Goal: Task Accomplishment & Management: Manage account settings

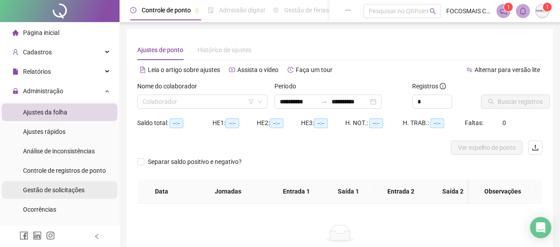
click at [63, 193] on span "Gestão de solicitações" at bounding box center [53, 190] width 61 height 7
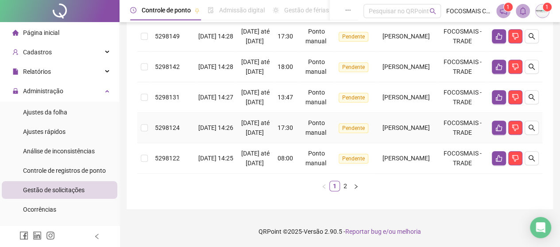
scroll to position [459, 0]
click at [344, 186] on link "2" at bounding box center [345, 186] width 10 height 10
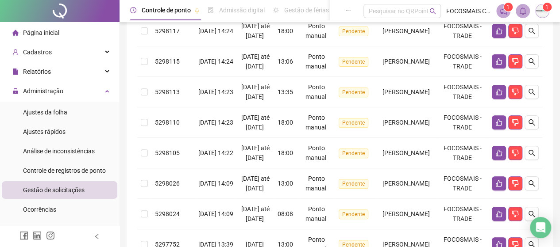
scroll to position [0, 0]
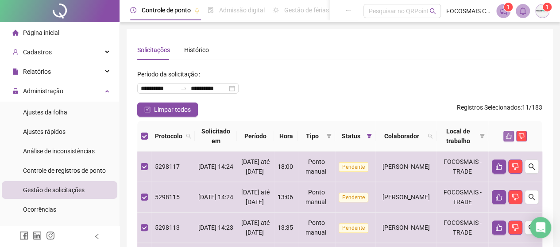
click at [511, 134] on icon "like" at bounding box center [508, 136] width 6 height 6
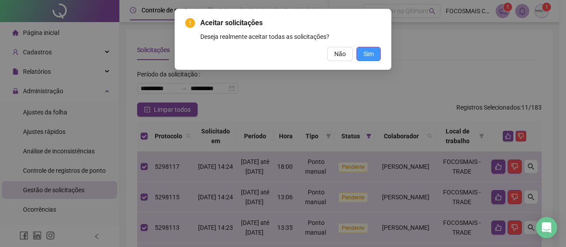
click at [370, 52] on span "Sim" at bounding box center [369, 54] width 10 height 10
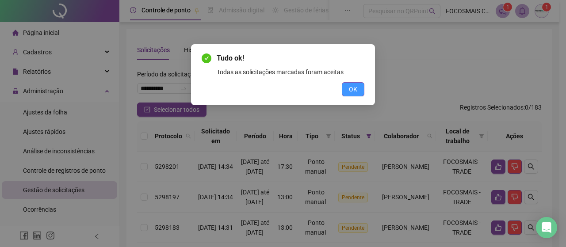
click at [344, 92] on button "OK" at bounding box center [353, 89] width 23 height 14
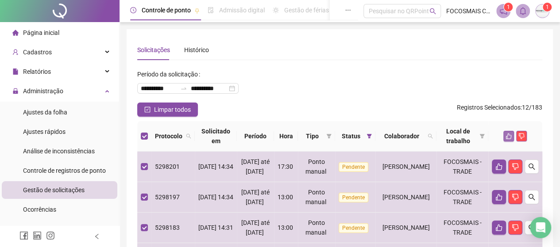
click at [511, 136] on icon "like" at bounding box center [508, 136] width 6 height 6
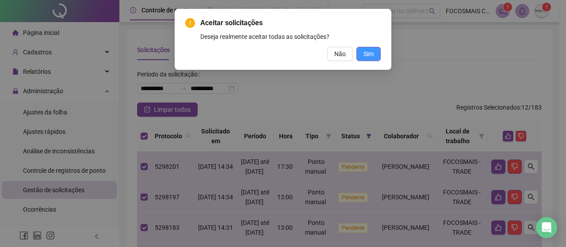
click at [370, 53] on span "Sim" at bounding box center [369, 54] width 10 height 10
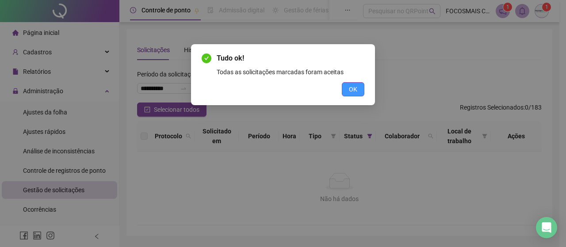
click at [356, 87] on span "OK" at bounding box center [353, 89] width 8 height 10
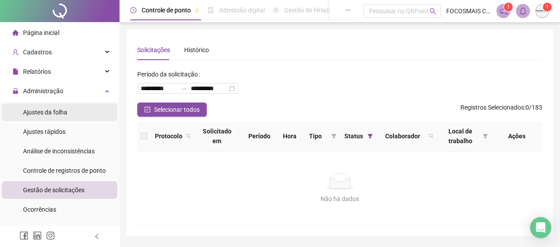
click at [56, 113] on span "Ajustes da folha" at bounding box center [45, 112] width 44 height 7
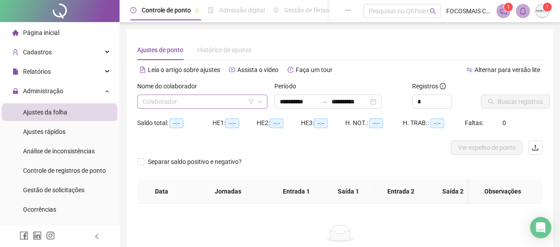
type input "**********"
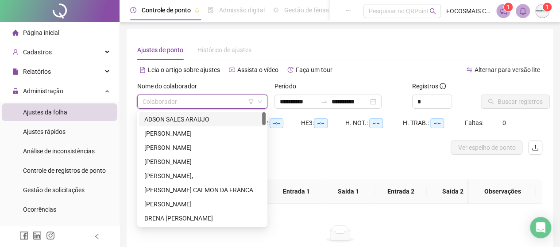
click at [153, 108] on input "search" at bounding box center [197, 101] width 111 height 13
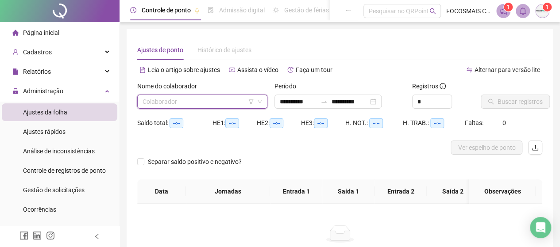
click at [196, 101] on input "search" at bounding box center [197, 101] width 111 height 13
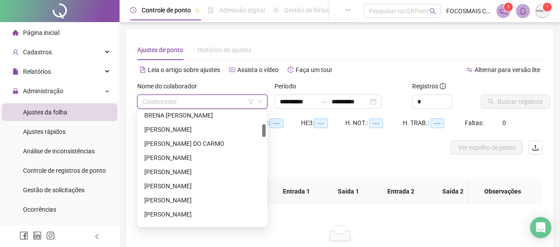
scroll to position [413, 0]
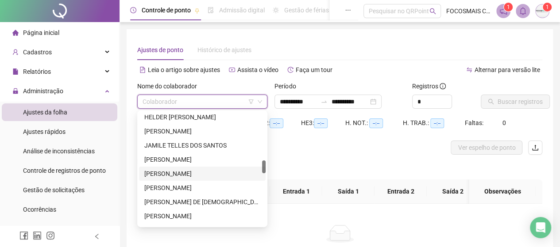
click at [182, 179] on div "[PERSON_NAME]" at bounding box center [202, 174] width 127 height 14
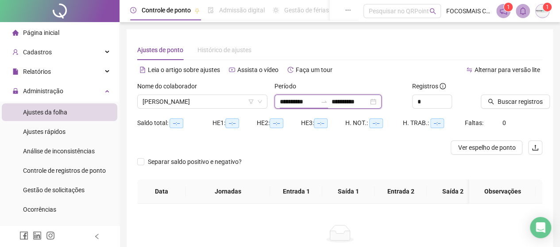
click at [317, 101] on input "**********" at bounding box center [298, 102] width 37 height 10
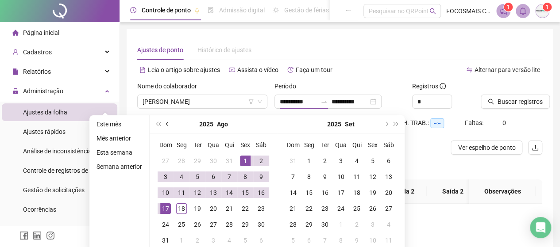
click at [163, 120] on button "prev-year" at bounding box center [168, 124] width 10 height 18
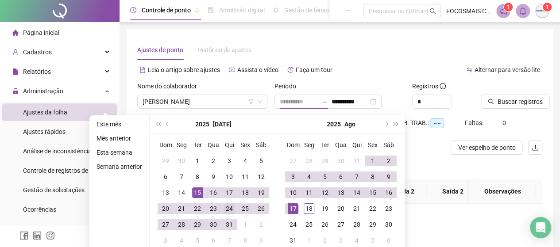
type input "**********"
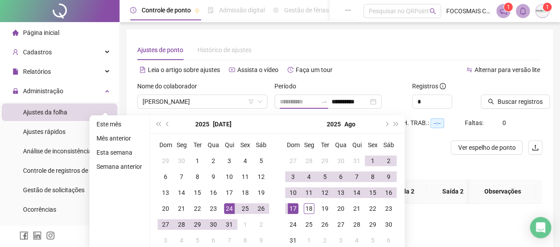
click at [227, 210] on div "24" at bounding box center [229, 209] width 11 height 11
type input "**********"
click at [294, 210] on div "17" at bounding box center [293, 209] width 11 height 11
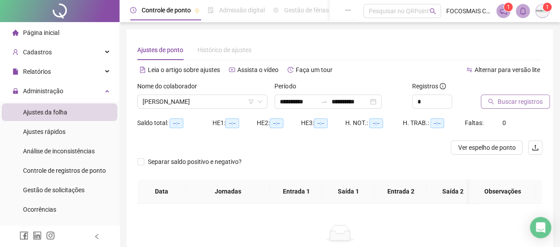
click at [523, 100] on span "Buscar registros" at bounding box center [519, 102] width 45 height 10
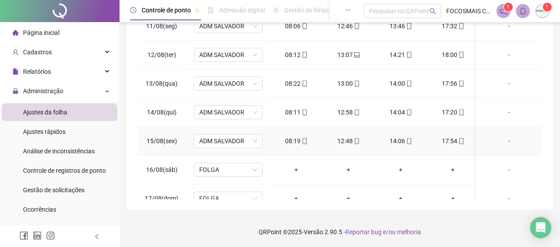
scroll to position [310, 0]
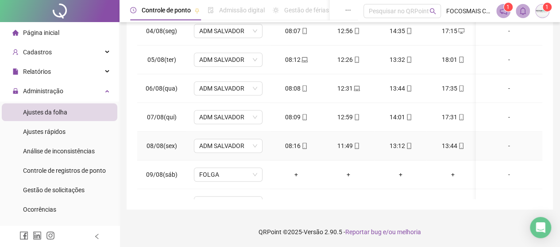
click at [499, 144] on div "-" at bounding box center [509, 146] width 52 height 10
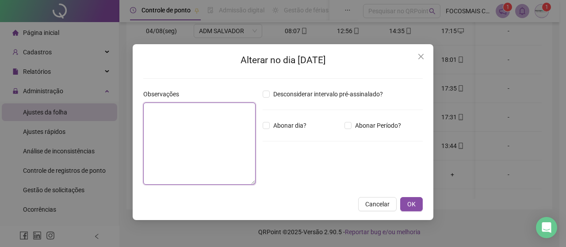
click at [188, 137] on textarea at bounding box center [199, 144] width 112 height 82
type textarea "**********"
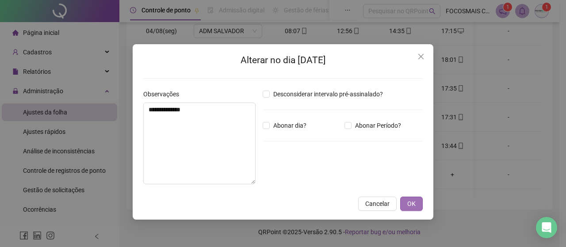
click at [411, 199] on span "OK" at bounding box center [411, 204] width 8 height 10
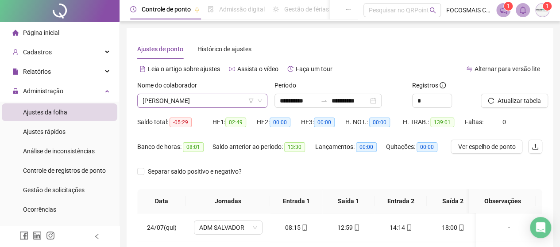
scroll to position [0, 0]
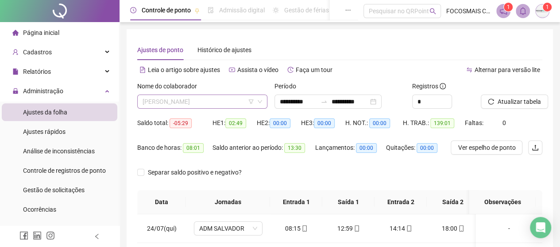
click at [208, 97] on span "[PERSON_NAME]" at bounding box center [201, 101] width 119 height 13
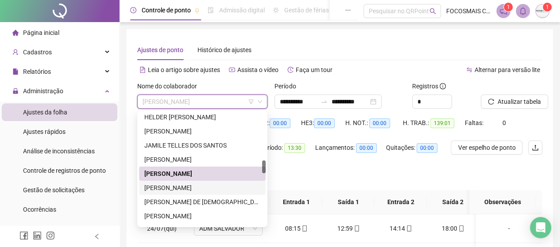
drag, startPoint x: 195, startPoint y: 185, endPoint x: 250, endPoint y: 175, distance: 55.9
click at [196, 185] on div "[PERSON_NAME]" at bounding box center [202, 188] width 116 height 10
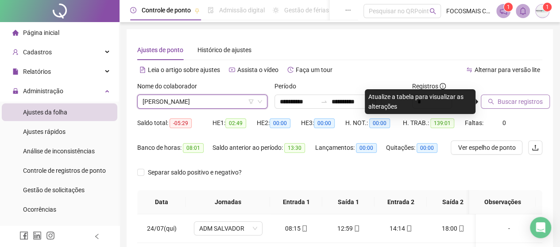
click at [522, 98] on span "Buscar registros" at bounding box center [519, 102] width 45 height 10
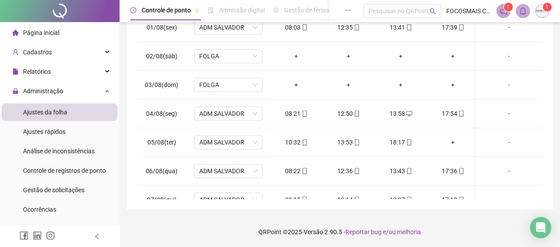
scroll to position [223, 0]
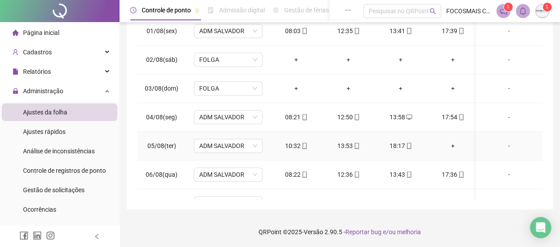
click at [504, 144] on div "-" at bounding box center [509, 146] width 52 height 10
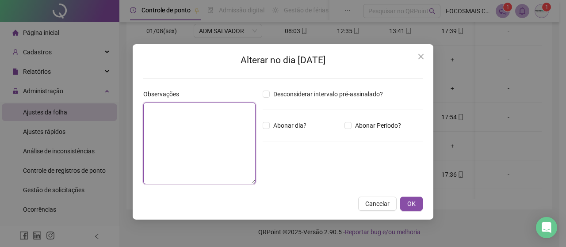
click at [205, 138] on textarea at bounding box center [199, 144] width 112 height 82
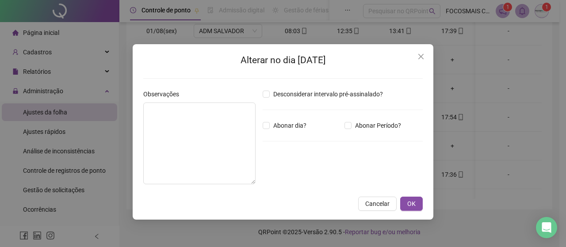
click at [517, 131] on div "Alterar no dia [DATE] Observações Desconsiderar intervalo pré-assinalado? Abona…" at bounding box center [283, 123] width 566 height 247
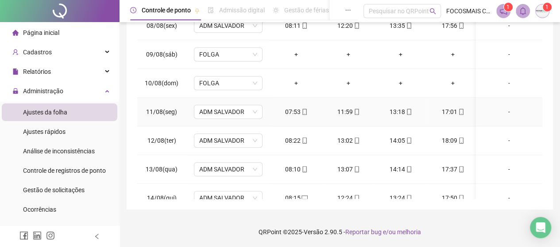
scroll to position [326, 0]
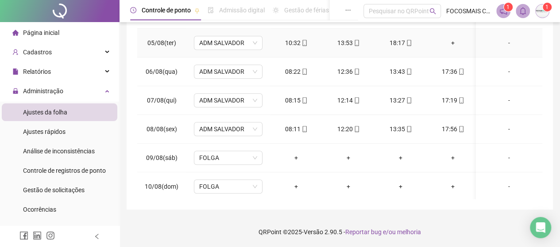
click at [499, 42] on div "-" at bounding box center [509, 43] width 52 height 10
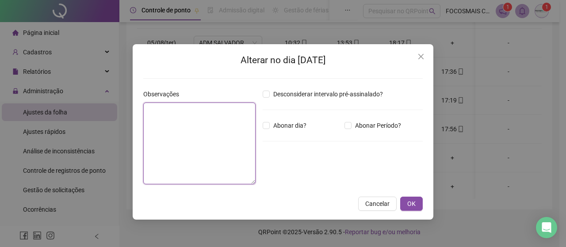
click at [188, 125] on textarea at bounding box center [199, 144] width 112 height 82
type textarea "**********"
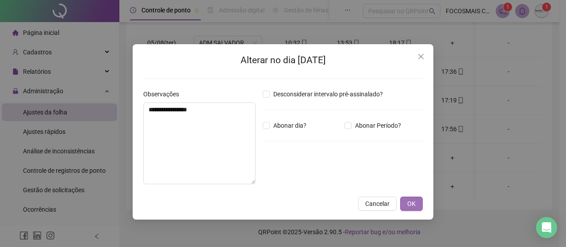
click at [411, 200] on span "OK" at bounding box center [411, 204] width 8 height 10
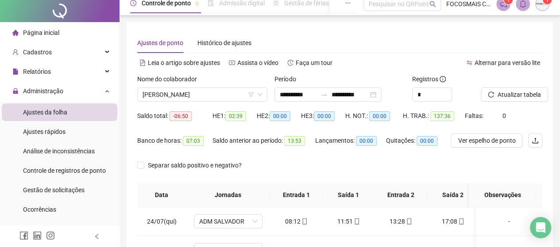
scroll to position [0, 0]
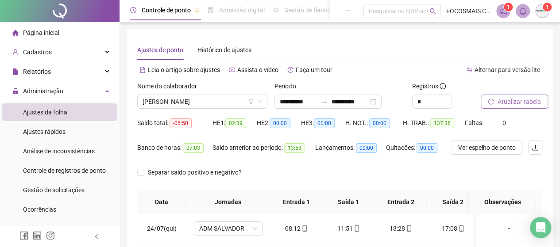
click at [516, 101] on span "Atualizar tabela" at bounding box center [518, 102] width 43 height 10
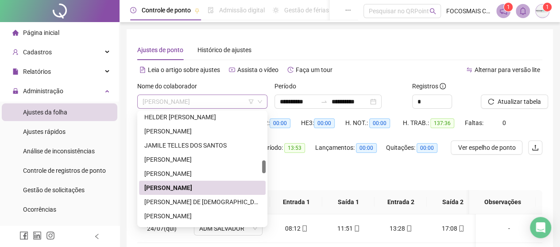
click at [189, 102] on span "[PERSON_NAME]" at bounding box center [201, 101] width 119 height 13
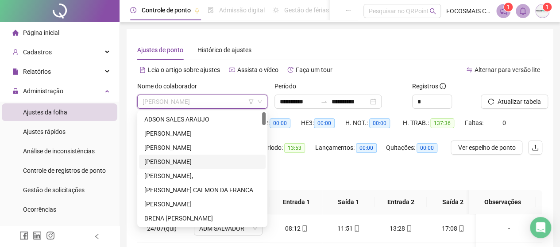
drag, startPoint x: 181, startPoint y: 163, endPoint x: 243, endPoint y: 154, distance: 63.1
click at [181, 163] on div "[PERSON_NAME]" at bounding box center [202, 162] width 116 height 10
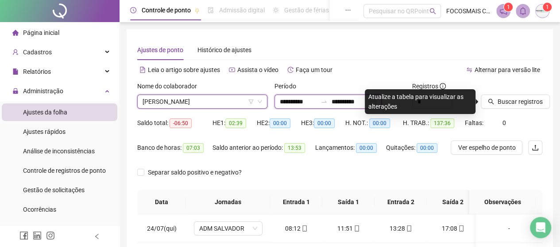
click at [317, 101] on input "**********" at bounding box center [298, 102] width 37 height 10
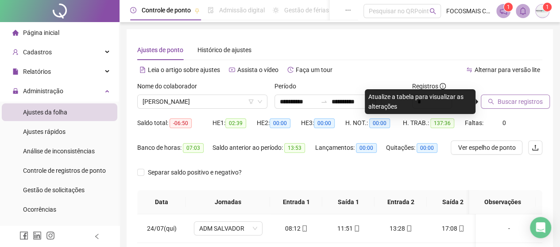
click at [512, 107] on button "Buscar registros" at bounding box center [514, 102] width 69 height 14
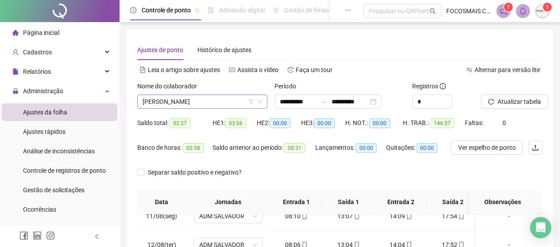
click at [199, 95] on span "[PERSON_NAME]" at bounding box center [201, 101] width 119 height 13
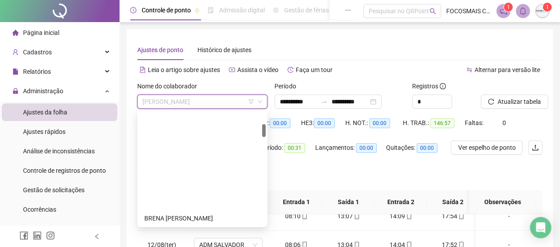
scroll to position [206, 0]
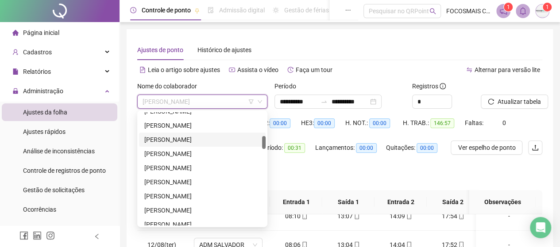
click at [179, 141] on div "[PERSON_NAME]" at bounding box center [202, 140] width 116 height 10
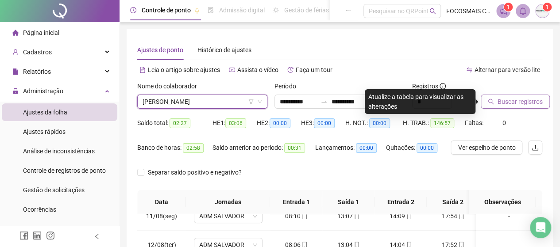
click at [528, 102] on span "Buscar registros" at bounding box center [519, 102] width 45 height 10
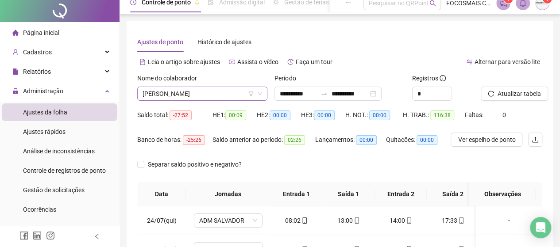
scroll to position [0, 0]
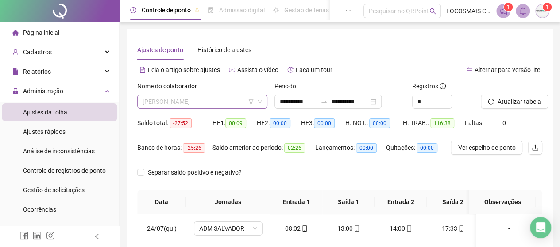
click at [198, 104] on span "[PERSON_NAME]" at bounding box center [201, 101] width 119 height 13
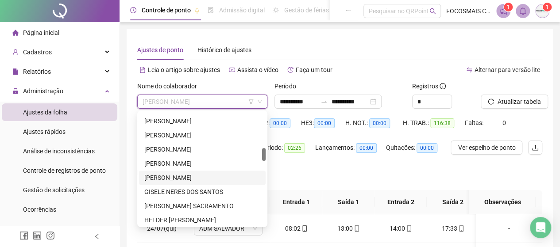
scroll to position [413, 0]
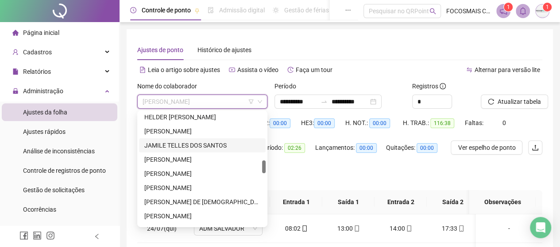
click at [178, 146] on div "JAMILE TELLES DOS SANTOS" at bounding box center [202, 146] width 116 height 10
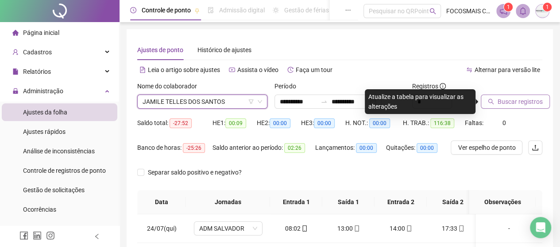
click at [509, 105] on span "Buscar registros" at bounding box center [519, 102] width 45 height 10
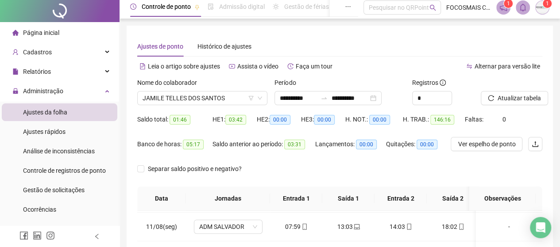
scroll to position [0, 0]
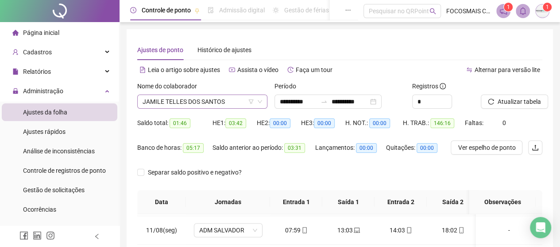
click at [194, 103] on span "JAMILE TELLES DOS SANTOS" at bounding box center [201, 101] width 119 height 13
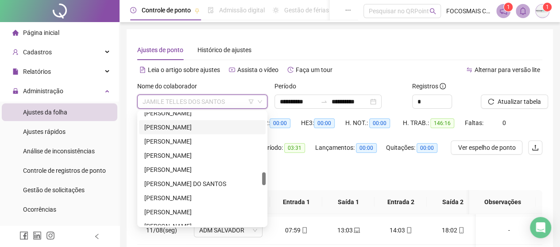
scroll to position [206, 0]
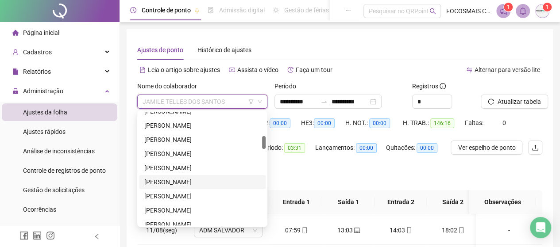
click at [186, 181] on div "[PERSON_NAME]" at bounding box center [202, 182] width 116 height 10
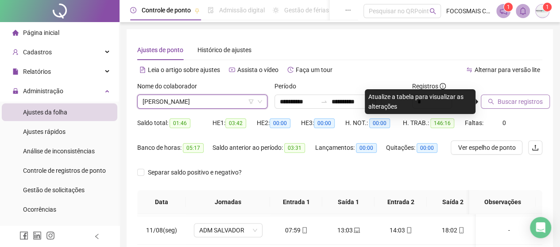
click at [539, 101] on span "Buscar registros" at bounding box center [519, 102] width 45 height 10
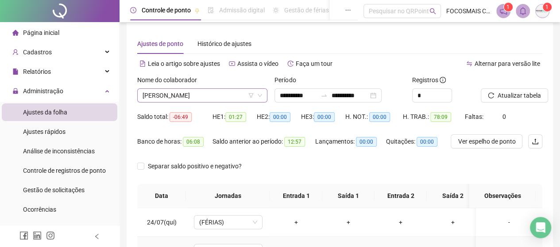
scroll to position [0, 0]
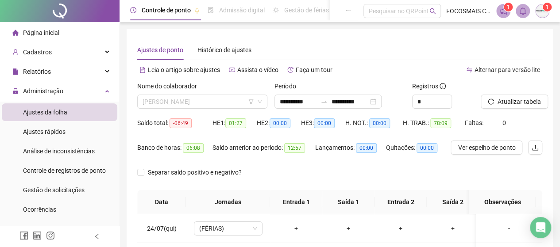
drag, startPoint x: 195, startPoint y: 104, endPoint x: 186, endPoint y: 145, distance: 41.6
click at [194, 104] on span "[PERSON_NAME]" at bounding box center [201, 101] width 119 height 13
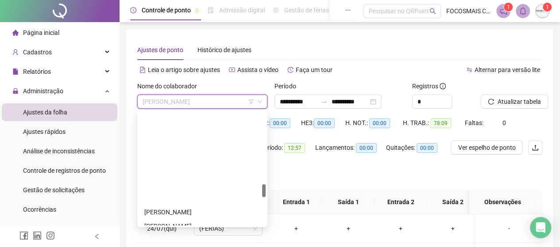
scroll to position [619, 0]
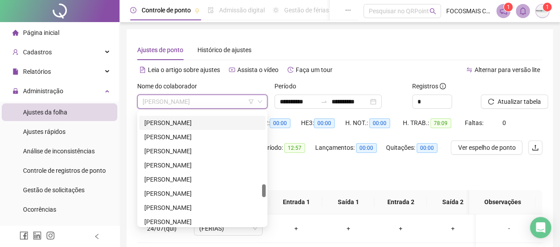
click at [193, 120] on div "[PERSON_NAME]" at bounding box center [202, 123] width 116 height 10
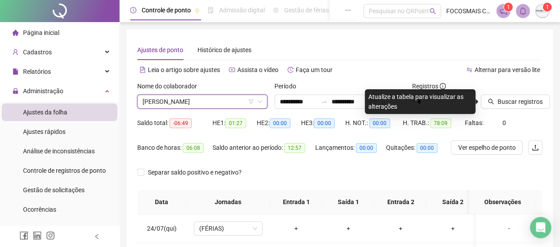
drag, startPoint x: 498, startPoint y: 100, endPoint x: 436, endPoint y: 111, distance: 62.9
click at [499, 100] on span "Buscar registros" at bounding box center [519, 102] width 45 height 10
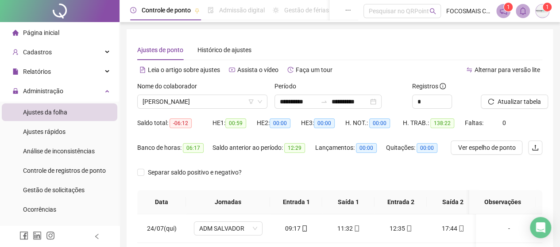
click at [210, 94] on div "Nome do colaborador" at bounding box center [202, 87] width 130 height 13
click at [208, 100] on span "[PERSON_NAME]" at bounding box center [201, 101] width 119 height 13
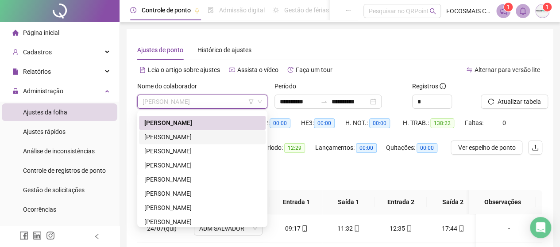
click at [194, 140] on div "[PERSON_NAME]" at bounding box center [202, 137] width 116 height 10
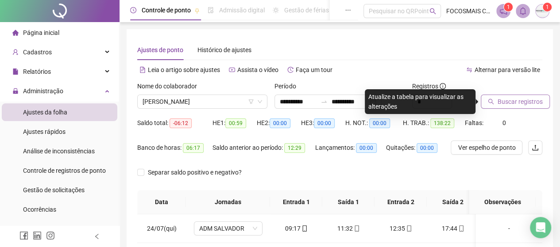
click at [516, 99] on span "Buscar registros" at bounding box center [519, 102] width 45 height 10
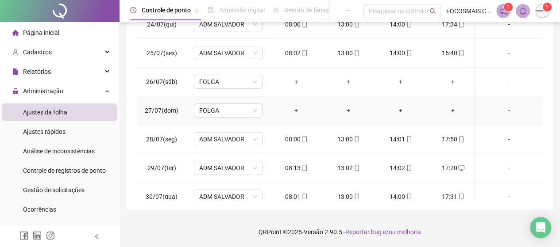
scroll to position [0, 0]
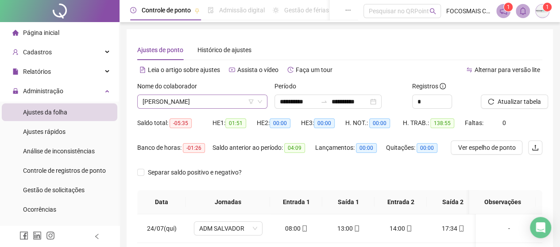
click at [211, 102] on span "[PERSON_NAME]" at bounding box center [201, 101] width 119 height 13
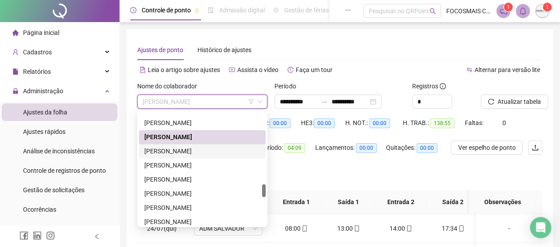
click at [198, 148] on div "[PERSON_NAME]" at bounding box center [202, 151] width 116 height 10
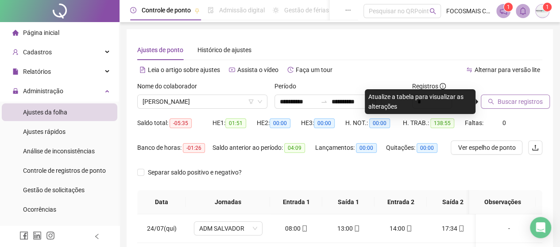
click at [526, 96] on button "Buscar registros" at bounding box center [514, 102] width 69 height 14
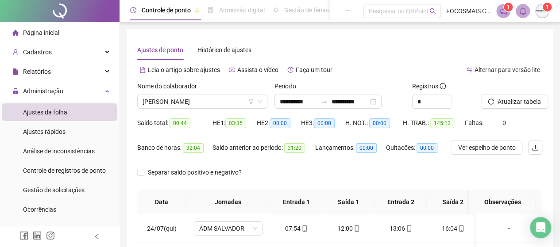
click at [180, 109] on div "Nome do colaborador [PERSON_NAME]" at bounding box center [202, 98] width 137 height 35
click at [184, 104] on span "[PERSON_NAME]" at bounding box center [201, 101] width 119 height 13
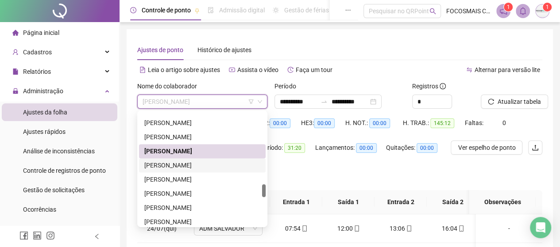
click at [199, 163] on div "[PERSON_NAME]" at bounding box center [202, 166] width 116 height 10
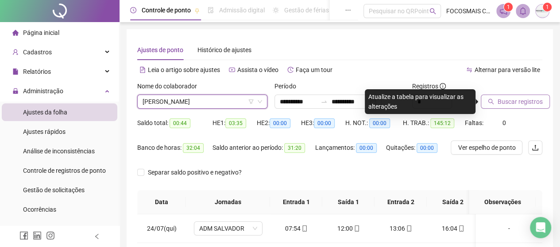
click at [512, 100] on span "Buscar registros" at bounding box center [519, 102] width 45 height 10
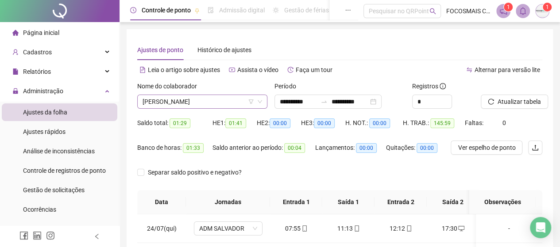
click at [195, 103] on span "[PERSON_NAME]" at bounding box center [201, 101] width 119 height 13
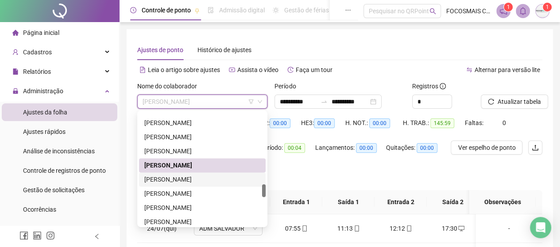
click at [184, 181] on div "[PERSON_NAME]" at bounding box center [202, 180] width 116 height 10
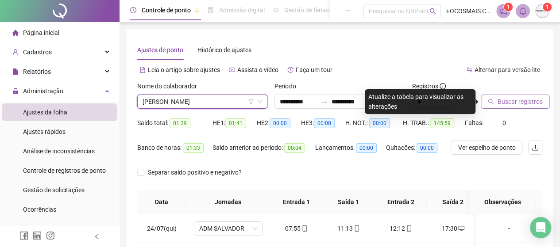
click at [515, 106] on span "Buscar registros" at bounding box center [519, 102] width 45 height 10
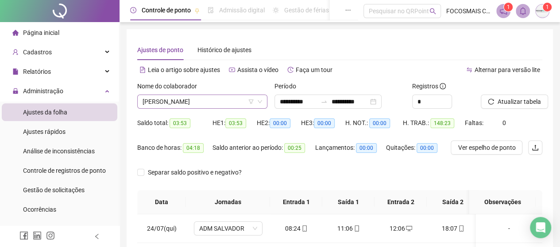
click at [211, 104] on span "[PERSON_NAME]" at bounding box center [201, 101] width 119 height 13
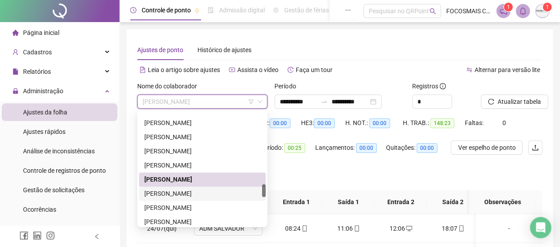
click at [196, 197] on div "[PERSON_NAME]" at bounding box center [202, 194] width 116 height 10
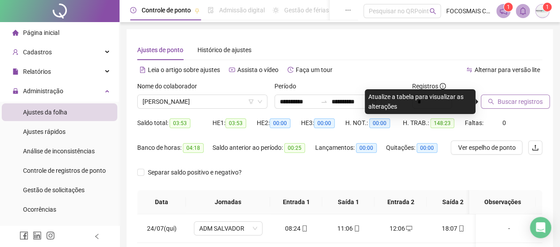
click at [524, 100] on span "Buscar registros" at bounding box center [519, 102] width 45 height 10
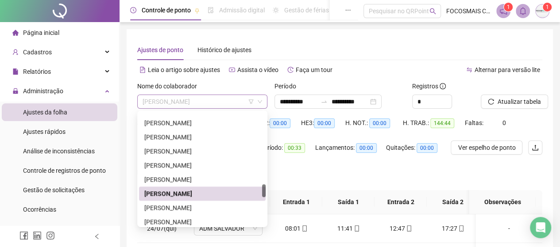
click at [205, 104] on span "[PERSON_NAME]" at bounding box center [201, 101] width 119 height 13
click at [195, 204] on div "[PERSON_NAME]" at bounding box center [202, 208] width 116 height 10
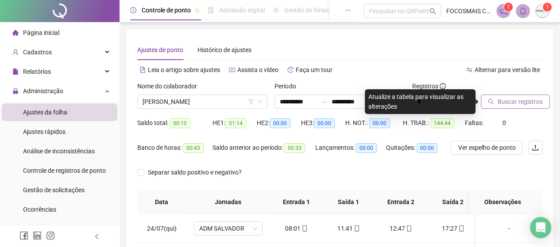
click at [514, 96] on button "Buscar registros" at bounding box center [514, 102] width 69 height 14
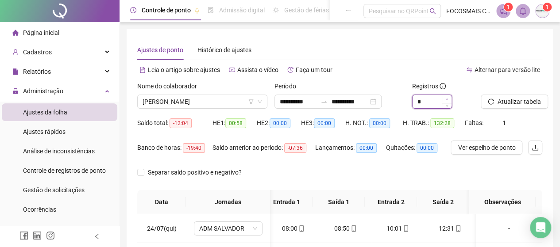
type input "*"
click at [446, 99] on icon "up" at bounding box center [446, 99] width 3 height 3
click at [442, 175] on div "Separar saldo positivo e negativo?" at bounding box center [339, 177] width 405 height 25
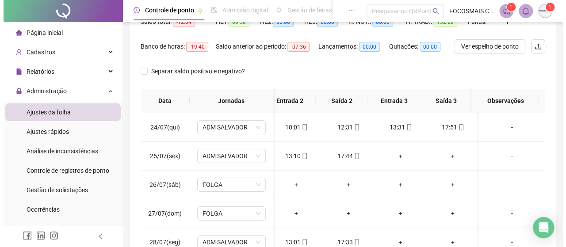
scroll to position [0, 0]
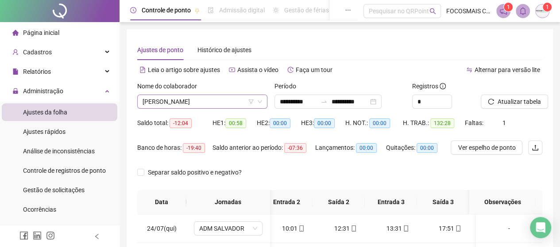
click at [209, 99] on span "[PERSON_NAME]" at bounding box center [201, 101] width 119 height 13
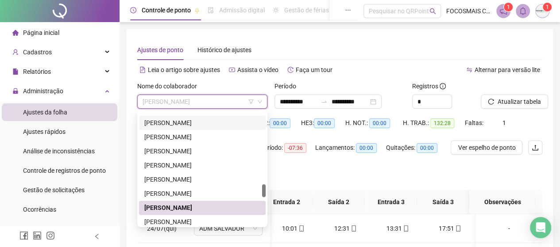
click at [181, 122] on div "[PERSON_NAME]" at bounding box center [202, 123] width 116 height 10
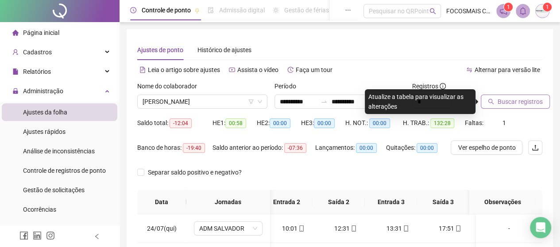
click at [526, 104] on span "Buscar registros" at bounding box center [519, 102] width 45 height 10
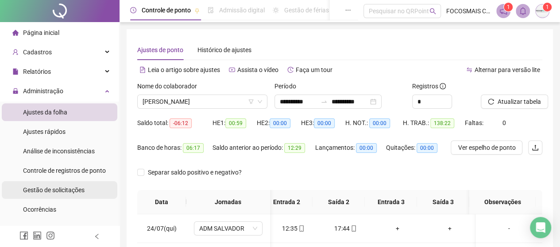
scroll to position [0, 108]
click at [44, 188] on span "Gestão de solicitações" at bounding box center [53, 190] width 61 height 7
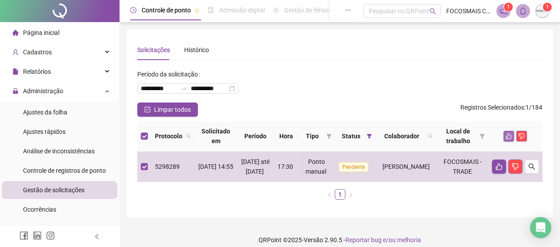
click at [510, 140] on button "button" at bounding box center [508, 136] width 11 height 11
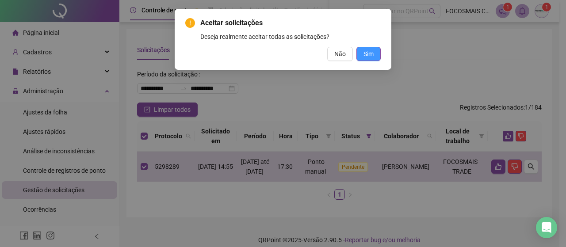
click at [372, 54] on span "Sim" at bounding box center [369, 54] width 10 height 10
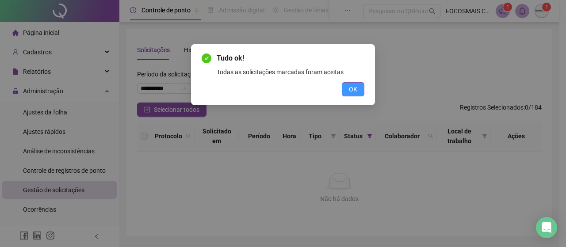
click at [353, 89] on span "OK" at bounding box center [353, 89] width 8 height 10
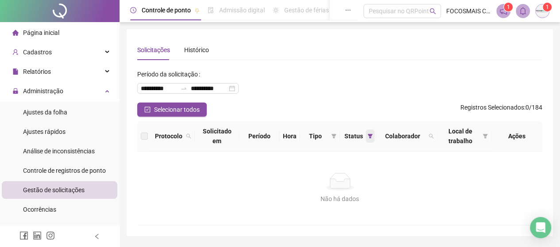
click at [369, 137] on icon "filter" at bounding box center [369, 136] width 5 height 5
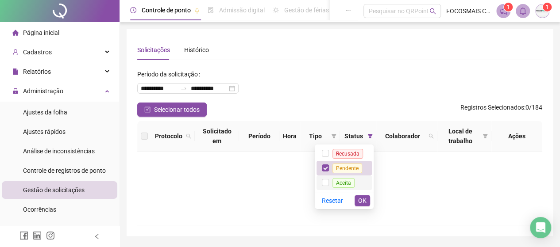
click at [320, 181] on li "Aceita" at bounding box center [343, 183] width 55 height 15
click at [361, 203] on span "OK" at bounding box center [362, 201] width 8 height 10
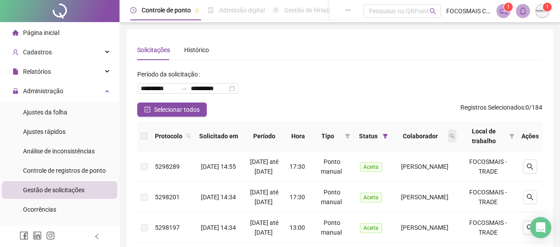
click at [454, 138] on span at bounding box center [451, 136] width 9 height 13
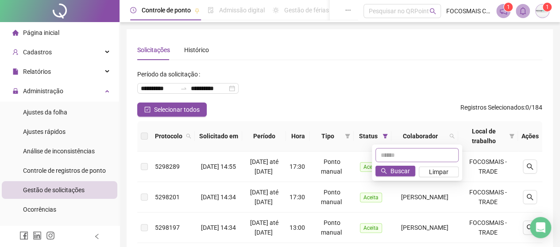
click at [381, 156] on input "text" at bounding box center [416, 155] width 83 height 14
type input "**********"
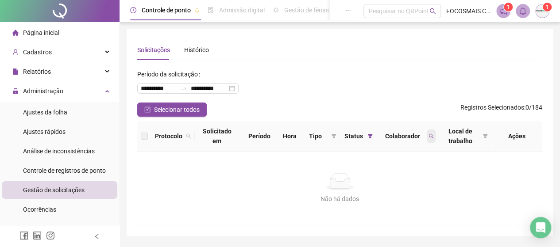
click at [430, 136] on icon "search" at bounding box center [430, 136] width 5 height 5
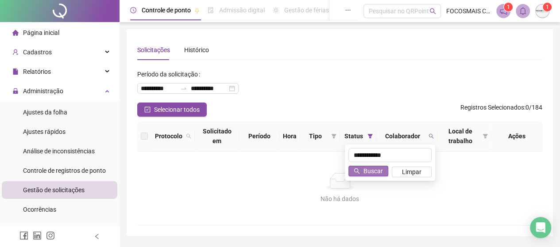
click at [375, 173] on span "Buscar" at bounding box center [372, 171] width 19 height 10
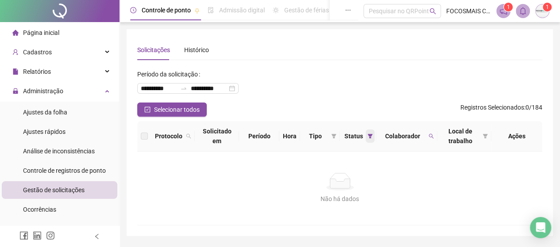
click at [367, 135] on icon "filter" at bounding box center [369, 136] width 5 height 5
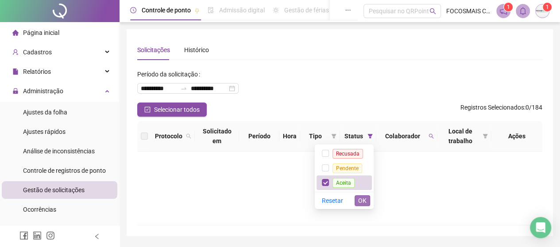
click at [358, 201] on span "OK" at bounding box center [362, 201] width 8 height 10
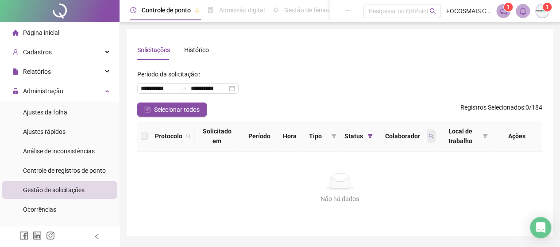
click at [427, 133] on span at bounding box center [430, 136] width 9 height 13
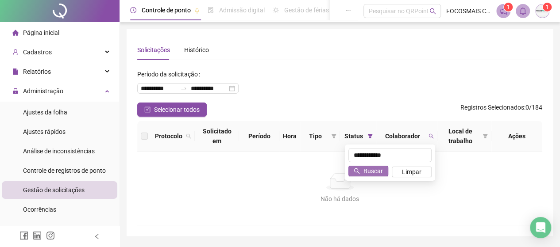
click at [375, 173] on span "Buscar" at bounding box center [372, 171] width 19 height 10
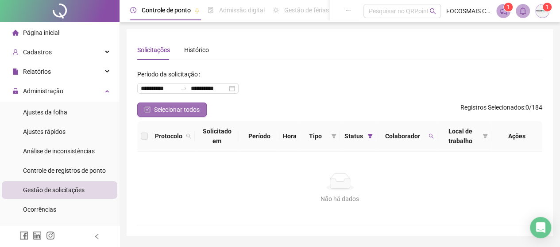
click at [181, 109] on span "Selecionar todos" at bounding box center [177, 110] width 46 height 10
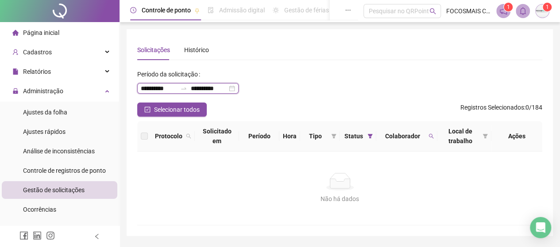
click at [176, 87] on input "**********" at bounding box center [159, 89] width 36 height 10
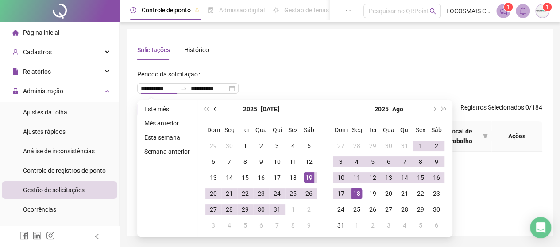
click at [214, 110] on span "prev-year" at bounding box center [216, 109] width 4 height 4
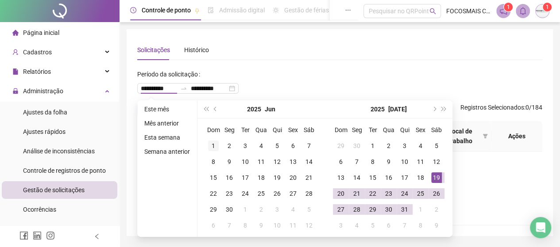
type input "**********"
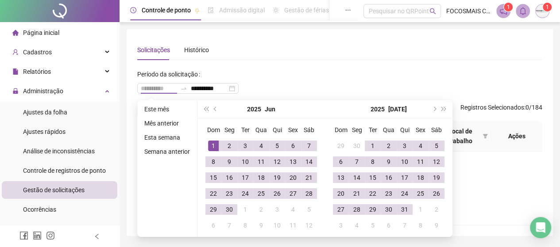
click at [211, 144] on div "1" at bounding box center [213, 146] width 11 height 11
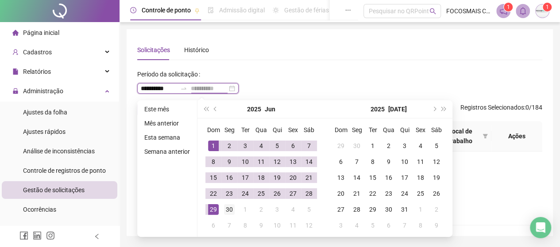
type input "**********"
click at [229, 208] on div "30" at bounding box center [229, 209] width 11 height 11
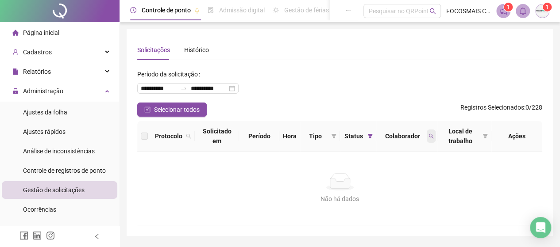
click at [430, 137] on icon "search" at bounding box center [431, 136] width 5 height 5
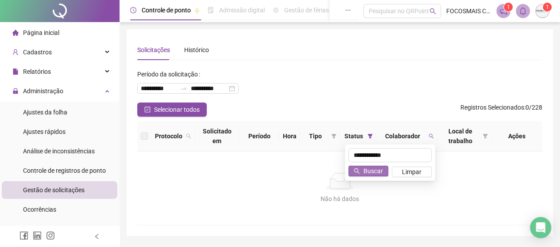
click at [366, 170] on span "Buscar" at bounding box center [372, 171] width 19 height 10
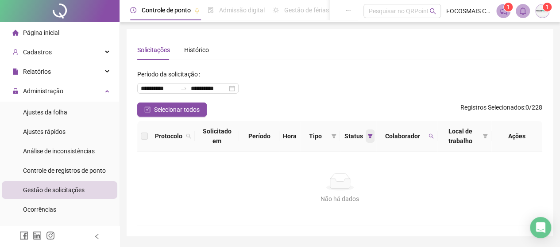
click at [370, 137] on icon "filter" at bounding box center [369, 136] width 5 height 5
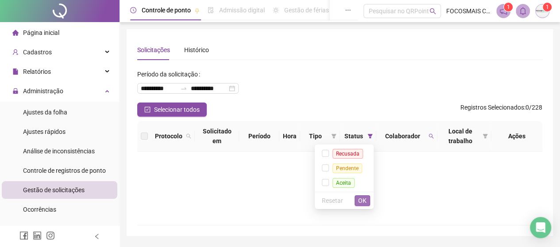
click at [362, 201] on span "OK" at bounding box center [362, 201] width 8 height 10
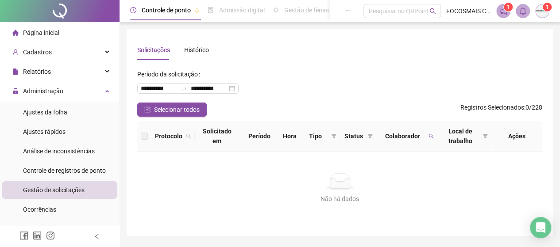
click at [403, 177] on div "Não há dados" at bounding box center [340, 182] width 384 height 18
click at [196, 52] on div "Histórico" at bounding box center [196, 50] width 25 height 10
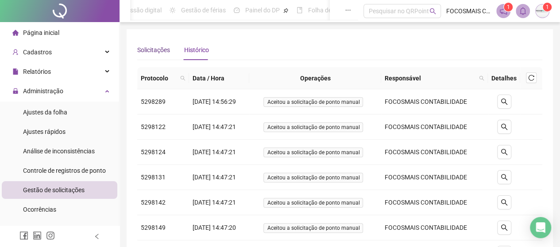
click at [149, 51] on div "Solicitações" at bounding box center [153, 50] width 33 height 10
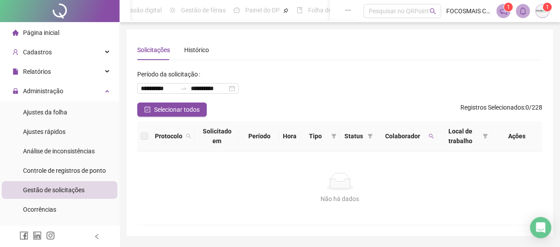
click at [146, 138] on label at bounding box center [144, 136] width 7 height 10
drag, startPoint x: 286, startPoint y: 138, endPoint x: 324, endPoint y: 135, distance: 38.2
click at [286, 138] on th "Hora" at bounding box center [289, 136] width 21 height 31
click at [331, 135] on icon "filter" at bounding box center [333, 136] width 5 height 4
click at [283, 159] on li "Ponto manual" at bounding box center [306, 153] width 60 height 14
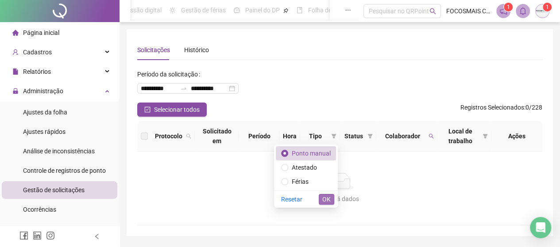
click at [326, 198] on span "OK" at bounding box center [326, 200] width 8 height 10
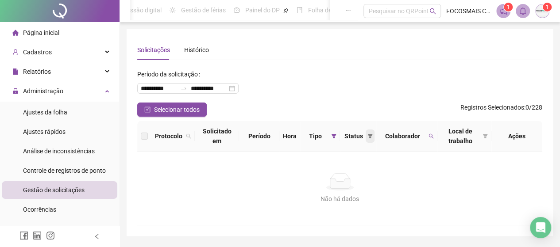
click at [367, 137] on icon "filter" at bounding box center [369, 136] width 5 height 5
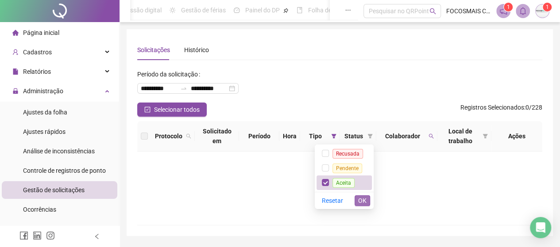
click at [362, 204] on span "OK" at bounding box center [362, 201] width 8 height 10
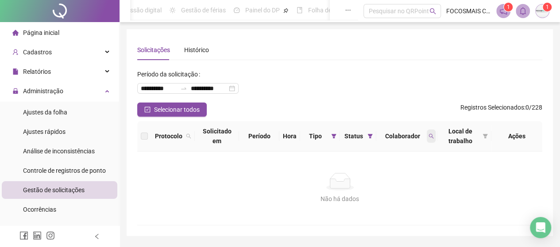
click at [429, 135] on icon "search" at bounding box center [430, 136] width 5 height 5
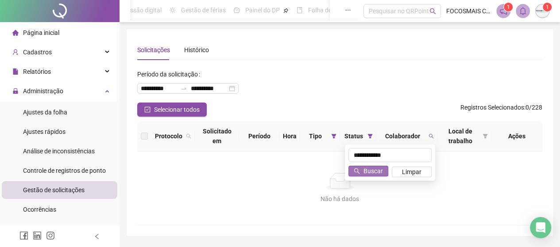
click at [373, 171] on span "Buscar" at bounding box center [372, 171] width 19 height 10
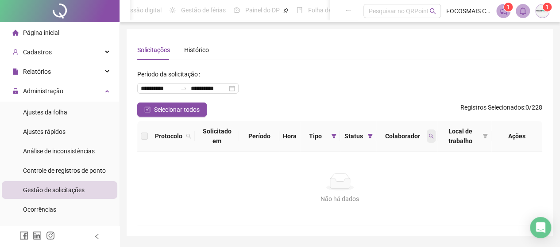
click at [431, 136] on icon "search" at bounding box center [430, 136] width 5 height 5
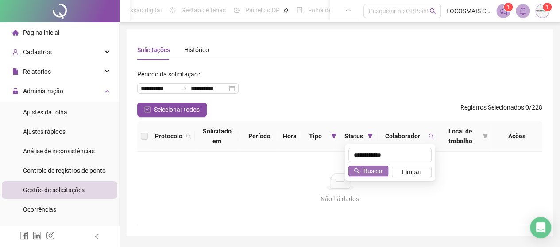
click at [372, 169] on span "Buscar" at bounding box center [372, 171] width 19 height 10
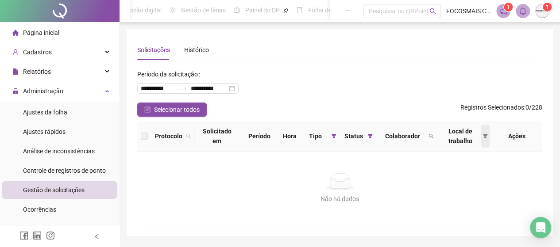
click at [483, 137] on icon "filter" at bounding box center [484, 136] width 5 height 5
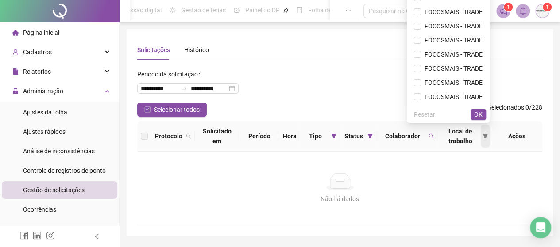
click at [485, 135] on icon "filter" at bounding box center [485, 136] width 5 height 4
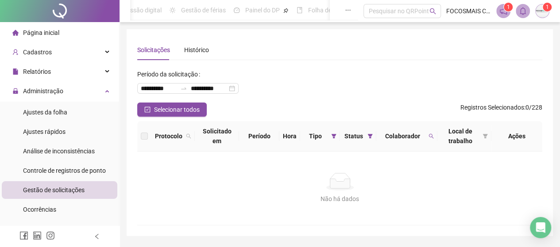
drag, startPoint x: 519, startPoint y: 138, endPoint x: 528, endPoint y: 139, distance: 8.5
click at [521, 138] on div "Ações" at bounding box center [517, 136] width 44 height 10
click at [444, 173] on div "Não há dados" at bounding box center [340, 182] width 384 height 18
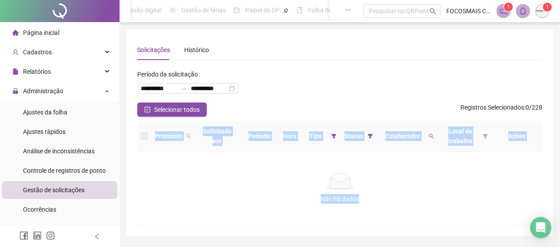
drag, startPoint x: 416, startPoint y: 232, endPoint x: 395, endPoint y: 195, distance: 43.2
click at [512, 211] on div "**********" at bounding box center [340, 132] width 426 height 207
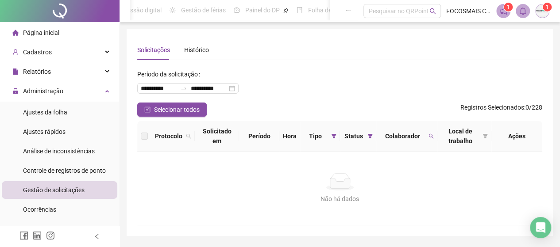
click at [145, 138] on label at bounding box center [144, 136] width 7 height 10
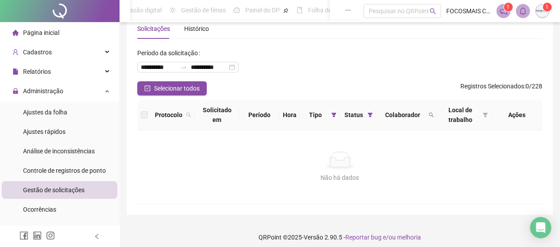
scroll to position [33, 0]
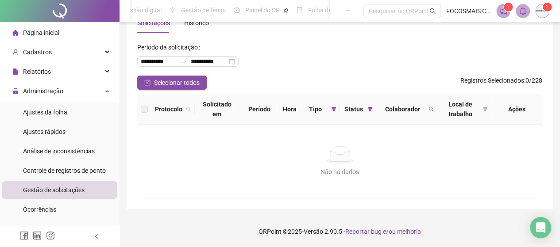
click at [523, 107] on div "Ações" at bounding box center [517, 109] width 44 height 10
click at [484, 99] on span at bounding box center [484, 109] width 9 height 23
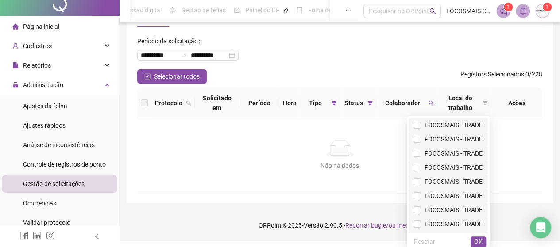
click at [462, 126] on span "FOCOSMAIS - TRADE" at bounding box center [451, 125] width 61 height 7
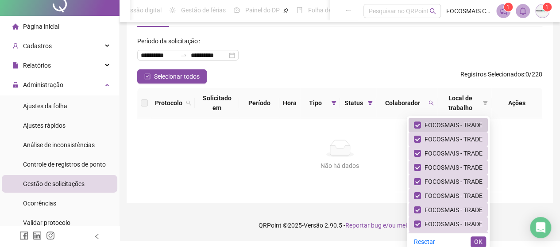
click at [464, 123] on span "FOCOSMAIS - TRADE" at bounding box center [451, 125] width 61 height 7
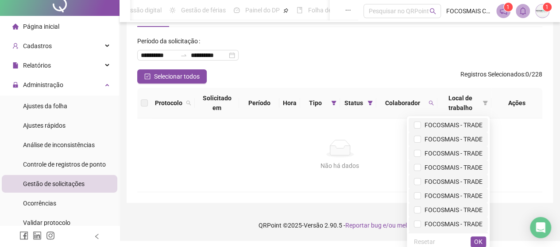
click at [470, 124] on span "FOCOSMAIS - TRADE" at bounding box center [451, 125] width 61 height 7
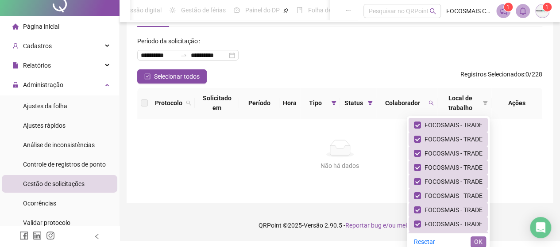
click at [479, 244] on span "OK" at bounding box center [478, 242] width 8 height 10
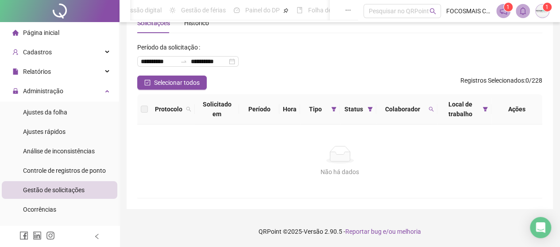
click at [361, 118] on table "Protocolo Solicitado em Período Hora Tipo Status Colaborador Local de trabalho …" at bounding box center [339, 146] width 405 height 104
click at [365, 103] on span at bounding box center [369, 109] width 9 height 13
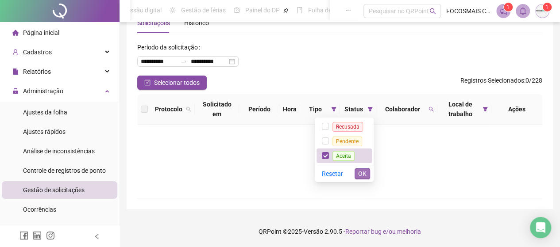
click at [362, 169] on span "OK" at bounding box center [362, 174] width 8 height 10
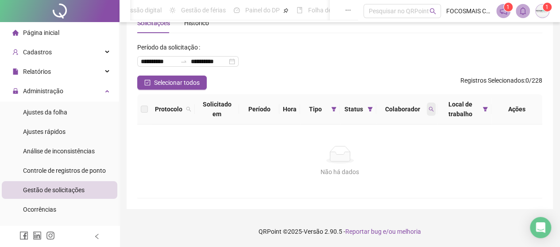
click at [434, 103] on span at bounding box center [430, 109] width 9 height 13
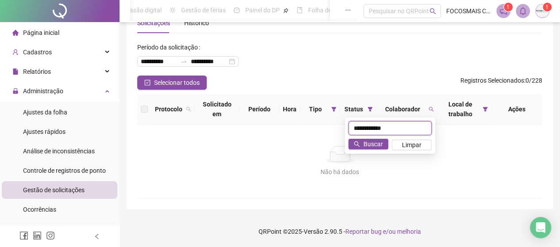
click at [368, 121] on input "**********" at bounding box center [389, 128] width 83 height 14
drag, startPoint x: 394, startPoint y: 123, endPoint x: 350, endPoint y: 121, distance: 44.3
click at [350, 121] on input "**********" at bounding box center [389, 128] width 83 height 14
type input "**********"
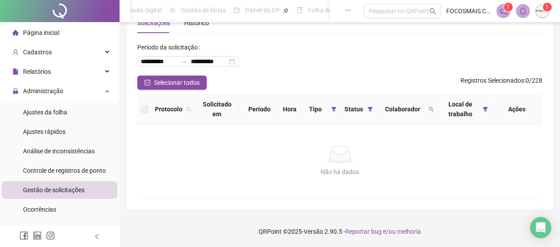
click at [355, 146] on div "Não há dados" at bounding box center [340, 155] width 384 height 18
click at [194, 101] on th "Protocolo" at bounding box center [172, 109] width 43 height 31
click at [190, 107] on icon "search" at bounding box center [188, 109] width 5 height 5
click at [188, 107] on icon "search" at bounding box center [188, 109] width 5 height 5
click at [225, 107] on th "Solicitado em" at bounding box center [217, 109] width 44 height 31
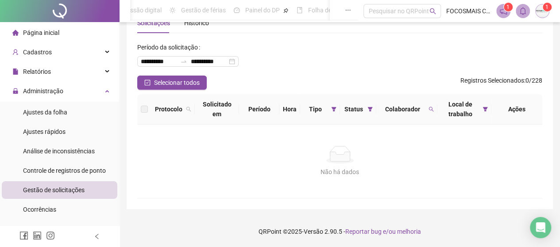
drag, startPoint x: 250, startPoint y: 104, endPoint x: 267, endPoint y: 104, distance: 17.7
click at [250, 104] on th "Período" at bounding box center [259, 109] width 40 height 31
click at [173, 78] on span "Selecionar todos" at bounding box center [177, 83] width 46 height 10
click at [433, 107] on icon "search" at bounding box center [430, 109] width 5 height 5
click at [369, 107] on icon "filter" at bounding box center [370, 109] width 5 height 4
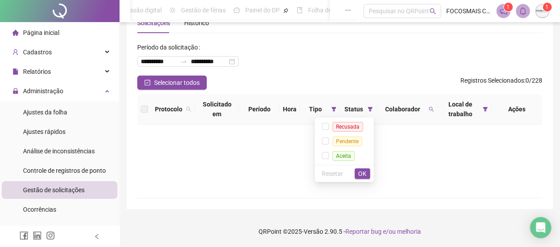
click at [319, 104] on span "Tipo" at bounding box center [315, 109] width 24 height 10
click at [333, 107] on icon "filter" at bounding box center [333, 109] width 5 height 4
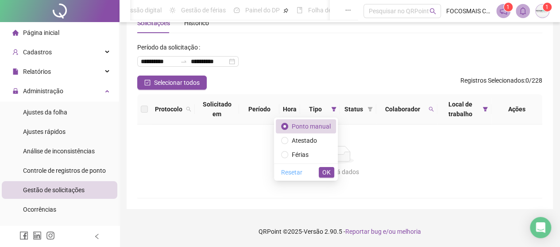
click at [290, 168] on span "Resetar" at bounding box center [291, 173] width 21 height 10
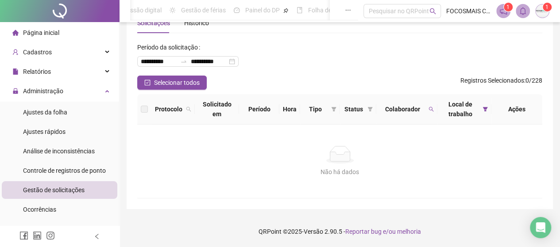
click at [464, 106] on span "Local de trabalho" at bounding box center [460, 109] width 38 height 19
click at [483, 107] on icon "filter" at bounding box center [485, 109] width 5 height 4
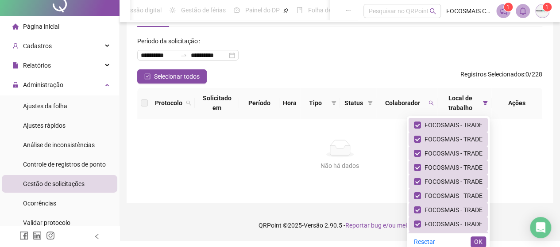
click at [518, 103] on div "Ações" at bounding box center [517, 103] width 44 height 10
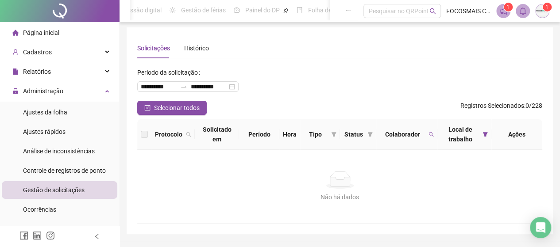
scroll to position [0, 0]
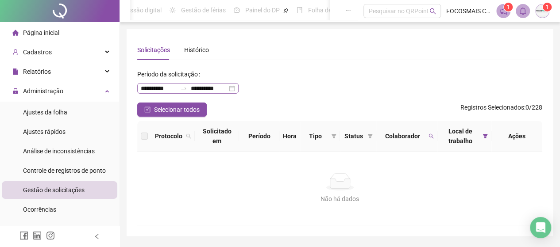
click at [233, 86] on div "**********" at bounding box center [187, 88] width 101 height 11
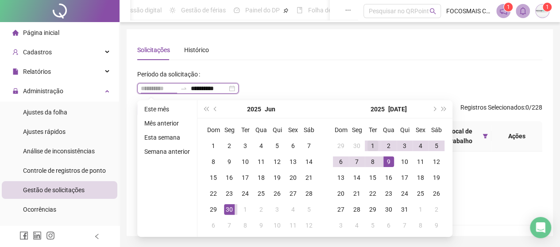
type input "**********"
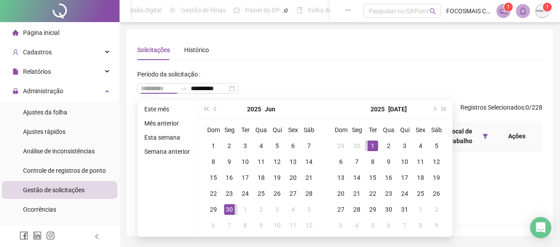
click at [370, 146] on div "1" at bounding box center [372, 146] width 11 height 11
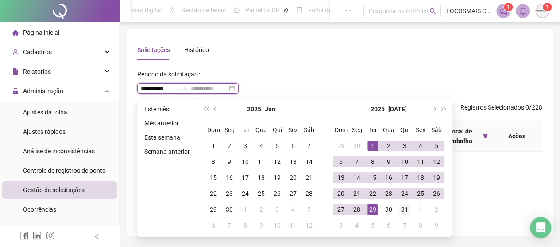
type input "**********"
click at [402, 208] on div "31" at bounding box center [404, 209] width 11 height 11
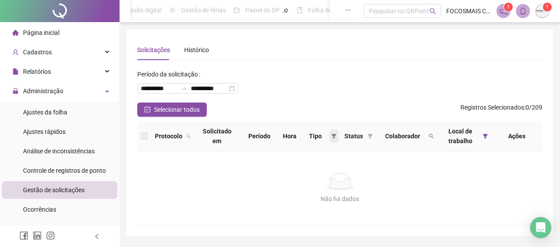
click at [334, 136] on icon "filter" at bounding box center [333, 136] width 5 height 5
click at [365, 134] on span at bounding box center [369, 136] width 9 height 13
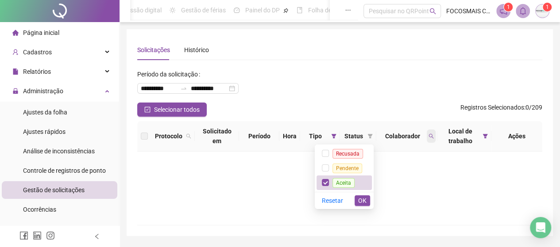
click at [432, 141] on span at bounding box center [430, 136] width 9 height 13
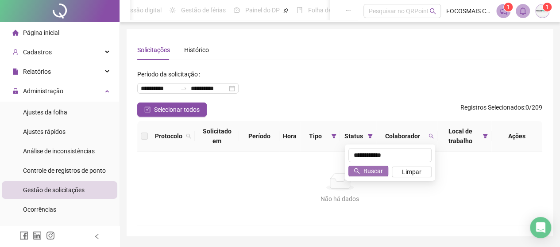
click at [368, 172] on span "Buscar" at bounding box center [372, 171] width 19 height 10
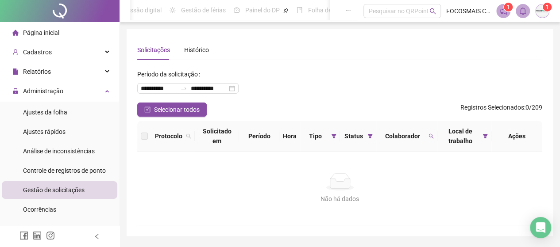
click at [367, 170] on div "Não há dados Não há dados" at bounding box center [339, 188] width 405 height 73
click at [518, 133] on div "Ações" at bounding box center [517, 136] width 44 height 10
click at [142, 135] on label at bounding box center [144, 136] width 7 height 10
drag, startPoint x: 158, startPoint y: 119, endPoint x: 163, endPoint y: 111, distance: 9.7
click at [159, 119] on div "**********" at bounding box center [339, 146] width 405 height 158
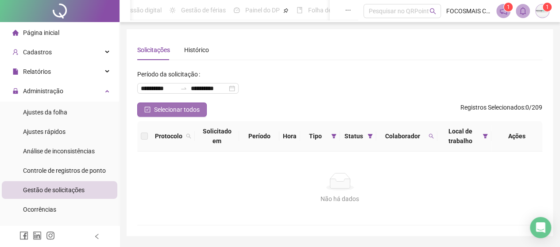
click at [165, 108] on span "Selecionar todos" at bounding box center [177, 110] width 46 height 10
click at [159, 134] on span "Protocolo" at bounding box center [168, 136] width 27 height 10
click at [198, 50] on div "Histórico" at bounding box center [196, 50] width 25 height 10
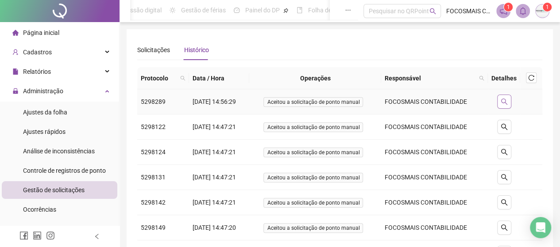
click at [503, 102] on icon "search" at bounding box center [503, 102] width 6 height 6
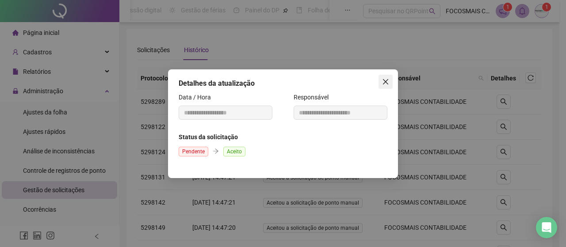
click at [384, 78] on icon "close" at bounding box center [385, 81] width 7 height 7
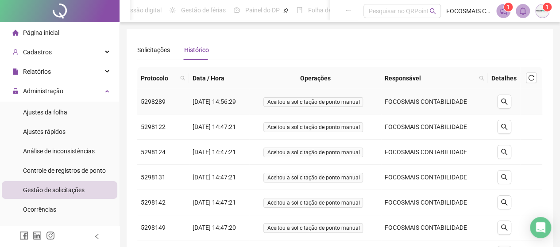
click at [321, 104] on span "Aceitou a solicitação de ponto manual" at bounding box center [313, 102] width 100 height 10
click at [406, 105] on td "FOCOSMAIS CONTABILIDADE" at bounding box center [434, 101] width 107 height 25
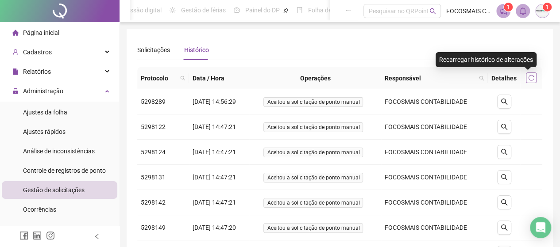
click at [531, 77] on icon "reload" at bounding box center [531, 78] width 6 height 6
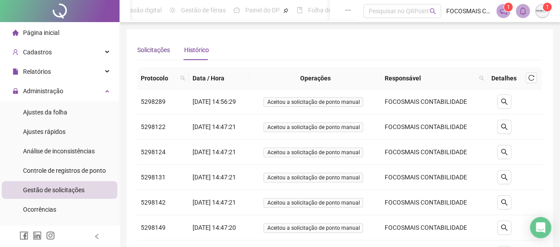
click at [157, 46] on div "Solicitações" at bounding box center [153, 50] width 33 height 10
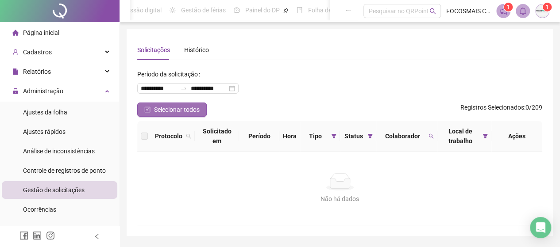
click at [169, 109] on span "Selecionar todos" at bounding box center [177, 110] width 46 height 10
click at [143, 138] on label at bounding box center [144, 136] width 7 height 10
click at [333, 135] on icon "filter" at bounding box center [333, 136] width 5 height 4
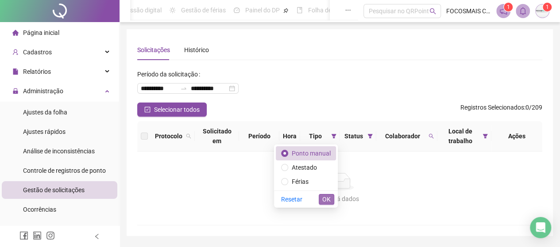
click at [325, 200] on span "OK" at bounding box center [326, 200] width 8 height 10
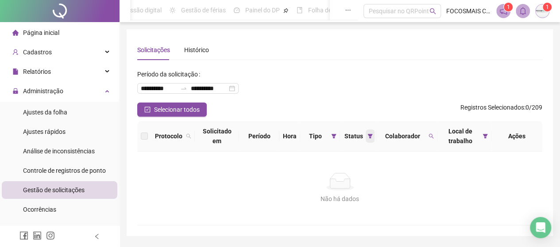
click at [366, 139] on span at bounding box center [369, 136] width 9 height 13
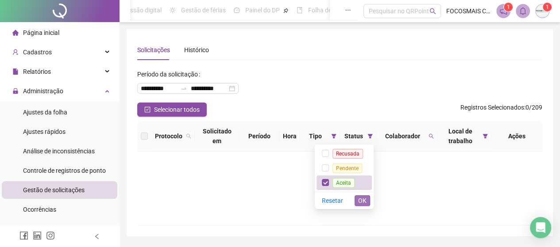
click at [361, 198] on span "OK" at bounding box center [362, 201] width 8 height 10
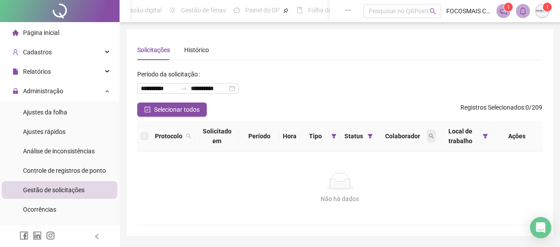
click at [431, 136] on icon "search" at bounding box center [431, 136] width 5 height 5
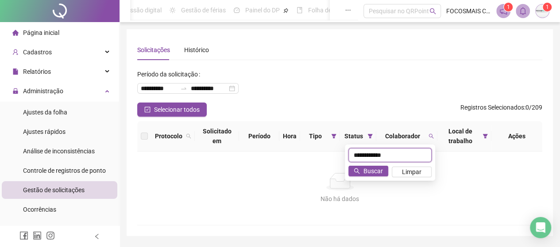
click at [396, 156] on input "**********" at bounding box center [389, 155] width 83 height 14
type input "*****"
click at [376, 169] on span "Buscar" at bounding box center [372, 171] width 19 height 10
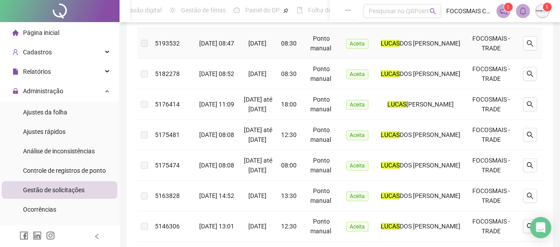
scroll to position [50, 0]
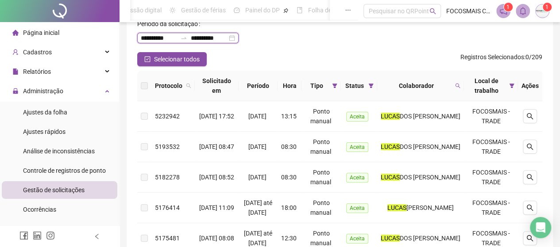
click at [165, 36] on input "**********" at bounding box center [159, 38] width 36 height 10
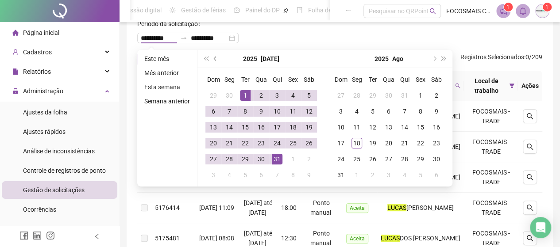
click at [211, 61] on button "prev-year" at bounding box center [216, 59] width 10 height 18
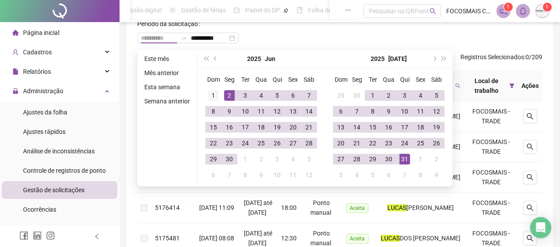
type input "**********"
click at [211, 92] on div "1" at bounding box center [213, 95] width 11 height 11
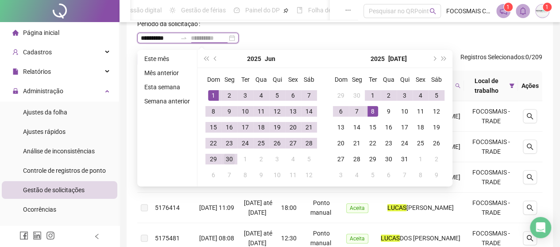
type input "**********"
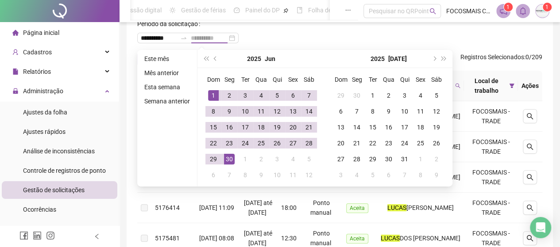
click at [226, 157] on div "30" at bounding box center [229, 159] width 11 height 11
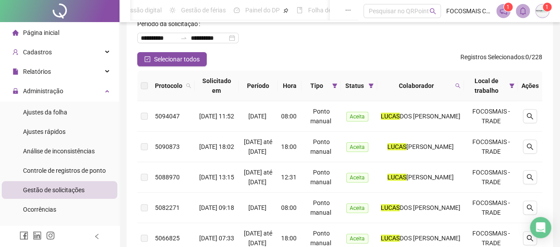
click at [377, 46] on div "**********" at bounding box center [339, 34] width 405 height 35
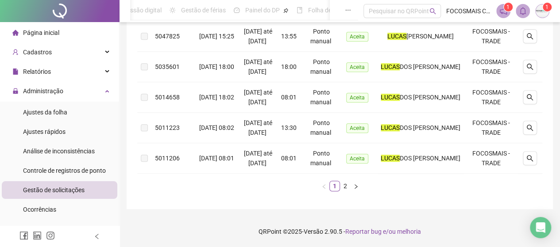
scroll to position [439, 0]
click at [344, 185] on link "2" at bounding box center [345, 186] width 10 height 10
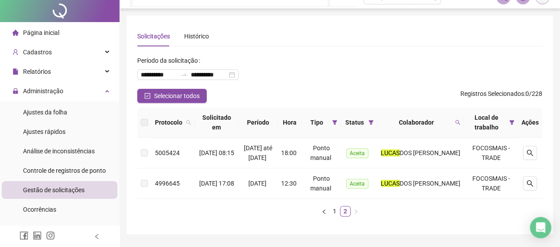
scroll to position [0, 0]
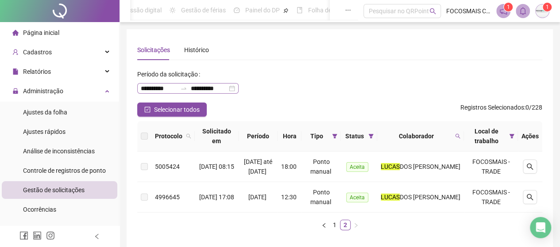
click at [181, 88] on icon "swap-right" at bounding box center [183, 88] width 7 height 7
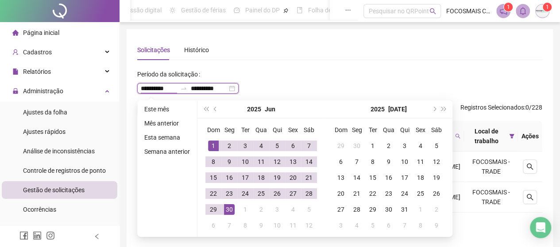
type input "**********"
click at [217, 108] on button "prev-year" at bounding box center [216, 109] width 10 height 18
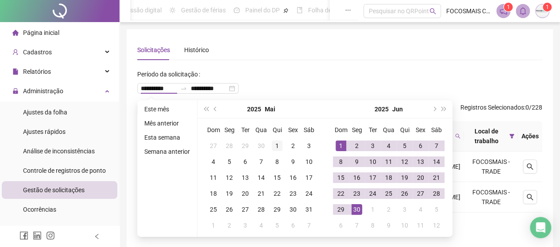
type input "**********"
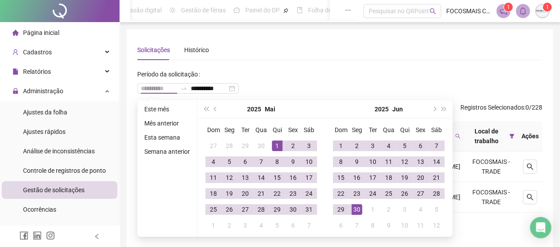
click at [278, 146] on div "1" at bounding box center [277, 146] width 11 height 11
type input "**********"
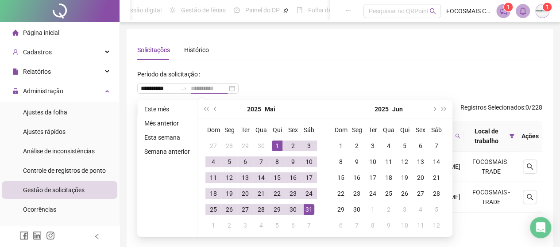
click at [306, 210] on div "31" at bounding box center [308, 209] width 11 height 11
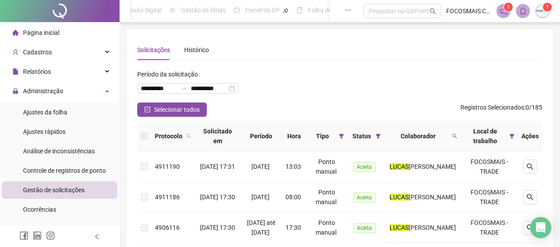
drag, startPoint x: 418, startPoint y: 48, endPoint x: 415, endPoint y: 52, distance: 4.7
click at [418, 49] on div "Solicitações Histórico" at bounding box center [339, 50] width 405 height 20
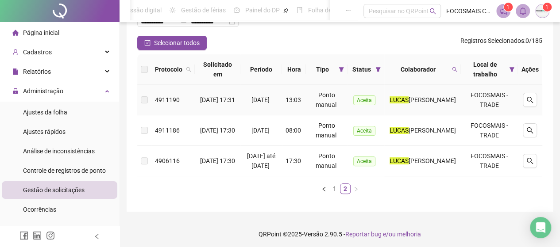
scroll to position [78, 0]
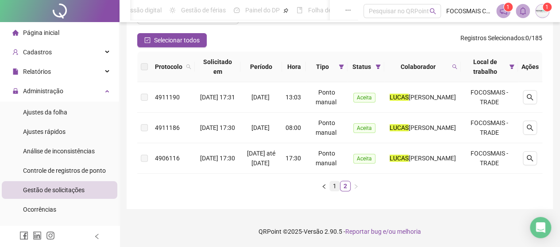
click at [331, 185] on link "1" at bounding box center [335, 186] width 10 height 10
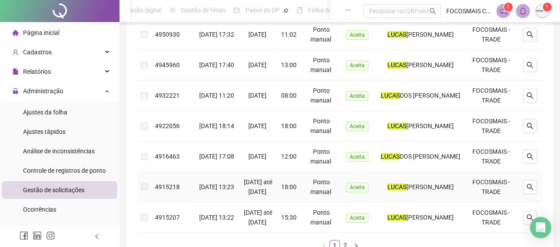
scroll to position [388, 0]
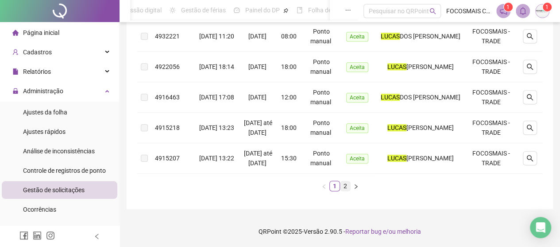
click at [346, 191] on link "2" at bounding box center [345, 186] width 10 height 10
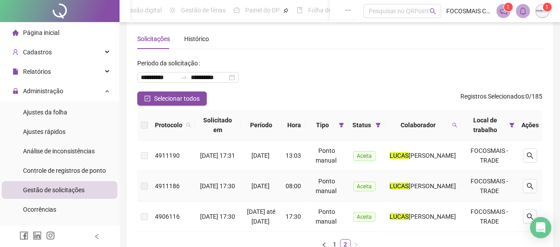
scroll to position [0, 0]
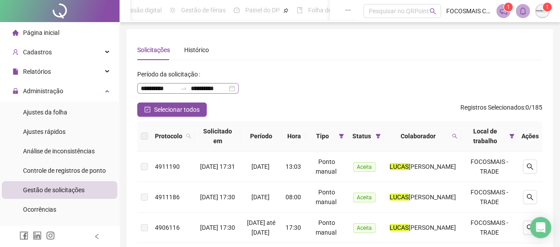
click at [232, 90] on div "**********" at bounding box center [187, 88] width 101 height 11
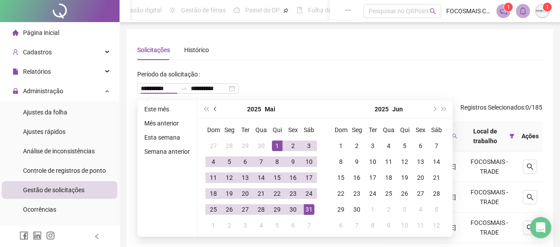
click at [214, 108] on span "prev-year" at bounding box center [216, 109] width 4 height 4
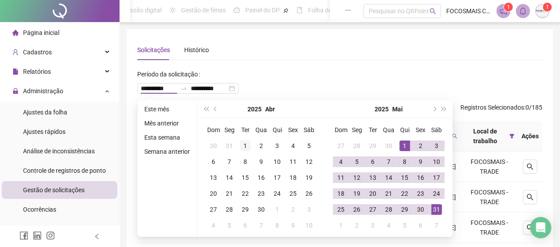
type input "**********"
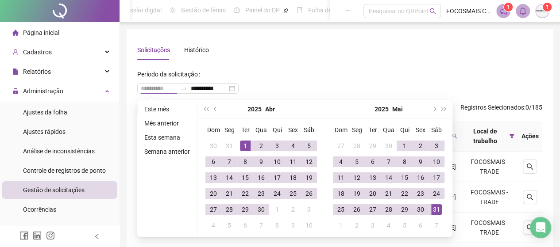
click at [251, 142] on td "1" at bounding box center [245, 146] width 16 height 16
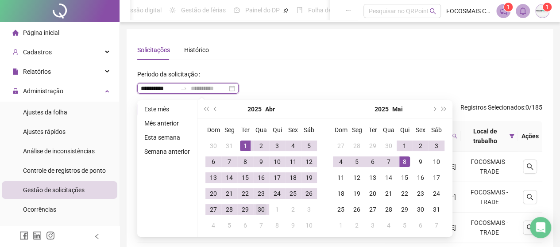
type input "**********"
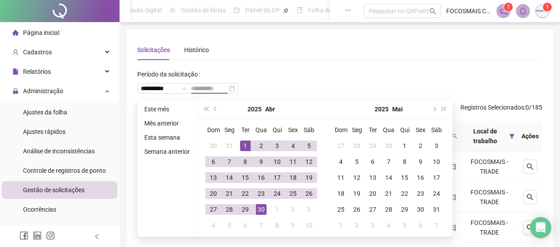
click at [262, 211] on div "30" at bounding box center [261, 209] width 11 height 11
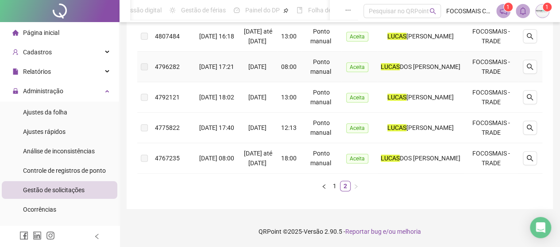
scroll to position [189, 0]
click at [335, 186] on link "1" at bounding box center [335, 186] width 10 height 10
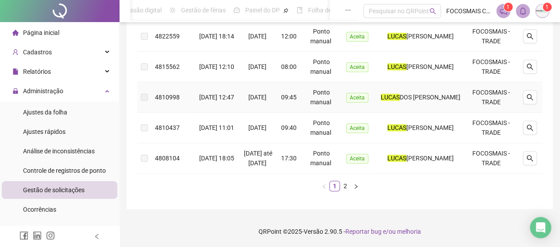
scroll to position [361, 0]
click at [343, 188] on link "2" at bounding box center [345, 186] width 10 height 10
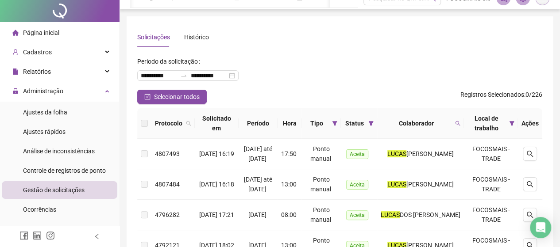
scroll to position [0, 0]
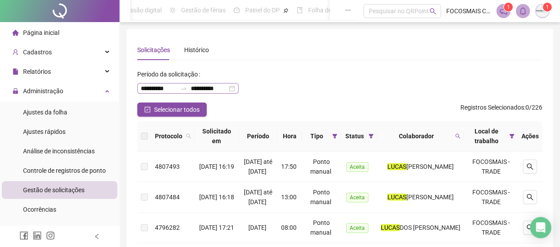
click at [178, 90] on div at bounding box center [184, 88] width 14 height 7
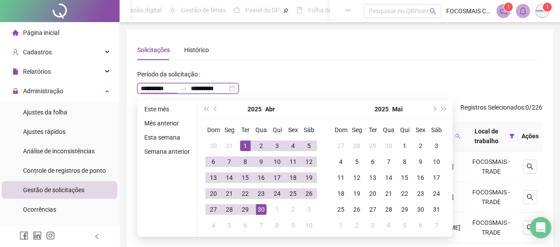
type input "**********"
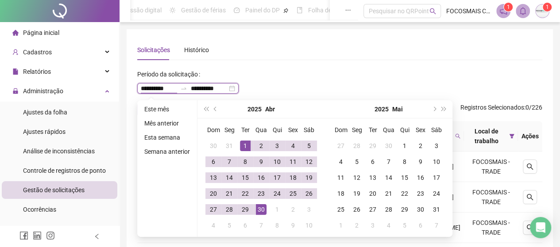
type input "**********"
click at [215, 112] on button "prev-year" at bounding box center [216, 109] width 10 height 18
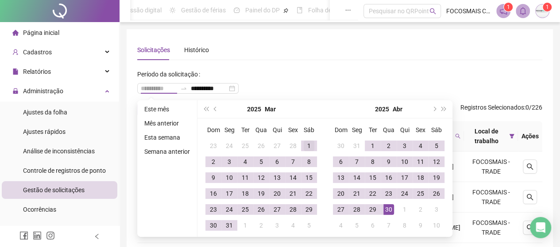
type input "**********"
click at [305, 148] on div "1" at bounding box center [308, 146] width 11 height 11
type input "**********"
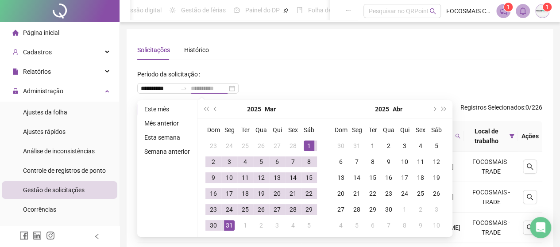
click at [233, 224] on div "31" at bounding box center [229, 225] width 11 height 11
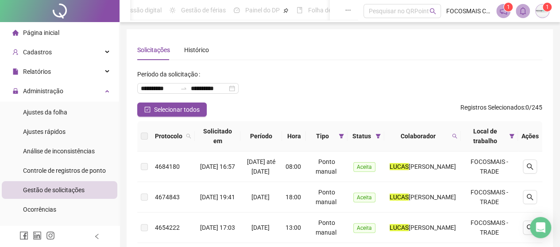
click at [355, 96] on div "**********" at bounding box center [339, 84] width 405 height 35
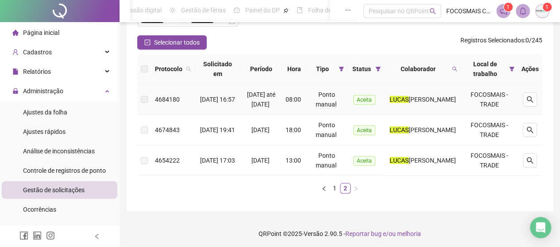
scroll to position [78, 0]
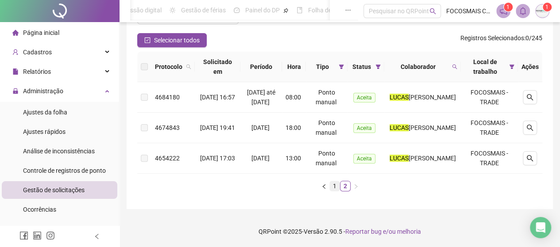
click at [335, 184] on link "1" at bounding box center [335, 186] width 10 height 10
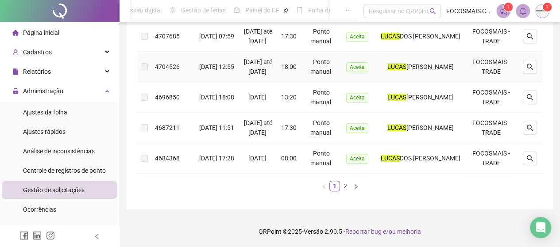
scroll to position [400, 0]
click at [348, 184] on link "2" at bounding box center [345, 186] width 10 height 10
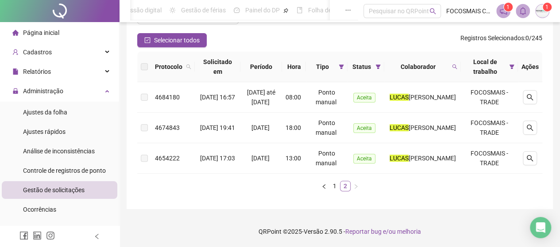
scroll to position [78, 0]
click at [333, 187] on link "1" at bounding box center [335, 186] width 10 height 10
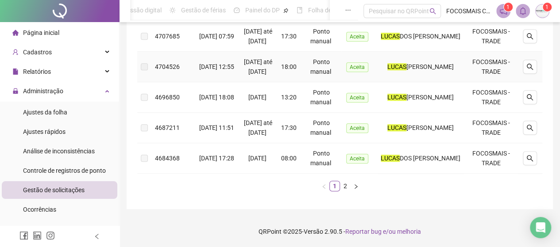
scroll to position [400, 0]
click at [342, 186] on link "2" at bounding box center [345, 186] width 10 height 10
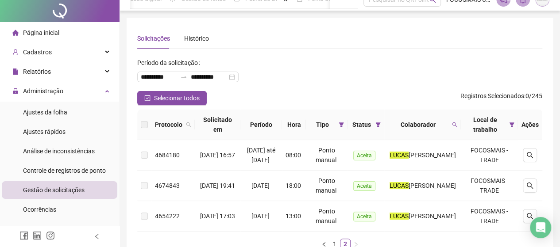
scroll to position [0, 0]
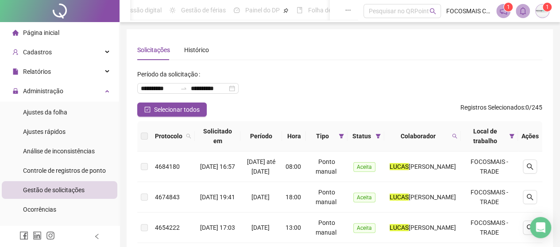
click at [58, 188] on span "Gestão de solicitações" at bounding box center [53, 190] width 61 height 7
click at [43, 109] on span "Ajustes da folha" at bounding box center [45, 112] width 44 height 7
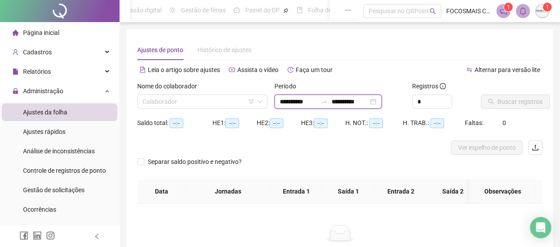
click at [317, 103] on input "**********" at bounding box center [298, 102] width 37 height 10
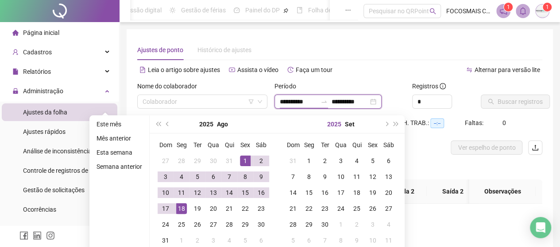
type input "**********"
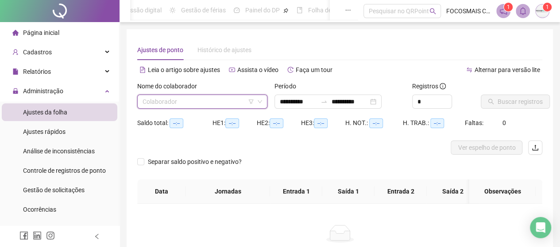
click at [160, 100] on input "search" at bounding box center [197, 101] width 111 height 13
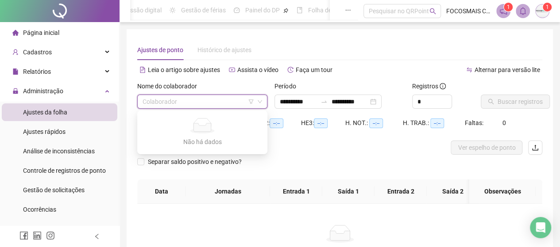
click at [167, 95] on input "search" at bounding box center [197, 101] width 111 height 13
click at [167, 101] on input "search" at bounding box center [197, 101] width 111 height 13
click at [67, 108] on li "Ajustes da folha" at bounding box center [59, 113] width 115 height 18
click at [175, 101] on input "search" at bounding box center [197, 101] width 111 height 13
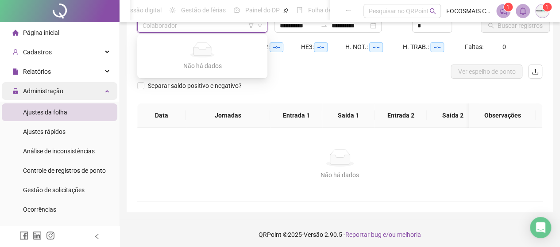
scroll to position [85, 0]
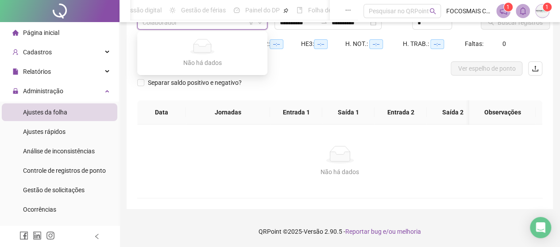
type input "**********"
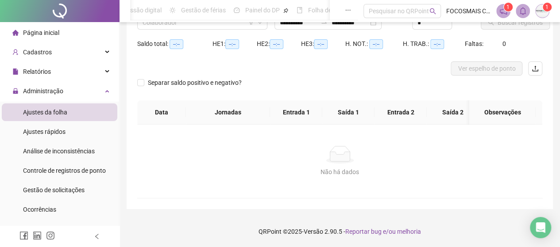
click at [64, 115] on span "Ajustes da folha" at bounding box center [45, 112] width 44 height 7
click at [58, 189] on span "Gestão de solicitações" at bounding box center [53, 190] width 61 height 7
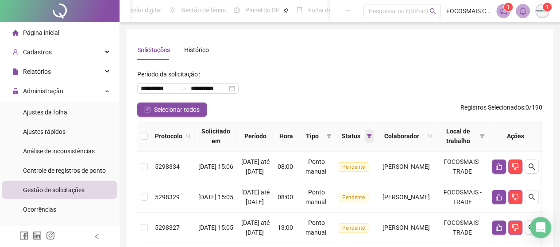
click at [367, 135] on icon "filter" at bounding box center [369, 136] width 5 height 4
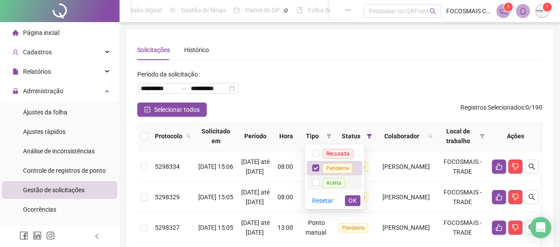
click at [312, 181] on li "Aceita" at bounding box center [334, 183] width 55 height 15
click at [352, 198] on span "OK" at bounding box center [352, 201] width 8 height 10
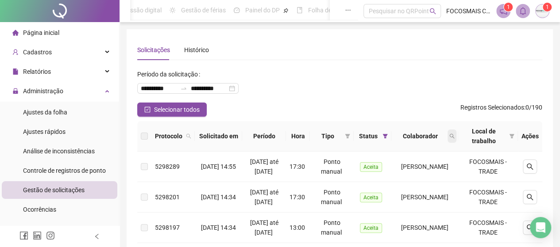
click at [454, 137] on icon "search" at bounding box center [451, 136] width 5 height 5
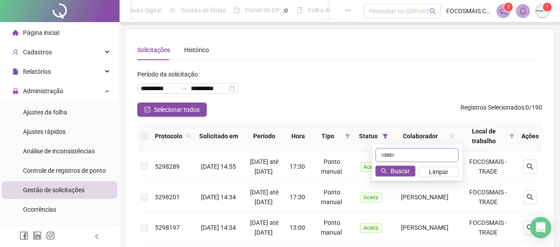
click at [387, 159] on input "text" at bounding box center [416, 155] width 83 height 14
type input "*****"
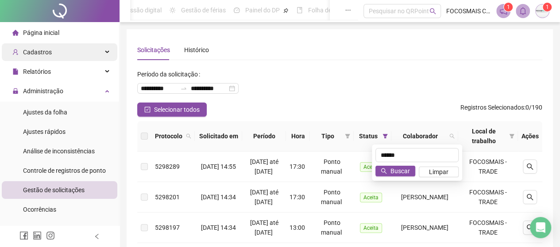
click at [46, 54] on span "Cadastros" at bounding box center [37, 52] width 29 height 7
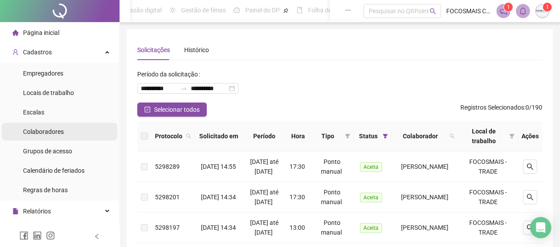
click at [42, 129] on span "Colaboradores" at bounding box center [43, 131] width 41 height 7
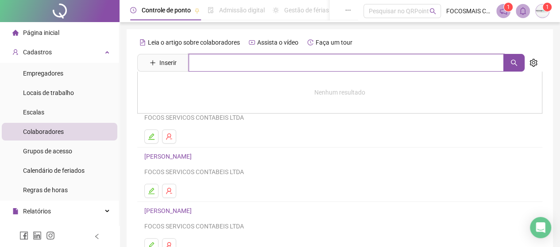
click at [198, 63] on input "text" at bounding box center [345, 63] width 315 height 18
click at [253, 64] on input "**********" at bounding box center [345, 63] width 315 height 18
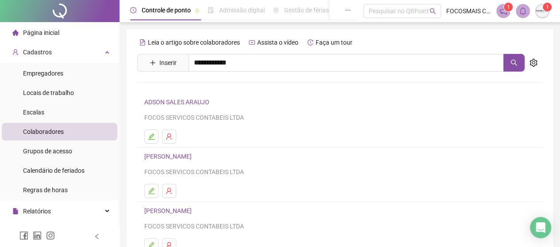
click at [224, 96] on div "Nenhum resultado" at bounding box center [339, 93] width 405 height 42
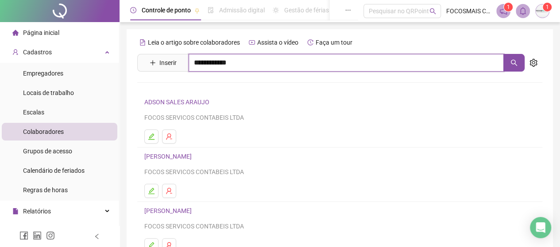
click at [246, 63] on input "**********" at bounding box center [345, 63] width 315 height 18
type input "*****"
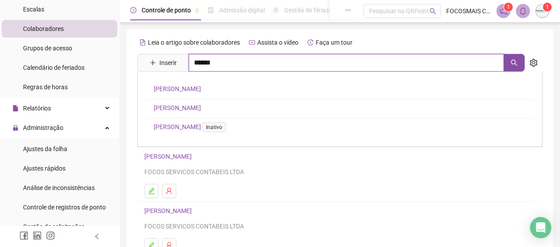
scroll to position [206, 0]
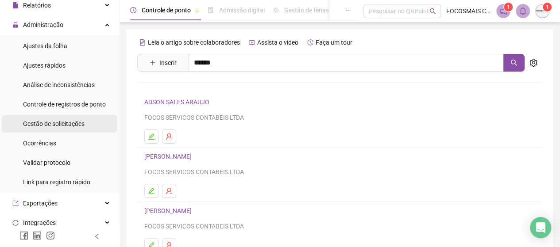
click at [55, 121] on span "Gestão de solicitações" at bounding box center [53, 123] width 61 height 7
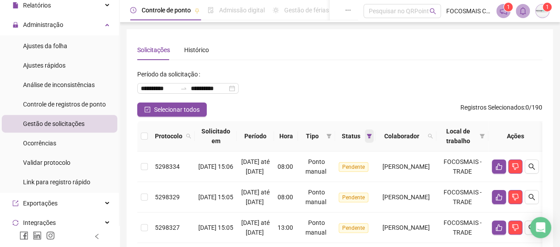
click at [367, 135] on icon "filter" at bounding box center [369, 136] width 5 height 4
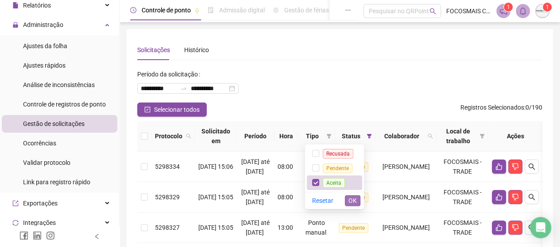
click at [350, 201] on span "OK" at bounding box center [352, 201] width 8 height 10
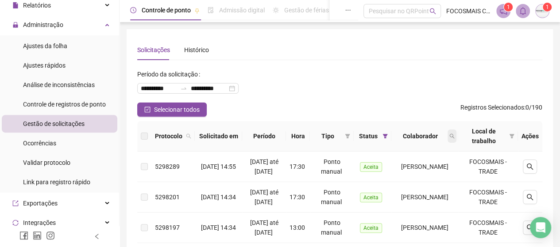
click at [454, 137] on icon "search" at bounding box center [451, 136] width 5 height 5
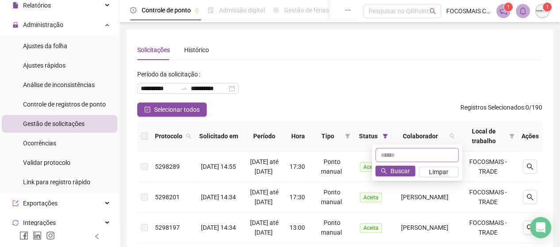
click at [403, 155] on input "text" at bounding box center [416, 155] width 83 height 14
type input "**********"
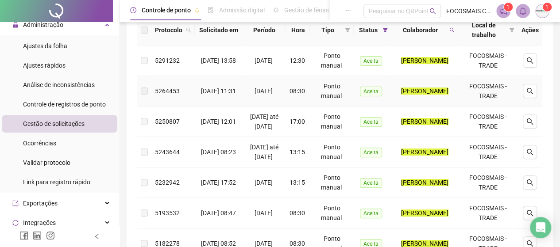
scroll to position [3, 0]
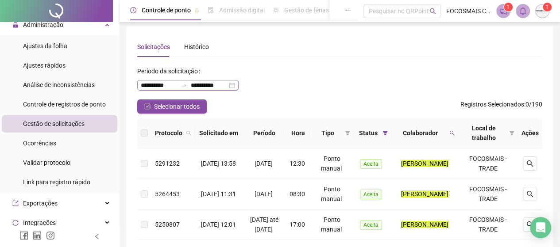
click at [180, 85] on icon "swap-right" at bounding box center [183, 85] width 7 height 7
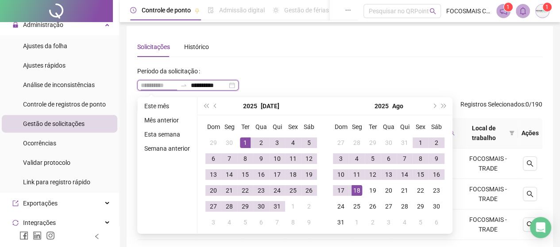
type input "**********"
click at [246, 138] on div "1" at bounding box center [245, 143] width 11 height 11
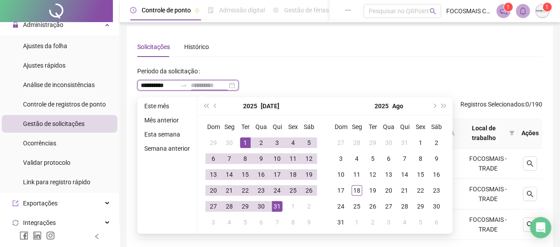
type input "**********"
click at [275, 204] on div "31" at bounding box center [277, 206] width 11 height 11
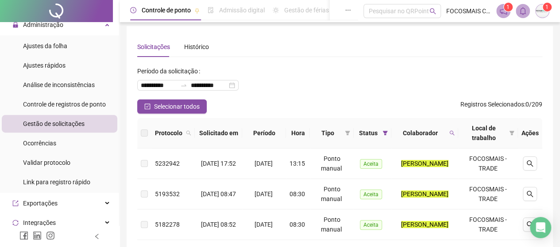
click at [408, 73] on div "**********" at bounding box center [339, 81] width 405 height 35
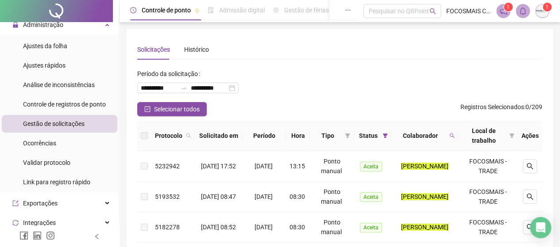
scroll to position [0, 0]
click at [184, 90] on icon "swap-right" at bounding box center [183, 88] width 7 height 7
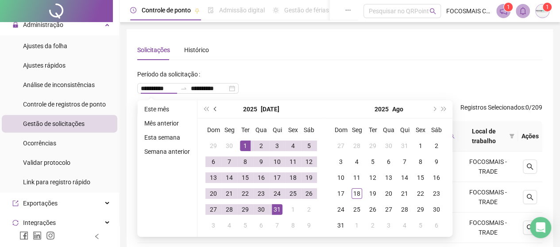
click at [216, 105] on button "prev-year" at bounding box center [216, 109] width 10 height 18
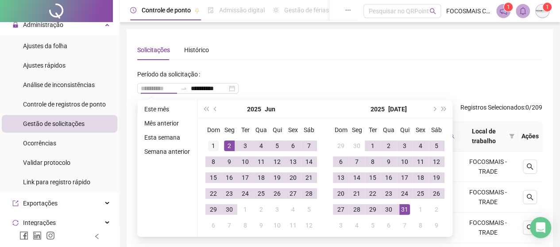
type input "**********"
click at [213, 141] on div "1" at bounding box center [213, 146] width 11 height 11
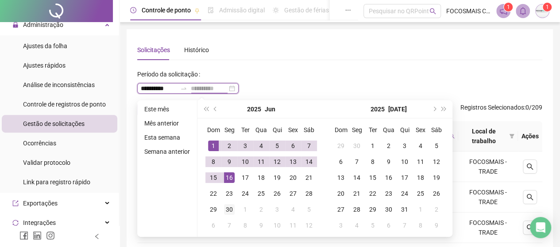
type input "**********"
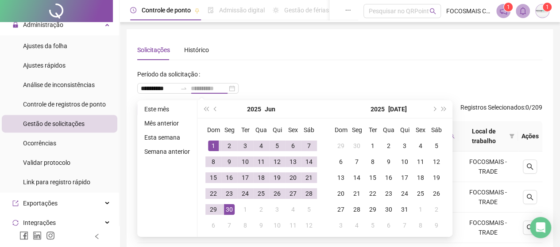
click at [227, 215] on div "30" at bounding box center [229, 209] width 11 height 11
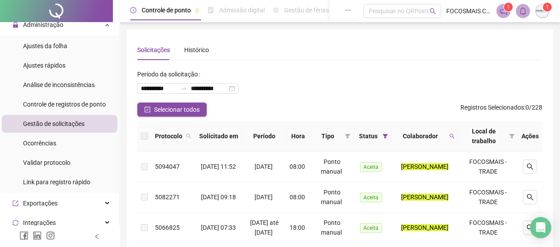
click at [358, 69] on div "**********" at bounding box center [339, 84] width 405 height 35
click at [185, 90] on icon "swap-right" at bounding box center [183, 88] width 7 height 7
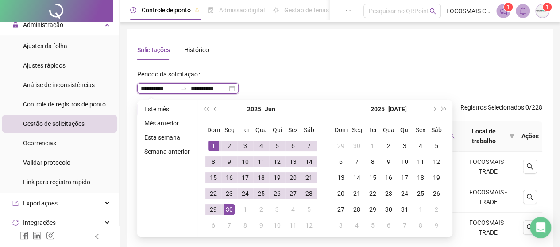
type input "**********"
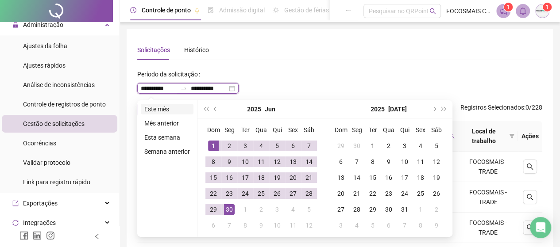
type input "**********"
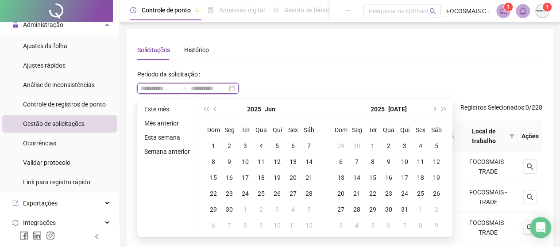
type input "**********"
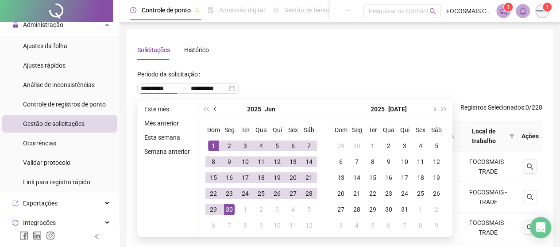
click at [213, 107] on button "prev-year" at bounding box center [216, 109] width 10 height 18
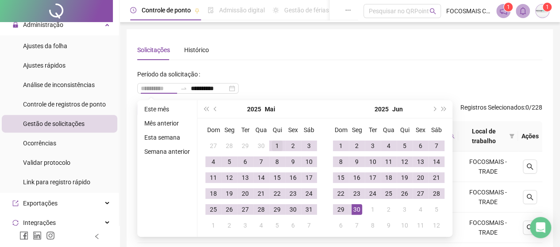
type input "**********"
click at [273, 146] on div "1" at bounding box center [277, 146] width 11 height 11
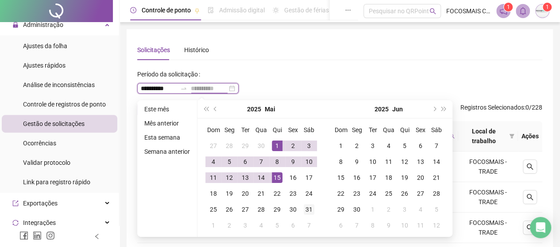
type input "**********"
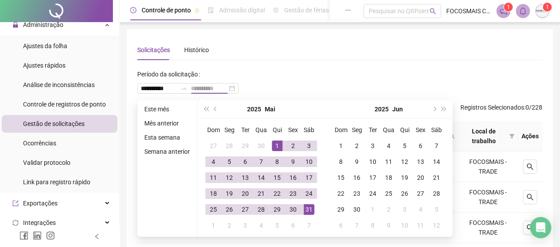
click at [310, 209] on div "31" at bounding box center [308, 209] width 11 height 11
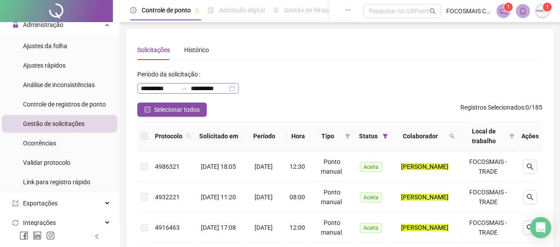
click at [182, 87] on icon "swap-right" at bounding box center [183, 88] width 7 height 7
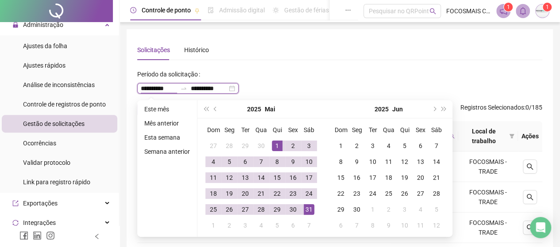
type input "**********"
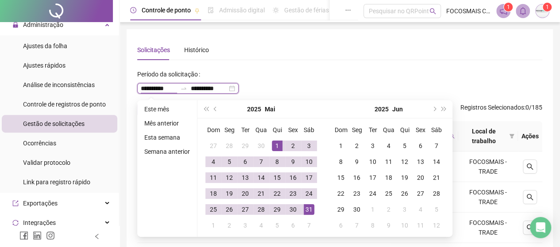
type input "**********"
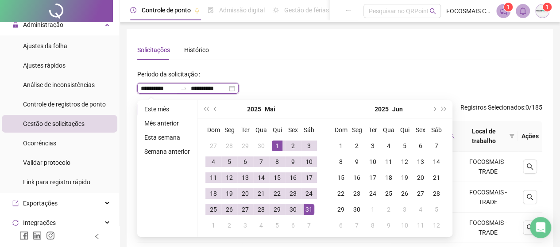
type input "**********"
click at [218, 109] on button "prev-year" at bounding box center [216, 109] width 10 height 18
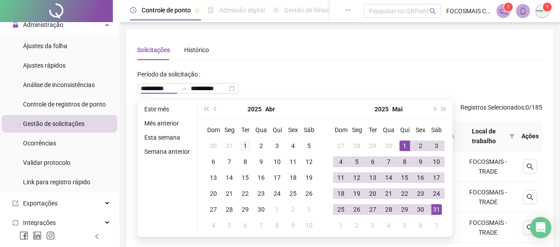
type input "**********"
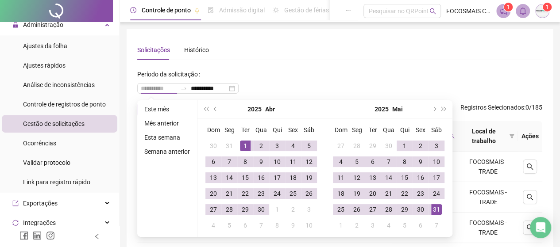
click at [241, 145] on div "1" at bounding box center [245, 146] width 11 height 11
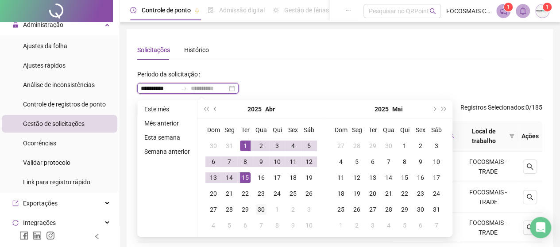
type input "**********"
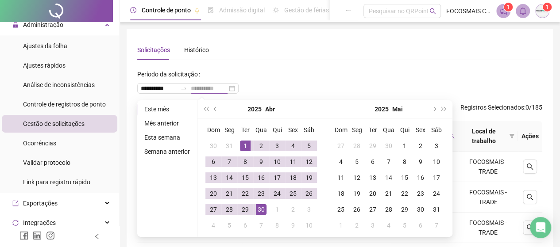
drag, startPoint x: 261, startPoint y: 213, endPoint x: 285, endPoint y: 101, distance: 114.5
click at [261, 213] on div "30" at bounding box center [261, 209] width 11 height 11
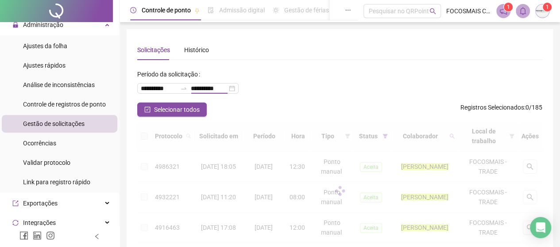
click at [307, 64] on div "**********" at bounding box center [339, 154] width 405 height 228
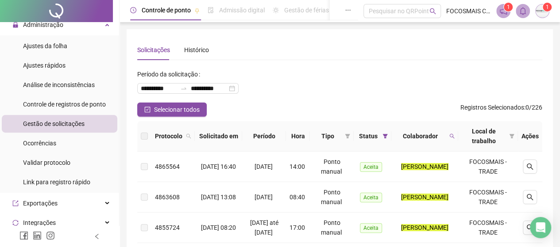
click at [319, 72] on div "**********" at bounding box center [339, 84] width 405 height 35
click at [184, 88] on icon "swap-right" at bounding box center [183, 88] width 7 height 7
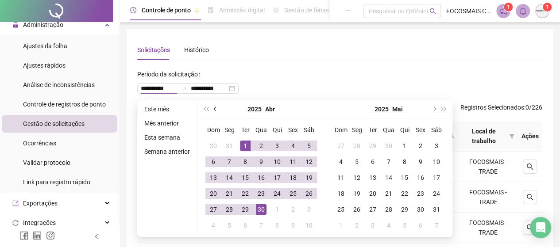
click at [213, 105] on button "prev-year" at bounding box center [216, 109] width 10 height 18
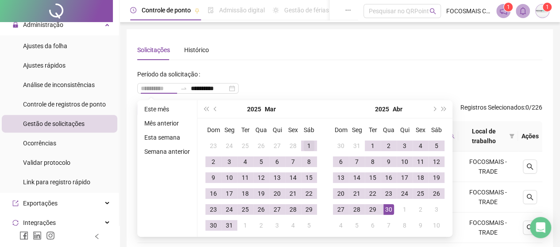
type input "**********"
click at [309, 147] on div "1" at bounding box center [308, 146] width 11 height 11
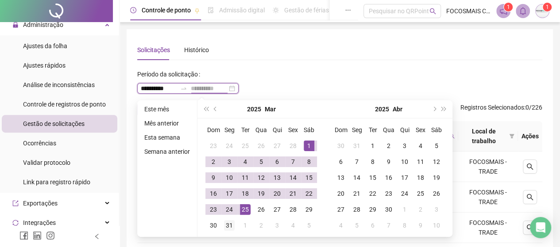
type input "**********"
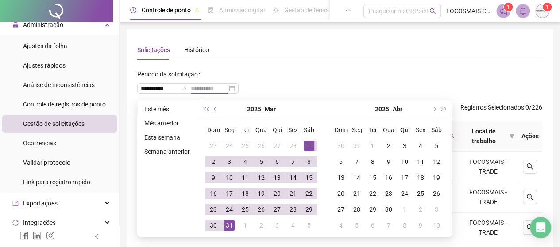
click at [232, 223] on div "31" at bounding box center [229, 225] width 11 height 11
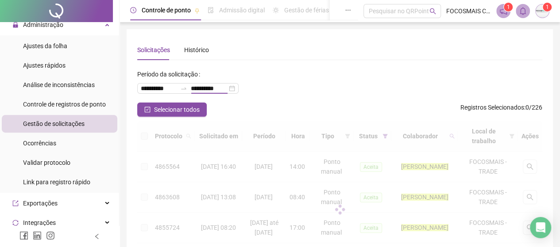
click at [326, 84] on div "**********" at bounding box center [339, 84] width 405 height 35
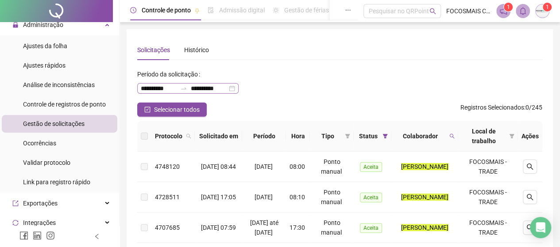
click at [187, 88] on icon "swap-right" at bounding box center [183, 88] width 7 height 7
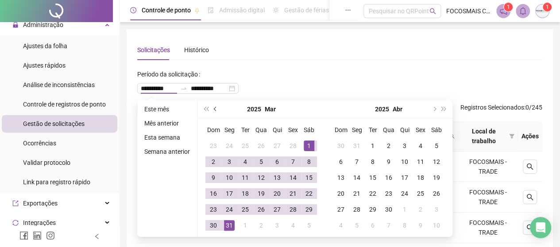
click at [212, 111] on button "prev-year" at bounding box center [216, 109] width 10 height 18
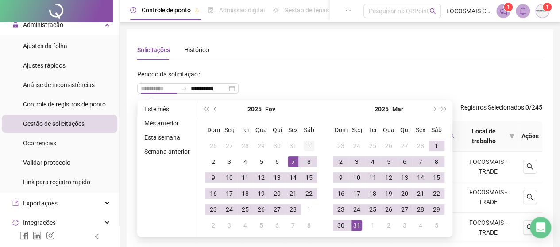
type input "**********"
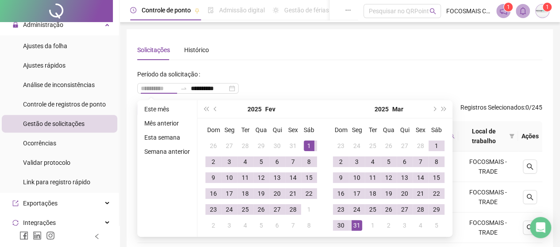
click at [303, 144] on div "1" at bounding box center [308, 146] width 11 height 11
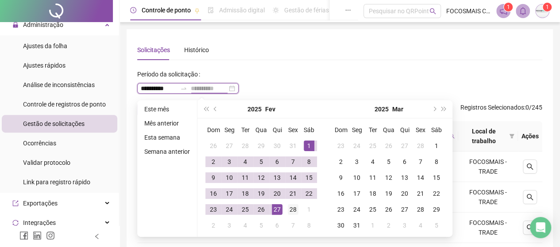
type input "**********"
click at [291, 210] on div "28" at bounding box center [293, 209] width 11 height 11
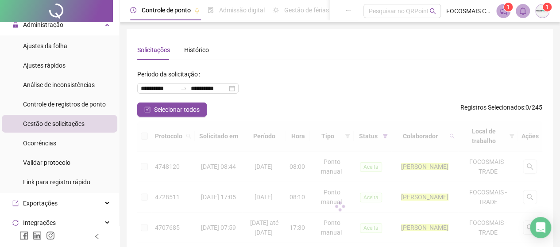
click at [334, 91] on div "**********" at bounding box center [339, 84] width 405 height 35
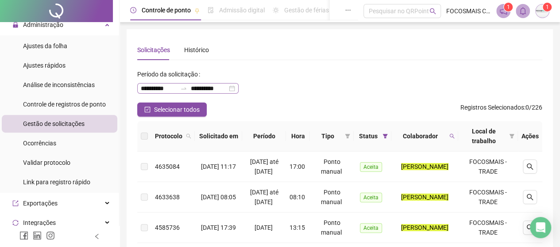
click at [177, 86] on div at bounding box center [184, 88] width 14 height 7
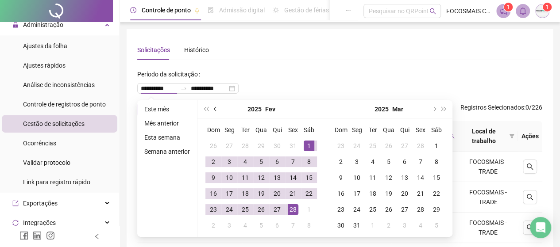
click at [212, 110] on button "prev-year" at bounding box center [216, 109] width 10 height 18
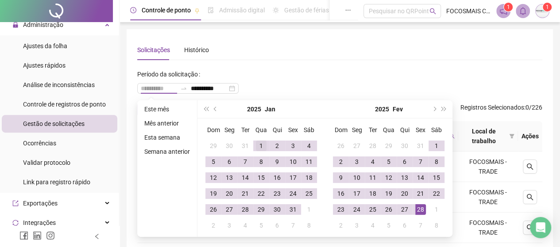
type input "**********"
click at [257, 143] on div "1" at bounding box center [261, 146] width 11 height 11
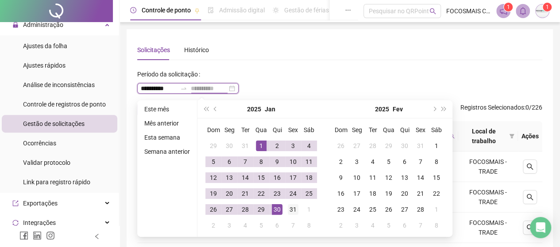
type input "**********"
click at [291, 213] on div "31" at bounding box center [293, 209] width 11 height 11
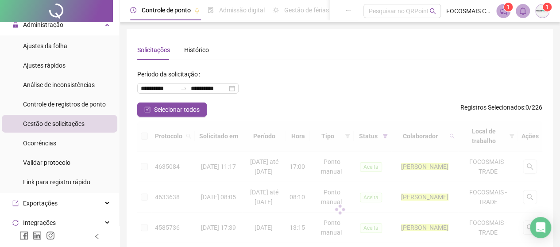
click at [303, 78] on div "**********" at bounding box center [339, 84] width 405 height 35
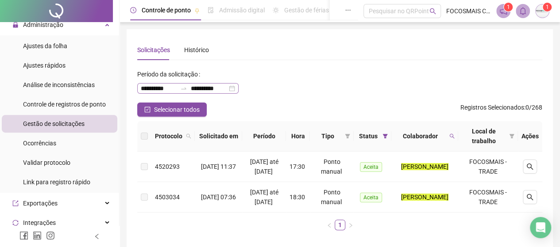
click at [181, 89] on icon "swap-right" at bounding box center [183, 88] width 7 height 7
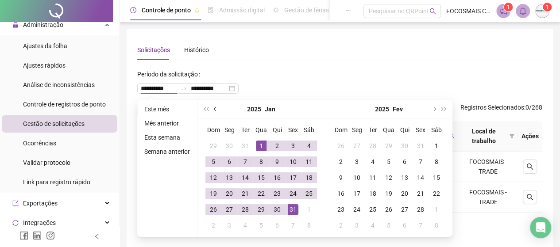
click at [214, 110] on span "prev-year" at bounding box center [216, 109] width 4 height 4
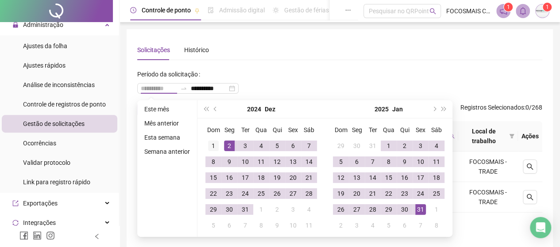
type input "**********"
click at [214, 144] on div "1" at bounding box center [213, 146] width 11 height 11
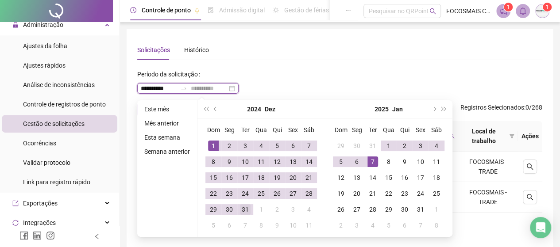
type input "**********"
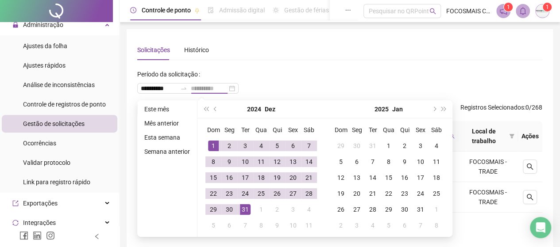
click at [242, 208] on div "31" at bounding box center [245, 209] width 11 height 11
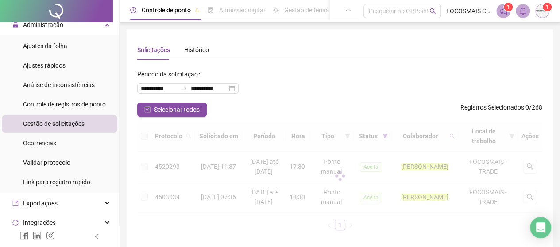
click at [300, 84] on div "**********" at bounding box center [339, 84] width 405 height 35
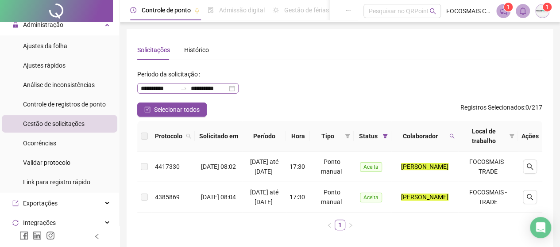
click at [181, 88] on icon "swap-right" at bounding box center [183, 88] width 7 height 7
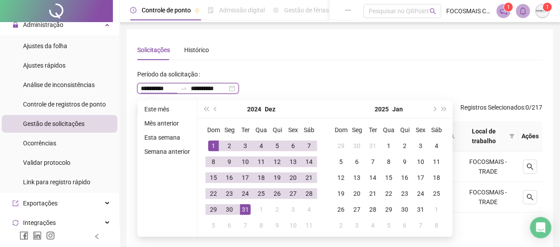
type input "**********"
click at [215, 110] on span "prev-year" at bounding box center [216, 109] width 4 height 4
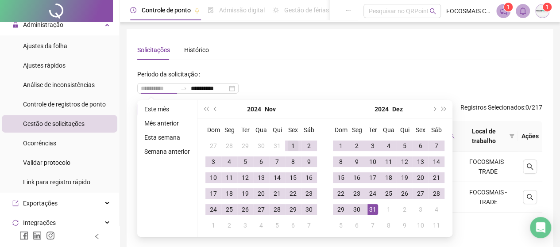
type input "**********"
click at [295, 144] on div "1" at bounding box center [293, 146] width 11 height 11
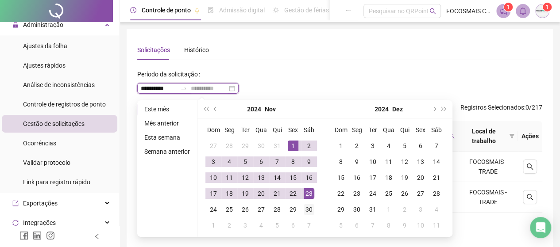
type input "**********"
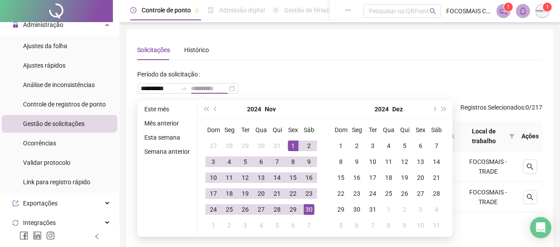
click at [309, 208] on div "30" at bounding box center [308, 209] width 11 height 11
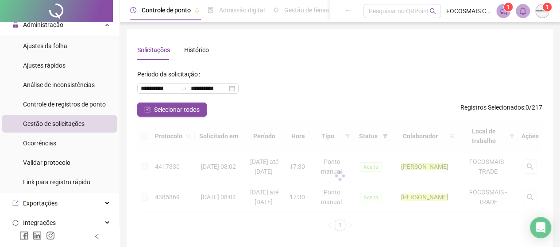
click at [311, 74] on div "**********" at bounding box center [339, 84] width 405 height 35
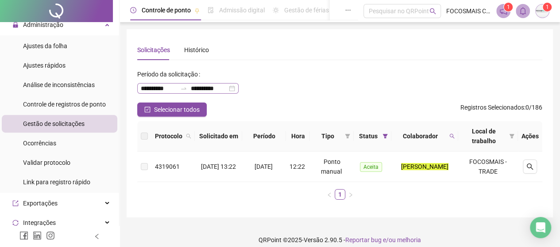
click at [186, 86] on icon "swap-right" at bounding box center [183, 88] width 7 height 7
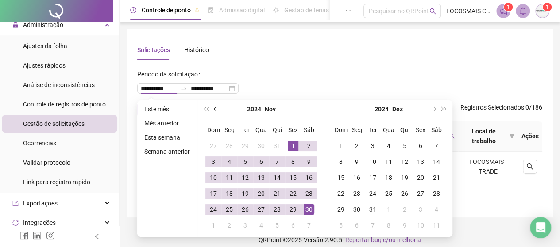
click at [212, 109] on button "prev-year" at bounding box center [216, 109] width 10 height 18
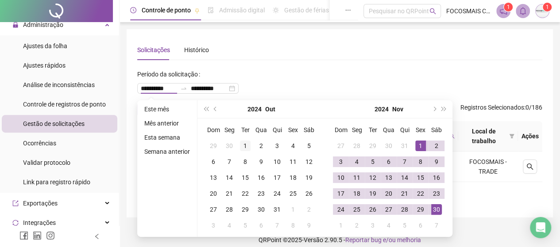
type input "**********"
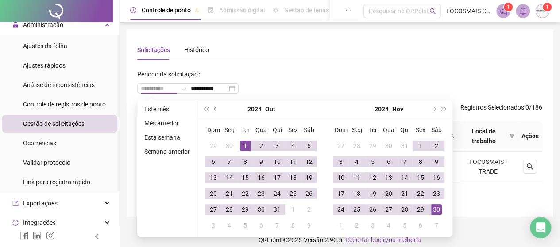
drag, startPoint x: 241, startPoint y: 141, endPoint x: 255, endPoint y: 182, distance: 43.1
click at [241, 142] on div "1" at bounding box center [245, 146] width 11 height 11
type input "**********"
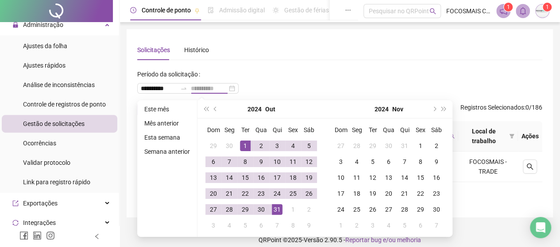
click at [275, 211] on div "31" at bounding box center [277, 209] width 11 height 11
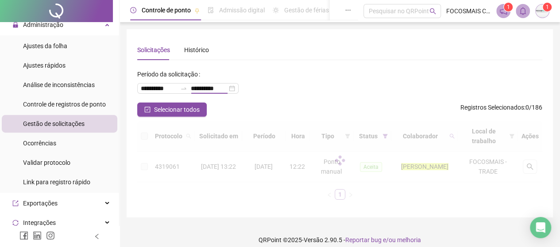
click at [311, 73] on div "**********" at bounding box center [339, 84] width 405 height 35
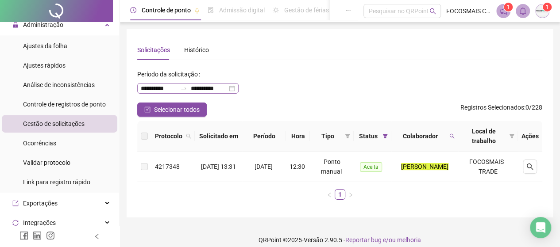
click at [178, 91] on div at bounding box center [184, 88] width 14 height 7
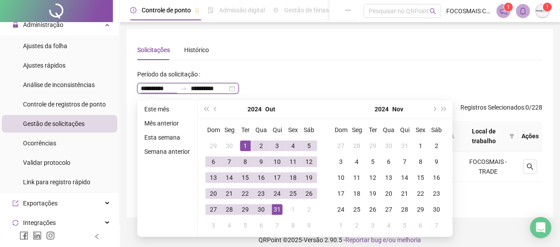
type input "**********"
click at [212, 111] on button "prev-year" at bounding box center [216, 109] width 10 height 18
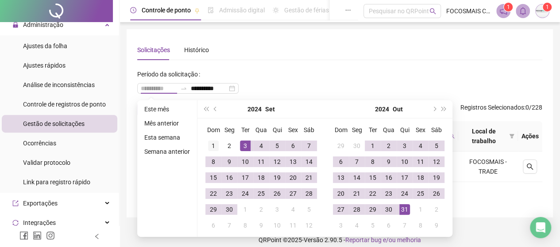
type input "**********"
click at [216, 141] on div "1" at bounding box center [213, 146] width 11 height 11
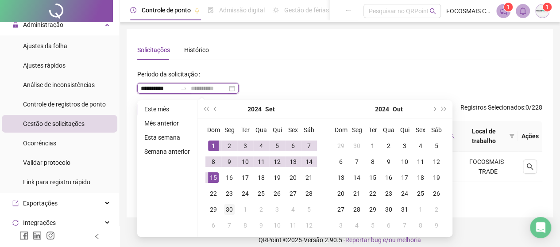
type input "**********"
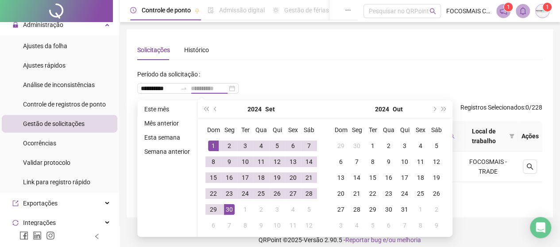
click at [226, 206] on div "30" at bounding box center [229, 209] width 11 height 11
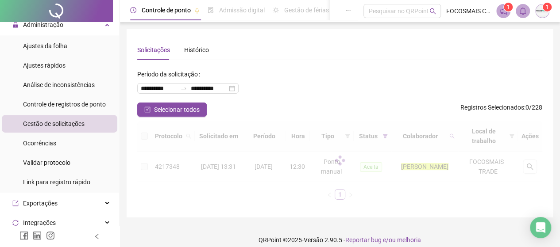
click at [287, 93] on div "**********" at bounding box center [339, 84] width 405 height 35
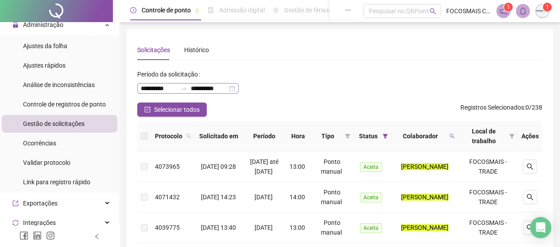
click at [187, 84] on div "**********" at bounding box center [187, 88] width 101 height 11
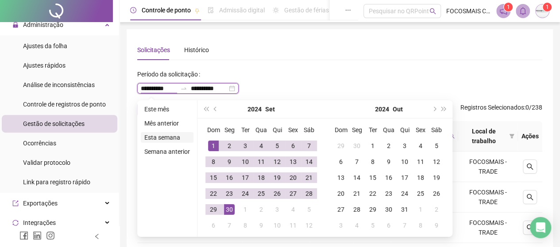
type input "**********"
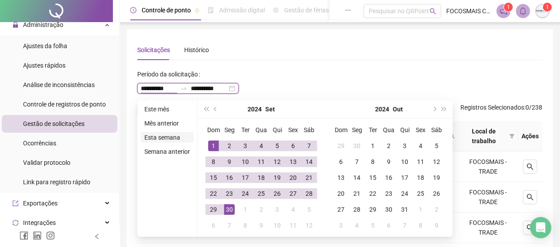
type input "**********"
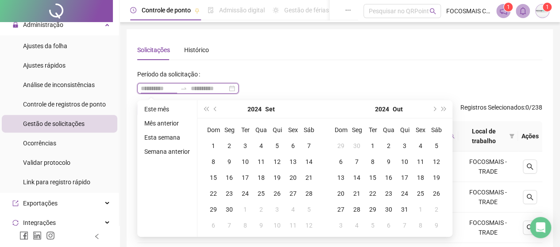
type input "**********"
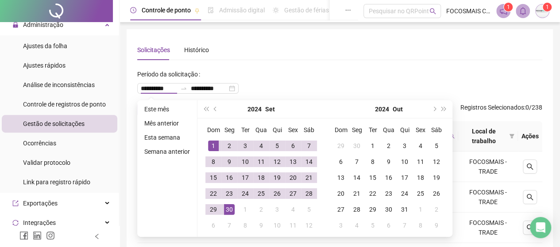
drag, startPoint x: 303, startPoint y: 62, endPoint x: 294, endPoint y: 61, distance: 8.9
click at [303, 62] on div "**********" at bounding box center [339, 169] width 405 height 259
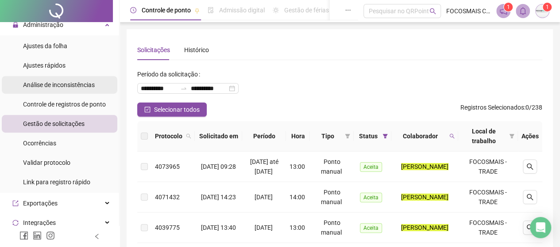
click at [67, 89] on div "Análise de inconsistências" at bounding box center [59, 85] width 72 height 18
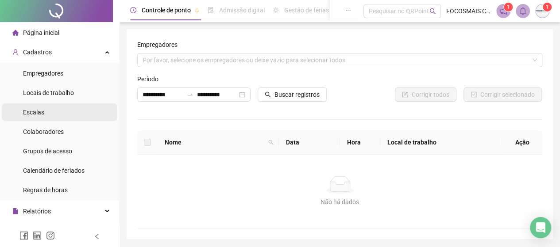
drag, startPoint x: 43, startPoint y: 134, endPoint x: 106, endPoint y: 113, distance: 66.3
click at [43, 133] on span "Colaboradores" at bounding box center [43, 131] width 41 height 7
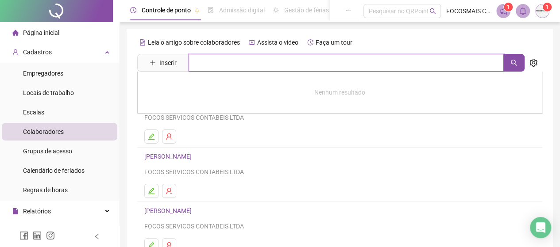
click at [200, 69] on input "text" at bounding box center [345, 63] width 315 height 18
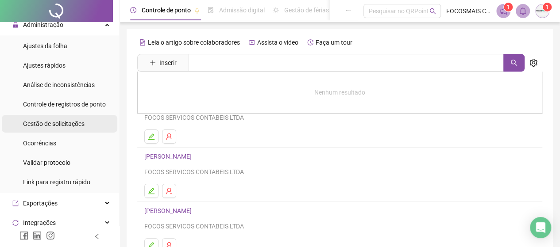
click at [45, 123] on span "Gestão de solicitações" at bounding box center [53, 123] width 61 height 7
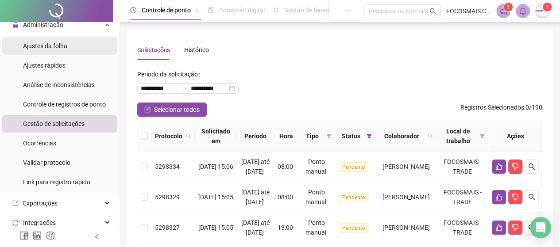
click at [50, 46] on span "Ajustes da folha" at bounding box center [45, 45] width 44 height 7
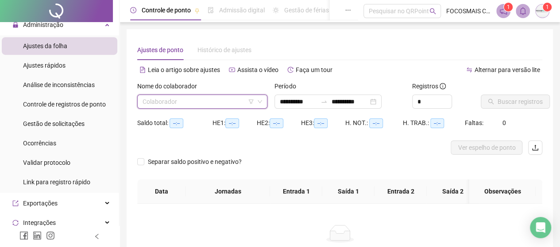
click at [211, 96] on input "search" at bounding box center [197, 101] width 111 height 13
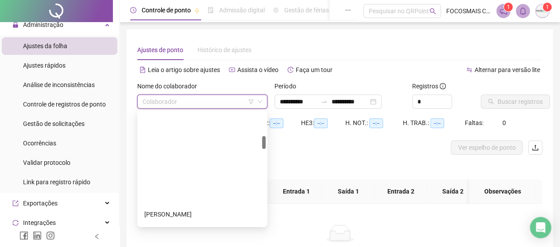
scroll to position [206, 0]
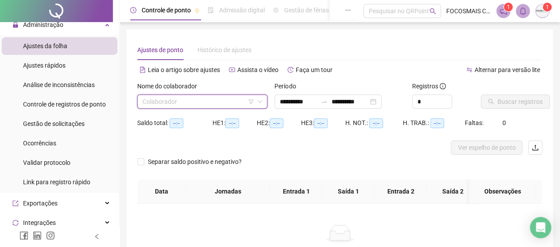
click at [176, 99] on input "search" at bounding box center [197, 101] width 111 height 13
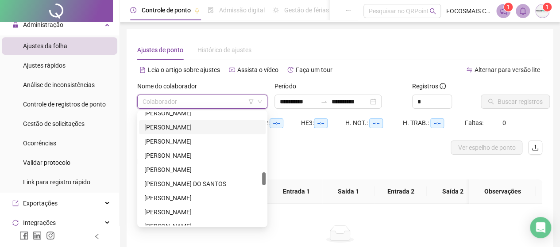
scroll to position [413, 0]
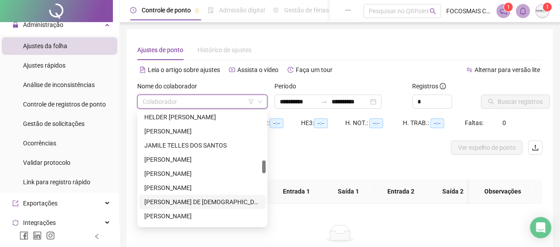
click at [172, 199] on div "[PERSON_NAME] DE [DEMOGRAPHIC_DATA]" at bounding box center [202, 202] width 116 height 10
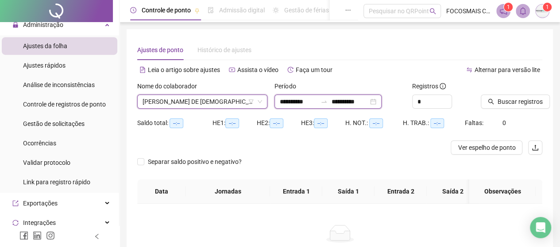
click at [347, 105] on input "**********" at bounding box center [349, 102] width 37 height 10
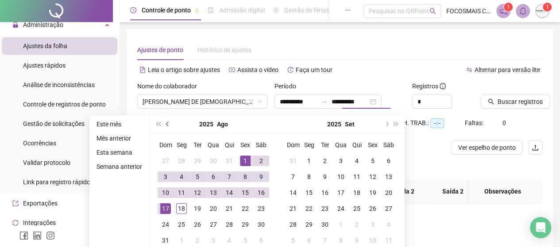
click at [168, 123] on span "prev-year" at bounding box center [168, 124] width 4 height 4
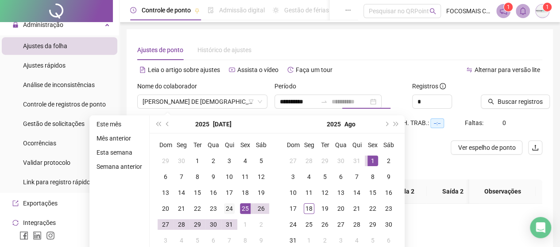
type input "**********"
click at [228, 207] on div "24" at bounding box center [229, 209] width 11 height 11
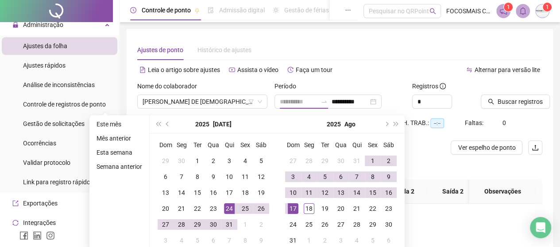
click at [289, 206] on div "17" at bounding box center [293, 209] width 11 height 11
type input "**********"
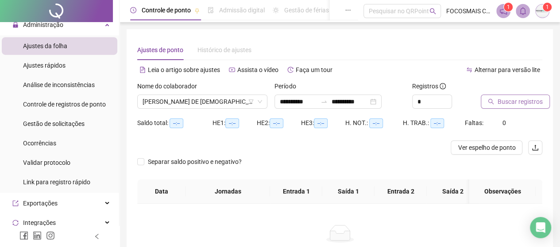
click at [507, 102] on span "Buscar registros" at bounding box center [519, 102] width 45 height 10
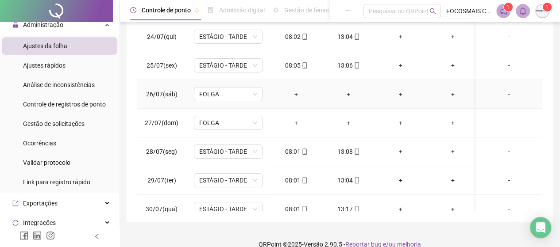
scroll to position [0, 0]
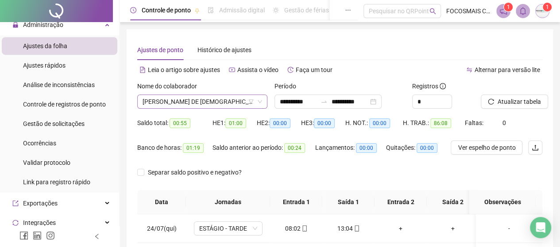
click at [194, 98] on span "[PERSON_NAME] DE [DEMOGRAPHIC_DATA]" at bounding box center [201, 101] width 119 height 13
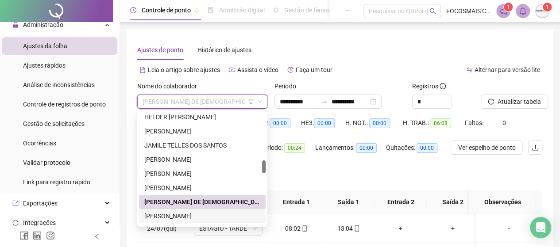
click at [175, 215] on div "[PERSON_NAME]" at bounding box center [202, 216] width 116 height 10
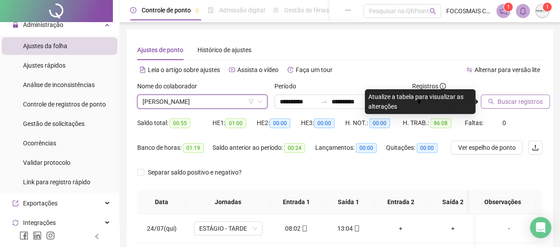
click at [511, 102] on span "Buscar registros" at bounding box center [519, 102] width 45 height 10
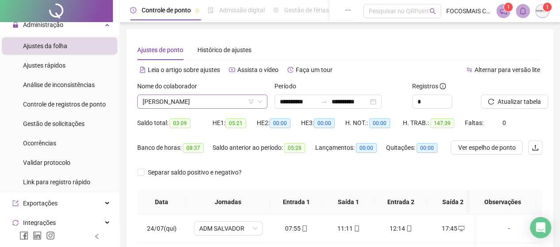
click at [212, 104] on span "[PERSON_NAME]" at bounding box center [201, 101] width 119 height 13
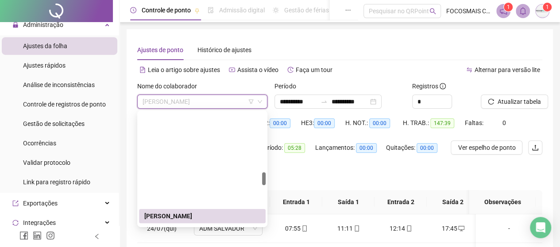
scroll to position [516, 0]
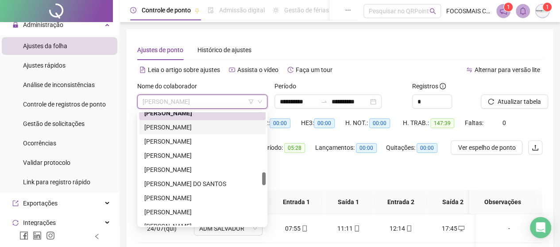
click at [177, 127] on div "[PERSON_NAME]" at bounding box center [202, 128] width 116 height 10
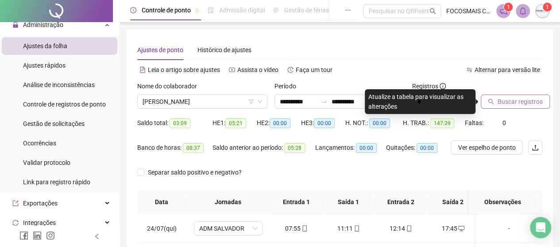
click at [539, 99] on span "Buscar registros" at bounding box center [519, 102] width 45 height 10
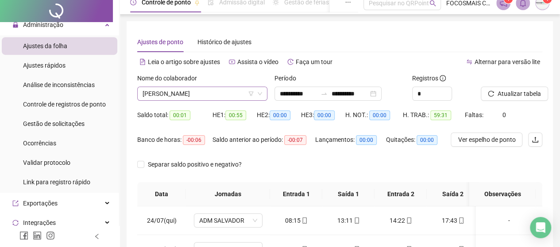
scroll to position [0, 0]
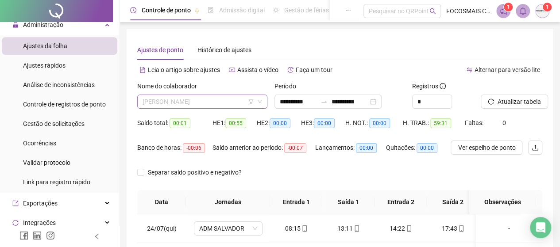
click at [211, 99] on span "[PERSON_NAME]" at bounding box center [201, 101] width 119 height 13
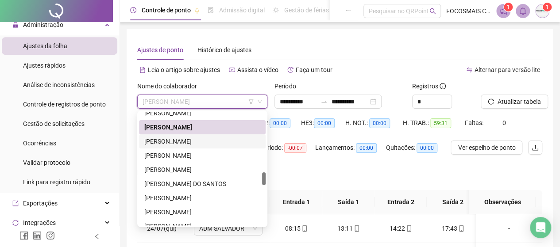
click at [177, 142] on div "[PERSON_NAME]" at bounding box center [202, 142] width 116 height 10
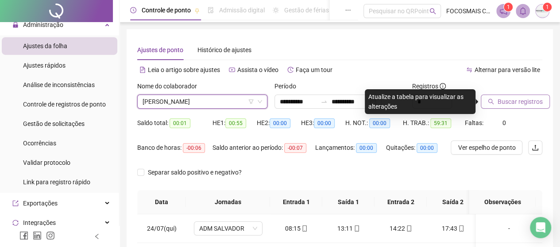
click at [500, 105] on span "Buscar registros" at bounding box center [519, 102] width 45 height 10
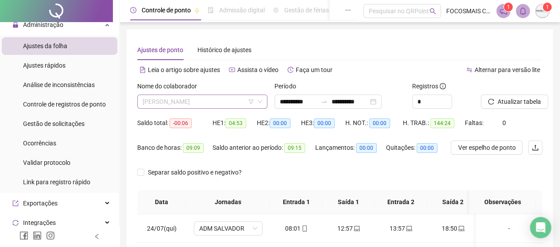
click at [184, 102] on span "[PERSON_NAME]" at bounding box center [201, 101] width 119 height 13
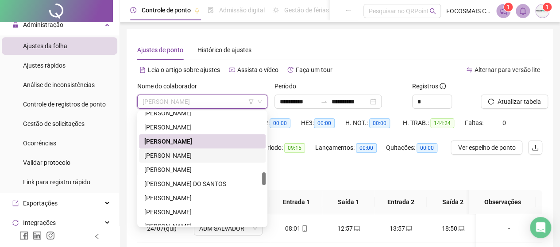
click at [186, 153] on div "[PERSON_NAME]" at bounding box center [202, 156] width 116 height 10
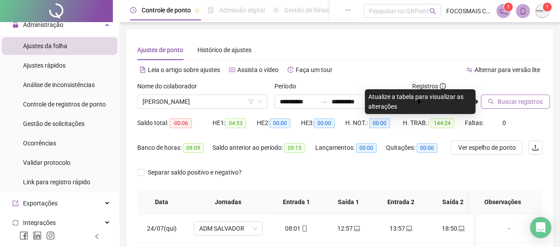
click at [501, 104] on span "Buscar registros" at bounding box center [519, 102] width 45 height 10
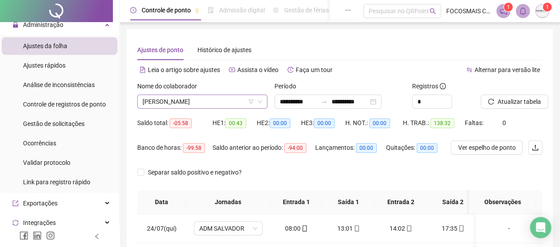
click at [192, 106] on span "[PERSON_NAME]" at bounding box center [201, 101] width 119 height 13
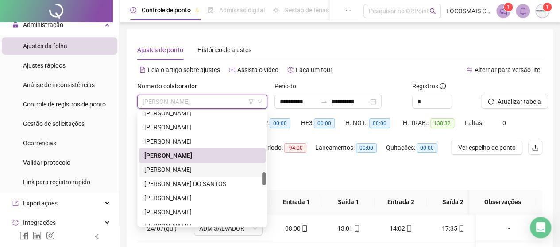
click at [193, 168] on div "[PERSON_NAME]" at bounding box center [202, 170] width 116 height 10
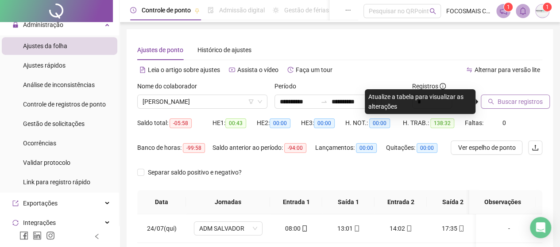
click at [509, 106] on span "Buscar registros" at bounding box center [519, 102] width 45 height 10
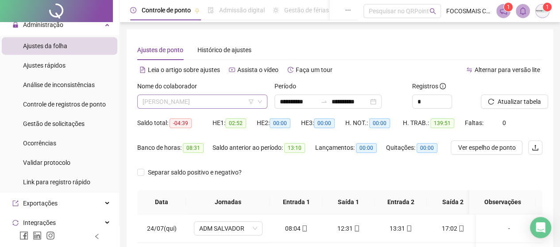
click at [191, 100] on span "[PERSON_NAME]" at bounding box center [201, 101] width 119 height 13
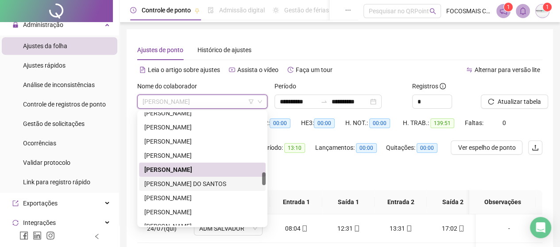
click at [181, 181] on div "[PERSON_NAME] DO SANTOS" at bounding box center [202, 184] width 116 height 10
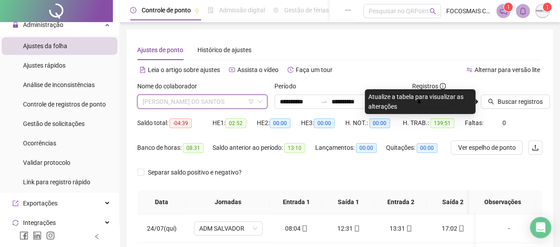
click at [203, 97] on span "[PERSON_NAME] DO SANTOS" at bounding box center [201, 101] width 119 height 13
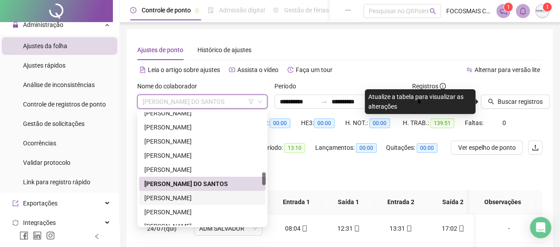
click at [174, 196] on div "[PERSON_NAME]" at bounding box center [202, 198] width 116 height 10
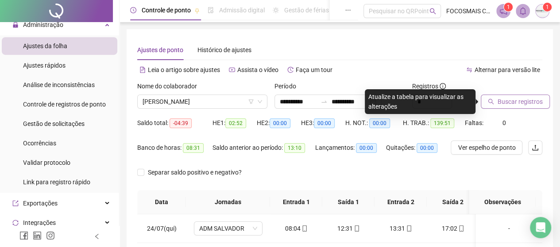
click at [493, 101] on button "Buscar registros" at bounding box center [514, 102] width 69 height 14
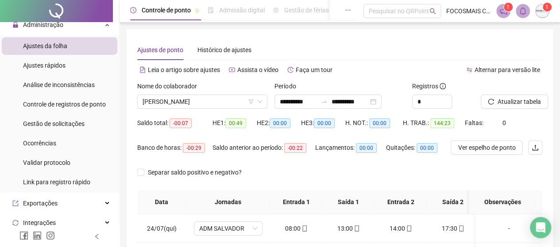
scroll to position [204, 0]
click at [196, 95] on span "[PERSON_NAME]" at bounding box center [201, 101] width 119 height 13
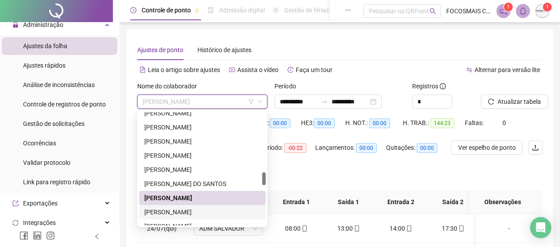
click at [182, 212] on div "[PERSON_NAME]" at bounding box center [202, 212] width 116 height 10
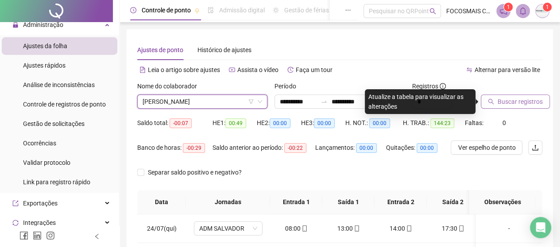
click at [509, 103] on span "Buscar registros" at bounding box center [519, 102] width 45 height 10
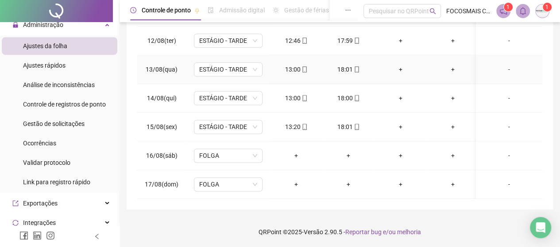
scroll to position [130, 0]
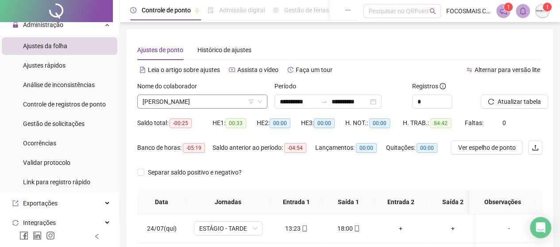
click at [178, 101] on span "[PERSON_NAME]" at bounding box center [201, 101] width 119 height 13
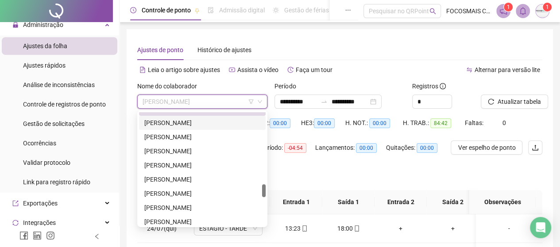
click at [177, 123] on div "[PERSON_NAME]" at bounding box center [202, 123] width 116 height 10
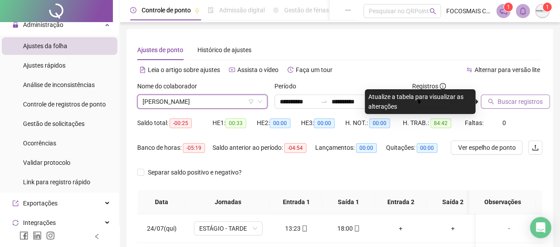
drag, startPoint x: 505, startPoint y: 103, endPoint x: 499, endPoint y: 104, distance: 6.0
click at [504, 103] on span "Buscar registros" at bounding box center [519, 102] width 45 height 10
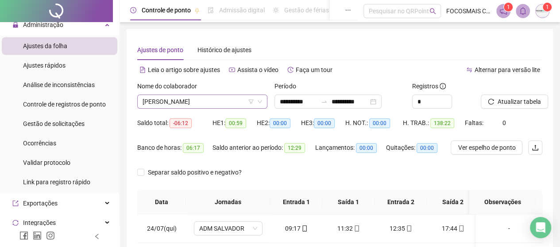
click at [216, 98] on span "[PERSON_NAME]" at bounding box center [201, 101] width 119 height 13
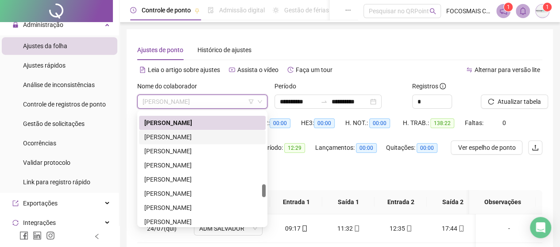
click at [189, 139] on div "[PERSON_NAME]" at bounding box center [202, 137] width 116 height 10
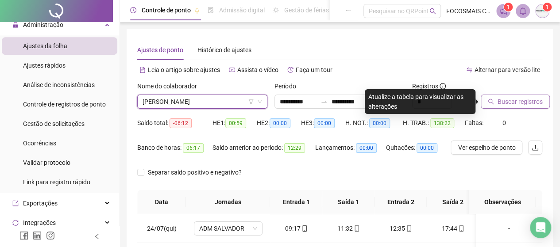
click at [513, 102] on span "Buscar registros" at bounding box center [519, 102] width 45 height 10
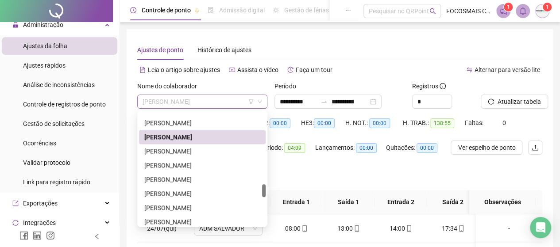
click at [196, 103] on span "[PERSON_NAME]" at bounding box center [201, 101] width 119 height 13
click at [198, 154] on div "[PERSON_NAME]" at bounding box center [202, 151] width 116 height 10
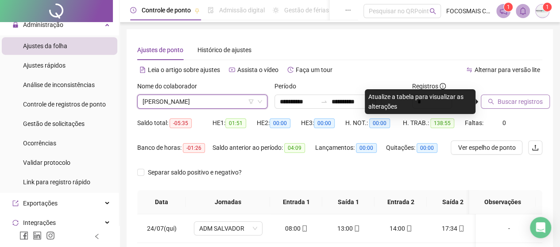
click at [531, 100] on span "Buscar registros" at bounding box center [519, 102] width 45 height 10
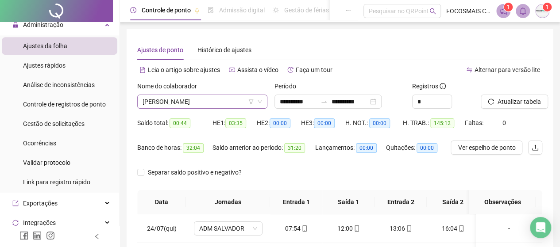
click at [180, 103] on span "[PERSON_NAME]" at bounding box center [201, 101] width 119 height 13
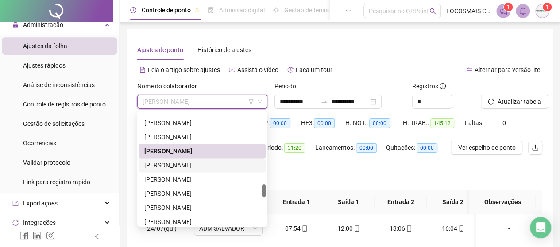
click at [185, 165] on div "[PERSON_NAME]" at bounding box center [202, 166] width 116 height 10
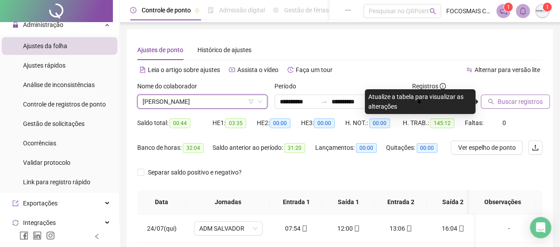
click at [515, 98] on span "Buscar registros" at bounding box center [519, 102] width 45 height 10
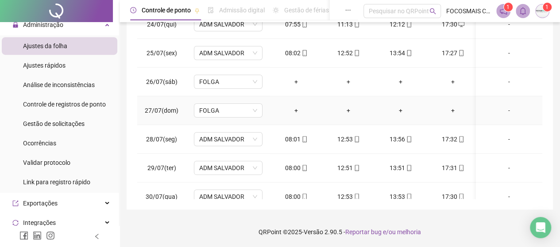
scroll to position [0, 0]
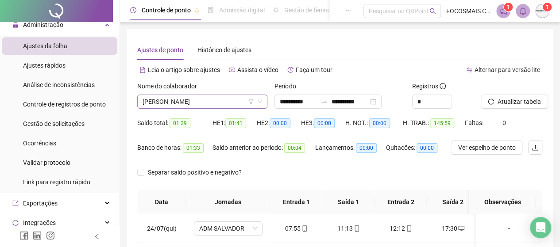
click at [203, 102] on span "[PERSON_NAME]" at bounding box center [201, 101] width 119 height 13
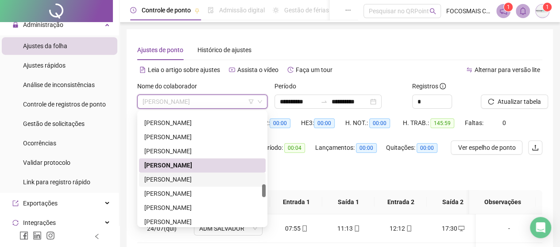
click at [184, 177] on div "[PERSON_NAME]" at bounding box center [202, 180] width 116 height 10
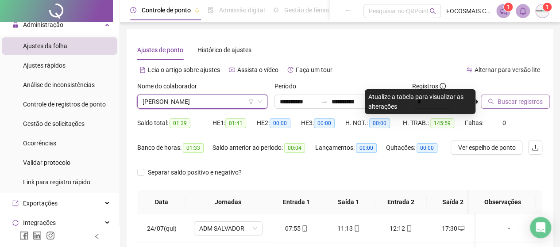
click at [522, 100] on span "Buscar registros" at bounding box center [519, 102] width 45 height 10
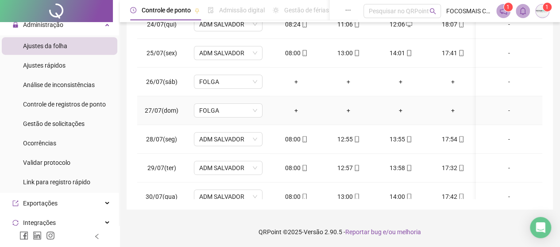
scroll to position [131, 0]
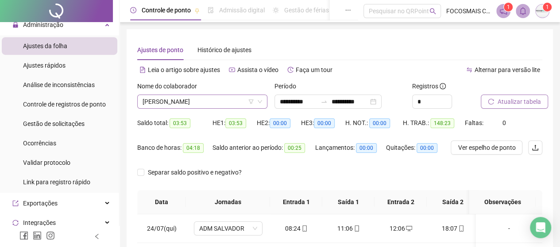
drag, startPoint x: 190, startPoint y: 102, endPoint x: 191, endPoint y: 108, distance: 5.4
click at [191, 102] on span "[PERSON_NAME]" at bounding box center [201, 101] width 119 height 13
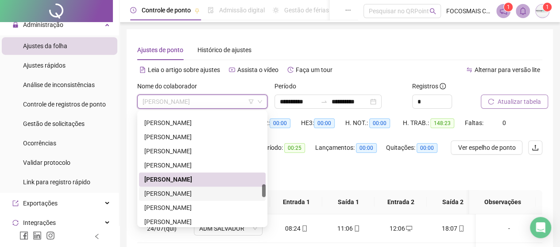
drag, startPoint x: 190, startPoint y: 193, endPoint x: 210, endPoint y: 190, distance: 19.8
click at [190, 193] on div "[PERSON_NAME]" at bounding box center [202, 194] width 116 height 10
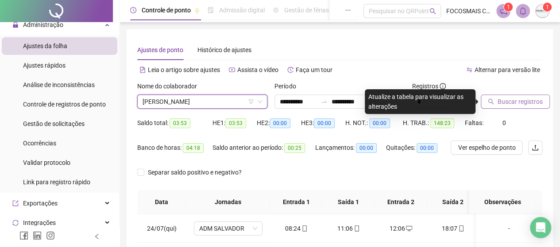
click at [518, 100] on span "Buscar registros" at bounding box center [519, 102] width 45 height 10
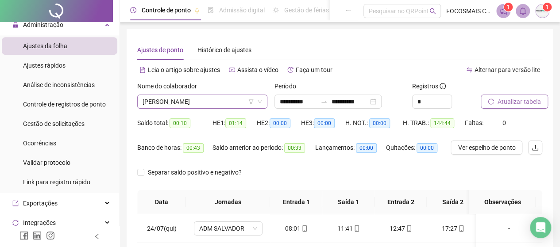
click at [226, 98] on span "[PERSON_NAME]" at bounding box center [201, 101] width 119 height 13
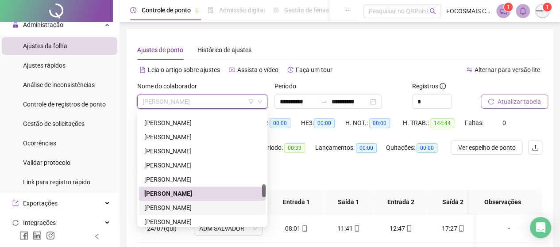
click at [217, 207] on div "[PERSON_NAME]" at bounding box center [202, 208] width 116 height 10
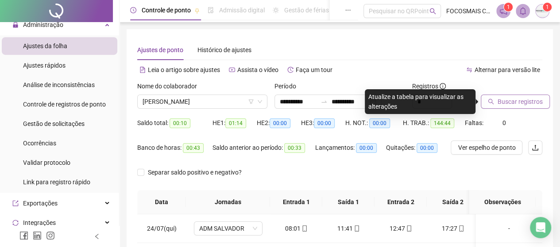
click at [523, 103] on span "Buscar registros" at bounding box center [519, 102] width 45 height 10
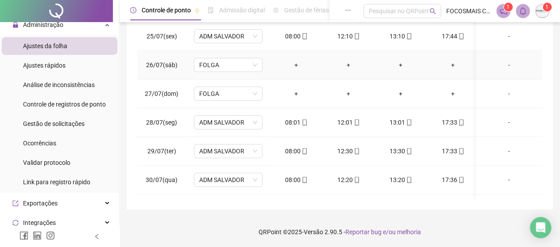
scroll to position [6, 0]
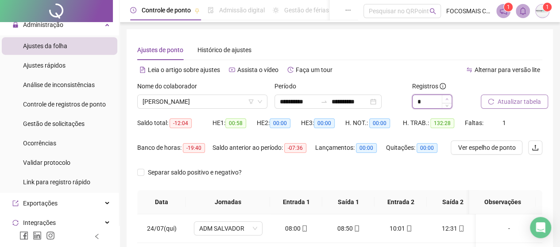
click at [447, 98] on icon "up" at bounding box center [446, 99] width 3 height 3
type input "*"
click at [317, 98] on input "**********" at bounding box center [298, 102] width 37 height 10
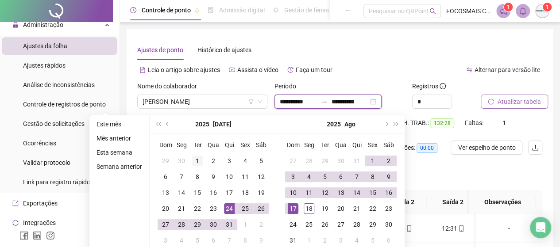
type input "**********"
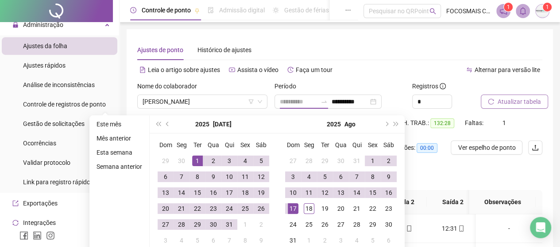
click at [195, 159] on div "1" at bounding box center [197, 161] width 11 height 11
type input "**********"
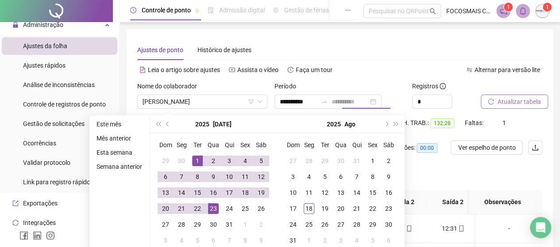
click at [212, 211] on div "23" at bounding box center [213, 209] width 11 height 11
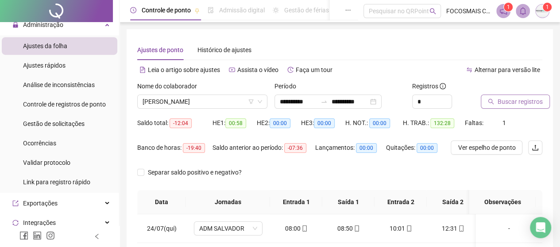
click at [511, 103] on span "Buscar registros" at bounding box center [519, 102] width 45 height 10
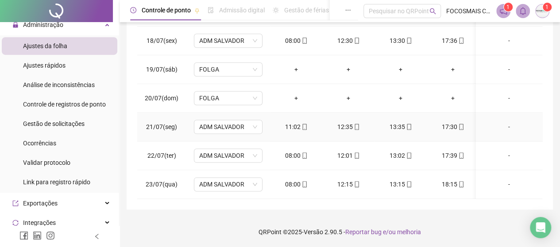
click at [501, 122] on div "-" at bounding box center [509, 127] width 52 height 10
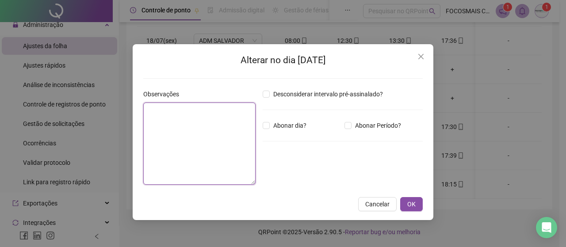
click at [165, 136] on textarea at bounding box center [199, 144] width 112 height 82
type textarea "**"
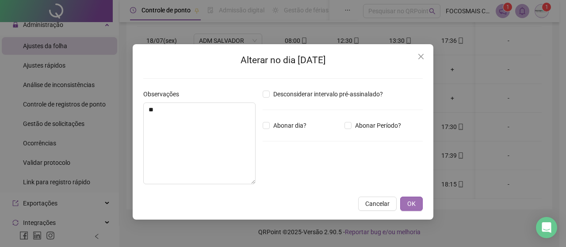
click at [419, 200] on button "OK" at bounding box center [411, 204] width 23 height 14
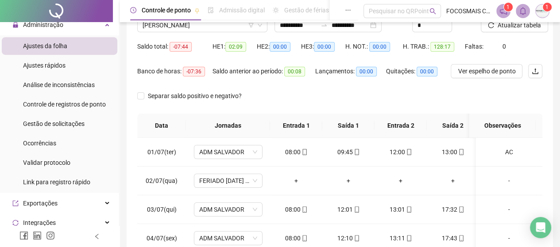
scroll to position [0, 0]
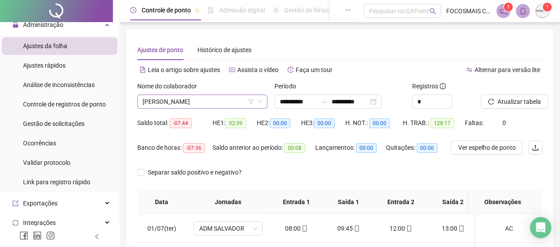
click at [187, 108] on span "[PERSON_NAME]" at bounding box center [201, 101] width 119 height 13
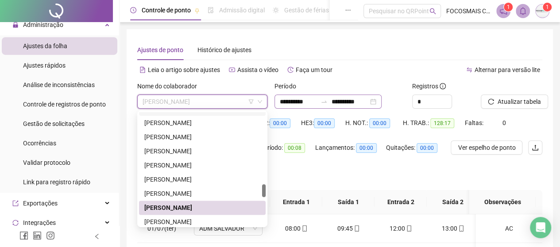
click at [327, 100] on icon "swap-right" at bounding box center [323, 101] width 7 height 7
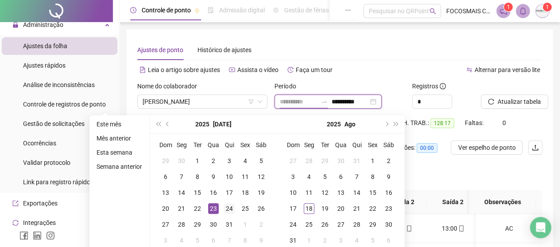
type input "**********"
click at [224, 207] on div "24" at bounding box center [229, 209] width 11 height 11
type input "**********"
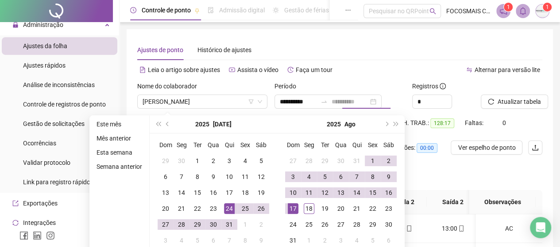
click at [292, 208] on div "17" at bounding box center [293, 209] width 11 height 11
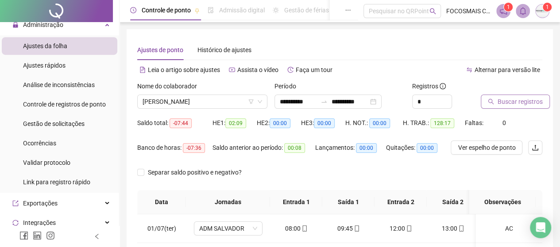
click at [518, 100] on span "Buscar registros" at bounding box center [519, 102] width 45 height 10
drag, startPoint x: 196, startPoint y: 95, endPoint x: 198, endPoint y: 103, distance: 8.5
click at [196, 95] on span "[PERSON_NAME]" at bounding box center [201, 101] width 119 height 13
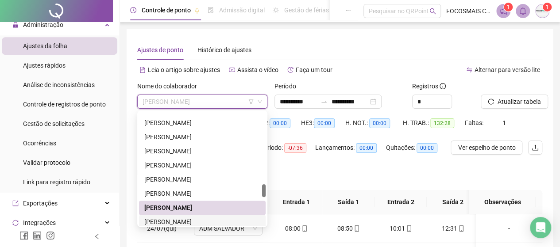
drag, startPoint x: 183, startPoint y: 223, endPoint x: 264, endPoint y: 207, distance: 82.2
click at [183, 223] on div "[PERSON_NAME]" at bounding box center [202, 222] width 116 height 10
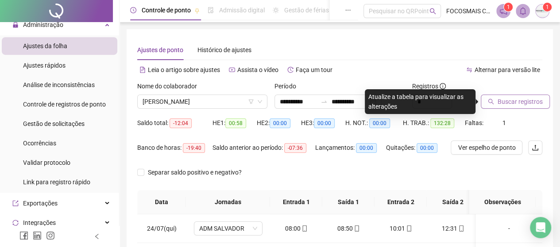
click at [529, 104] on span "Buscar registros" at bounding box center [519, 102] width 45 height 10
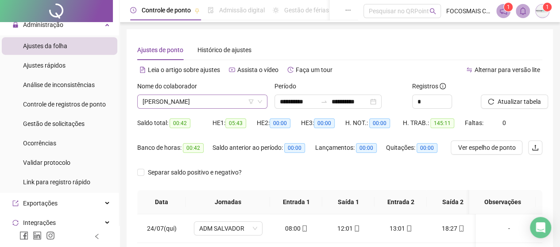
click at [193, 96] on span "[PERSON_NAME]" at bounding box center [201, 101] width 119 height 13
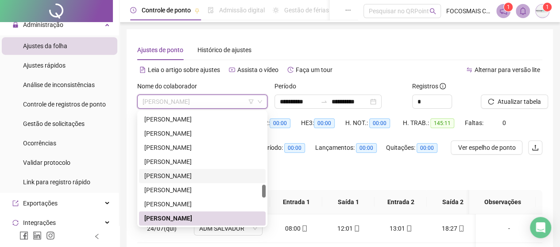
scroll to position [726, 0]
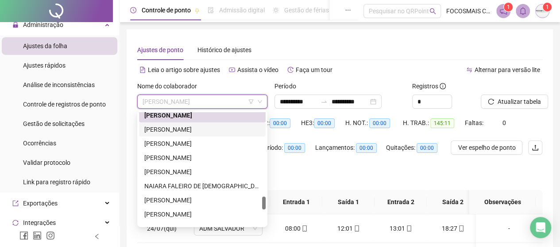
click at [181, 128] on div "[PERSON_NAME]" at bounding box center [202, 130] width 116 height 10
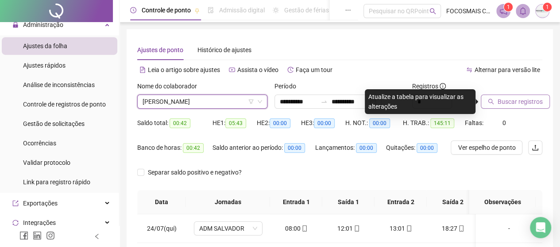
click at [508, 96] on button "Buscar registros" at bounding box center [514, 102] width 69 height 14
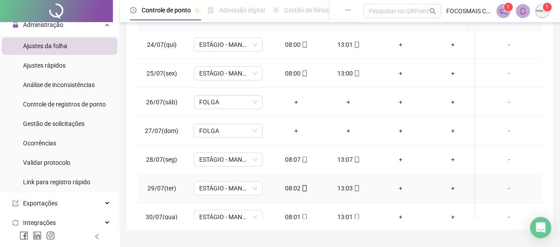
scroll to position [0, 0]
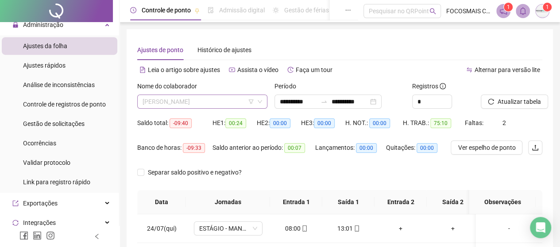
click at [205, 104] on span "[PERSON_NAME]" at bounding box center [201, 101] width 119 height 13
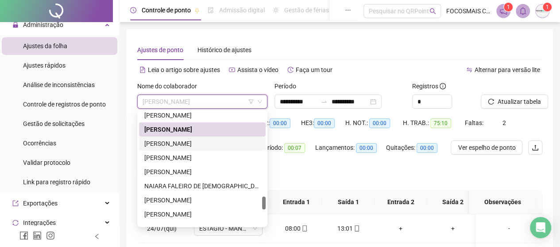
click at [197, 145] on div "[PERSON_NAME]" at bounding box center [202, 144] width 116 height 10
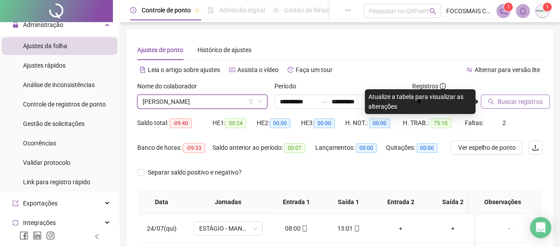
click at [499, 104] on span "Buscar registros" at bounding box center [519, 102] width 45 height 10
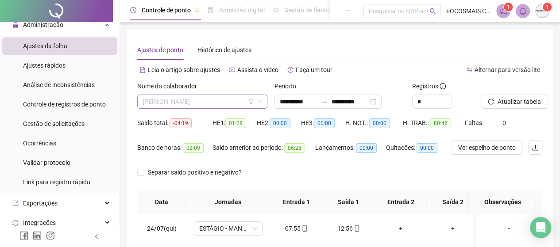
click at [199, 103] on span "[PERSON_NAME]" at bounding box center [201, 101] width 119 height 13
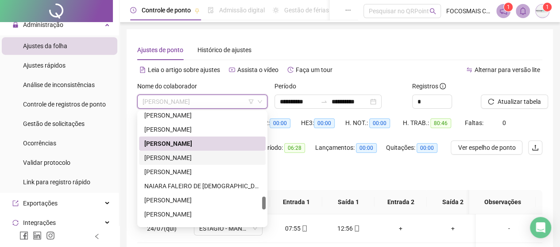
click at [187, 157] on div "[PERSON_NAME]" at bounding box center [202, 158] width 116 height 10
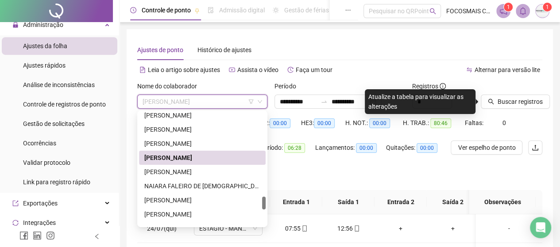
click at [204, 100] on span "[PERSON_NAME]" at bounding box center [201, 101] width 119 height 13
click at [185, 172] on div "[PERSON_NAME]" at bounding box center [202, 172] width 116 height 10
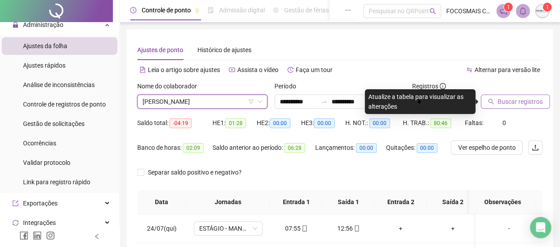
click at [509, 100] on span "Buscar registros" at bounding box center [519, 102] width 45 height 10
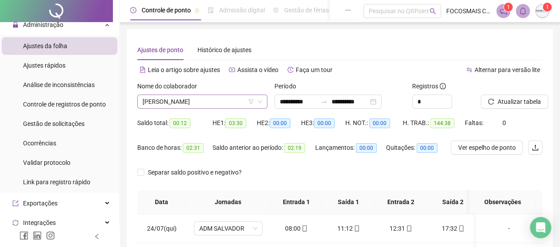
click at [196, 102] on span "[PERSON_NAME]" at bounding box center [201, 101] width 119 height 13
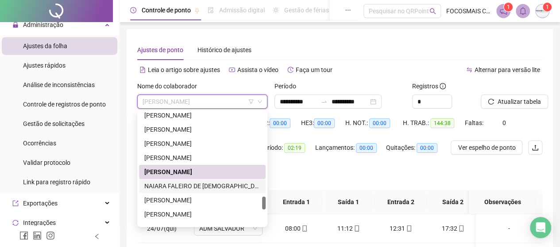
click at [175, 184] on div "NAIARA FALEIRO DE [DEMOGRAPHIC_DATA]" at bounding box center [202, 186] width 116 height 10
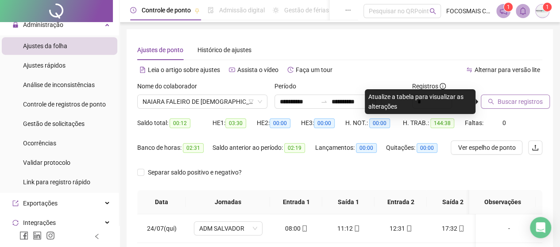
click at [507, 100] on span "Buscar registros" at bounding box center [519, 102] width 45 height 10
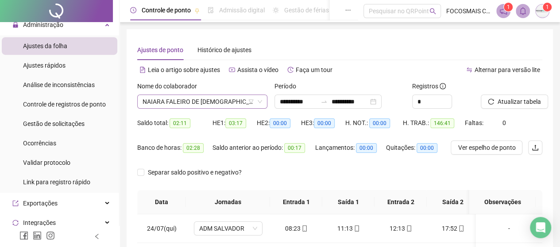
click at [200, 98] on span "NAIARA FALEIRO DE [DEMOGRAPHIC_DATA]" at bounding box center [201, 101] width 119 height 13
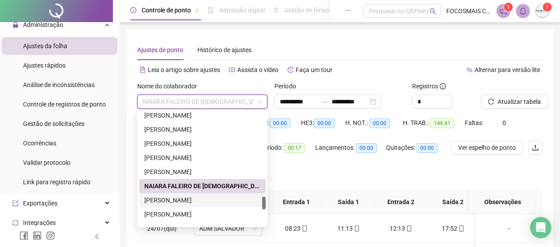
click at [183, 200] on div "[PERSON_NAME]" at bounding box center [202, 201] width 116 height 10
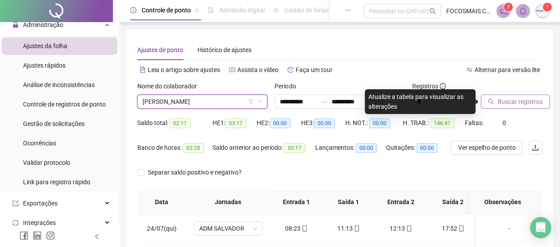
click at [512, 103] on span "Buscar registros" at bounding box center [519, 102] width 45 height 10
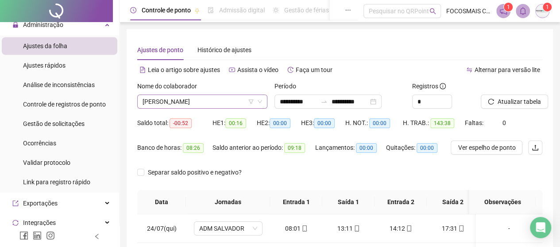
click at [204, 100] on span "[PERSON_NAME]" at bounding box center [201, 101] width 119 height 13
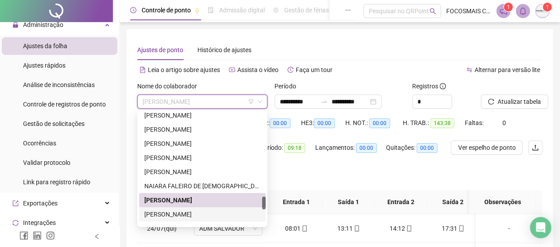
click at [189, 213] on div "[PERSON_NAME]" at bounding box center [202, 215] width 116 height 10
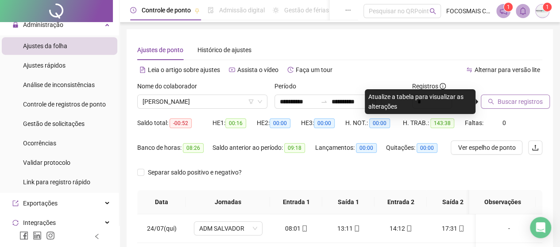
click at [512, 99] on span "Buscar registros" at bounding box center [519, 102] width 45 height 10
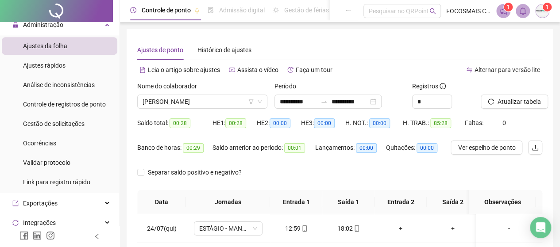
click at [184, 94] on div "Nome do colaborador" at bounding box center [202, 87] width 130 height 13
click at [184, 101] on span "[PERSON_NAME]" at bounding box center [201, 101] width 119 height 13
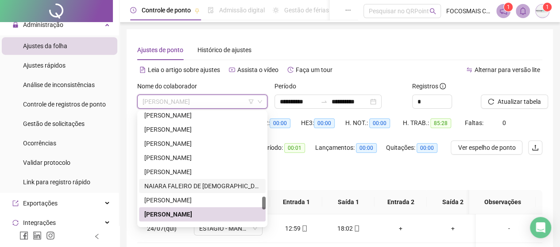
scroll to position [829, 0]
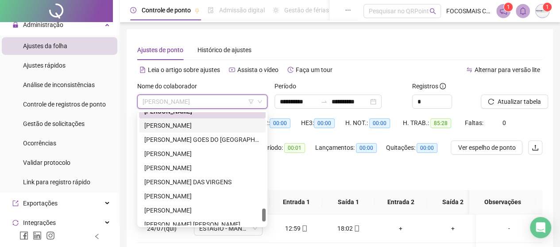
click at [179, 125] on div "[PERSON_NAME]" at bounding box center [202, 126] width 116 height 10
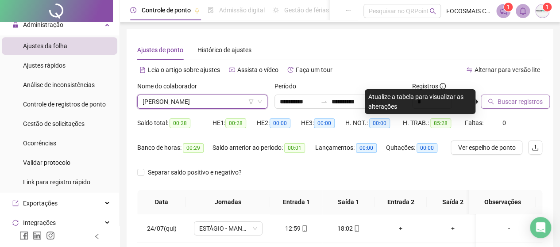
click at [513, 99] on span "Buscar registros" at bounding box center [519, 102] width 45 height 10
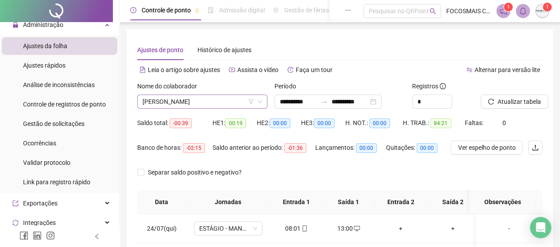
click at [188, 104] on span "[PERSON_NAME]" at bounding box center [201, 101] width 119 height 13
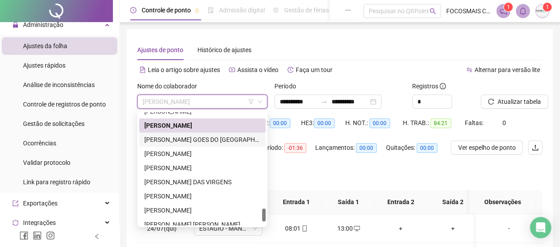
click at [176, 141] on div "[PERSON_NAME] GOES DO [GEOGRAPHIC_DATA] MOTA" at bounding box center [202, 140] width 116 height 10
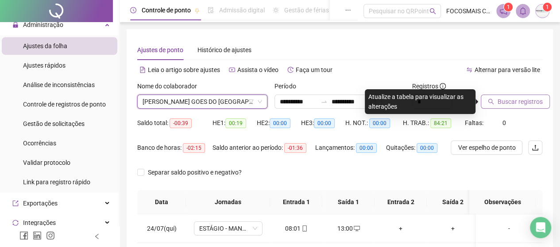
click at [502, 104] on span "Buscar registros" at bounding box center [519, 102] width 45 height 10
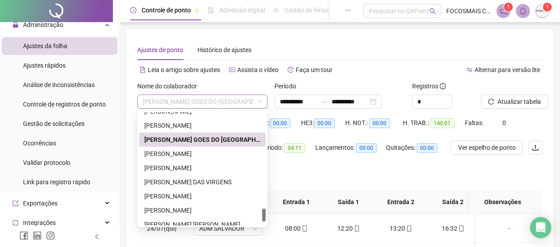
click at [197, 100] on span "[PERSON_NAME] GOES DO [GEOGRAPHIC_DATA] MOTA" at bounding box center [201, 101] width 119 height 13
click at [177, 151] on div "[PERSON_NAME]" at bounding box center [202, 154] width 116 height 10
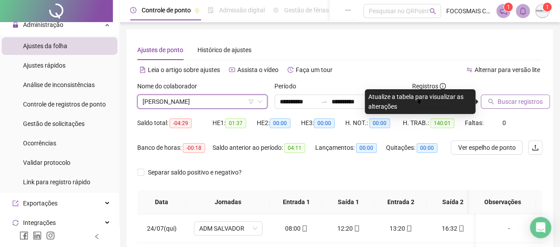
click at [504, 101] on span "Buscar registros" at bounding box center [519, 102] width 45 height 10
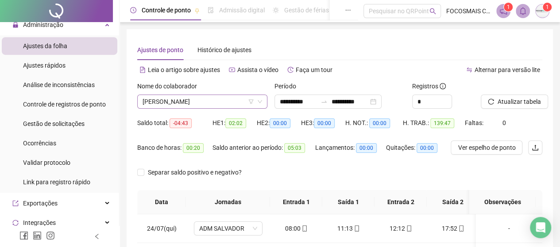
click at [209, 99] on span "[PERSON_NAME]" at bounding box center [201, 101] width 119 height 13
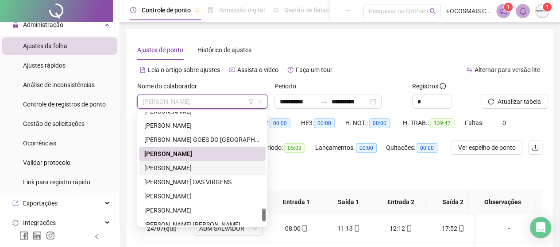
click at [186, 168] on div "[PERSON_NAME]" at bounding box center [202, 168] width 116 height 10
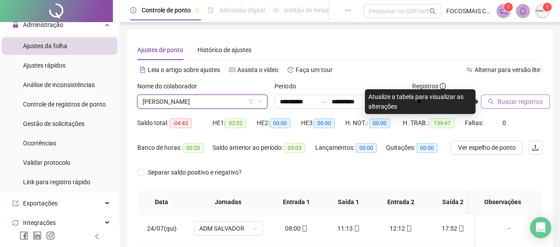
click at [504, 102] on span "Buscar registros" at bounding box center [519, 102] width 45 height 10
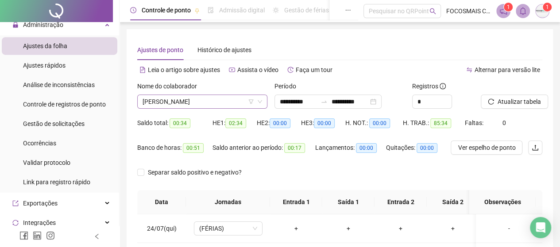
click at [228, 97] on span "[PERSON_NAME]" at bounding box center [201, 101] width 119 height 13
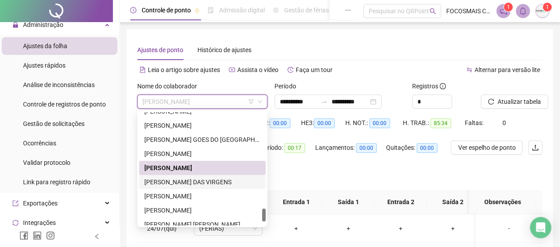
click at [203, 178] on div "[PERSON_NAME] DAS VIRGENS" at bounding box center [202, 182] width 116 height 10
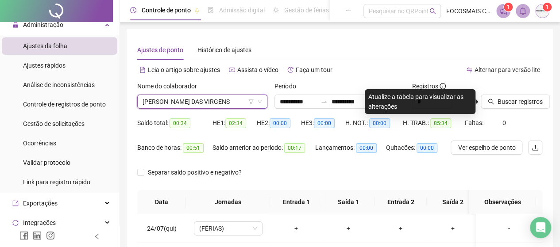
click at [548, 98] on div "**********" at bounding box center [340, 221] width 426 height 385
click at [518, 100] on span "Buscar registros" at bounding box center [519, 102] width 45 height 10
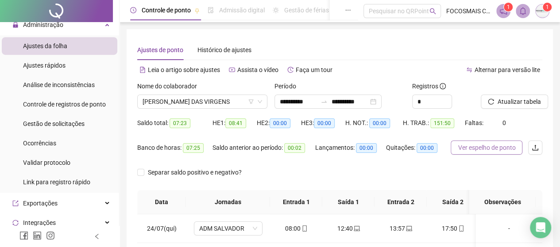
click at [509, 144] on span "Ver espelho de ponto" at bounding box center [486, 148] width 58 height 10
click at [182, 101] on span "[PERSON_NAME] DAS VIRGENS" at bounding box center [201, 101] width 119 height 13
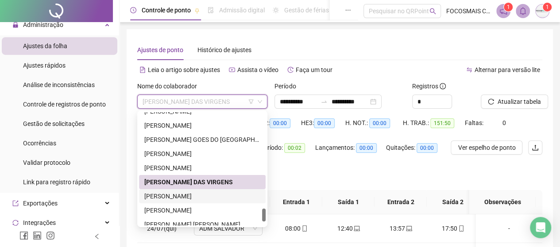
click at [185, 195] on div "[PERSON_NAME]" at bounding box center [202, 197] width 116 height 10
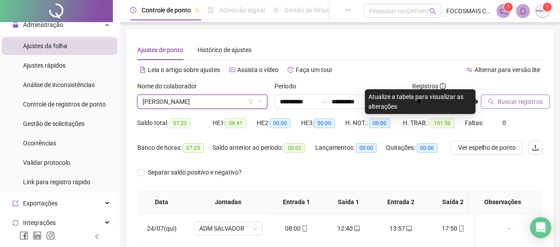
click at [497, 103] on span "Buscar registros" at bounding box center [519, 102] width 45 height 10
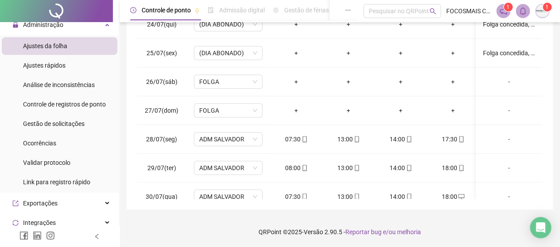
scroll to position [0, 0]
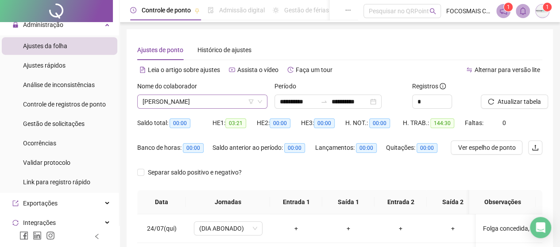
click at [195, 99] on span "[PERSON_NAME]" at bounding box center [201, 101] width 119 height 13
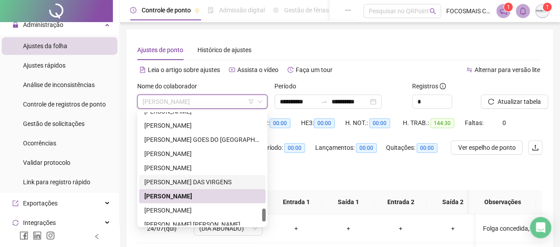
scroll to position [864, 0]
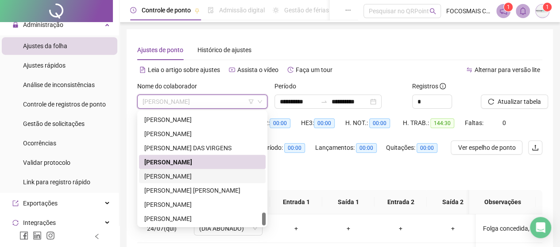
click at [170, 173] on div "[PERSON_NAME]" at bounding box center [202, 176] width 116 height 10
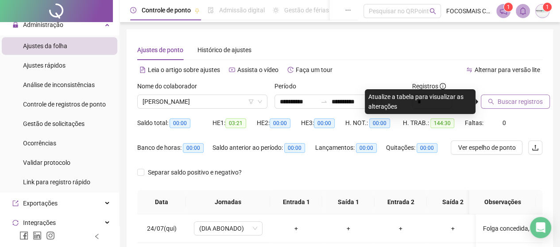
click at [501, 101] on span "Buscar registros" at bounding box center [519, 102] width 45 height 10
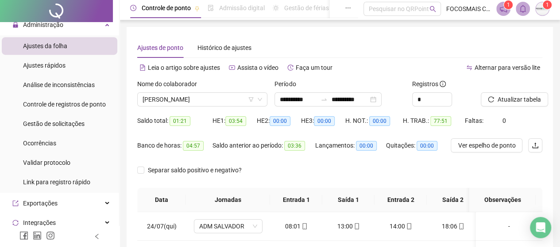
scroll to position [0, 0]
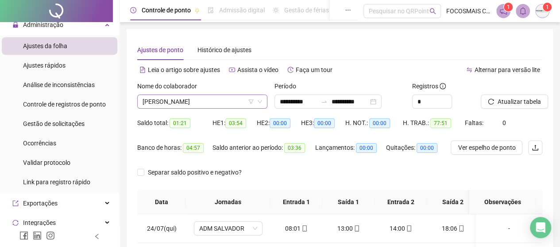
click at [184, 98] on span "[PERSON_NAME]" at bounding box center [201, 101] width 119 height 13
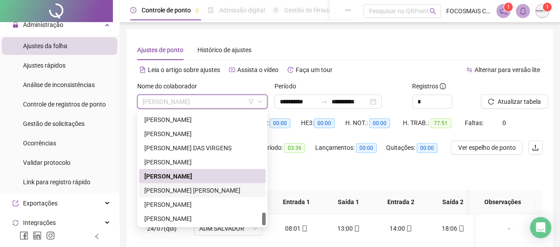
click at [180, 186] on div "[PERSON_NAME] [PERSON_NAME]" at bounding box center [202, 190] width 116 height 10
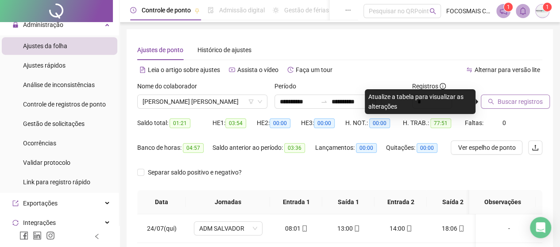
click at [520, 96] on button "Buscar registros" at bounding box center [514, 102] width 69 height 14
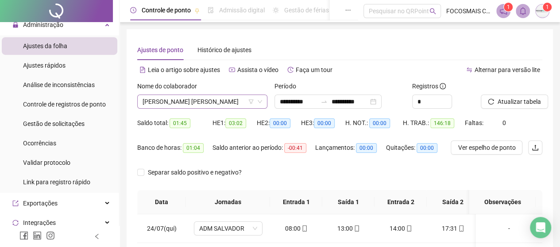
click at [184, 99] on span "[PERSON_NAME] [PERSON_NAME]" at bounding box center [201, 101] width 119 height 13
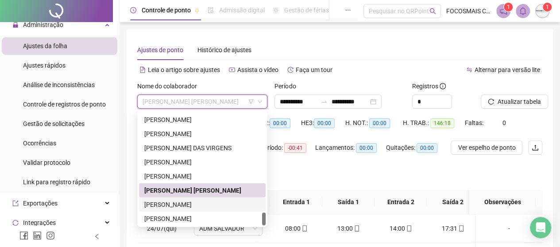
click at [176, 197] on div "[PERSON_NAME]" at bounding box center [202, 204] width 127 height 14
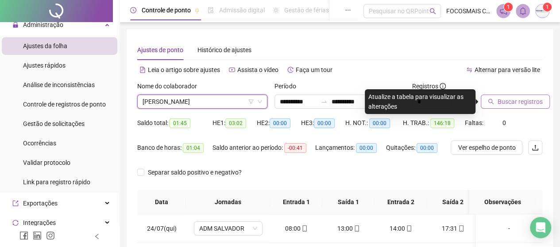
click at [511, 103] on span "Buscar registros" at bounding box center [519, 102] width 45 height 10
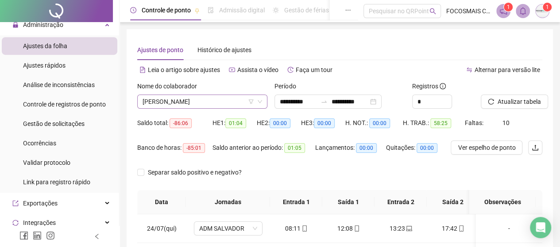
click at [192, 101] on span "[PERSON_NAME]" at bounding box center [201, 101] width 119 height 13
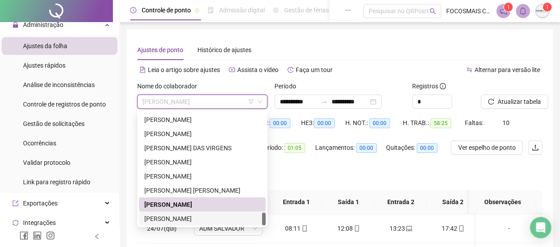
click at [184, 215] on div "[PERSON_NAME]" at bounding box center [202, 219] width 116 height 10
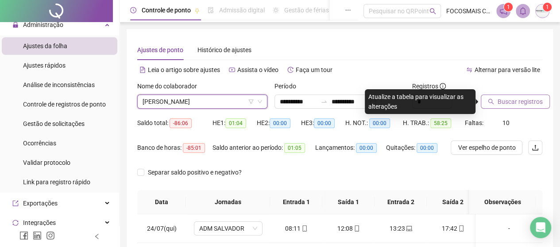
click at [509, 102] on span "Buscar registros" at bounding box center [519, 102] width 45 height 10
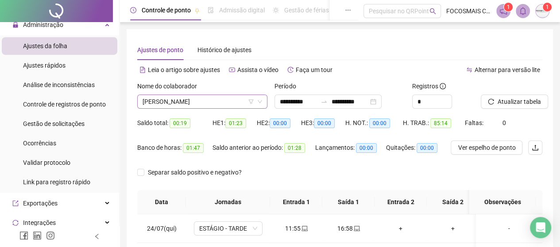
click at [188, 101] on span "[PERSON_NAME]" at bounding box center [201, 101] width 119 height 13
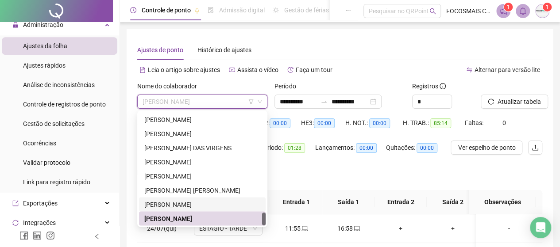
click at [174, 205] on div "[PERSON_NAME]" at bounding box center [202, 205] width 116 height 10
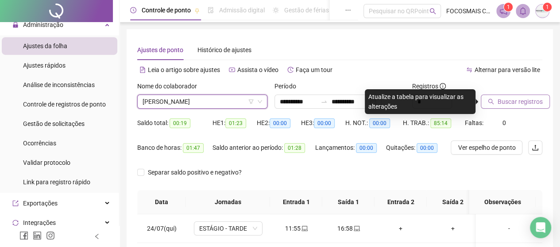
click at [509, 103] on span "Buscar registros" at bounding box center [519, 102] width 45 height 10
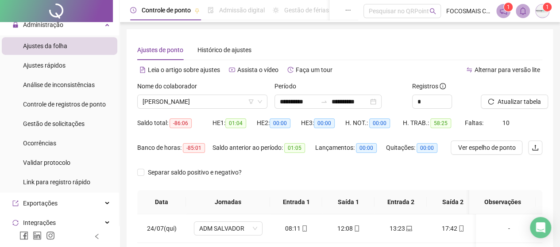
click at [50, 65] on span "Ajustes rápidos" at bounding box center [44, 65] width 42 height 7
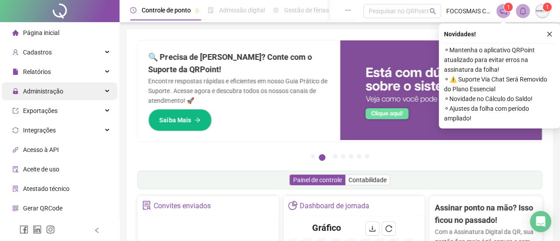
click at [40, 96] on span "Administração" at bounding box center [37, 91] width 51 height 18
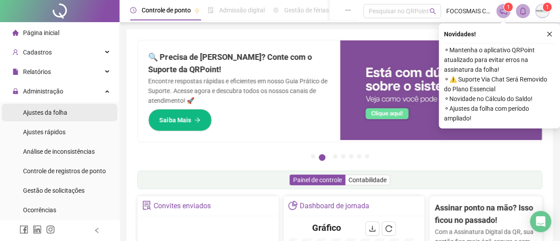
click at [45, 116] on span "Ajustes da folha" at bounding box center [45, 112] width 44 height 7
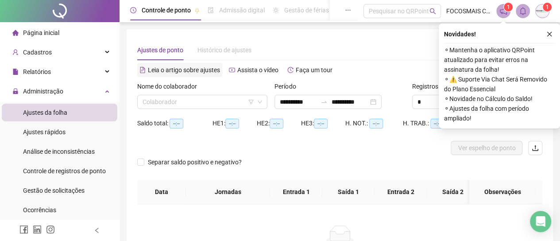
type input "**********"
click at [183, 102] on input "search" at bounding box center [197, 101] width 111 height 13
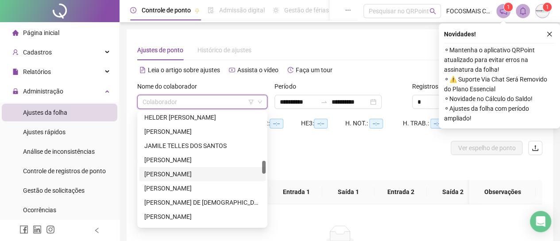
scroll to position [619, 0]
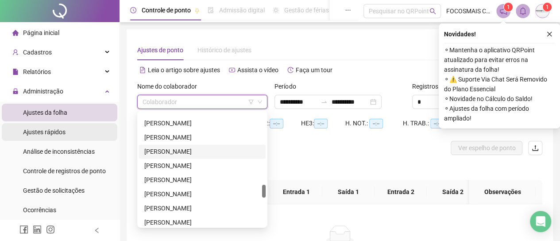
click at [46, 124] on div "Ajustes rápidos" at bounding box center [44, 132] width 42 height 18
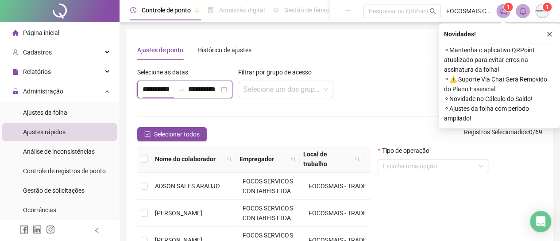
click at [166, 91] on input "**********" at bounding box center [157, 89] width 31 height 11
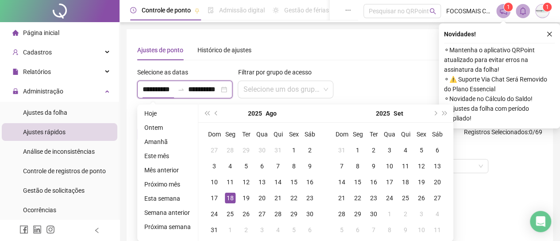
paste input "**********"
type input "**********"
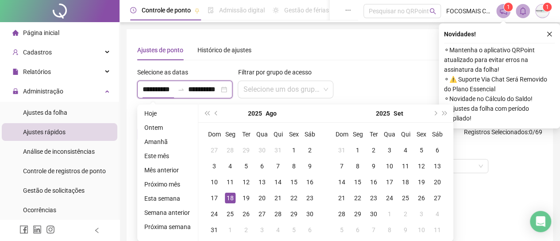
type input "**********"
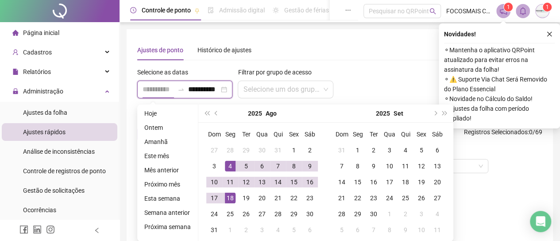
type input "**********"
click at [227, 163] on div "4" at bounding box center [230, 166] width 11 height 11
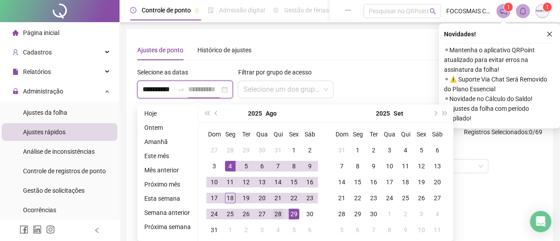
type input "**********"
click at [277, 214] on div "28" at bounding box center [278, 213] width 11 height 11
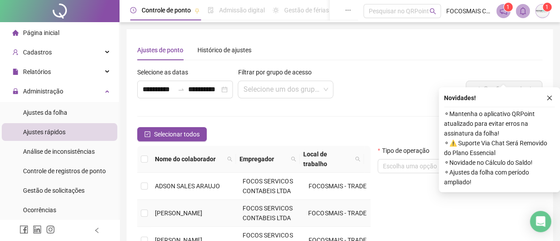
scroll to position [103, 0]
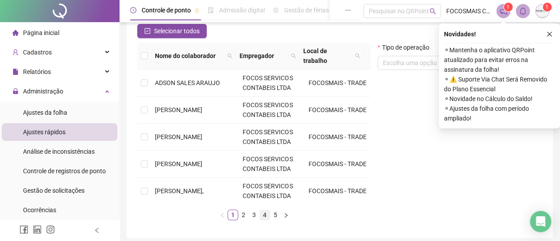
click at [265, 213] on link "4" at bounding box center [265, 215] width 10 height 10
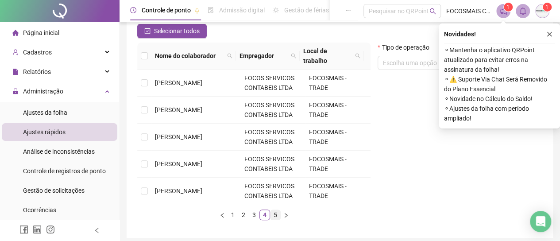
click at [274, 215] on link "5" at bounding box center [275, 215] width 10 height 10
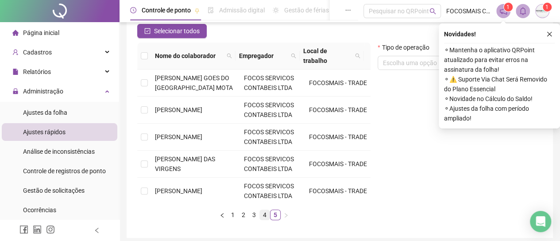
click at [265, 217] on link "4" at bounding box center [265, 215] width 10 height 10
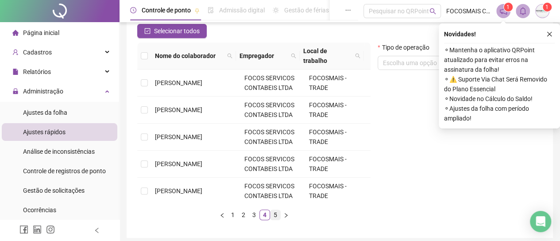
click at [274, 215] on link "5" at bounding box center [275, 215] width 10 height 10
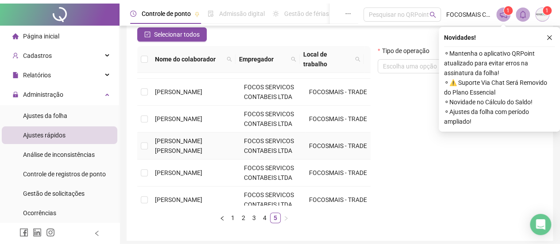
scroll to position [109, 0]
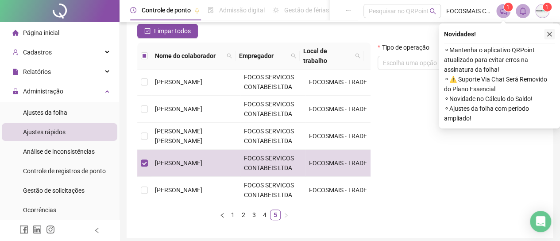
click at [549, 36] on icon "close" at bounding box center [549, 34] width 6 height 6
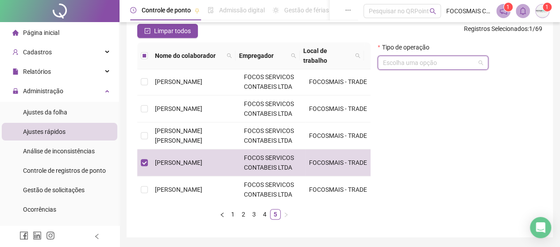
click at [417, 64] on input "search" at bounding box center [429, 62] width 92 height 13
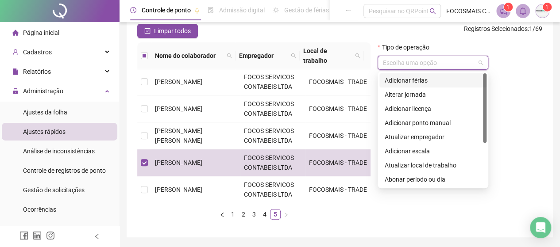
click at [402, 84] on div "Adicionar férias" at bounding box center [432, 81] width 96 height 10
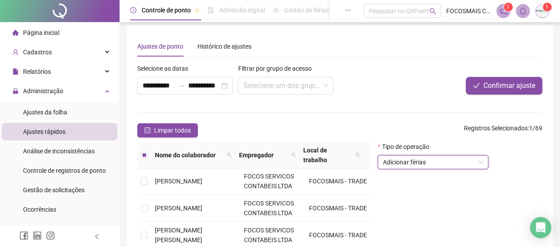
scroll to position [0, 0]
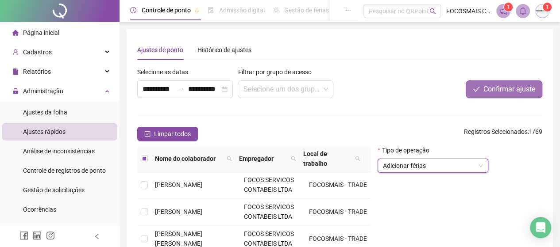
click at [500, 86] on span "Confirmar ajuste" at bounding box center [509, 89] width 52 height 11
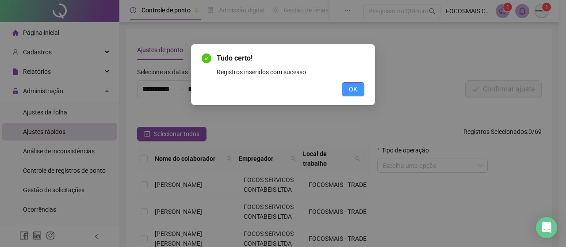
click at [353, 85] on span "OK" at bounding box center [353, 89] width 8 height 10
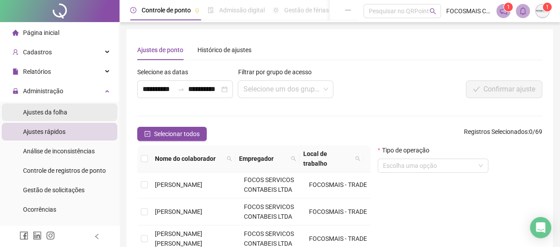
click at [46, 112] on span "Ajustes da folha" at bounding box center [45, 112] width 44 height 7
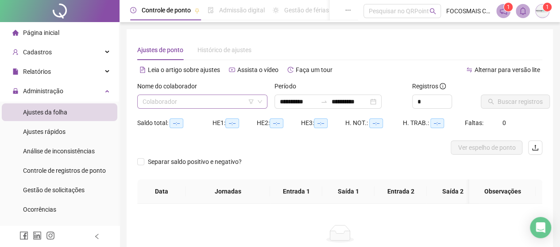
type input "**********"
click at [188, 96] on input "search" at bounding box center [197, 101] width 111 height 13
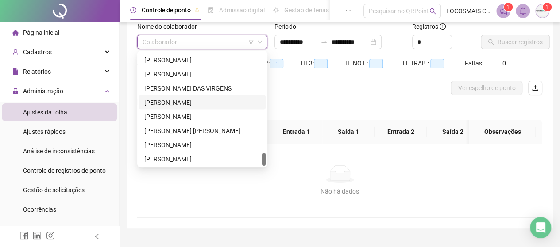
scroll to position [85, 0]
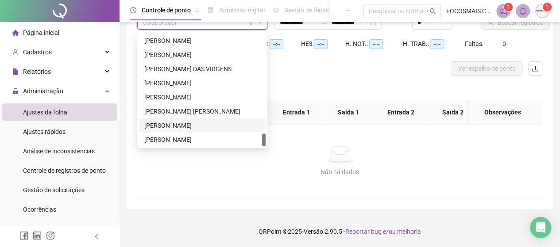
click at [208, 120] on div "[PERSON_NAME]" at bounding box center [202, 125] width 116 height 10
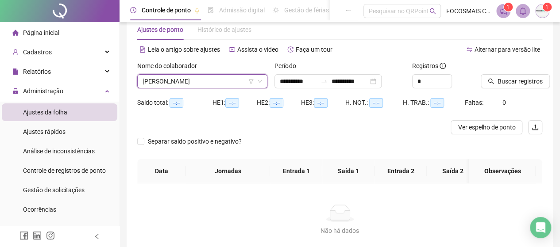
scroll to position [0, 0]
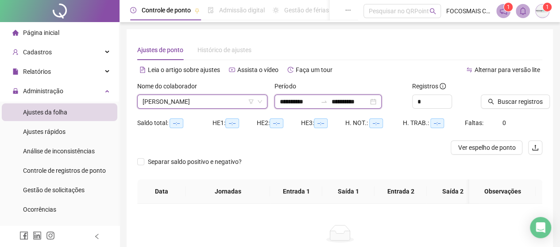
click at [317, 101] on input "**********" at bounding box center [298, 102] width 37 height 10
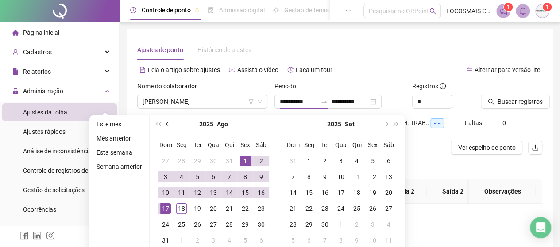
click at [171, 122] on button "prev-year" at bounding box center [168, 124] width 10 height 18
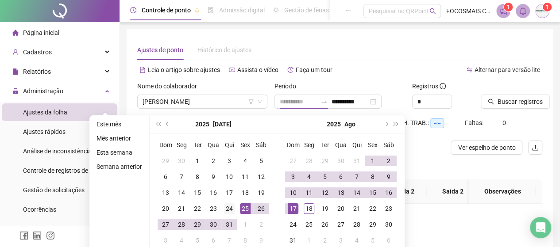
type input "**********"
drag, startPoint x: 231, startPoint y: 207, endPoint x: 243, endPoint y: 206, distance: 12.5
click at [231, 207] on div "24" at bounding box center [229, 209] width 11 height 11
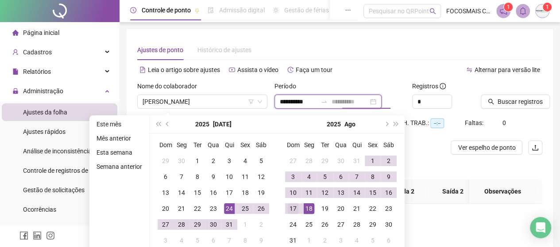
type input "**********"
click at [292, 208] on div "17" at bounding box center [293, 209] width 11 height 11
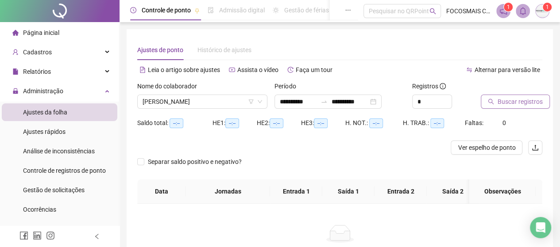
click at [525, 102] on span "Buscar registros" at bounding box center [519, 102] width 45 height 10
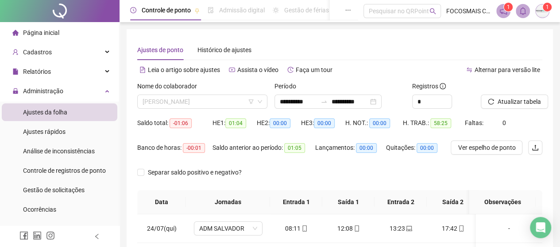
drag, startPoint x: 181, startPoint y: 101, endPoint x: 181, endPoint y: 114, distance: 12.4
click at [181, 101] on span "[PERSON_NAME]" at bounding box center [201, 101] width 119 height 13
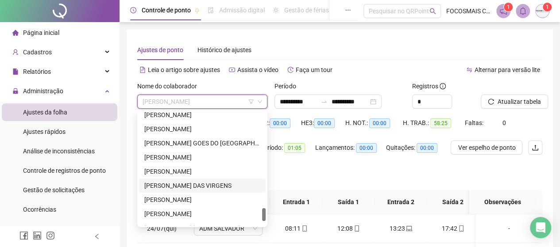
scroll to position [619, 0]
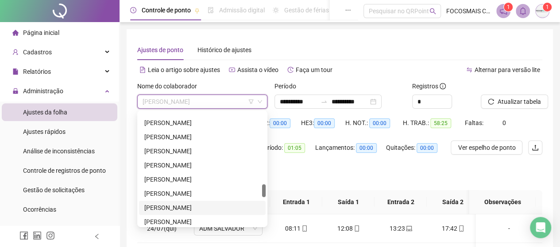
click at [183, 206] on div "[PERSON_NAME]" at bounding box center [202, 208] width 116 height 10
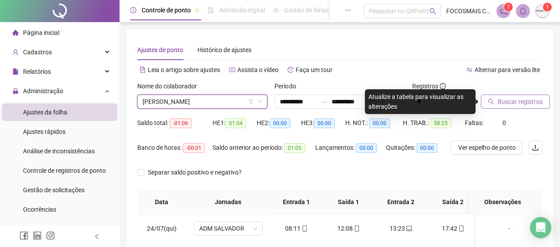
click at [520, 98] on span "Buscar registros" at bounding box center [519, 102] width 45 height 10
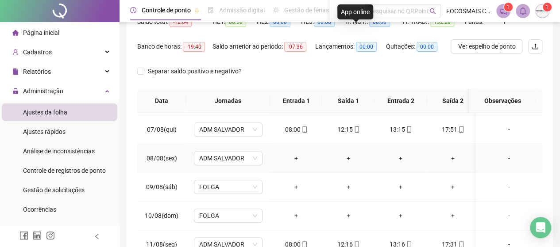
scroll to position [413, 0]
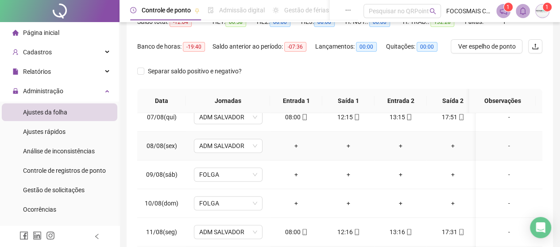
click at [499, 143] on div "-" at bounding box center [509, 146] width 52 height 10
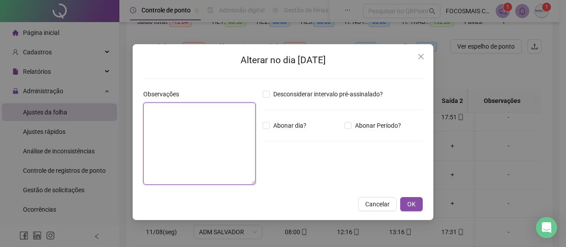
click at [188, 120] on textarea at bounding box center [199, 144] width 112 height 82
type textarea "*******"
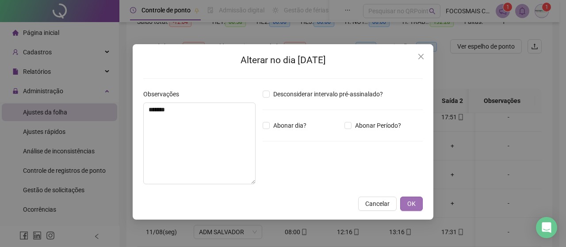
click at [409, 202] on span "OK" at bounding box center [411, 204] width 8 height 10
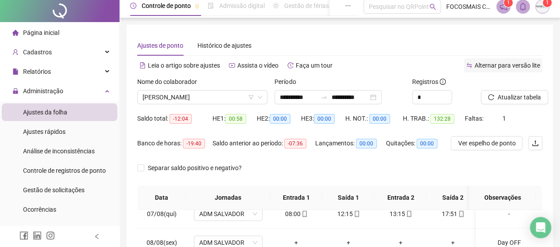
scroll to position [0, 0]
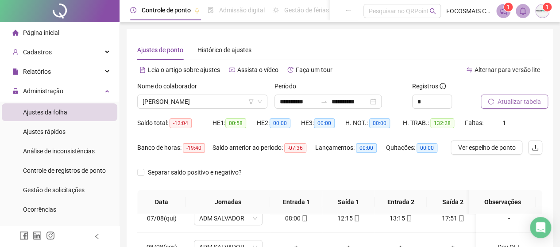
click at [517, 101] on span "Atualizar tabela" at bounding box center [518, 102] width 43 height 10
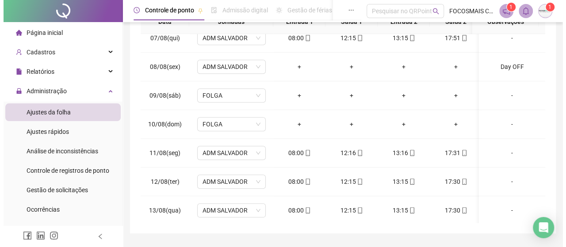
scroll to position [204, 0]
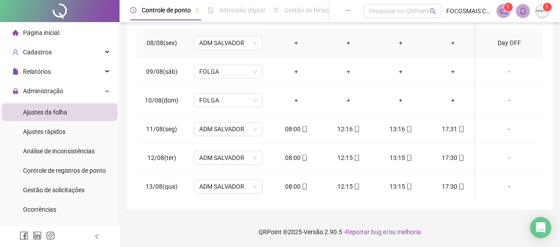
click at [506, 41] on div "Day OFF" at bounding box center [509, 43] width 52 height 10
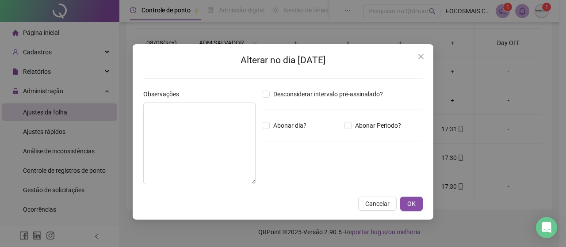
type textarea "*******"
click at [415, 200] on span "OK" at bounding box center [411, 204] width 8 height 10
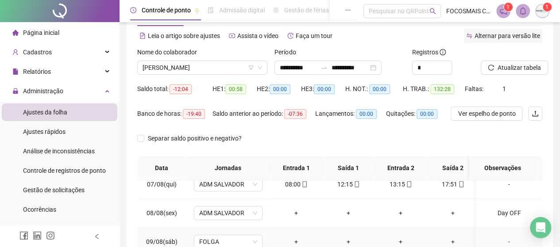
scroll to position [0, 0]
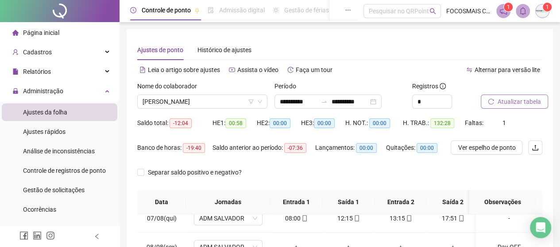
click at [514, 105] on span "Atualizar tabela" at bounding box center [518, 102] width 43 height 10
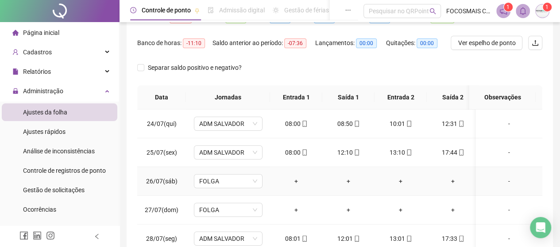
scroll to position [101, 0]
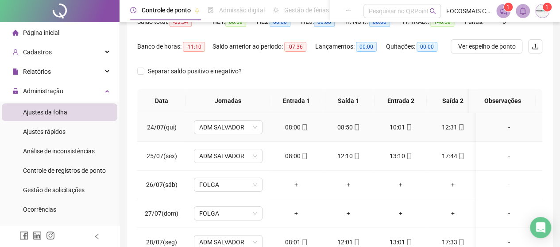
click at [499, 126] on div "-" at bounding box center [509, 128] width 52 height 10
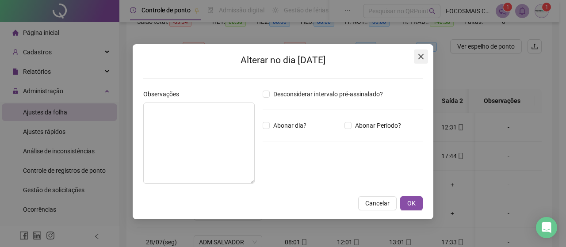
click at [421, 57] on icon "close" at bounding box center [421, 56] width 5 height 5
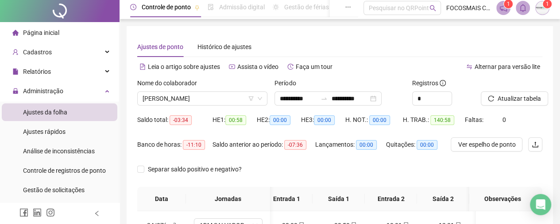
scroll to position [0, 0]
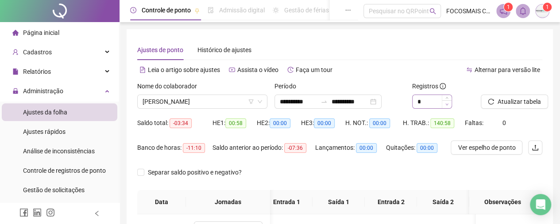
click at [446, 104] on icon "down" at bounding box center [446, 104] width 3 height 3
click at [446, 98] on icon "up" at bounding box center [446, 99] width 3 height 3
type input "*"
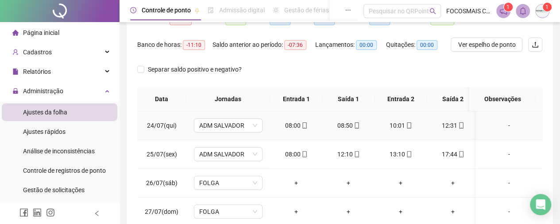
click at [502, 126] on div "-" at bounding box center [509, 126] width 52 height 10
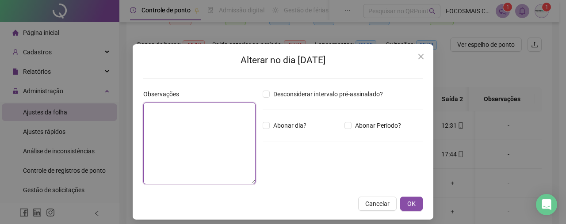
click at [214, 120] on textarea at bounding box center [199, 144] width 112 height 82
type textarea "*"
type textarea "**"
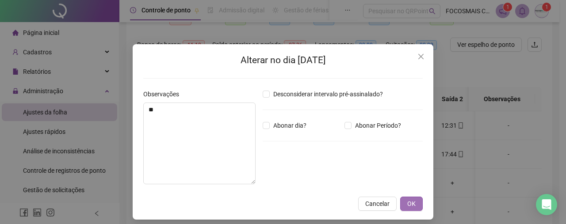
click at [419, 201] on button "OK" at bounding box center [411, 204] width 23 height 14
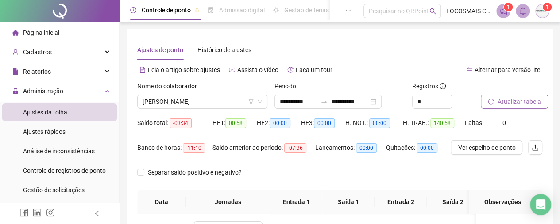
click at [517, 103] on span "Atualizar tabela" at bounding box center [518, 102] width 43 height 10
click at [483, 146] on span "Ver espelho de ponto" at bounding box center [486, 148] width 58 height 10
click at [328, 103] on div at bounding box center [324, 101] width 14 height 7
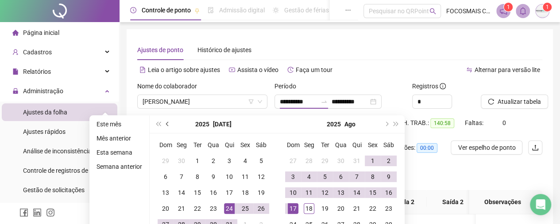
click at [167, 121] on button "prev-year" at bounding box center [168, 124] width 10 height 18
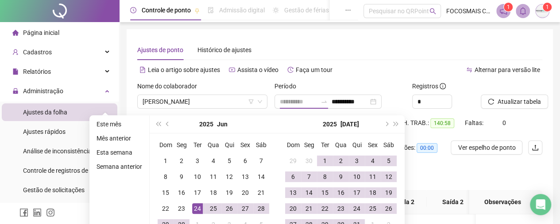
type input "**********"
click at [197, 209] on div "24" at bounding box center [197, 209] width 11 height 11
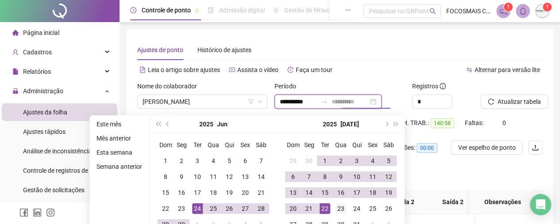
type input "**********"
click at [337, 210] on div "23" at bounding box center [340, 209] width 11 height 11
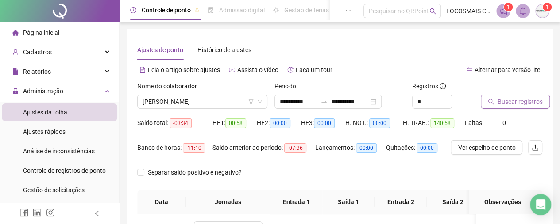
click at [503, 105] on span "Buscar registros" at bounding box center [519, 102] width 45 height 10
click at [469, 146] on span "Ver espelho de ponto" at bounding box center [486, 148] width 58 height 10
click at [314, 102] on input "**********" at bounding box center [298, 102] width 37 height 10
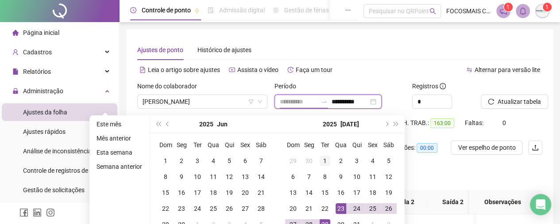
scroll to position [103, 0]
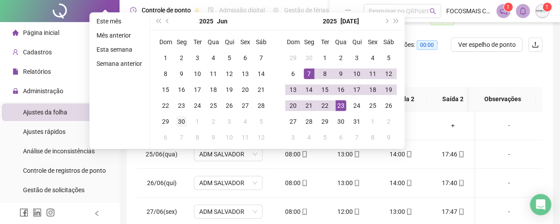
type input "**********"
click at [182, 121] on div "30" at bounding box center [181, 121] width 11 height 11
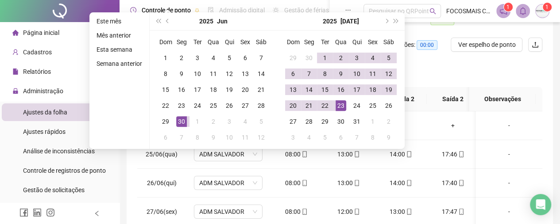
scroll to position [97, 0]
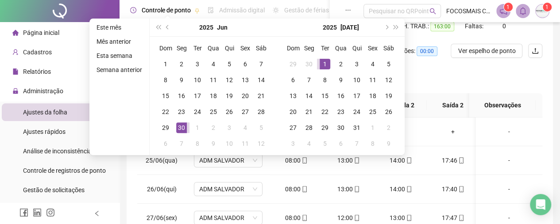
type input "**********"
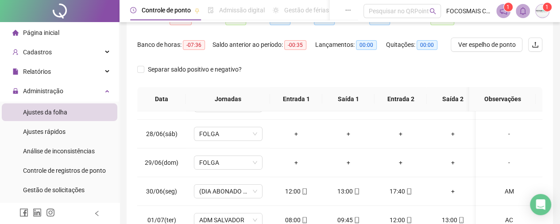
scroll to position [103, 0]
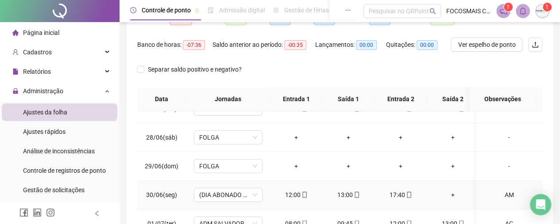
click at [501, 193] on div "AM" at bounding box center [509, 195] width 52 height 10
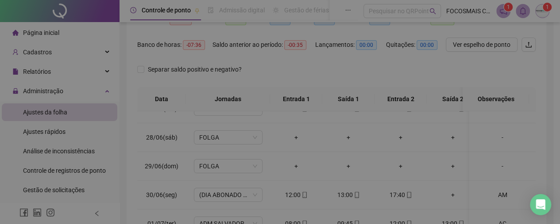
type textarea "**"
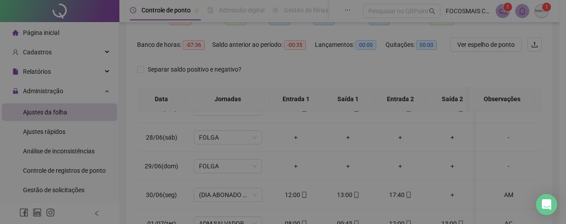
type input "*****"
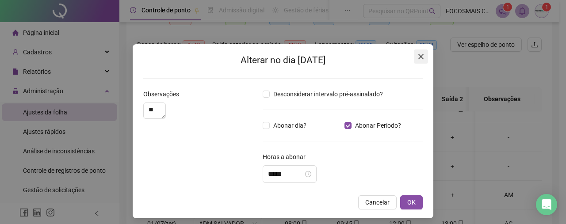
click at [414, 61] on button "Close" at bounding box center [421, 57] width 14 height 14
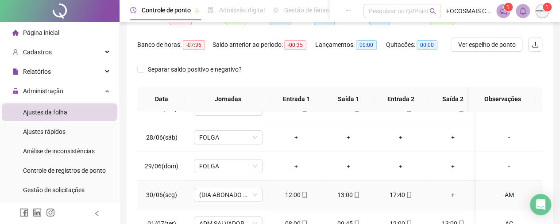
click at [500, 192] on div "AM" at bounding box center [509, 195] width 52 height 10
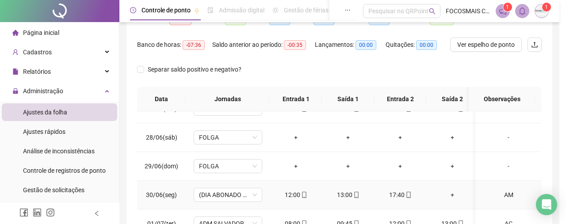
type input "*****"
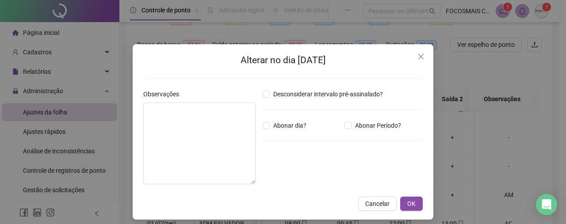
type textarea "**"
type input "*****"
click at [311, 173] on icon "close-circle" at bounding box center [308, 174] width 6 height 6
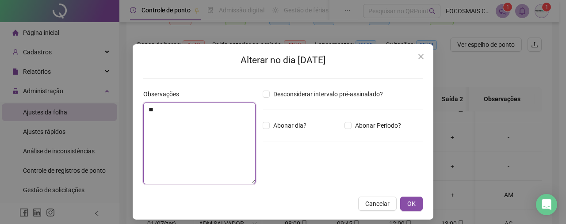
click at [165, 111] on textarea "**" at bounding box center [199, 144] width 112 height 82
type textarea "*"
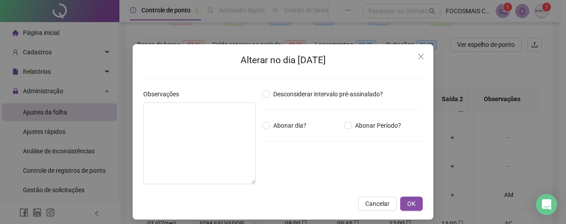
drag, startPoint x: 404, startPoint y: 198, endPoint x: 406, endPoint y: 191, distance: 6.9
click at [406, 198] on button "OK" at bounding box center [411, 204] width 23 height 14
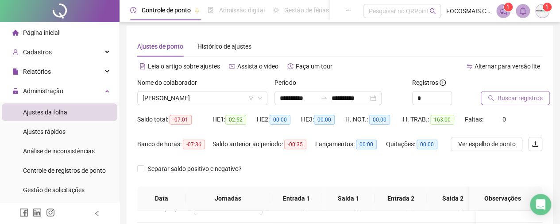
scroll to position [0, 0]
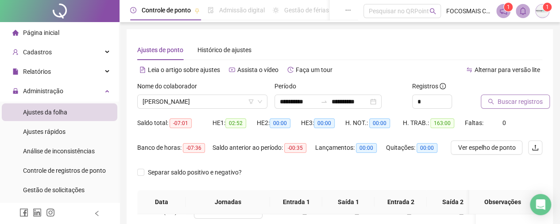
click at [519, 103] on span "Buscar registros" at bounding box center [519, 102] width 45 height 10
click at [467, 154] on button "Ver espelho de ponto" at bounding box center [486, 148] width 72 height 14
click at [469, 143] on span "Ver espelho de ponto" at bounding box center [496, 148] width 58 height 10
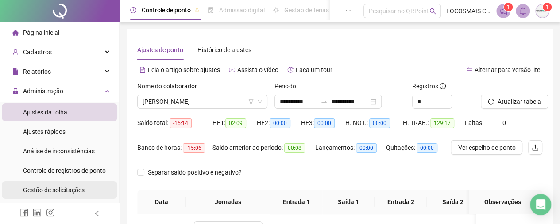
click at [41, 192] on span "Gestão de solicitações" at bounding box center [53, 190] width 61 height 7
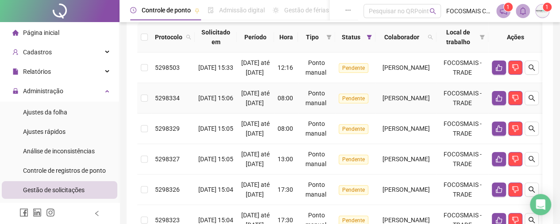
scroll to position [103, 0]
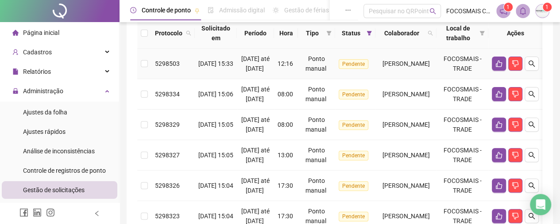
click at [139, 69] on td at bounding box center [144, 64] width 14 height 31
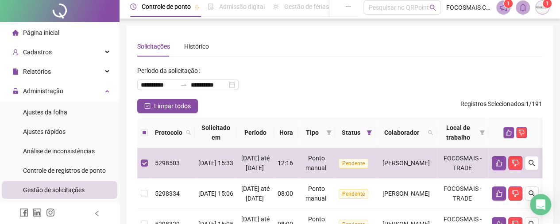
scroll to position [0, 0]
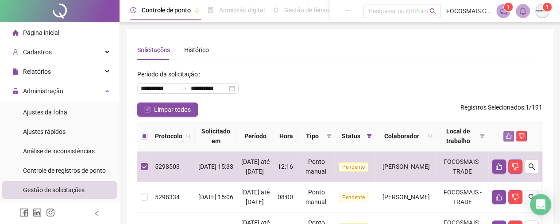
click at [511, 135] on icon "like" at bounding box center [509, 137] width 6 height 6
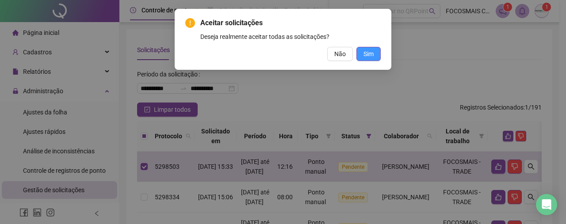
click at [376, 53] on button "Sim" at bounding box center [369, 54] width 24 height 14
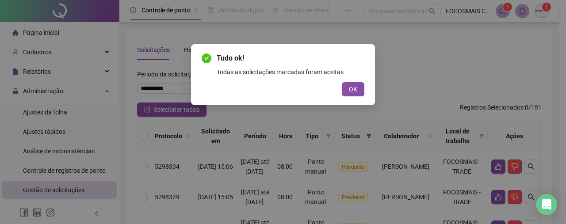
click at [353, 89] on span "OK" at bounding box center [353, 89] width 8 height 10
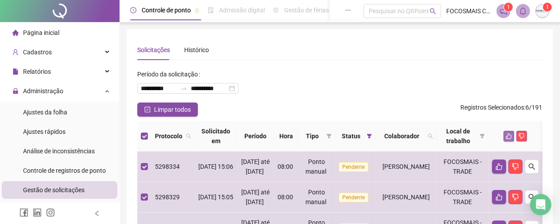
click at [511, 137] on icon "like" at bounding box center [508, 136] width 6 height 6
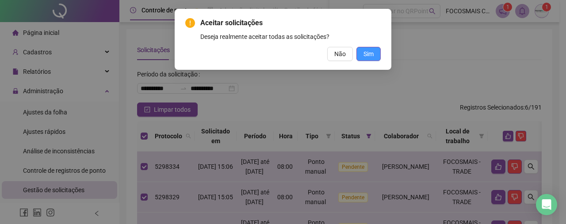
click at [369, 58] on span "Sim" at bounding box center [369, 54] width 10 height 10
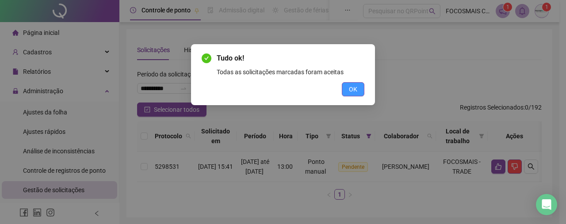
click at [350, 96] on button "OK" at bounding box center [353, 89] width 23 height 14
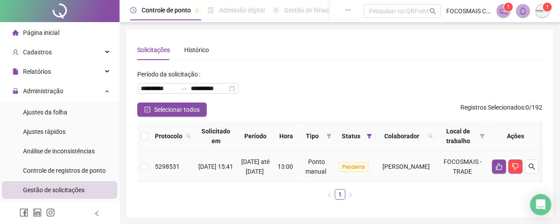
click at [148, 168] on td at bounding box center [144, 167] width 14 height 31
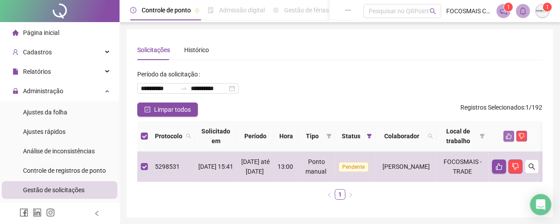
click at [514, 137] on button "button" at bounding box center [508, 136] width 11 height 11
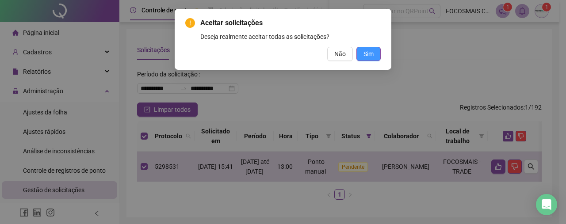
click at [362, 54] on button "Sim" at bounding box center [369, 54] width 24 height 14
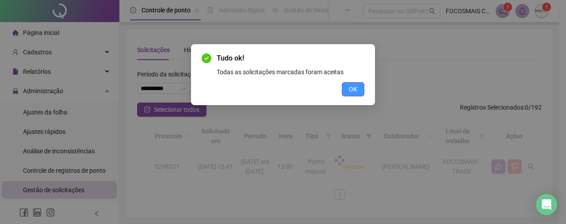
click at [354, 88] on span "OK" at bounding box center [353, 89] width 8 height 10
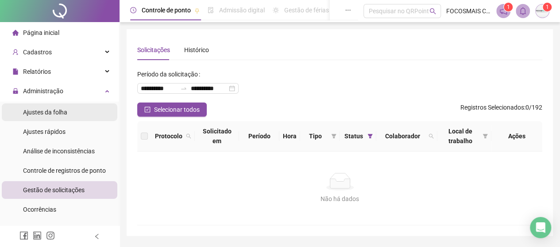
click at [57, 112] on span "Ajustes da folha" at bounding box center [45, 112] width 44 height 7
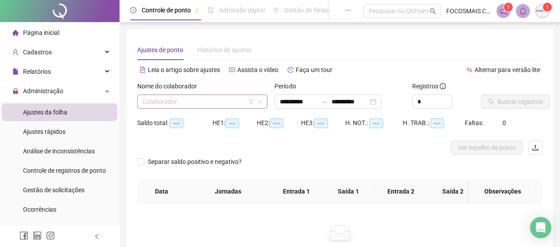
type input "**********"
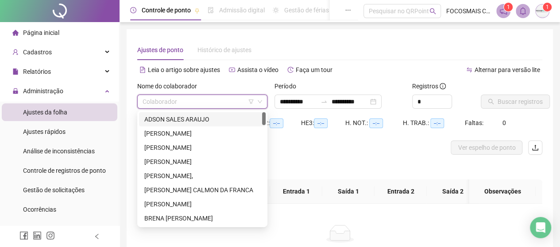
click at [147, 108] on input "search" at bounding box center [197, 101] width 111 height 13
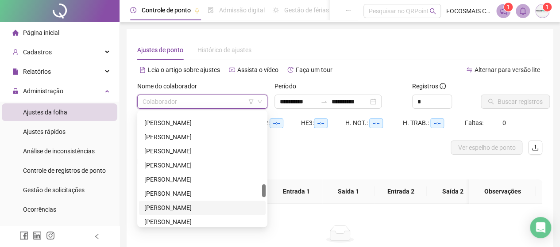
click at [182, 201] on div "[PERSON_NAME]" at bounding box center [202, 208] width 127 height 14
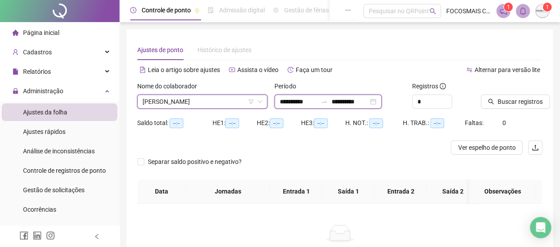
click at [317, 100] on input "**********" at bounding box center [298, 102] width 37 height 10
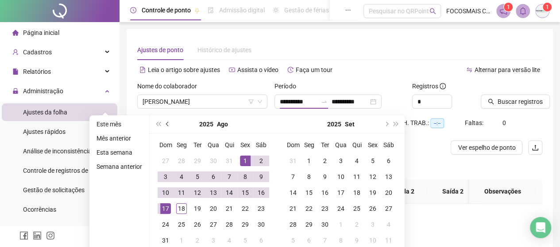
click at [166, 124] on span "prev-year" at bounding box center [168, 124] width 4 height 4
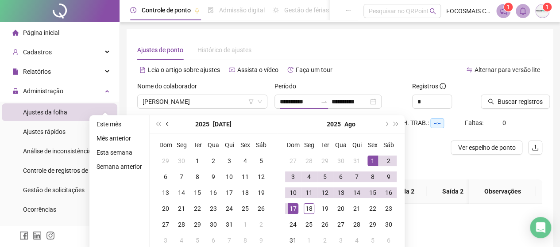
click at [166, 123] on span "prev-year" at bounding box center [168, 124] width 4 height 4
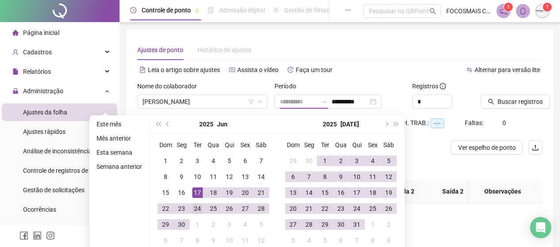
type input "**********"
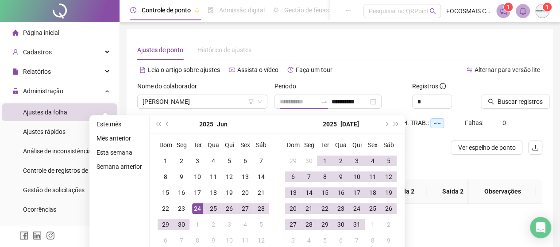
click at [195, 207] on div "24" at bounding box center [197, 209] width 11 height 11
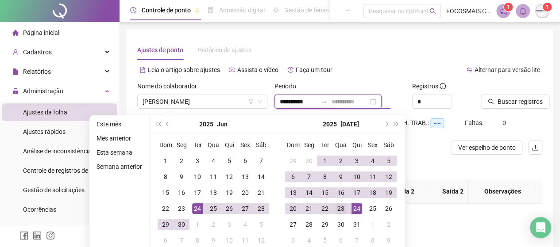
type input "**********"
click at [339, 207] on div "23" at bounding box center [340, 209] width 11 height 11
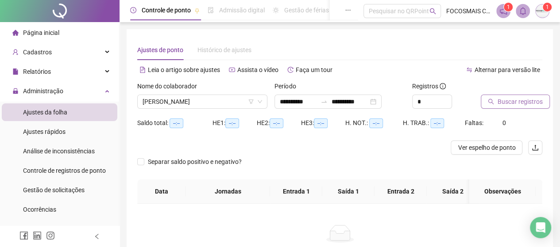
click at [514, 104] on span "Buscar registros" at bounding box center [519, 102] width 45 height 10
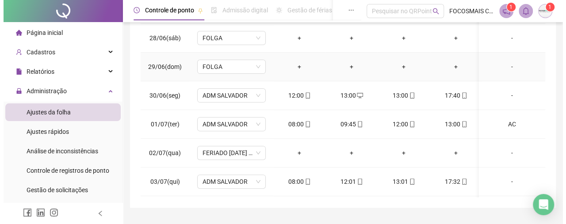
scroll to position [103, 0]
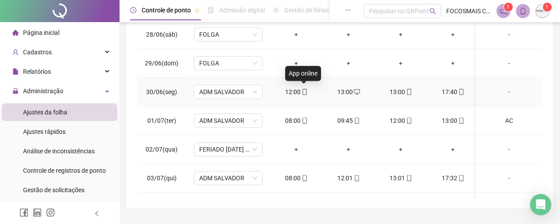
click at [303, 90] on icon "mobile" at bounding box center [304, 92] width 6 height 6
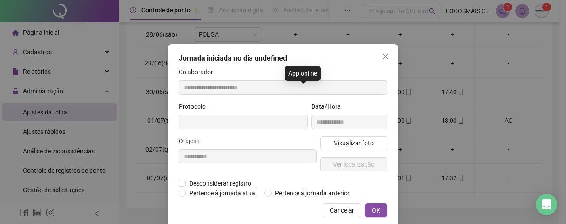
type input "**********"
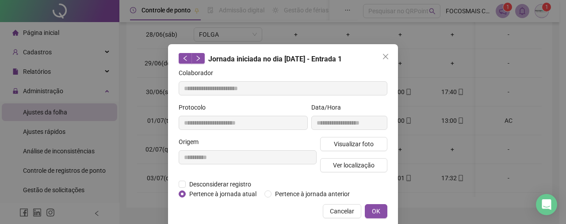
click at [175, 180] on div "**********" at bounding box center [283, 135] width 230 height 183
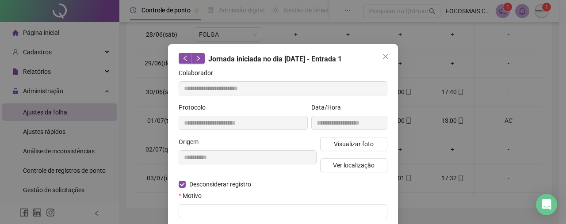
scroll to position [50, 0]
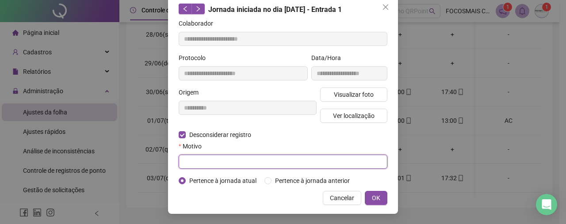
click at [197, 163] on input "text" at bounding box center [283, 162] width 209 height 14
type input "**********"
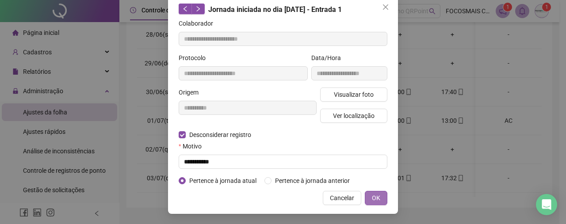
click at [376, 197] on span "OK" at bounding box center [376, 198] width 8 height 10
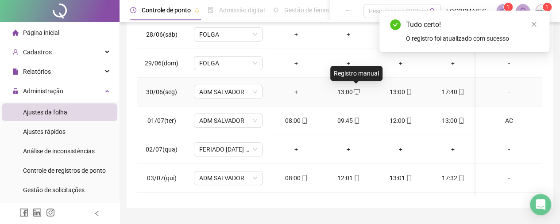
click at [354, 89] on icon "desktop" at bounding box center [356, 91] width 6 height 5
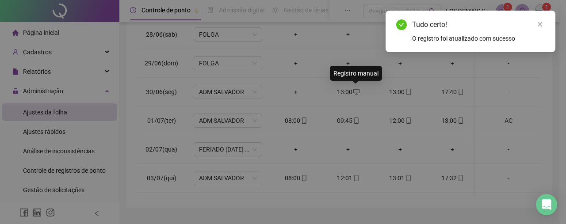
type input "**********"
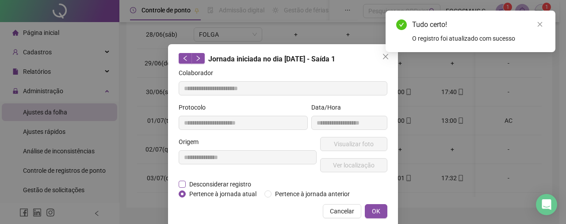
click at [180, 180] on label "Desconsiderar registro" at bounding box center [220, 185] width 82 height 10
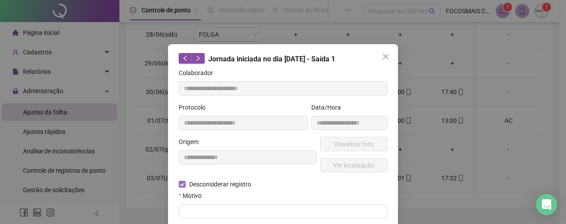
scroll to position [50, 0]
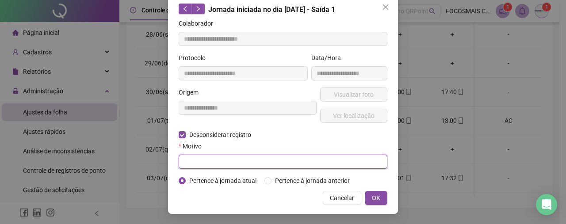
click at [204, 168] on input "text" at bounding box center [283, 162] width 209 height 14
type input "**********"
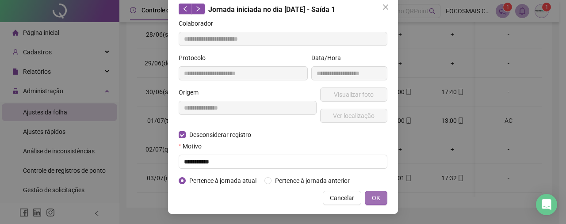
click at [373, 197] on span "OK" at bounding box center [376, 198] width 8 height 10
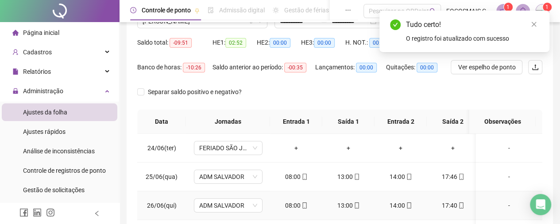
scroll to position [0, 0]
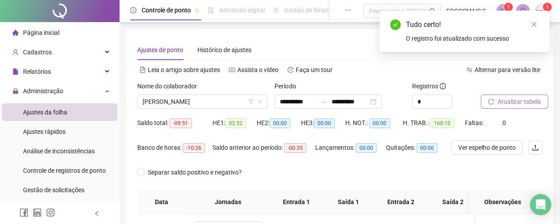
click at [519, 101] on span "Atualizar tabela" at bounding box center [518, 102] width 43 height 10
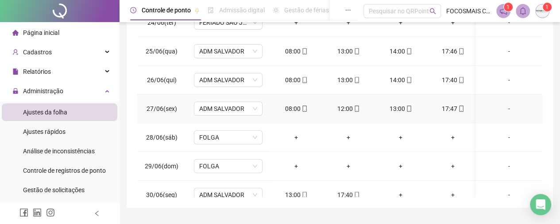
scroll to position [103, 0]
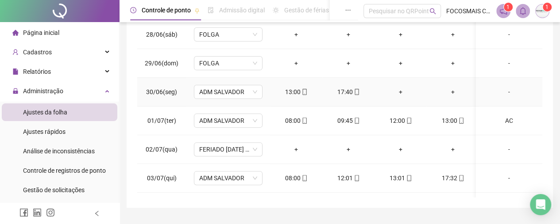
click at [505, 87] on div "-" at bounding box center [509, 92] width 52 height 10
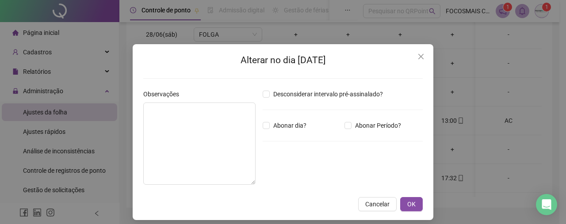
click at [414, 57] on span "Close" at bounding box center [421, 56] width 14 height 7
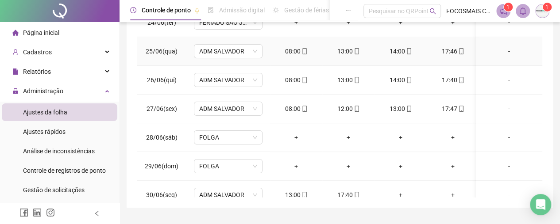
scroll to position [0, 0]
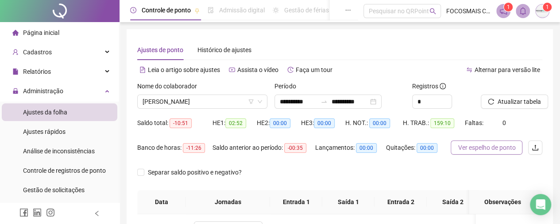
click at [477, 148] on span "Ver espelho de ponto" at bounding box center [486, 148] width 58 height 10
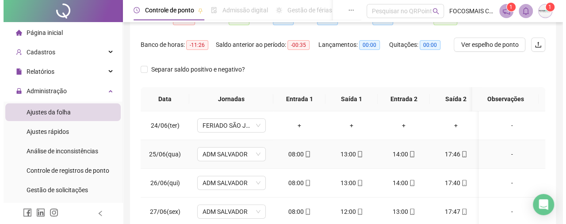
scroll to position [103, 0]
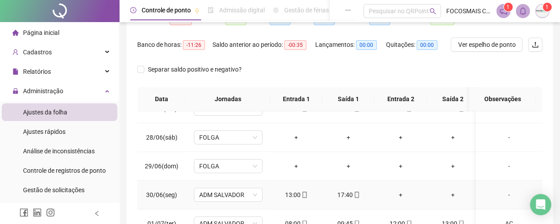
click at [503, 193] on div "-" at bounding box center [509, 195] width 52 height 10
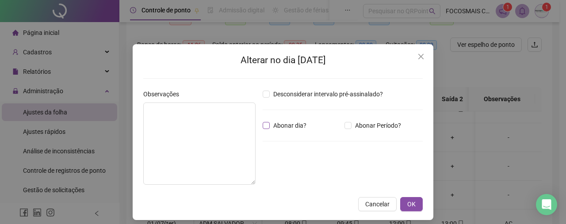
click at [270, 126] on span "Abonar dia?" at bounding box center [290, 126] width 40 height 10
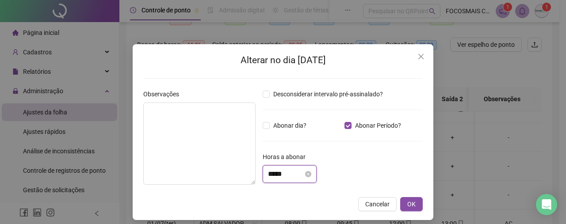
click at [284, 175] on input "*****" at bounding box center [285, 174] width 35 height 11
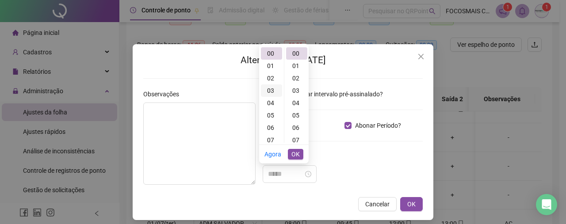
click at [273, 92] on div "03" at bounding box center [271, 90] width 21 height 12
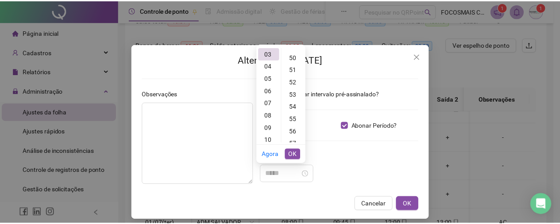
scroll to position [619, 0]
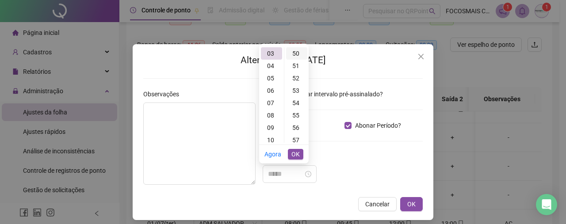
click at [296, 53] on div "50" at bounding box center [296, 53] width 21 height 12
type input "*****"
click at [294, 155] on span "OK" at bounding box center [296, 155] width 8 height 10
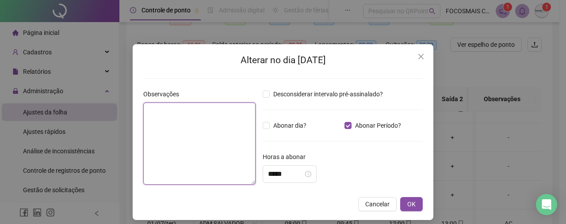
click at [204, 140] on textarea at bounding box center [199, 144] width 112 height 82
type textarea "**"
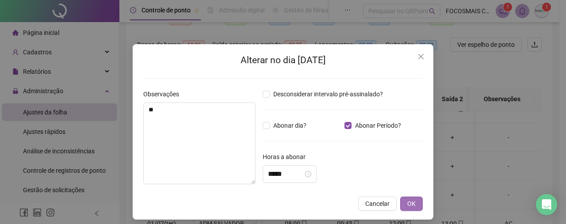
click at [410, 202] on span "OK" at bounding box center [411, 204] width 8 height 10
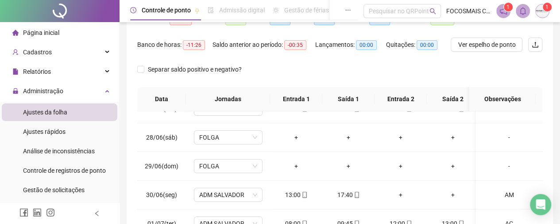
click at [477, 22] on header "Controle de ponto Admissão digital Gestão de férias Painel do DP Folha de pagam…" at bounding box center [339, 11] width 440 height 22
click at [486, 47] on span "Ver espelho de ponto" at bounding box center [486, 45] width 58 height 10
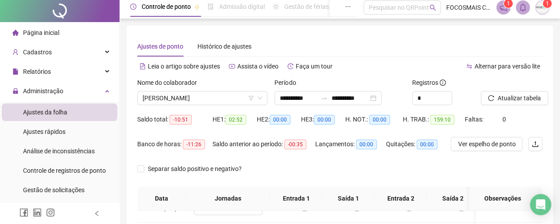
scroll to position [0, 0]
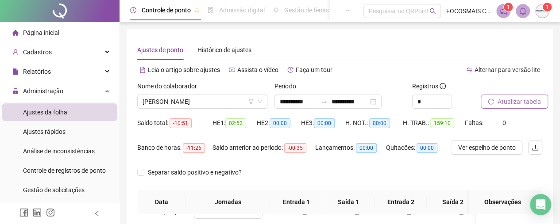
click at [499, 100] on span "Atualizar tabela" at bounding box center [518, 102] width 43 height 10
click at [448, 101] on span "Decrease Value" at bounding box center [447, 104] width 10 height 8
click at [446, 97] on span "Increase Value" at bounding box center [447, 99] width 10 height 8
type input "*"
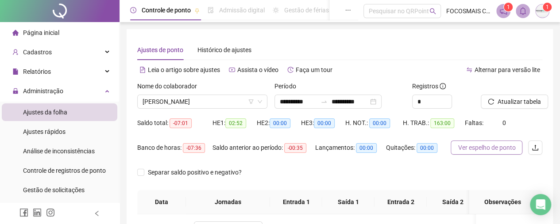
click at [476, 149] on span "Ver espelho de ponto" at bounding box center [486, 148] width 58 height 10
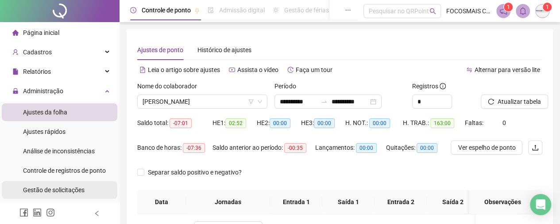
click at [59, 190] on span "Gestão de solicitações" at bounding box center [53, 190] width 61 height 7
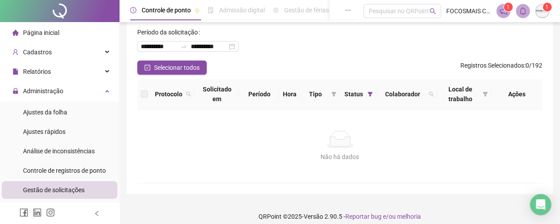
scroll to position [56, 0]
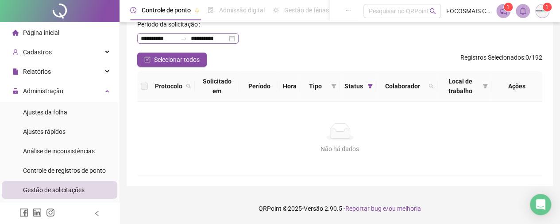
click at [181, 35] on div at bounding box center [184, 38] width 14 height 7
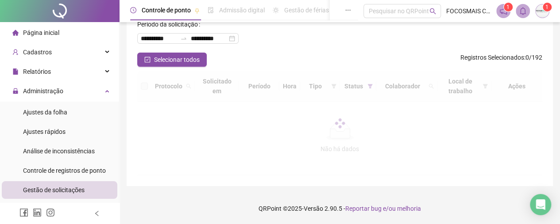
drag, startPoint x: 311, startPoint y: 31, endPoint x: 281, endPoint y: 49, distance: 34.5
click at [311, 33] on div "**********" at bounding box center [339, 34] width 405 height 35
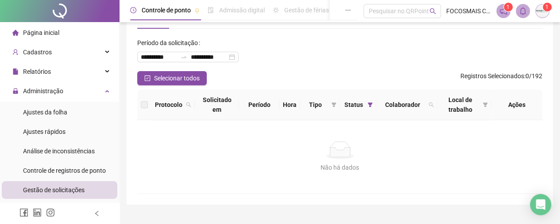
scroll to position [0, 0]
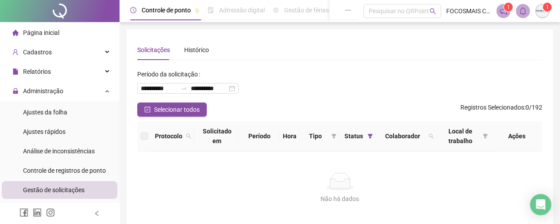
click at [44, 195] on div "Gestão de solicitações" at bounding box center [53, 190] width 61 height 18
click at [45, 174] on span "Controle de registros de ponto" at bounding box center [64, 170] width 83 height 7
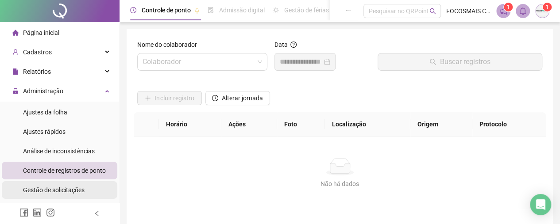
click at [48, 187] on span "Gestão de solicitações" at bounding box center [53, 190] width 61 height 7
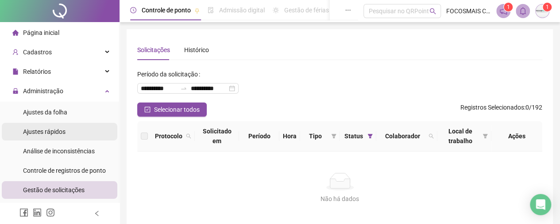
click at [52, 131] on span "Ajustes rápidos" at bounding box center [44, 131] width 42 height 7
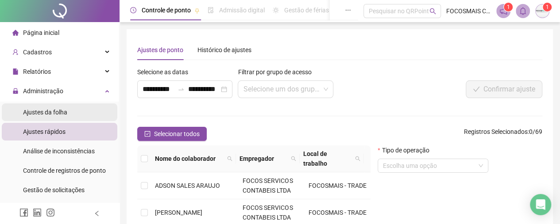
click at [59, 108] on div "Ajustes da folha" at bounding box center [45, 113] width 44 height 18
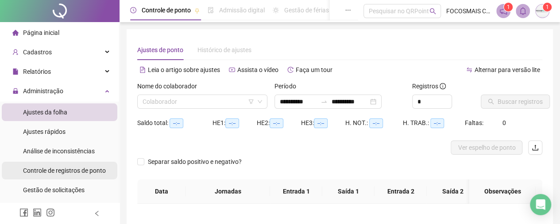
type input "**********"
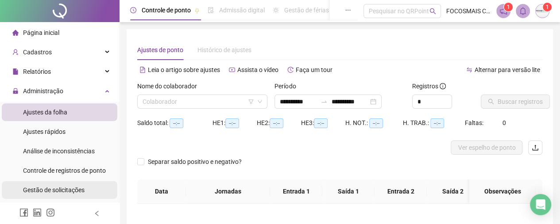
click at [50, 191] on span "Gestão de solicitações" at bounding box center [53, 190] width 61 height 7
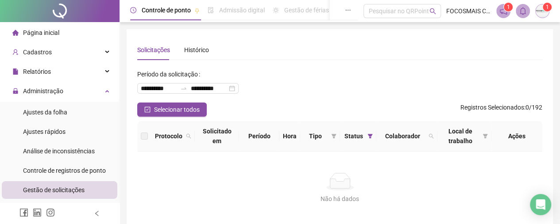
click at [69, 191] on span "Gestão de solicitações" at bounding box center [53, 190] width 61 height 7
drag, startPoint x: 47, startPoint y: 167, endPoint x: 84, endPoint y: 137, distance: 47.5
click at [48, 167] on span "Controle de registros de ponto" at bounding box center [64, 170] width 83 height 7
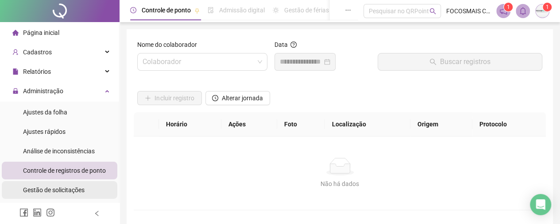
click at [58, 187] on span "Gestão de solicitações" at bounding box center [53, 190] width 61 height 7
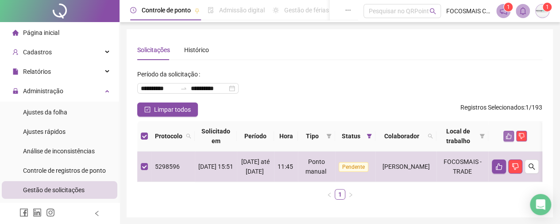
click at [511, 138] on icon "like" at bounding box center [509, 137] width 6 height 6
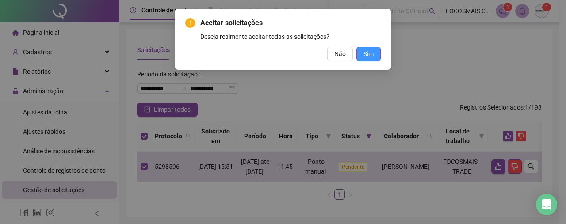
click at [374, 54] on button "Sim" at bounding box center [369, 54] width 24 height 14
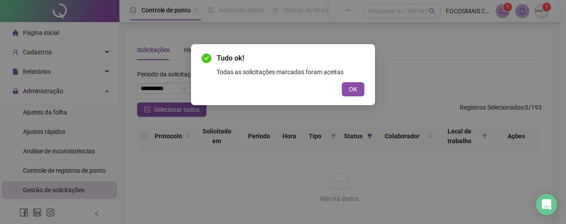
click at [347, 88] on button "OK" at bounding box center [353, 89] width 23 height 14
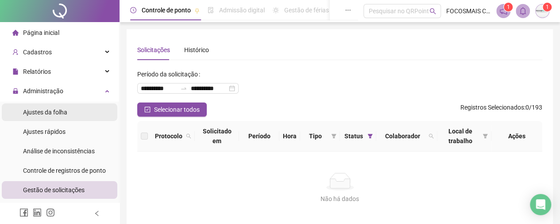
click at [50, 111] on span "Ajustes da folha" at bounding box center [45, 112] width 44 height 7
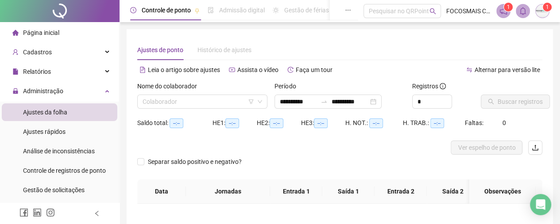
type input "**********"
click at [168, 102] on input "search" at bounding box center [197, 101] width 111 height 13
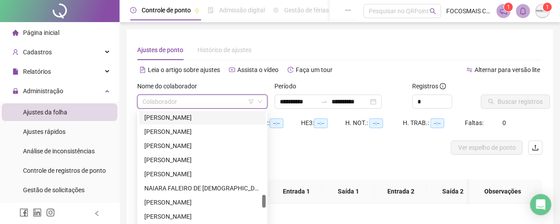
scroll to position [619, 0]
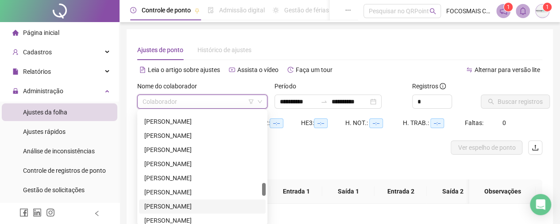
click at [168, 206] on div "[PERSON_NAME]" at bounding box center [202, 207] width 116 height 10
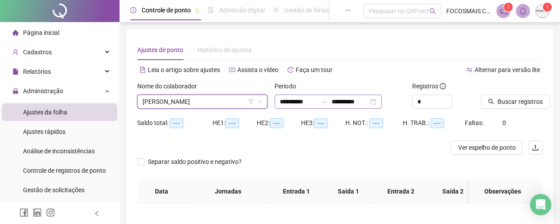
click at [327, 102] on icon "swap-right" at bounding box center [323, 101] width 7 height 7
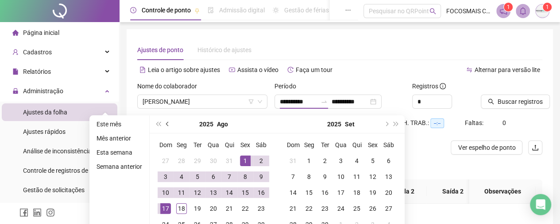
click at [163, 124] on button "prev-year" at bounding box center [168, 124] width 10 height 18
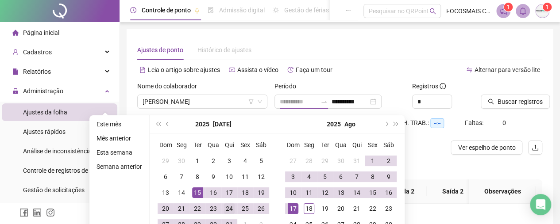
type input "**********"
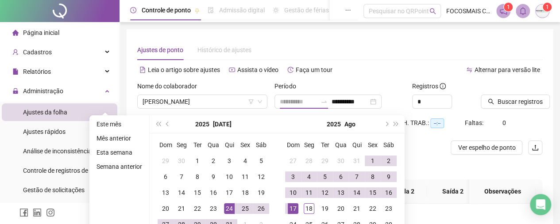
click at [226, 209] on div "24" at bounding box center [229, 209] width 11 height 11
type input "**********"
click at [290, 208] on div "17" at bounding box center [293, 209] width 11 height 11
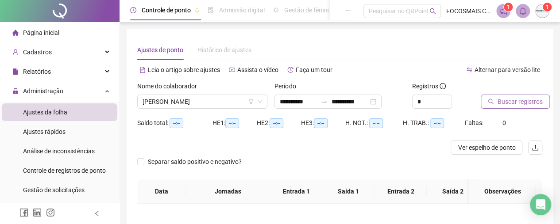
click at [495, 104] on button "Buscar registros" at bounding box center [514, 102] width 69 height 14
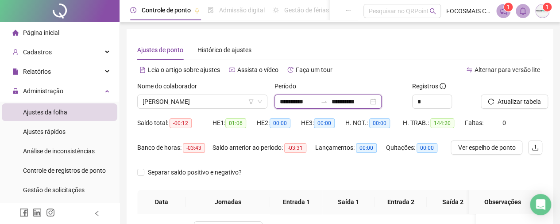
click at [317, 102] on input "**********" at bounding box center [298, 102] width 37 height 10
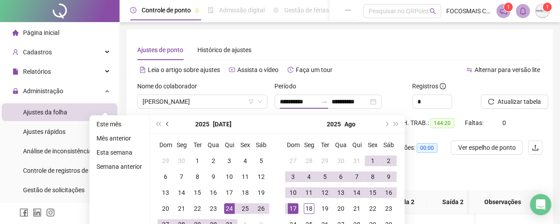
click at [164, 124] on button "prev-year" at bounding box center [168, 124] width 10 height 18
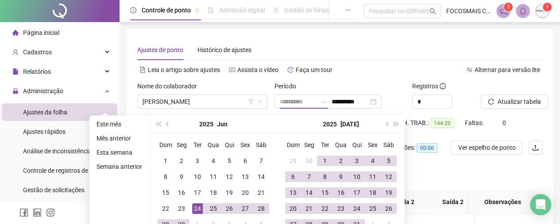
type input "**********"
click at [199, 208] on div "24" at bounding box center [197, 209] width 11 height 11
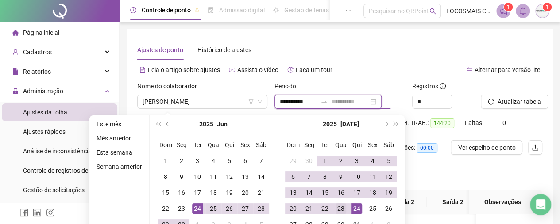
type input "**********"
click at [340, 209] on div "23" at bounding box center [340, 209] width 11 height 11
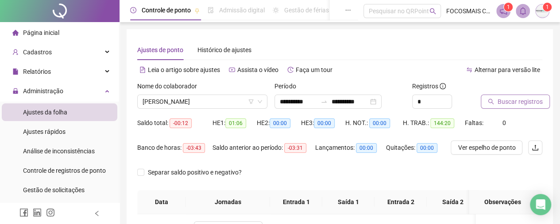
click at [513, 106] on span "Buscar registros" at bounding box center [519, 102] width 45 height 10
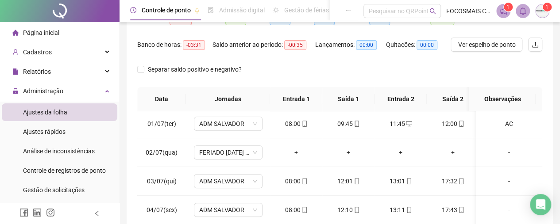
scroll to position [206, 0]
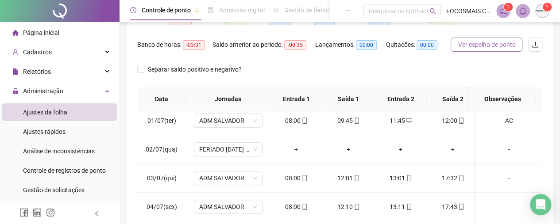
click at [483, 44] on span "Ver espelho de ponto" at bounding box center [486, 45] width 58 height 10
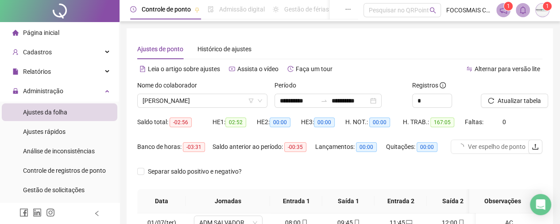
scroll to position [0, 0]
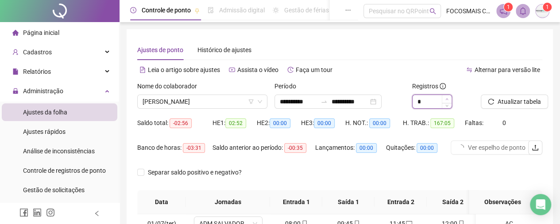
click at [445, 97] on span "Increase Value" at bounding box center [447, 99] width 10 height 8
click at [446, 99] on icon "up" at bounding box center [446, 99] width 3 height 3
type input "*"
click at [518, 98] on span "Atualizar tabela" at bounding box center [518, 102] width 43 height 10
click at [480, 151] on span "Ver espelho de ponto" at bounding box center [486, 148] width 58 height 10
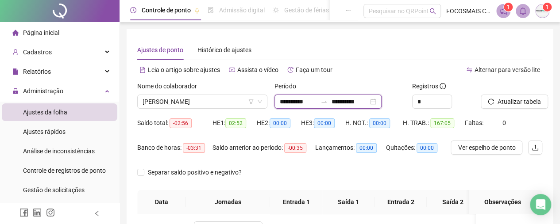
click at [317, 104] on input "**********" at bounding box center [298, 102] width 37 height 10
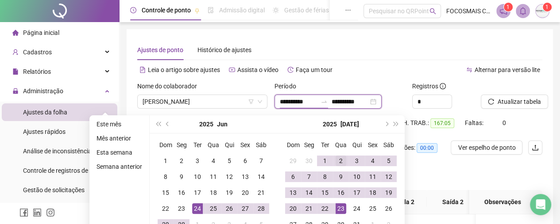
scroll to position [103, 0]
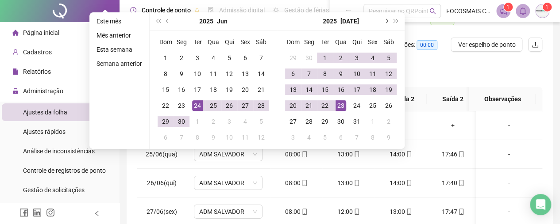
click at [384, 19] on button "next-year" at bounding box center [386, 21] width 10 height 18
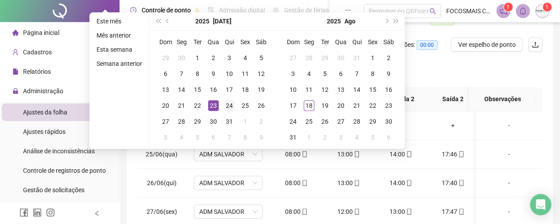
type input "**********"
click at [225, 104] on div "24" at bounding box center [229, 105] width 11 height 11
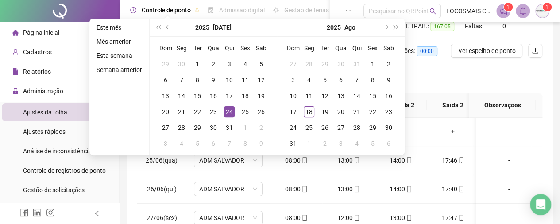
click at [229, 110] on div "24" at bounding box center [229, 112] width 11 height 11
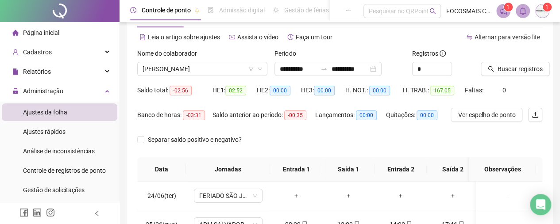
scroll to position [0, 0]
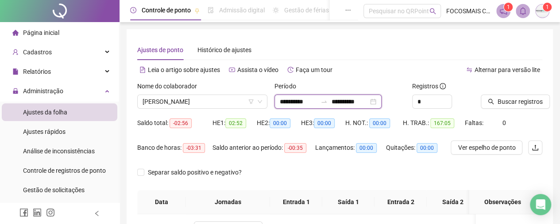
click at [358, 104] on input "**********" at bounding box center [349, 102] width 37 height 10
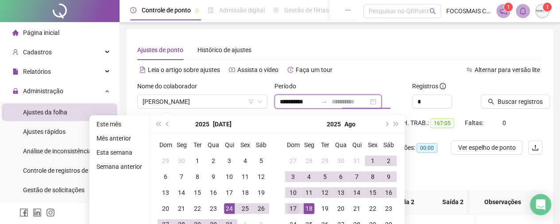
type input "**********"
click at [291, 209] on div "17" at bounding box center [293, 209] width 11 height 11
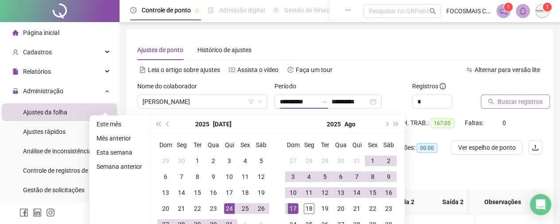
click at [507, 104] on span "Buscar registros" at bounding box center [519, 102] width 45 height 10
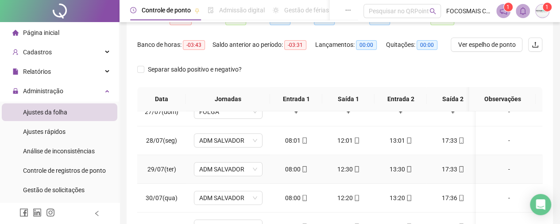
scroll to position [103, 0]
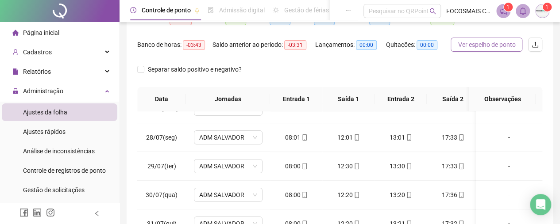
click at [473, 51] on button "Ver espelho de ponto" at bounding box center [486, 45] width 72 height 14
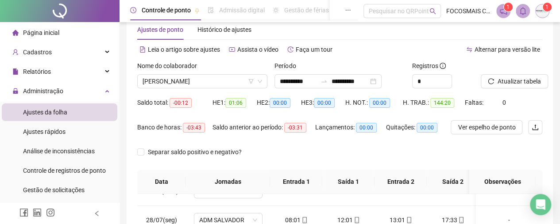
scroll to position [0, 0]
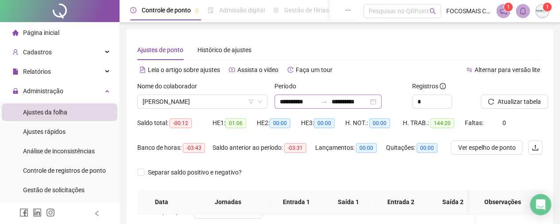
click at [328, 100] on div at bounding box center [324, 101] width 14 height 7
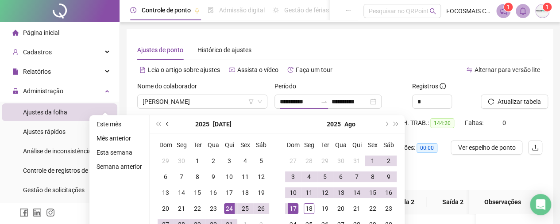
click at [167, 121] on button "prev-year" at bounding box center [168, 124] width 10 height 18
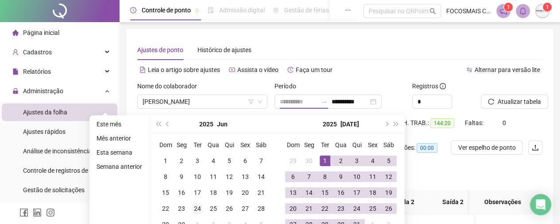
type input "**********"
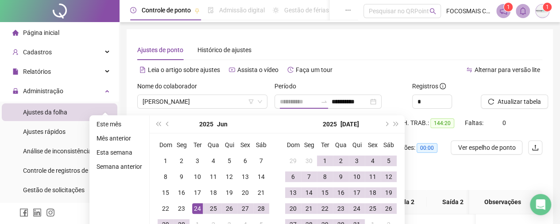
click at [195, 206] on div "24" at bounding box center [197, 209] width 11 height 11
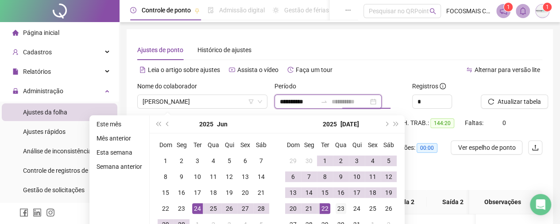
type input "**********"
click at [338, 207] on div "23" at bounding box center [340, 209] width 11 height 11
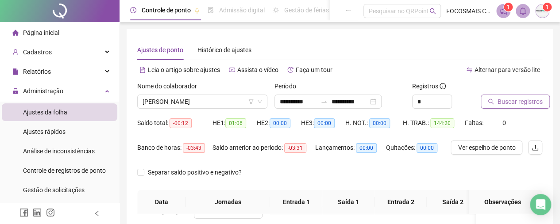
click at [503, 104] on span "Buscar registros" at bounding box center [519, 102] width 45 height 10
click at [485, 149] on span "Ver espelho de ponto" at bounding box center [486, 148] width 58 height 10
click at [327, 98] on icon "swap-right" at bounding box center [323, 101] width 7 height 7
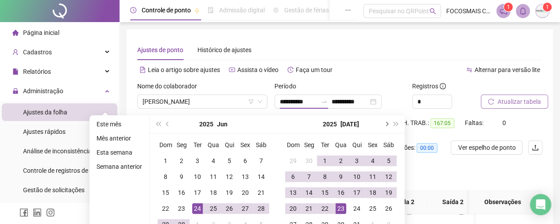
click at [384, 122] on span "next-year" at bounding box center [386, 124] width 4 height 4
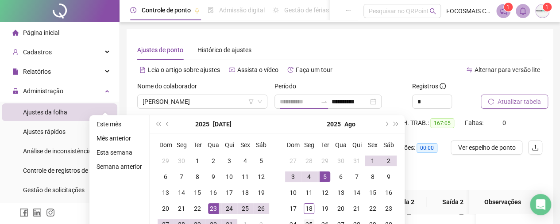
scroll to position [103, 0]
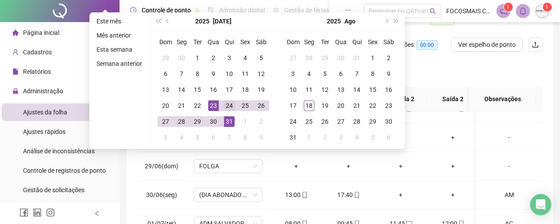
type input "**********"
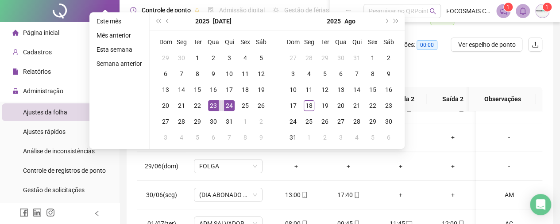
click at [227, 102] on div "24" at bounding box center [229, 105] width 11 height 11
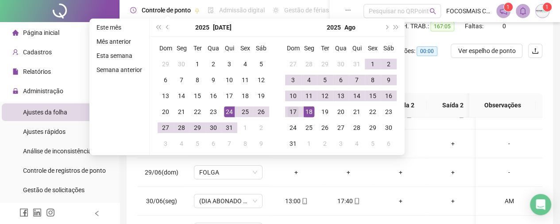
type input "**********"
click at [293, 111] on div "17" at bounding box center [293, 112] width 11 height 11
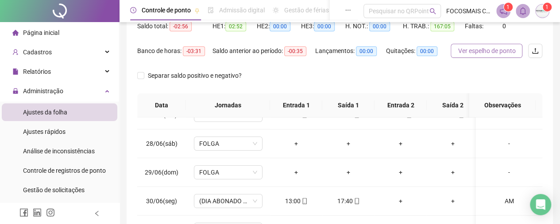
click at [471, 51] on span "Ver espelho de ponto" at bounding box center [486, 51] width 58 height 10
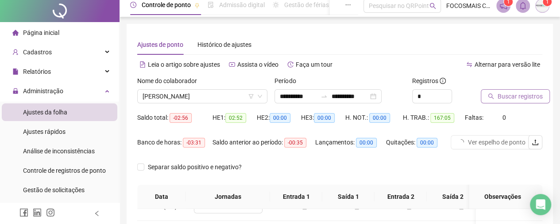
scroll to position [0, 0]
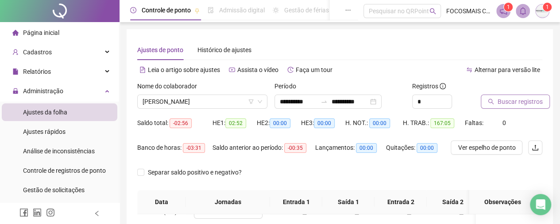
click at [511, 106] on span "Buscar registros" at bounding box center [519, 102] width 45 height 10
click at [413, 38] on div "**********" at bounding box center [340, 221] width 426 height 385
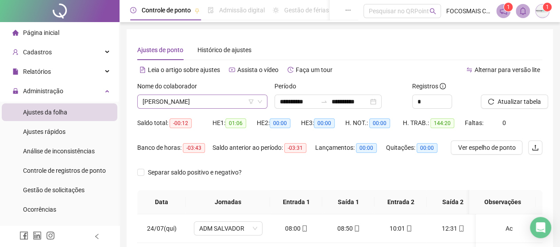
click at [173, 99] on span "[PERSON_NAME]" at bounding box center [201, 101] width 119 height 13
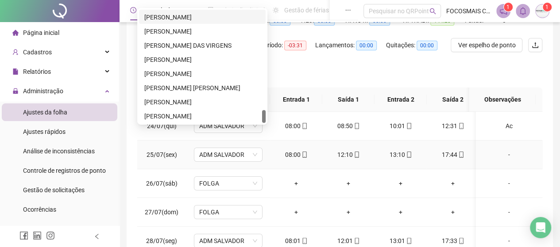
scroll to position [103, 0]
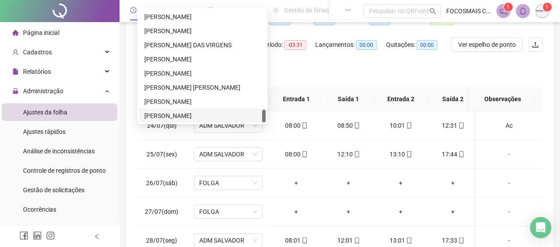
click at [184, 115] on div "[PERSON_NAME]" at bounding box center [202, 116] width 116 height 10
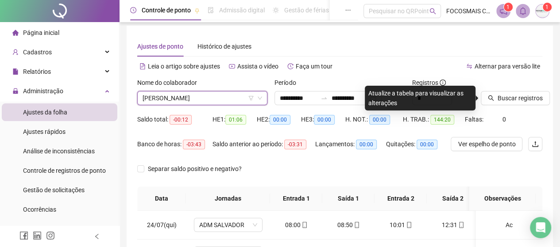
scroll to position [0, 0]
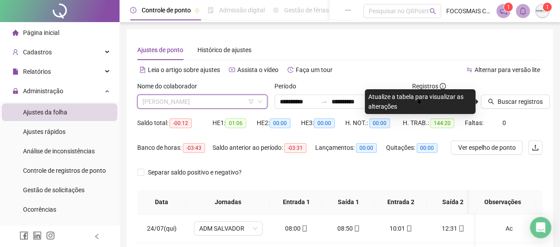
click at [195, 107] on span "[PERSON_NAME]" at bounding box center [201, 101] width 119 height 13
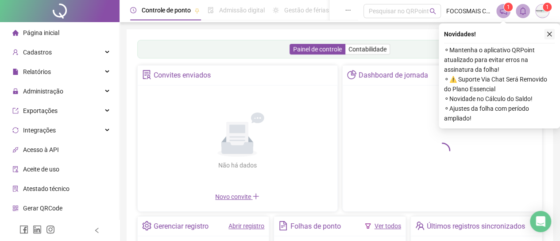
click at [549, 35] on icon "close" at bounding box center [549, 34] width 6 height 6
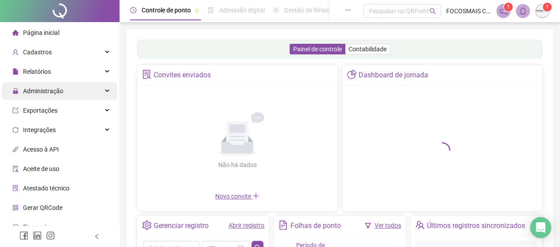
click at [46, 92] on span "Administração" at bounding box center [43, 91] width 40 height 7
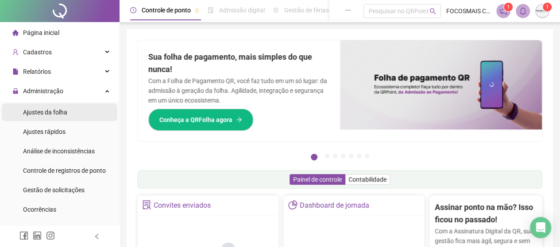
click at [47, 111] on span "Ajustes da folha" at bounding box center [45, 112] width 44 height 7
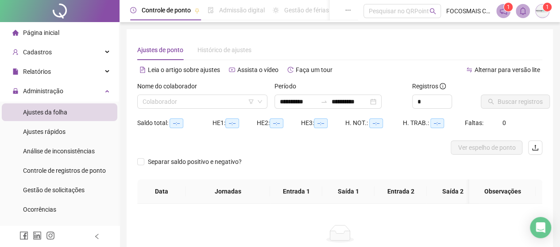
type input "**********"
click at [184, 98] on input "search" at bounding box center [197, 101] width 111 height 13
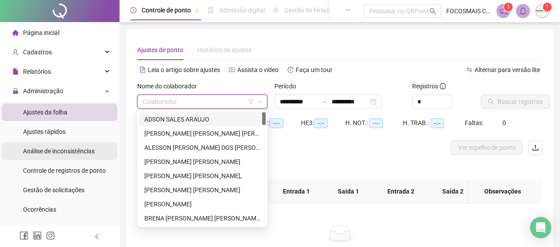
scroll to position [103, 0]
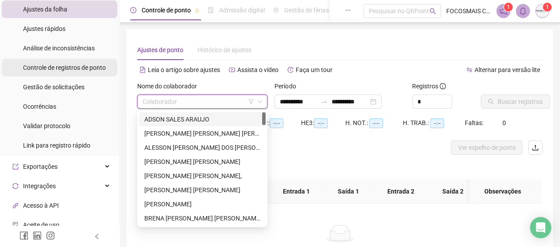
click at [72, 68] on span "Controle de registros de ponto" at bounding box center [64, 67] width 83 height 7
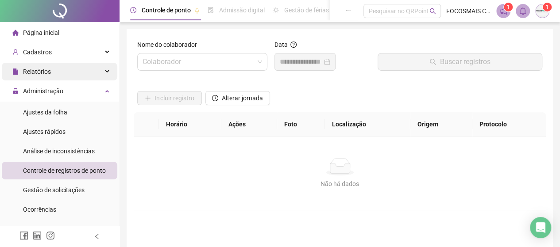
click at [59, 73] on div "Relatórios" at bounding box center [59, 72] width 115 height 18
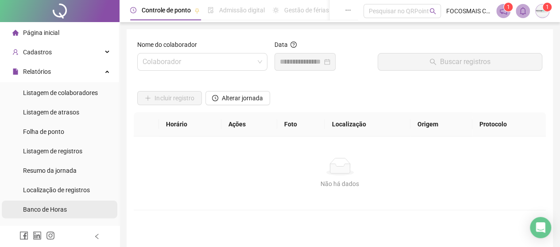
click at [46, 210] on span "Banco de Horas" at bounding box center [45, 209] width 44 height 7
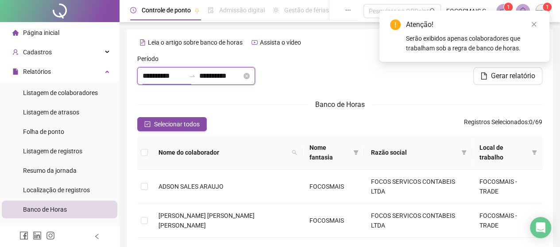
click at [185, 74] on input "**********" at bounding box center [163, 76] width 42 height 11
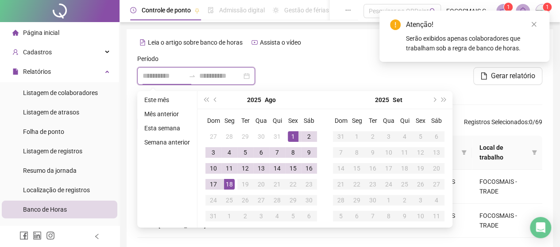
type input "**********"
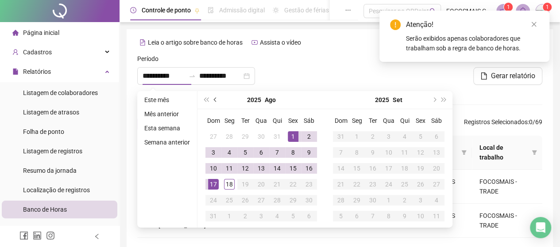
click at [217, 100] on button "prev-year" at bounding box center [216, 100] width 10 height 18
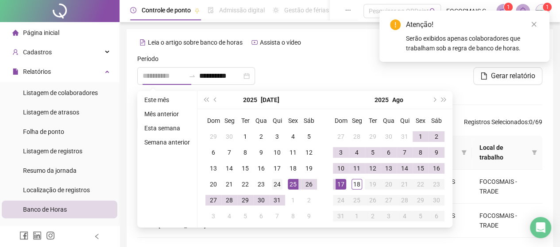
type input "**********"
click at [277, 181] on div "24" at bounding box center [277, 184] width 11 height 11
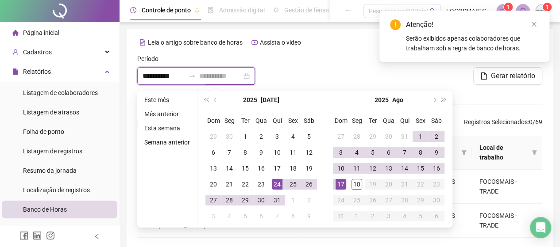
type input "**********"
click at [339, 182] on div "17" at bounding box center [340, 184] width 11 height 11
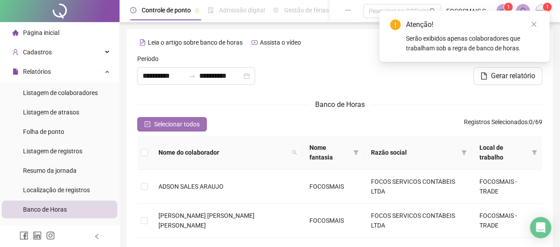
click at [166, 125] on span "Selecionar todos" at bounding box center [177, 124] width 46 height 10
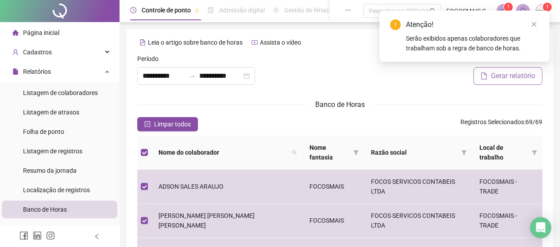
click at [509, 78] on span "Gerar relatório" at bounding box center [513, 76] width 44 height 11
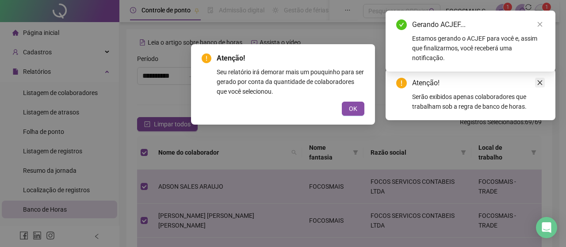
click at [542, 83] on icon "close" at bounding box center [540, 83] width 6 height 6
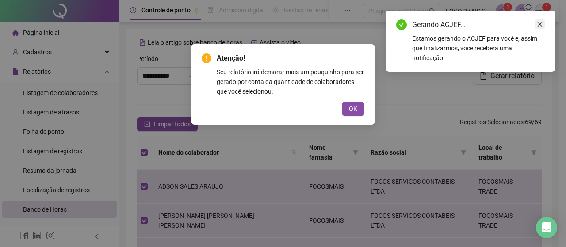
click at [541, 23] on icon "close" at bounding box center [540, 24] width 6 height 6
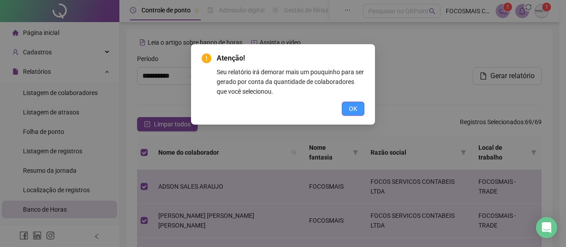
click at [353, 109] on span "OK" at bounding box center [353, 109] width 8 height 10
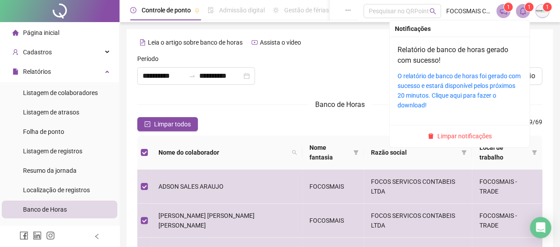
click at [521, 7] on icon "bell" at bounding box center [522, 11] width 8 height 8
click at [441, 80] on div "O relatório de banco de horas foi gerado com sucesso e estará disponível pelos …" at bounding box center [459, 90] width 124 height 39
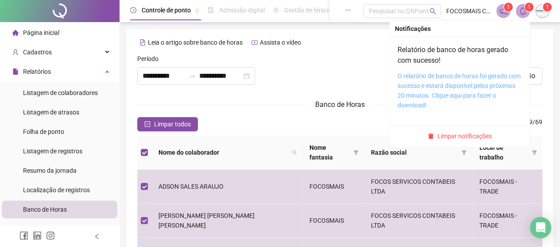
click at [438, 77] on link "O relatório de banco de horas foi gerado com sucesso e estará disponível pelos …" at bounding box center [458, 91] width 123 height 36
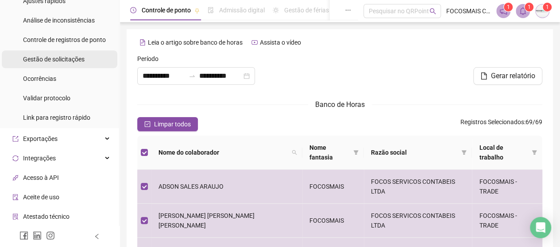
scroll to position [206, 0]
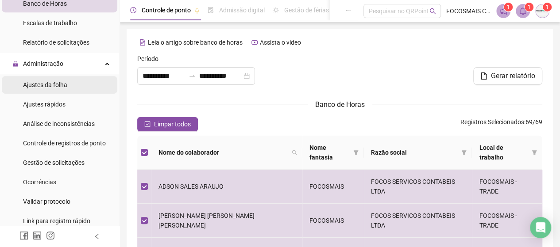
click at [54, 84] on span "Ajustes da folha" at bounding box center [45, 84] width 44 height 7
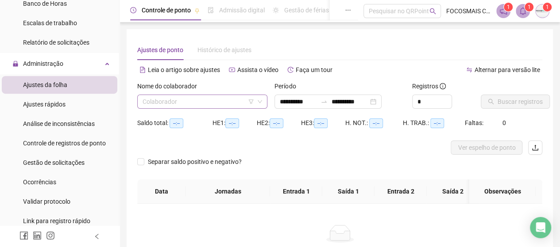
type input "**********"
click at [180, 100] on input "search" at bounding box center [197, 101] width 111 height 13
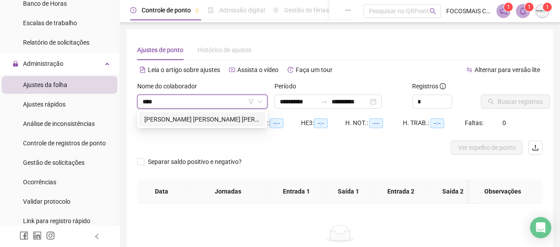
type input "*****"
click at [185, 118] on div "[PERSON_NAME]" at bounding box center [202, 120] width 116 height 10
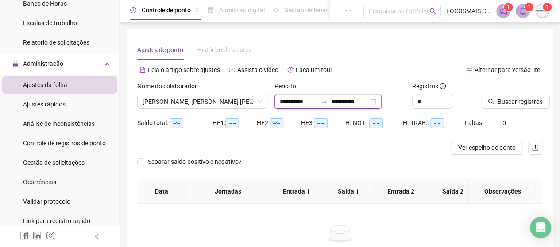
click at [317, 103] on input "**********" at bounding box center [298, 102] width 37 height 10
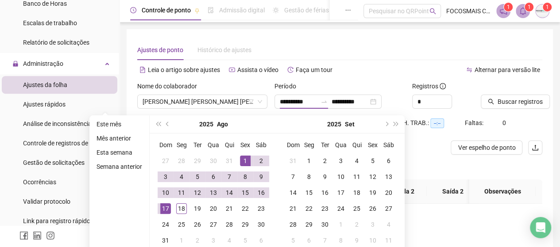
drag, startPoint x: 163, startPoint y: 123, endPoint x: 175, endPoint y: 130, distance: 14.1
click at [164, 123] on button "prev-year" at bounding box center [168, 124] width 10 height 18
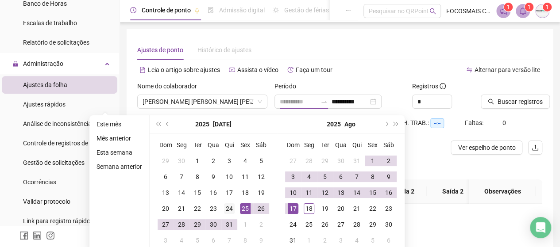
type input "**********"
click at [229, 207] on div "24" at bounding box center [229, 209] width 11 height 11
type input "**********"
click at [291, 207] on div "17" at bounding box center [293, 209] width 11 height 11
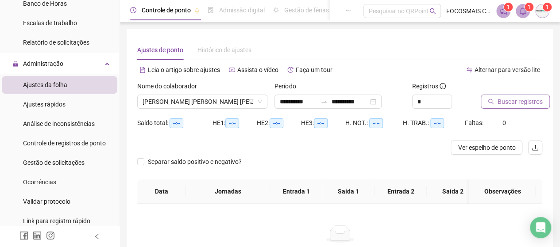
click at [514, 103] on span "Buscar registros" at bounding box center [519, 102] width 45 height 10
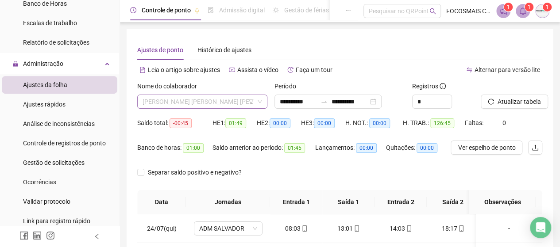
click at [218, 101] on span "[PERSON_NAME]" at bounding box center [201, 101] width 119 height 13
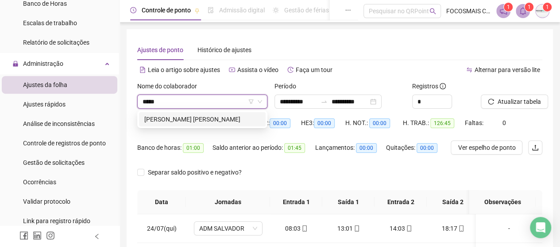
type input "******"
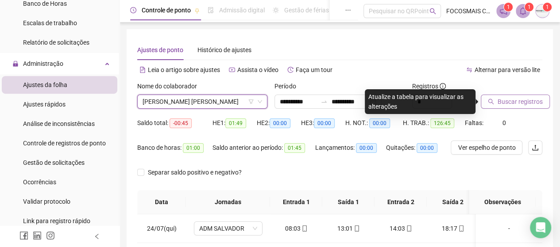
click at [509, 102] on span "Buscar registros" at bounding box center [519, 102] width 45 height 10
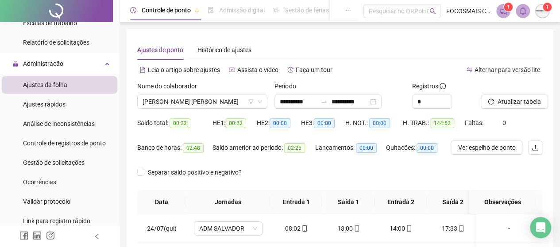
click at [206, 94] on div "Nome do colaborador" at bounding box center [202, 87] width 130 height 13
click at [194, 104] on span "[PERSON_NAME]" at bounding box center [201, 101] width 119 height 13
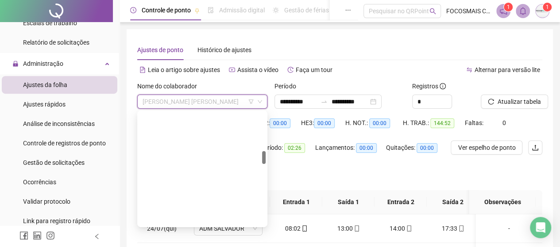
scroll to position [334, 0]
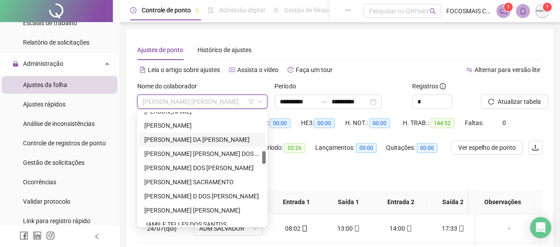
click at [183, 136] on div "[PERSON_NAME]" at bounding box center [202, 140] width 116 height 10
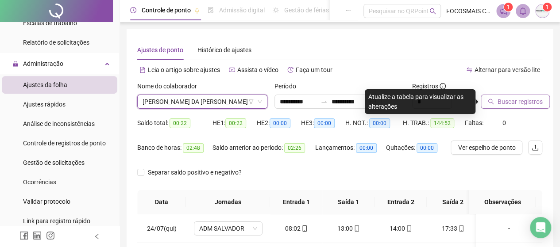
click at [518, 98] on span "Buscar registros" at bounding box center [519, 102] width 45 height 10
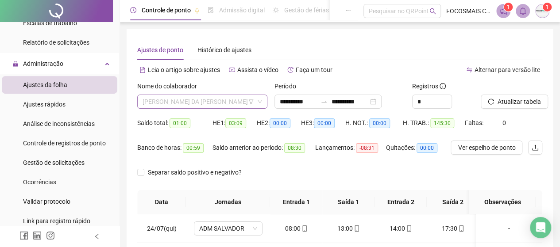
click at [178, 103] on span "[PERSON_NAME]" at bounding box center [201, 101] width 119 height 13
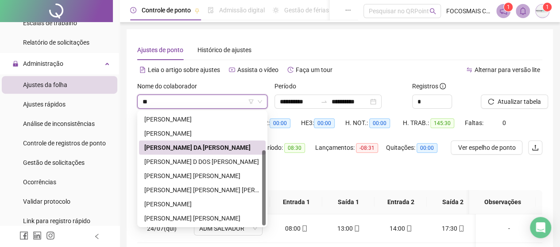
scroll to position [0, 0]
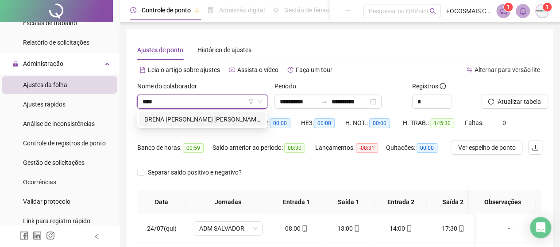
type input "*****"
click at [220, 121] on div "BRENA [PERSON_NAME]" at bounding box center [202, 120] width 116 height 10
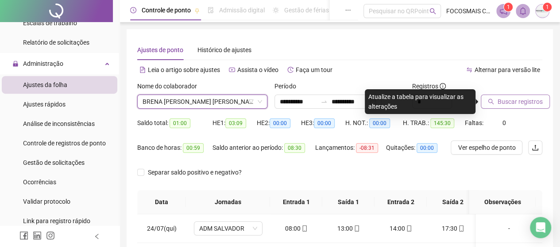
click at [532, 108] on button "Buscar registros" at bounding box center [514, 102] width 69 height 14
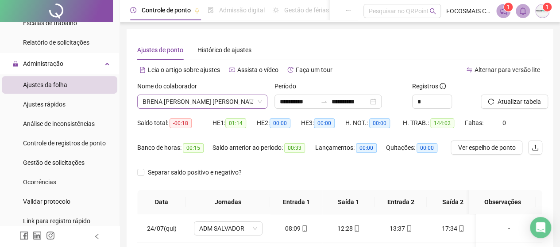
click at [203, 101] on span "BRENA [PERSON_NAME]" at bounding box center [201, 101] width 119 height 13
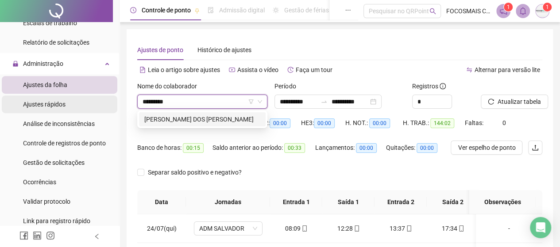
type input "*********"
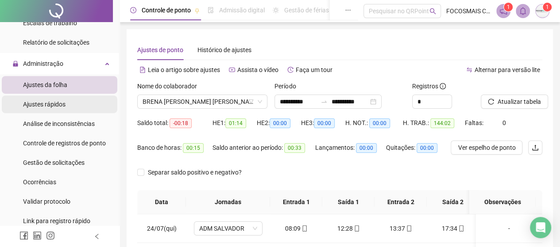
click at [61, 103] on span "Ajustes rápidos" at bounding box center [44, 104] width 42 height 7
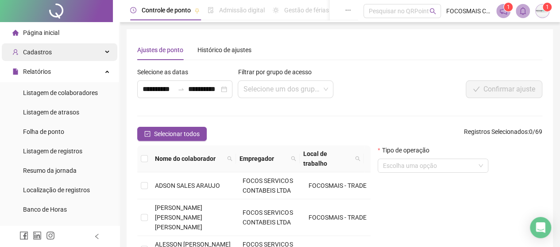
click at [44, 52] on span "Cadastros" at bounding box center [37, 52] width 29 height 7
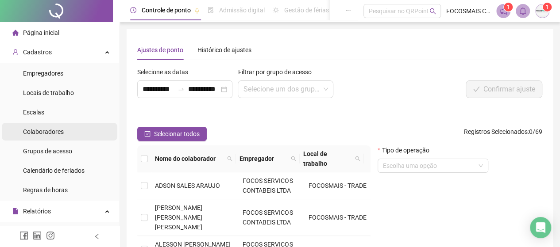
click at [39, 131] on span "Colaboradores" at bounding box center [43, 131] width 41 height 7
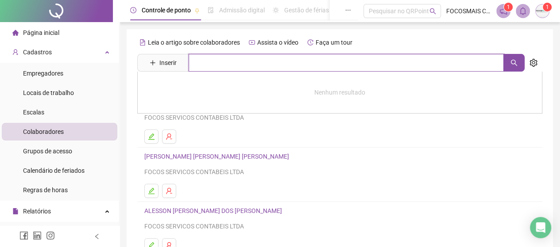
click at [194, 61] on input "text" at bounding box center [345, 63] width 315 height 18
type input "*********"
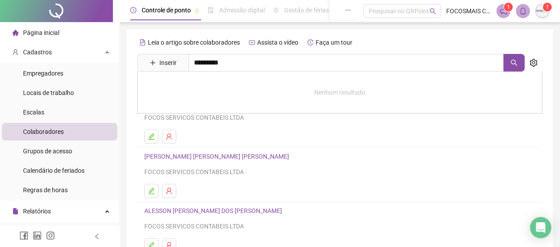
click at [347, 102] on div "Nenhum resultado" at bounding box center [339, 93] width 405 height 42
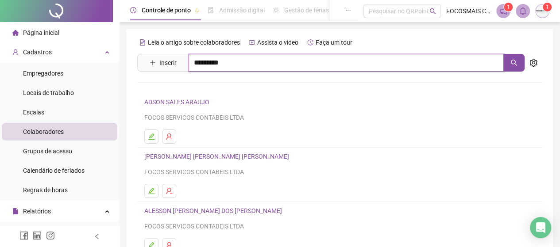
click at [275, 58] on input "*********" at bounding box center [345, 63] width 315 height 18
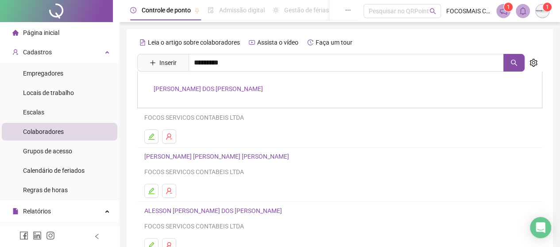
click at [204, 87] on link "[PERSON_NAME]" at bounding box center [208, 88] width 109 height 7
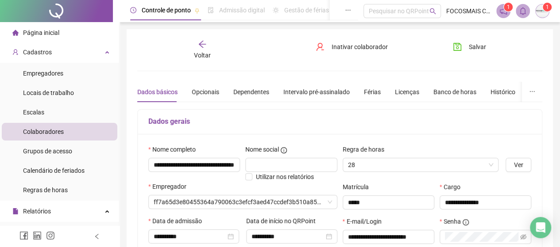
type input "**********"
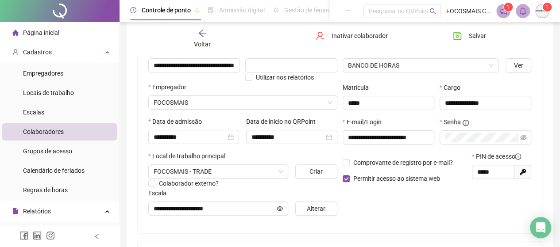
scroll to position [103, 0]
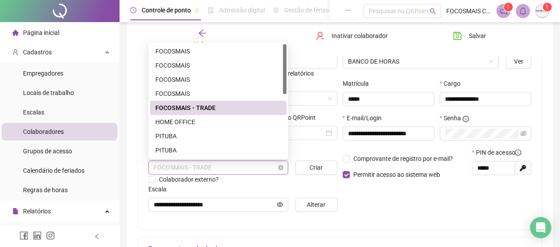
click at [252, 172] on span "FOCOSMAIS - TRADE" at bounding box center [218, 167] width 129 height 13
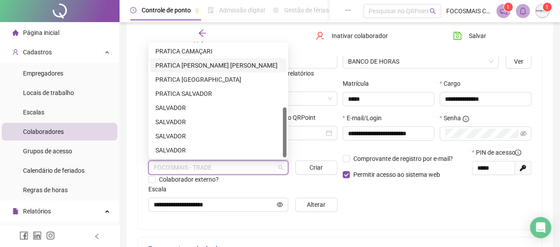
click at [234, 62] on div "PRATICA LAURO DE FREITAS" at bounding box center [218, 66] width 126 height 10
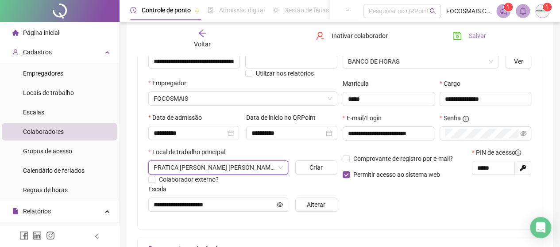
click at [475, 34] on span "Salvar" at bounding box center [477, 36] width 17 height 10
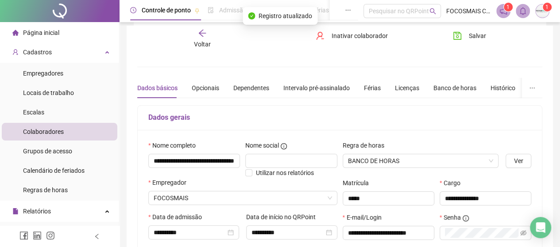
scroll to position [0, 0]
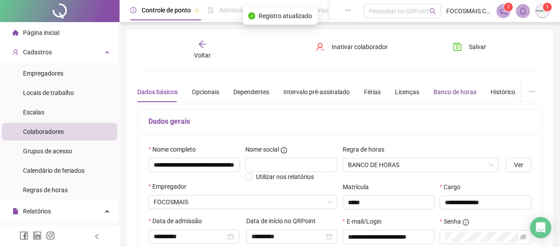
click at [452, 91] on div "Banco de horas" at bounding box center [454, 92] width 43 height 10
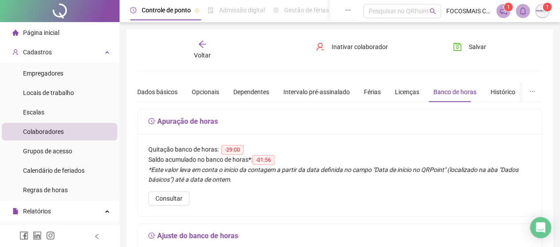
click at [204, 45] on icon "arrow-left" at bounding box center [202, 44] width 9 height 9
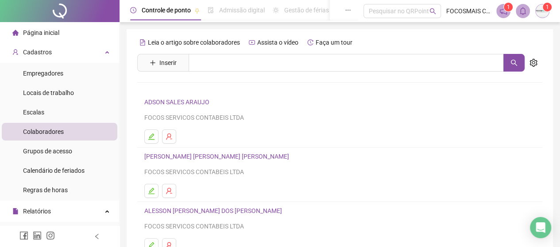
click at [48, 132] on span "Colaboradores" at bounding box center [43, 131] width 41 height 7
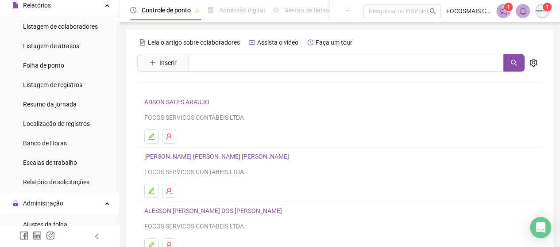
scroll to position [310, 0]
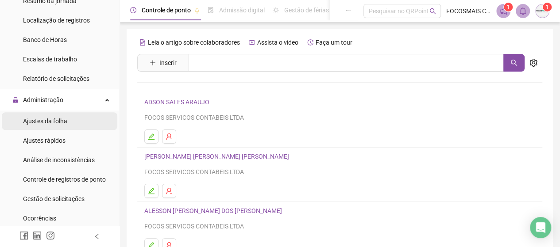
click at [54, 119] on span "Ajustes da folha" at bounding box center [45, 121] width 44 height 7
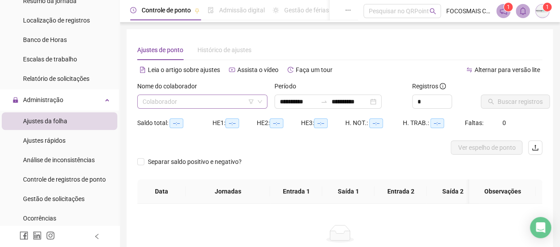
type input "**********"
click at [204, 106] on input "search" at bounding box center [197, 101] width 111 height 13
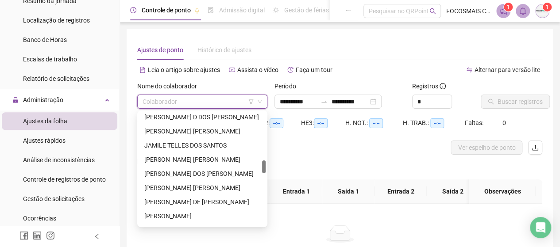
scroll to position [619, 0]
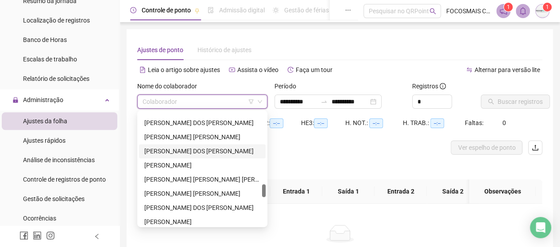
drag, startPoint x: 189, startPoint y: 152, endPoint x: 204, endPoint y: 146, distance: 16.4
click at [189, 152] on div "[PERSON_NAME]" at bounding box center [202, 151] width 116 height 10
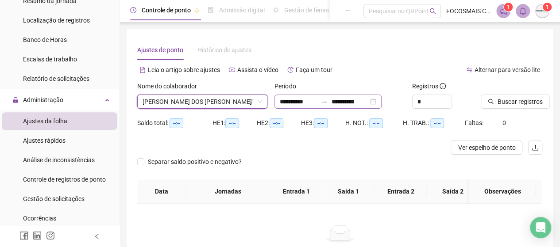
click at [330, 98] on div at bounding box center [324, 101] width 14 height 7
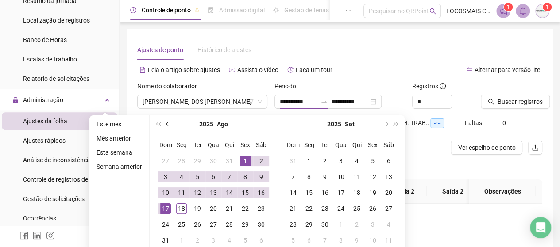
click at [166, 123] on span "prev-year" at bounding box center [168, 124] width 4 height 4
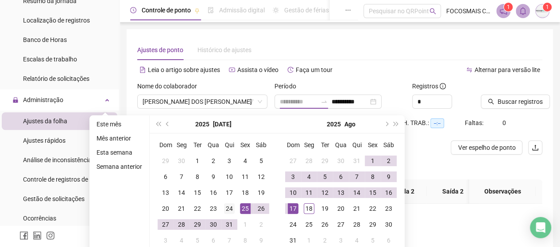
type input "**********"
click at [224, 207] on div "24" at bounding box center [229, 209] width 11 height 11
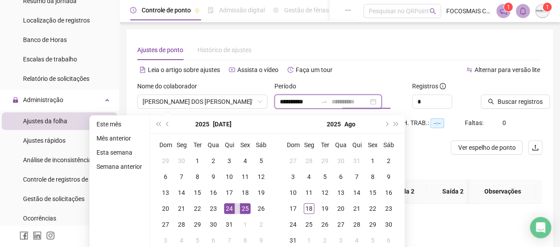
type input "**********"
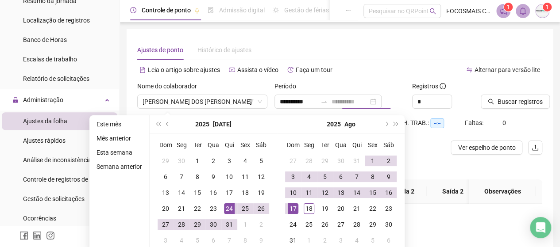
click at [294, 208] on div "17" at bounding box center [293, 209] width 11 height 11
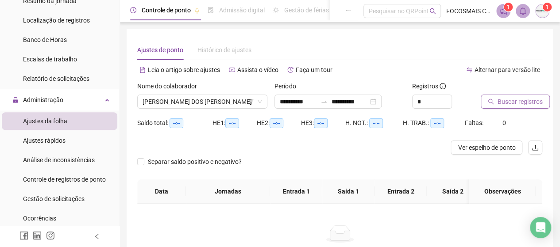
click at [524, 95] on button "Buscar registros" at bounding box center [514, 102] width 69 height 14
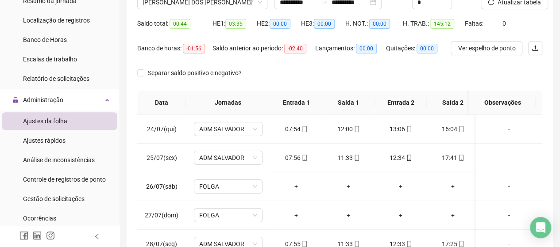
scroll to position [103, 0]
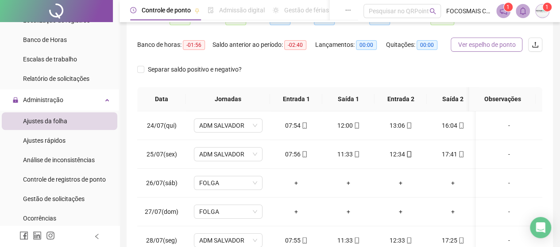
click at [489, 42] on span "Ver espelho de ponto" at bounding box center [486, 45] width 58 height 10
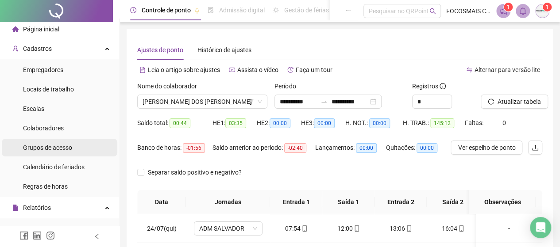
scroll to position [0, 0]
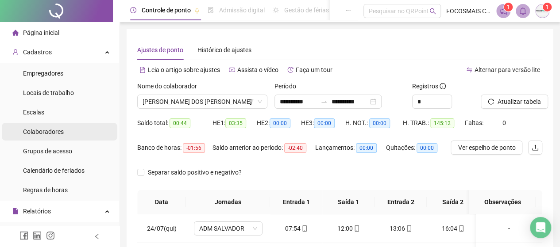
click at [46, 134] on span "Colaboradores" at bounding box center [43, 131] width 41 height 7
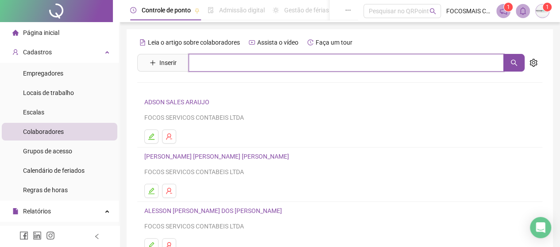
click at [215, 65] on input "text" at bounding box center [345, 63] width 315 height 18
type input "*********"
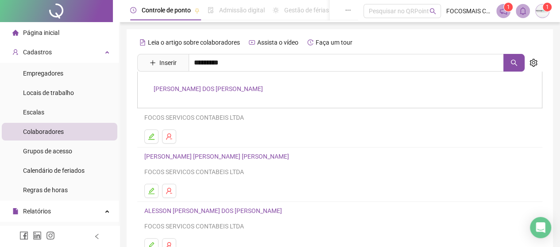
click at [242, 90] on link "[PERSON_NAME]" at bounding box center [208, 88] width 109 height 7
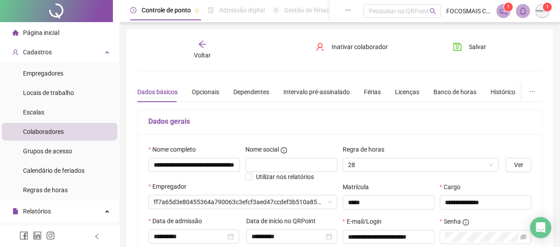
type input "**********"
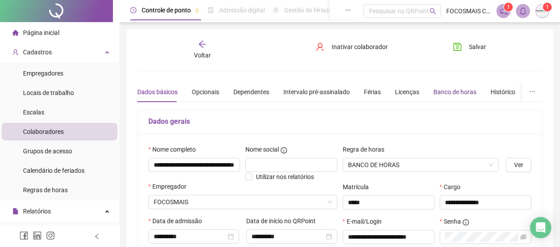
click at [457, 91] on div "Banco de horas" at bounding box center [454, 92] width 43 height 10
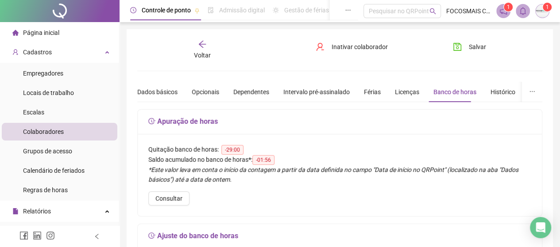
click at [203, 47] on icon "arrow-left" at bounding box center [202, 44] width 7 height 7
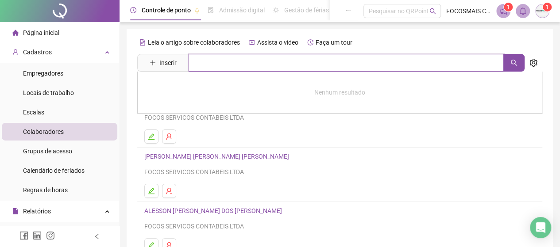
click at [211, 62] on input "text" at bounding box center [345, 63] width 315 height 18
type input "*******"
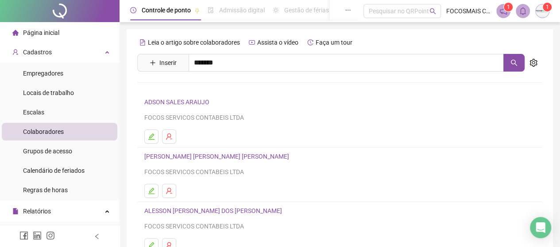
click at [214, 90] on link "[PERSON_NAME]" at bounding box center [206, 88] width 105 height 7
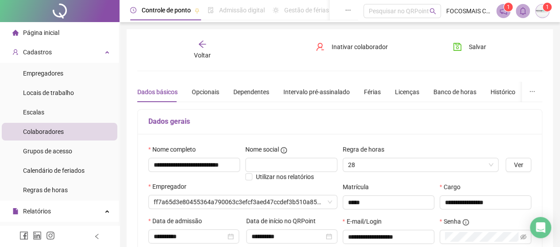
type input "**********"
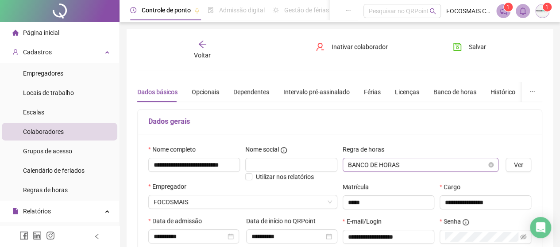
scroll to position [103, 0]
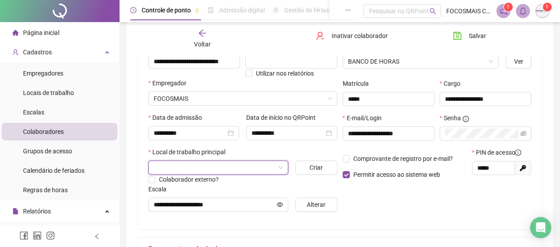
click at [280, 168] on span at bounding box center [218, 167] width 129 height 13
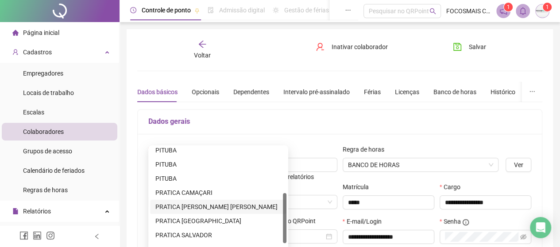
click at [229, 207] on div "PRATICA LAURO DE FREITAS" at bounding box center [218, 207] width 126 height 10
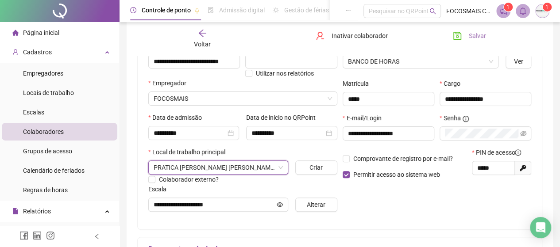
click at [478, 35] on span "Salvar" at bounding box center [477, 36] width 17 height 10
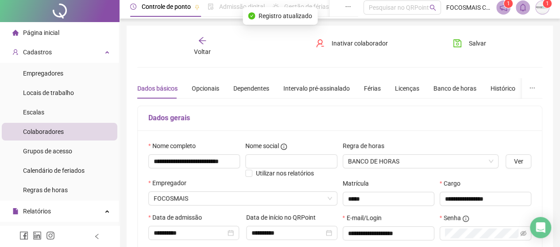
scroll to position [0, 0]
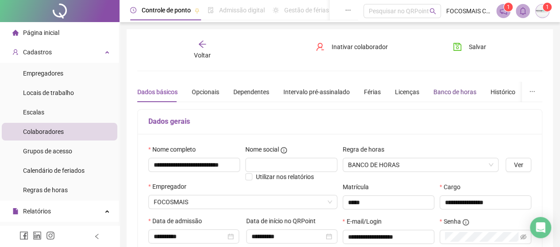
click at [449, 96] on div "Banco de horas" at bounding box center [454, 92] width 43 height 10
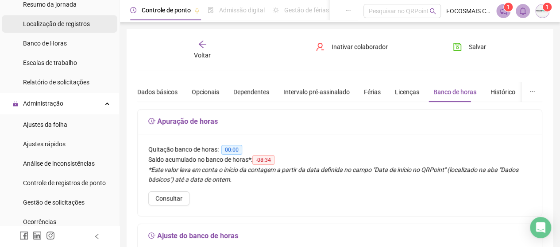
scroll to position [310, 0]
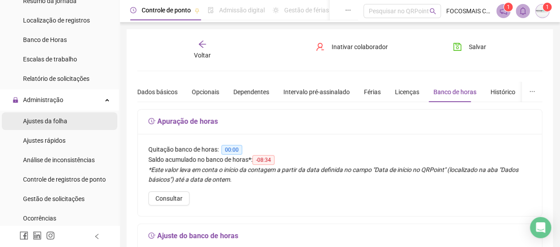
click at [59, 120] on span "Ajustes da folha" at bounding box center [45, 121] width 44 height 7
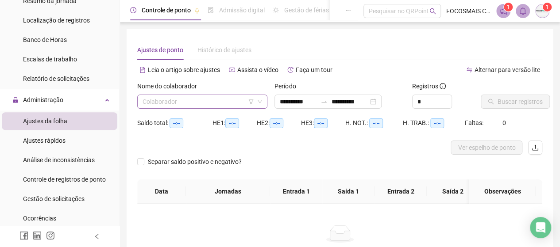
click at [158, 108] on input "search" at bounding box center [197, 101] width 111 height 13
type input "**********"
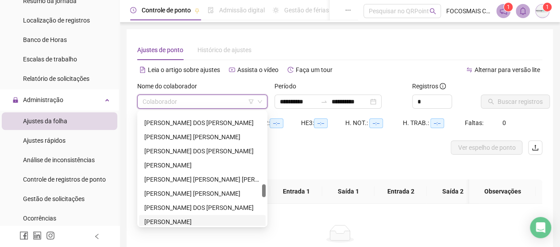
scroll to position [722, 0]
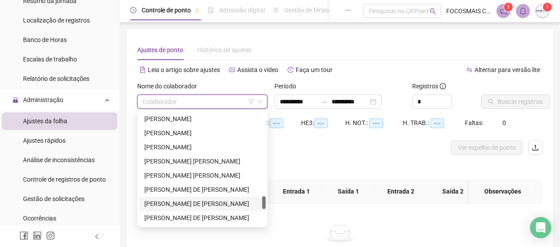
click at [178, 203] on div "[PERSON_NAME]" at bounding box center [202, 204] width 116 height 10
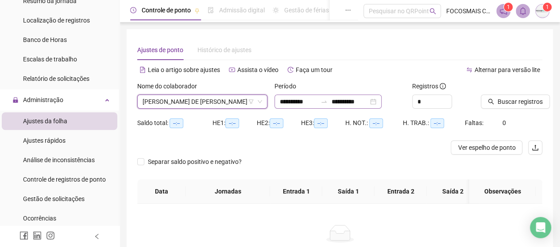
click at [326, 107] on div "**********" at bounding box center [327, 102] width 107 height 14
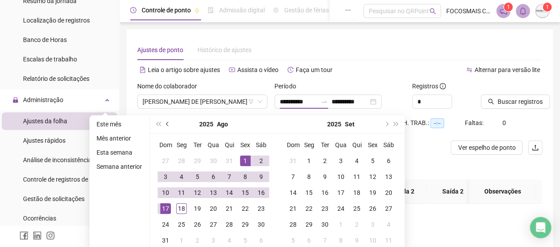
click at [165, 127] on button "prev-year" at bounding box center [168, 124] width 10 height 18
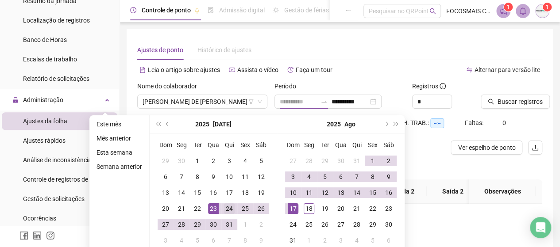
type input "**********"
click at [224, 209] on div "24" at bounding box center [229, 209] width 11 height 11
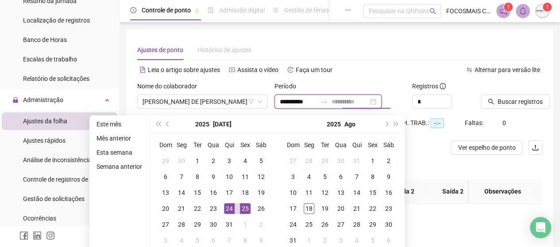
type input "**********"
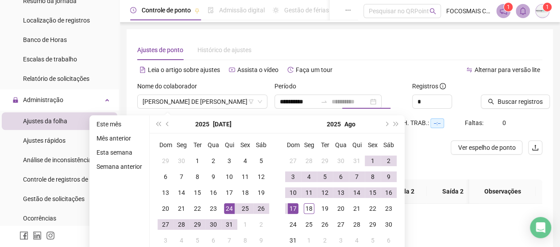
click at [292, 207] on div "17" at bounding box center [293, 209] width 11 height 11
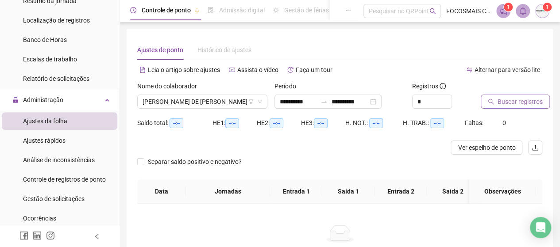
click at [504, 100] on span "Buscar registros" at bounding box center [519, 102] width 45 height 10
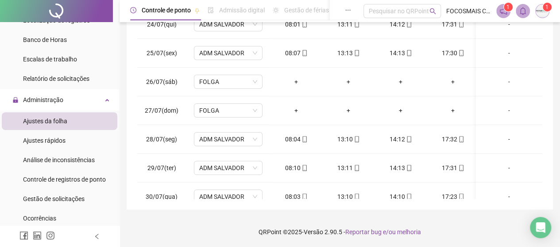
scroll to position [0, 0]
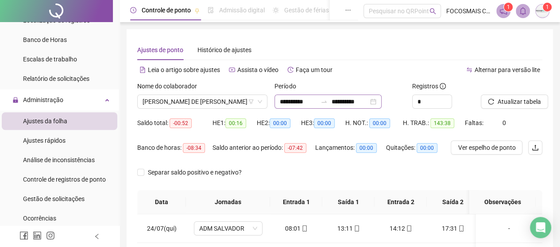
click at [329, 101] on div at bounding box center [324, 101] width 14 height 7
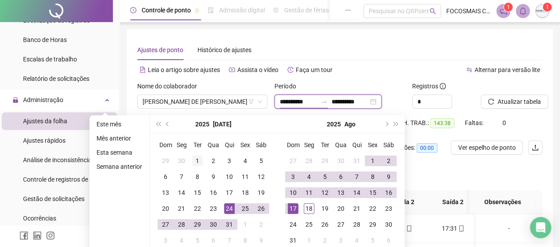
type input "**********"
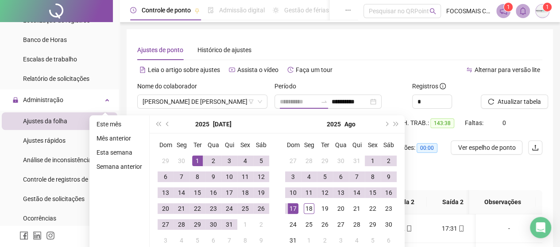
click at [194, 156] on div "1" at bounding box center [197, 161] width 11 height 11
type input "**********"
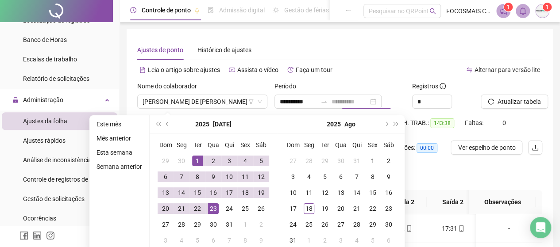
click at [211, 210] on div "23" at bounding box center [213, 209] width 11 height 11
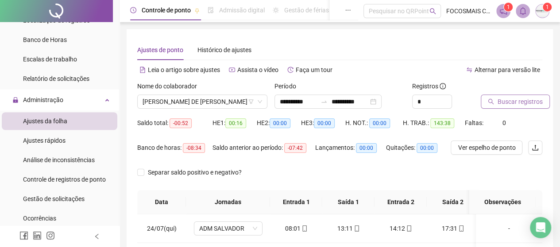
click at [511, 106] on span "Buscar registros" at bounding box center [519, 102] width 45 height 10
click at [328, 102] on div at bounding box center [324, 101] width 14 height 7
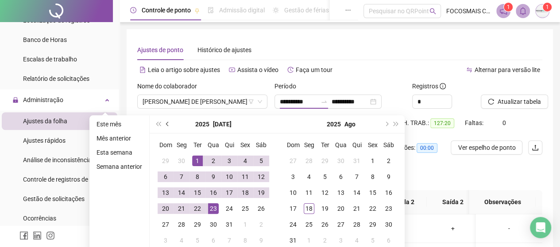
click at [165, 118] on button "prev-year" at bounding box center [168, 124] width 10 height 18
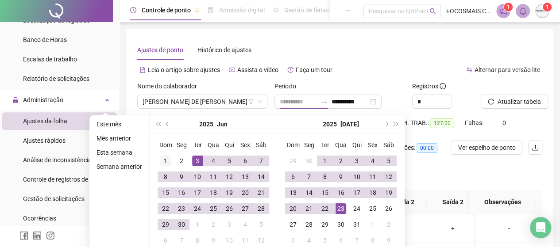
type input "**********"
click at [160, 158] on div "1" at bounding box center [165, 161] width 11 height 11
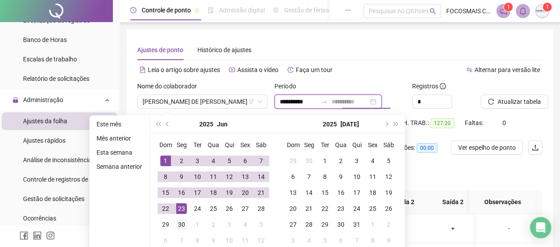
type input "**********"
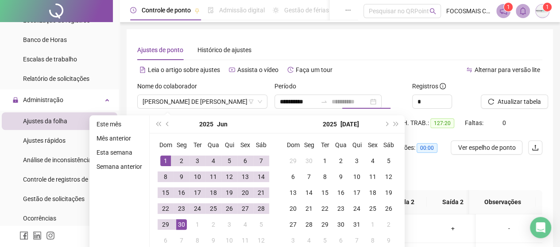
drag, startPoint x: 182, startPoint y: 226, endPoint x: 350, endPoint y: 169, distance: 177.8
click at [183, 225] on div "30" at bounding box center [181, 224] width 11 height 11
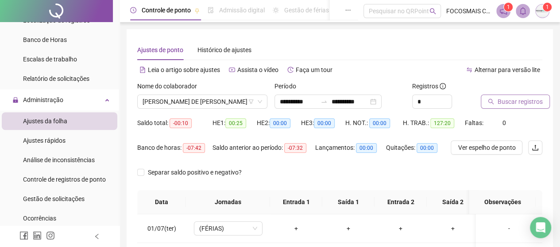
click at [523, 100] on span "Buscar registros" at bounding box center [519, 102] width 45 height 10
click at [330, 103] on div at bounding box center [324, 101] width 14 height 7
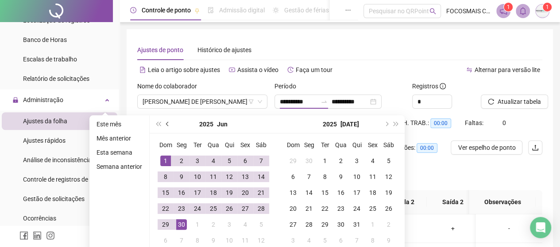
click at [166, 122] on span "prev-year" at bounding box center [168, 124] width 4 height 4
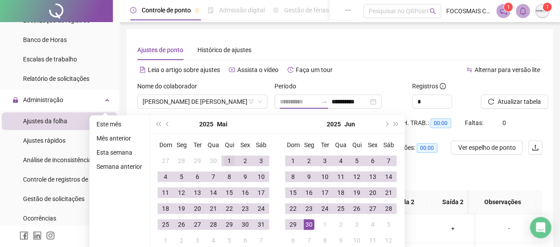
type input "**********"
click at [224, 160] on div "1" at bounding box center [229, 161] width 11 height 11
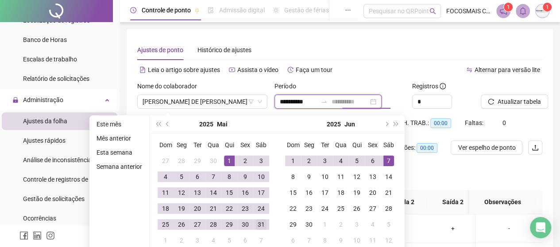
type input "**********"
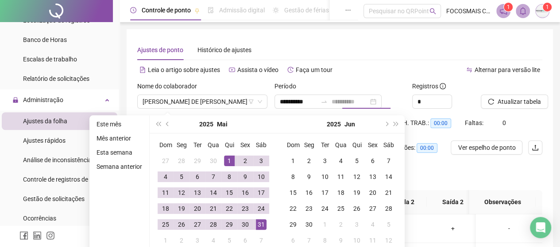
click at [256, 225] on div "31" at bounding box center [261, 224] width 11 height 11
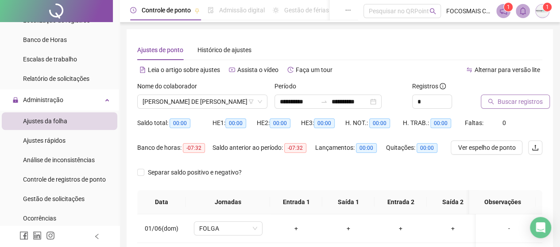
click at [508, 107] on button "Buscar registros" at bounding box center [514, 102] width 69 height 14
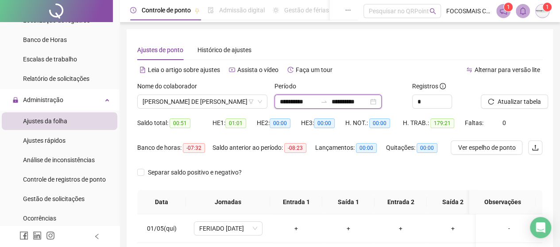
click at [317, 104] on input "**********" at bounding box center [298, 102] width 37 height 10
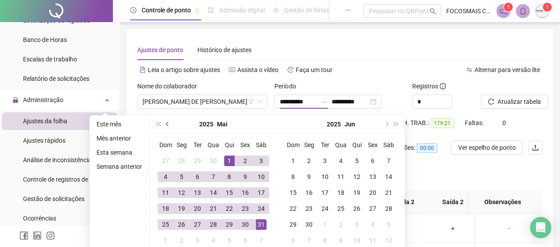
click at [166, 123] on span "prev-year" at bounding box center [168, 124] width 4 height 4
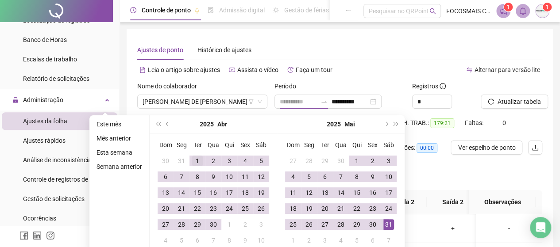
type input "**********"
click at [192, 157] on div "1" at bounding box center [197, 161] width 11 height 11
type input "**********"
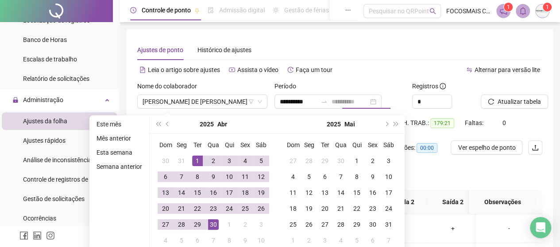
drag, startPoint x: 209, startPoint y: 226, endPoint x: 373, endPoint y: 143, distance: 183.2
click at [209, 226] on div "30" at bounding box center [213, 224] width 11 height 11
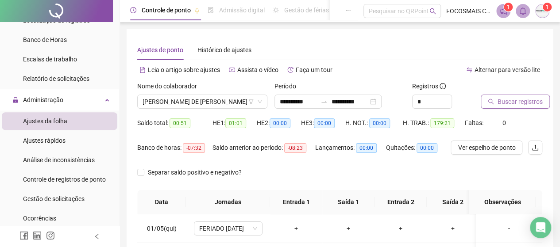
click at [502, 104] on span "Buscar registros" at bounding box center [519, 102] width 45 height 10
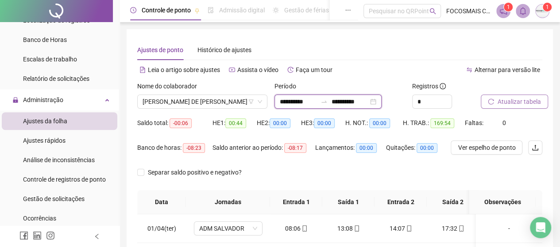
click at [311, 100] on input "**********" at bounding box center [298, 102] width 37 height 10
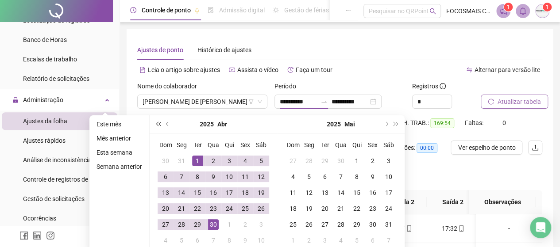
click at [158, 124] on span "super-prev-year" at bounding box center [158, 124] width 4 height 4
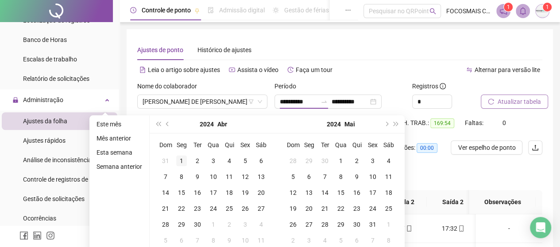
type input "**********"
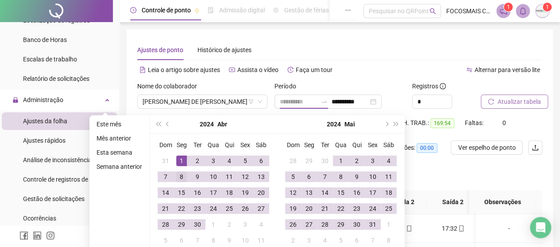
drag, startPoint x: 179, startPoint y: 161, endPoint x: 183, endPoint y: 177, distance: 16.5
click at [179, 161] on div "1" at bounding box center [181, 161] width 11 height 11
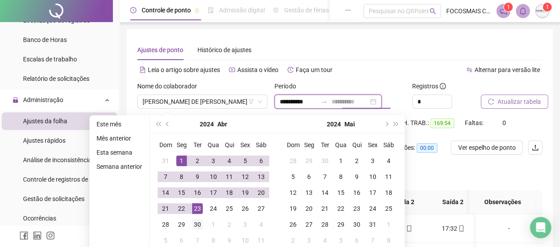
type input "**********"
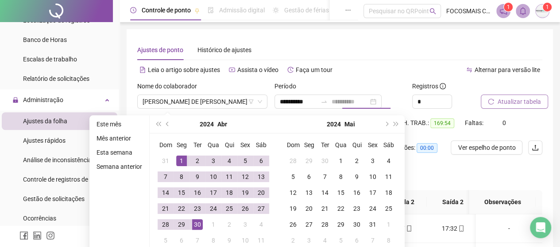
click at [199, 223] on div "30" at bounding box center [197, 224] width 11 height 11
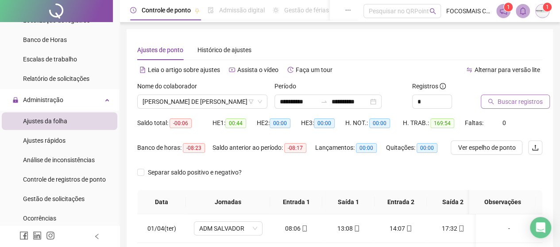
click at [523, 106] on span "Buscar registros" at bounding box center [519, 102] width 45 height 10
click at [327, 98] on span "to" at bounding box center [323, 101] width 7 height 7
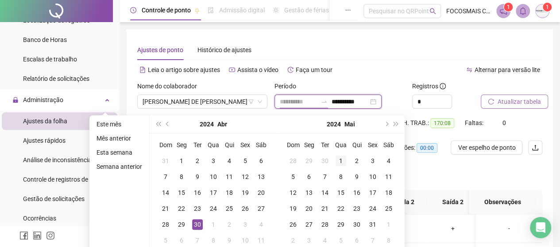
type input "**********"
click at [338, 160] on div "1" at bounding box center [340, 161] width 11 height 11
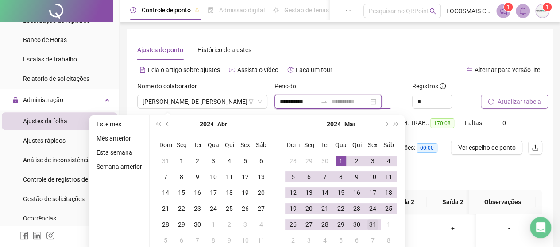
type input "**********"
drag, startPoint x: 376, startPoint y: 223, endPoint x: 459, endPoint y: 146, distance: 112.4
click at [376, 223] on div "31" at bounding box center [372, 224] width 11 height 11
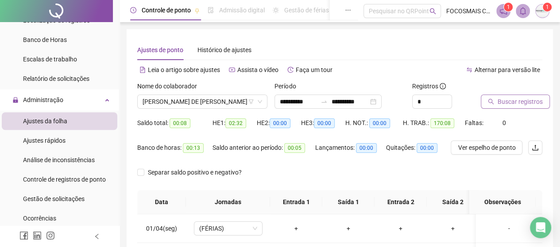
click at [516, 99] on span "Buscar registros" at bounding box center [519, 102] width 45 height 10
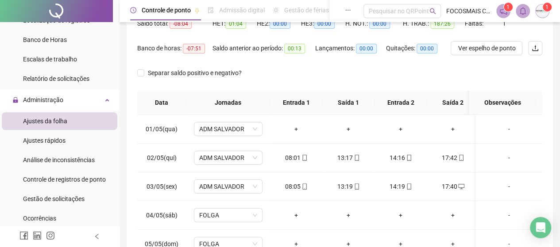
scroll to position [103, 0]
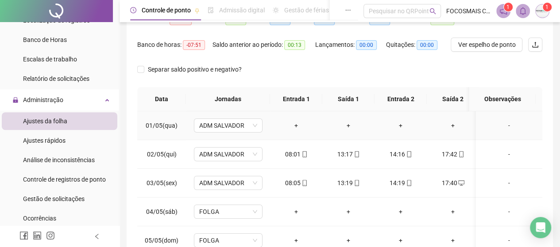
click at [501, 125] on div "-" at bounding box center [509, 126] width 52 height 10
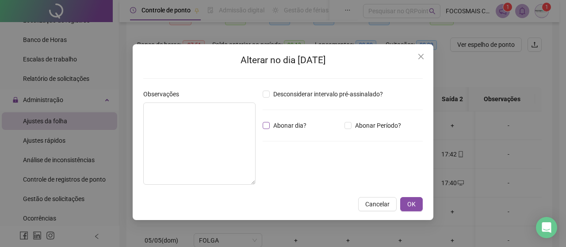
click at [270, 127] on span "Abonar dia?" at bounding box center [290, 126] width 40 height 10
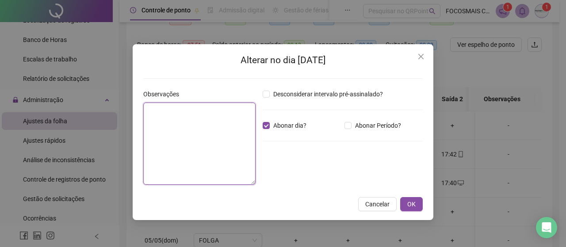
click at [205, 128] on textarea at bounding box center [199, 144] width 112 height 82
type textarea "**********"
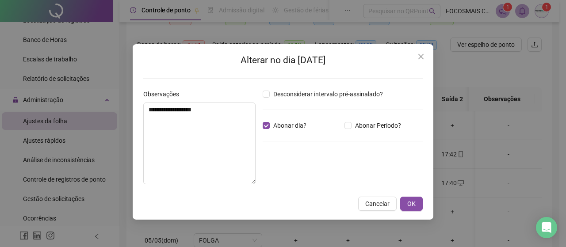
drag, startPoint x: 407, startPoint y: 206, endPoint x: 442, endPoint y: 169, distance: 50.7
click at [408, 206] on span "OK" at bounding box center [411, 204] width 8 height 10
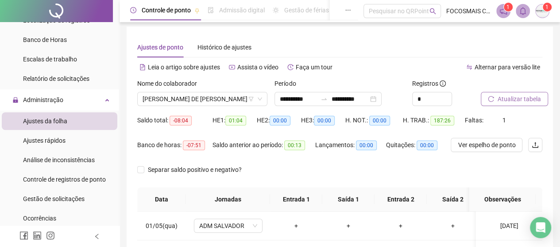
scroll to position [0, 0]
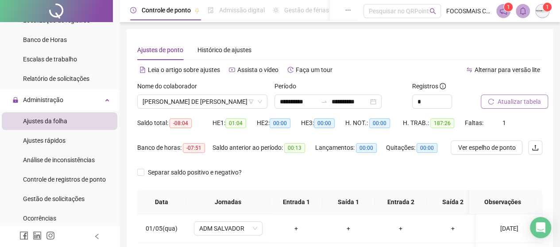
click at [521, 99] on span "Atualizar tabela" at bounding box center [518, 102] width 43 height 10
click at [228, 99] on span "[PERSON_NAME]" at bounding box center [201, 101] width 119 height 13
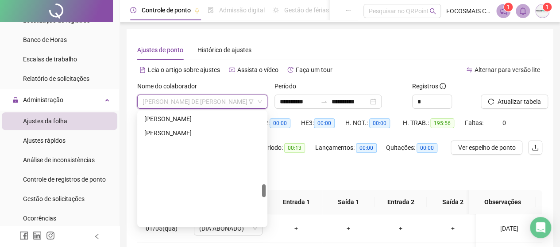
scroll to position [619, 0]
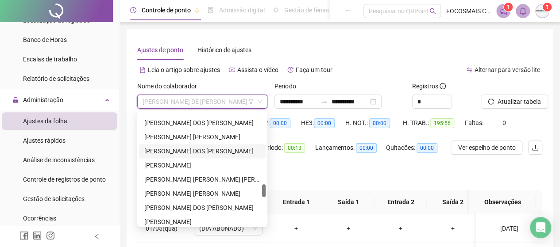
click at [186, 154] on div "[PERSON_NAME]" at bounding box center [202, 151] width 116 height 10
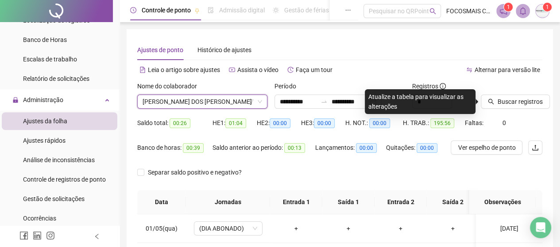
click at [500, 102] on span "Buscar registros" at bounding box center [519, 102] width 45 height 10
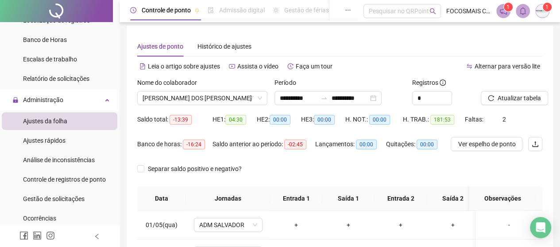
scroll to position [0, 0]
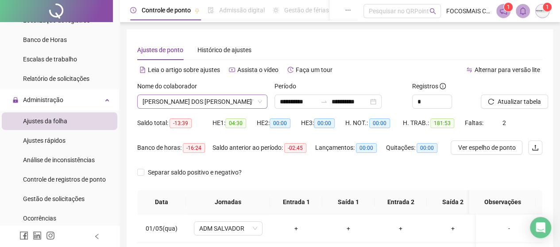
click at [186, 105] on span "[PERSON_NAME]" at bounding box center [201, 101] width 119 height 13
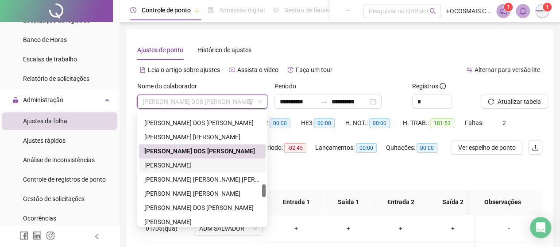
click at [175, 162] on div "[PERSON_NAME]" at bounding box center [202, 166] width 116 height 10
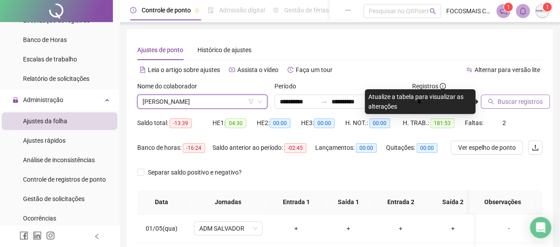
click at [504, 98] on span "Buscar registros" at bounding box center [519, 102] width 45 height 10
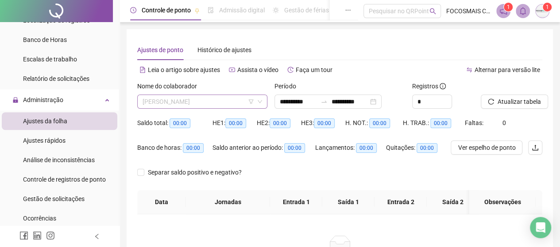
click at [200, 103] on span "[PERSON_NAME]" at bounding box center [201, 101] width 119 height 13
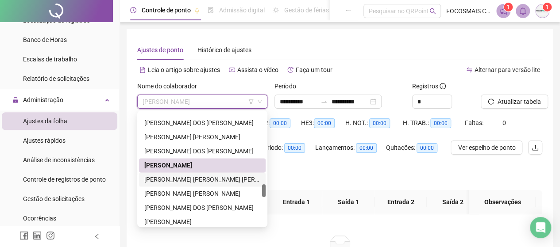
click at [192, 181] on div "[PERSON_NAME]" at bounding box center [202, 180] width 116 height 10
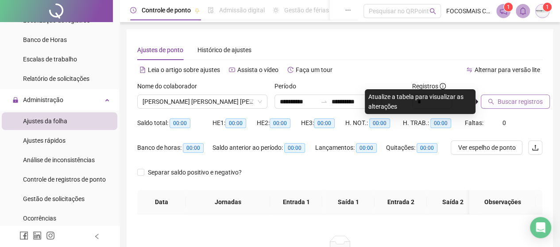
click at [523, 104] on span "Buscar registros" at bounding box center [519, 102] width 45 height 10
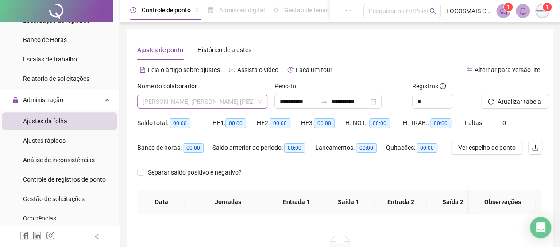
click at [171, 105] on span "[PERSON_NAME]" at bounding box center [201, 101] width 119 height 13
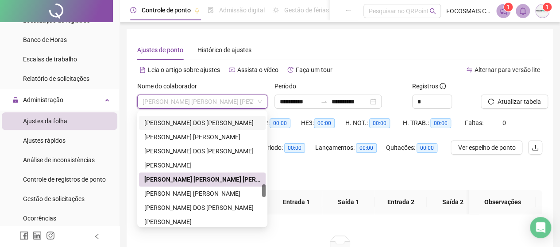
click at [187, 123] on div "[PERSON_NAME]" at bounding box center [202, 123] width 116 height 10
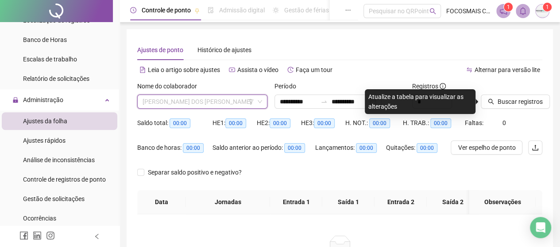
click at [181, 97] on span "[PERSON_NAME]" at bounding box center [201, 101] width 119 height 13
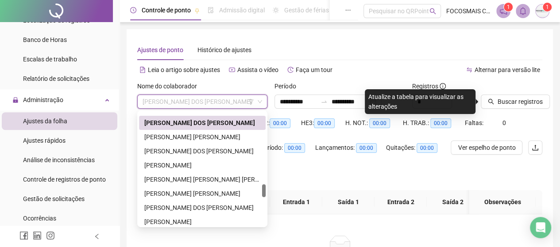
scroll to position [413, 0]
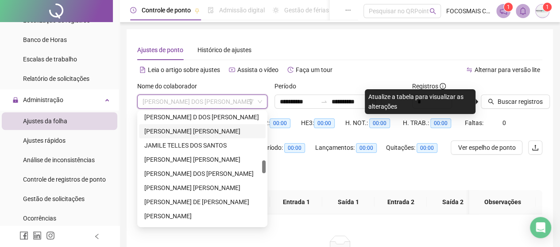
click at [193, 131] on div "[PERSON_NAME]" at bounding box center [202, 132] width 116 height 10
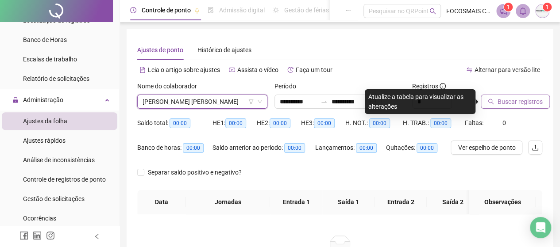
click at [517, 102] on span "Buscar registros" at bounding box center [519, 102] width 45 height 10
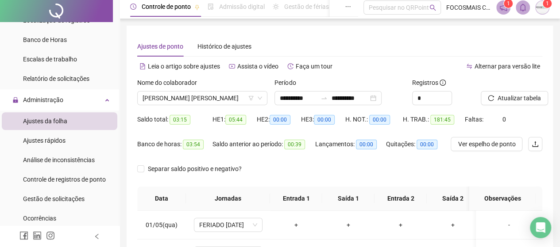
scroll to position [0, 0]
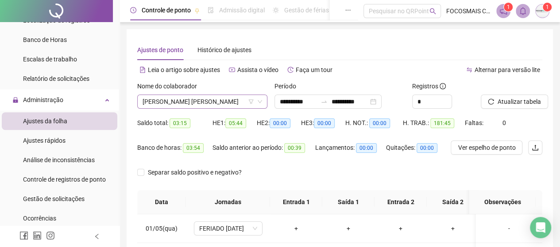
click at [192, 99] on span "[PERSON_NAME]" at bounding box center [201, 101] width 119 height 13
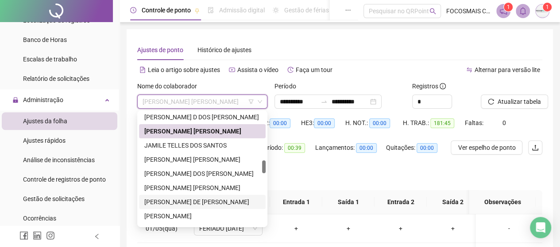
scroll to position [619, 0]
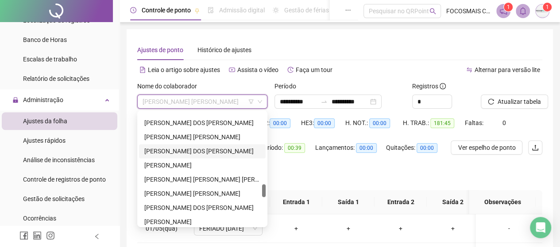
click at [188, 146] on div "[PERSON_NAME]" at bounding box center [202, 151] width 116 height 10
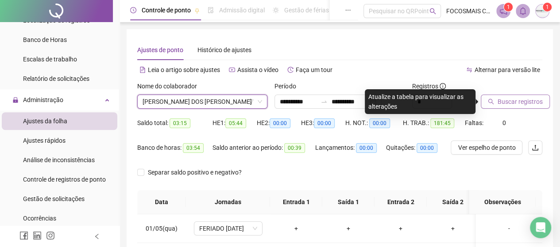
click at [507, 103] on span "Buscar registros" at bounding box center [519, 102] width 45 height 10
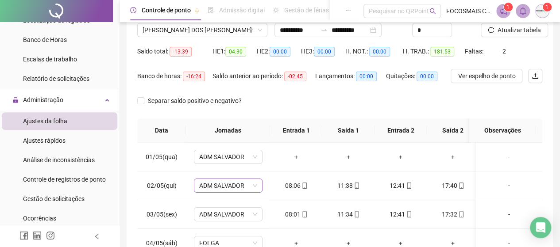
scroll to position [103, 0]
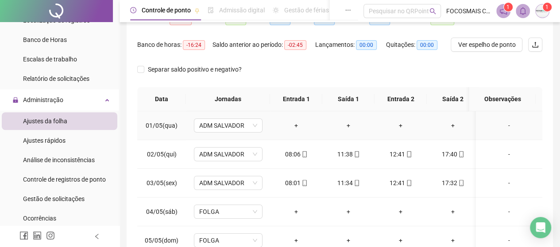
click at [503, 125] on div "-" at bounding box center [509, 126] width 52 height 10
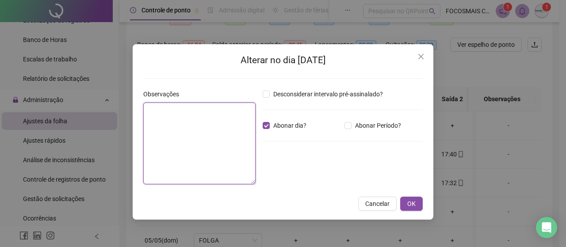
click at [189, 130] on textarea at bounding box center [199, 144] width 112 height 82
type textarea "*******"
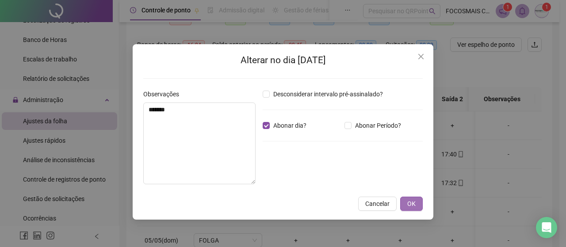
click at [415, 203] on span "OK" at bounding box center [411, 204] width 8 height 10
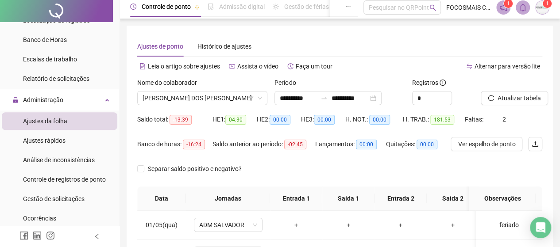
scroll to position [0, 0]
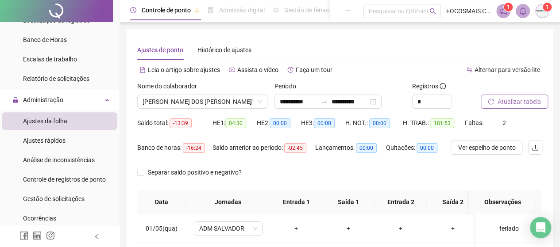
click at [514, 99] on span "Atualizar tabela" at bounding box center [518, 102] width 43 height 10
click at [330, 104] on div at bounding box center [324, 101] width 14 height 7
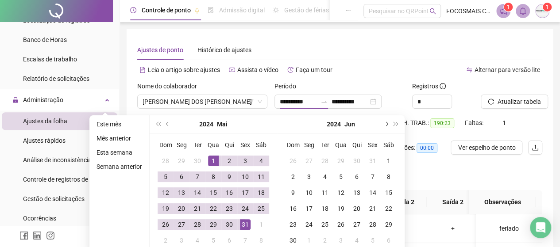
click at [384, 123] on span "next-year" at bounding box center [386, 124] width 4 height 4
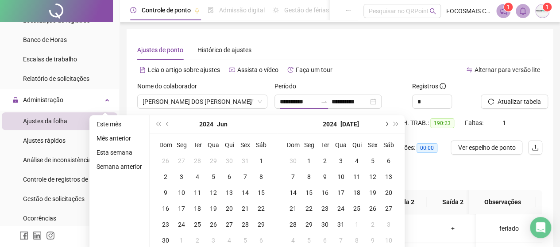
click at [384, 123] on span "next-year" at bounding box center [386, 124] width 4 height 4
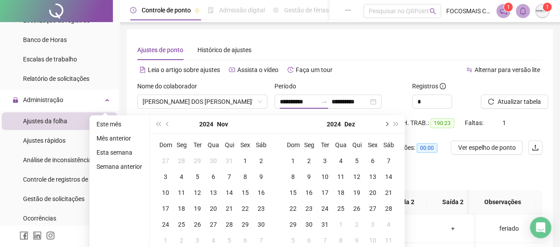
click at [384, 123] on span "next-year" at bounding box center [386, 124] width 4 height 4
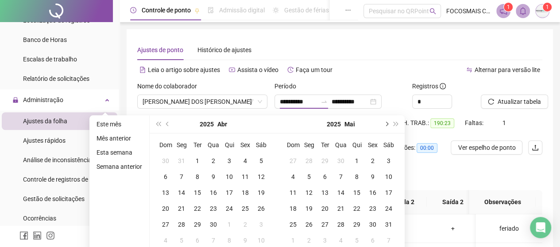
click at [384, 123] on span "next-year" at bounding box center [386, 124] width 4 height 4
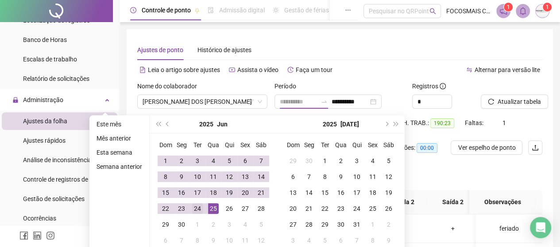
type input "**********"
click at [196, 211] on div "24" at bounding box center [197, 209] width 11 height 11
click at [383, 123] on button "next-year" at bounding box center [386, 124] width 10 height 18
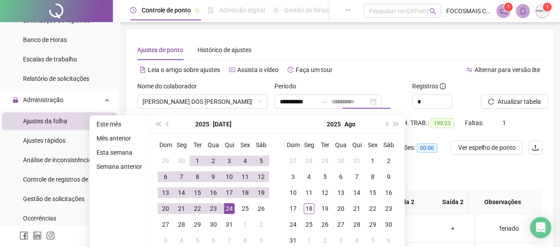
click at [228, 206] on div "24" at bounding box center [229, 209] width 11 height 11
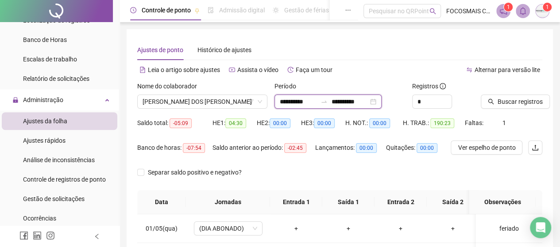
click at [360, 100] on input "**********" at bounding box center [349, 102] width 37 height 10
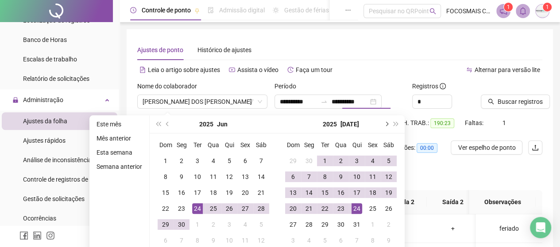
click at [385, 124] on span "next-year" at bounding box center [386, 124] width 4 height 4
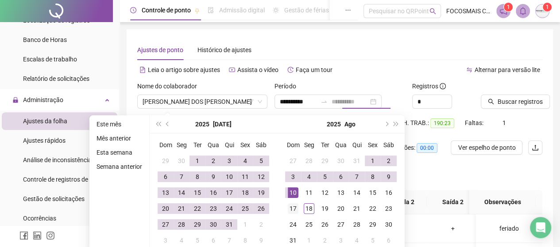
type input "**********"
click at [291, 209] on div "17" at bounding box center [293, 209] width 11 height 11
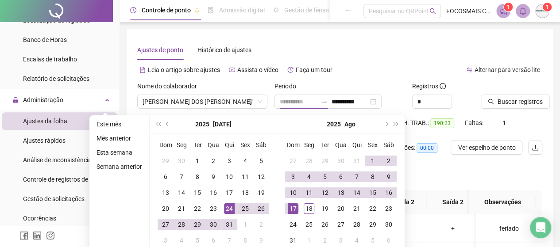
click at [227, 208] on div "24" at bounding box center [229, 209] width 11 height 11
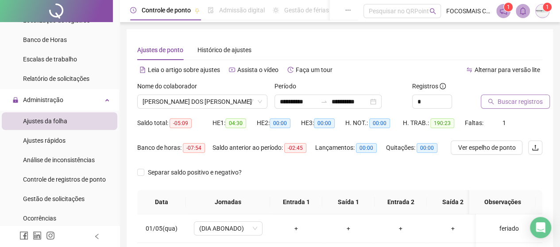
click at [504, 104] on span "Buscar registros" at bounding box center [519, 102] width 45 height 10
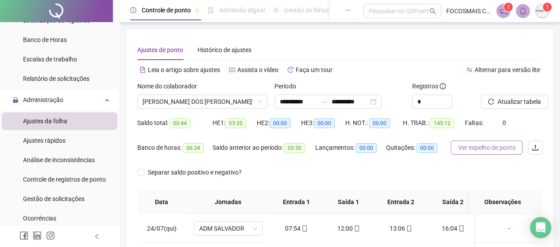
click at [473, 146] on span "Ver espelho de ponto" at bounding box center [486, 148] width 58 height 10
click at [331, 153] on div "Lançamentos: 00:00" at bounding box center [350, 148] width 71 height 14
click at [317, 102] on input "**********" at bounding box center [298, 102] width 37 height 10
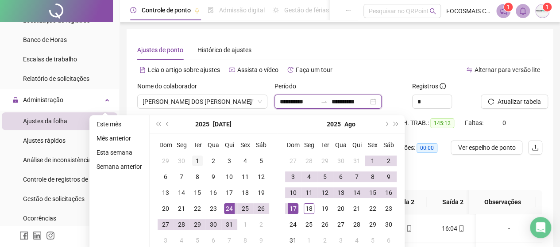
type input "**********"
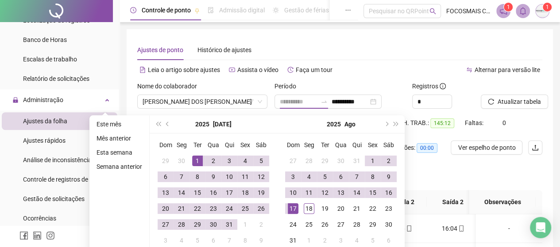
click at [198, 156] on div "1" at bounding box center [197, 161] width 11 height 11
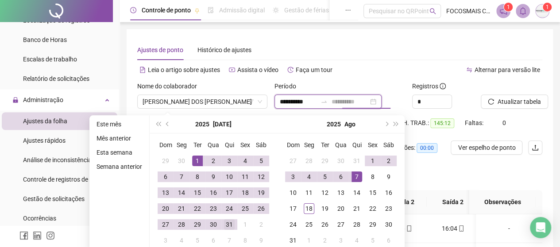
type input "**********"
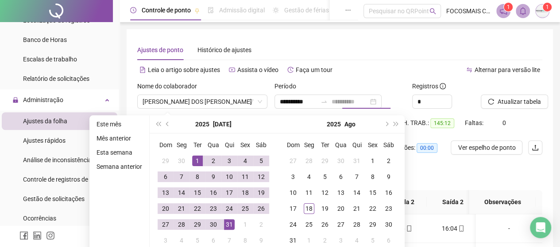
click at [222, 223] on td "31" at bounding box center [229, 225] width 16 height 16
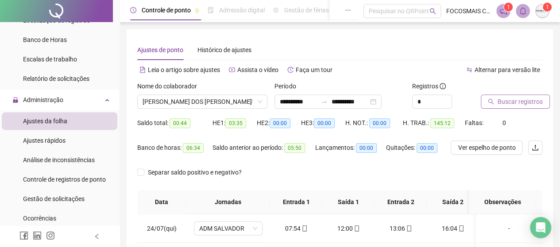
click at [503, 105] on span "Buscar registros" at bounding box center [519, 102] width 45 height 10
click at [207, 105] on span "[PERSON_NAME]" at bounding box center [201, 101] width 119 height 13
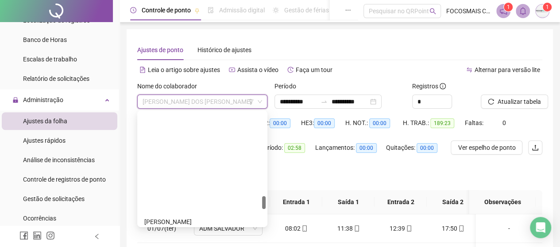
scroll to position [722, 0]
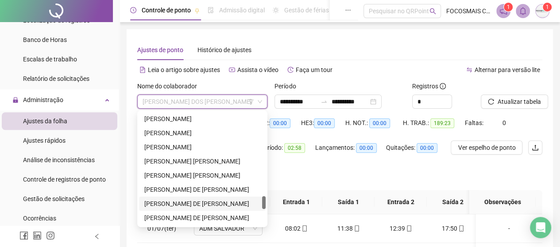
click at [187, 201] on div "[PERSON_NAME]" at bounding box center [202, 204] width 116 height 10
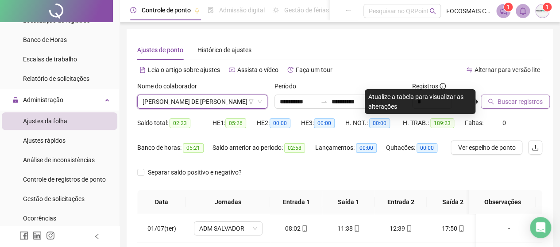
click at [512, 104] on span "Buscar registros" at bounding box center [519, 102] width 45 height 10
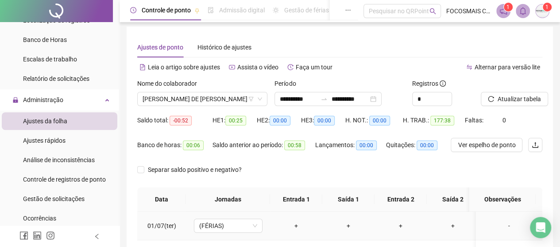
scroll to position [0, 0]
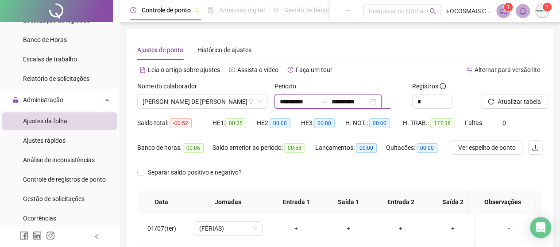
click at [317, 103] on input "**********" at bounding box center [298, 102] width 37 height 10
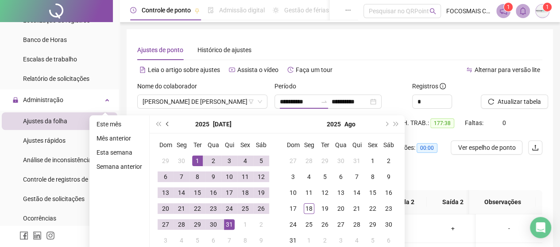
click at [163, 124] on button "prev-year" at bounding box center [168, 124] width 10 height 18
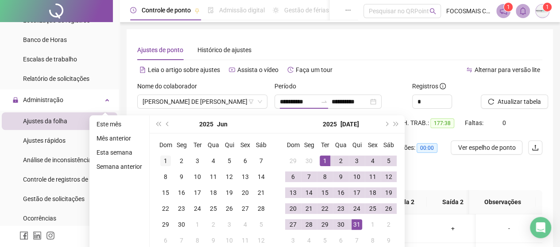
type input "**********"
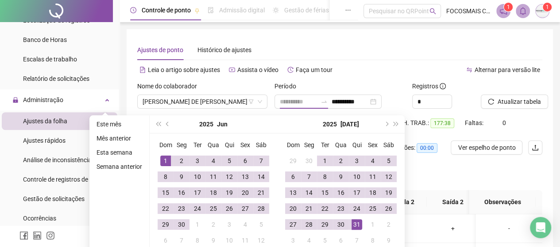
click at [166, 162] on div "1" at bounding box center [165, 161] width 11 height 11
type input "**********"
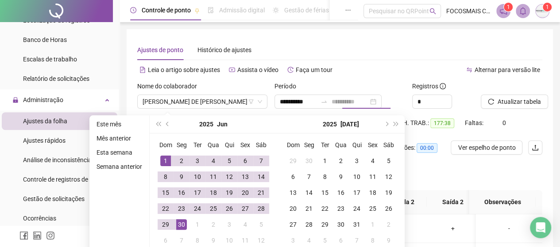
click at [181, 225] on div "30" at bounding box center [181, 224] width 11 height 11
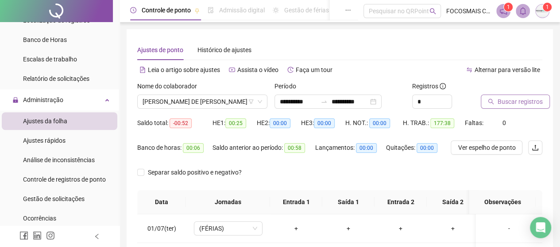
click at [504, 100] on span "Buscar registros" at bounding box center [519, 102] width 45 height 10
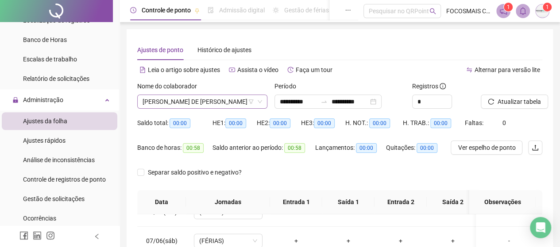
click at [219, 98] on span "[PERSON_NAME]" at bounding box center [201, 101] width 119 height 13
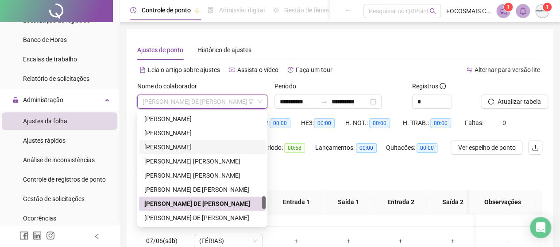
scroll to position [619, 0]
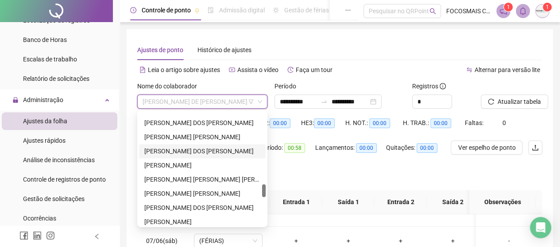
click at [184, 152] on div "[PERSON_NAME]" at bounding box center [202, 151] width 116 height 10
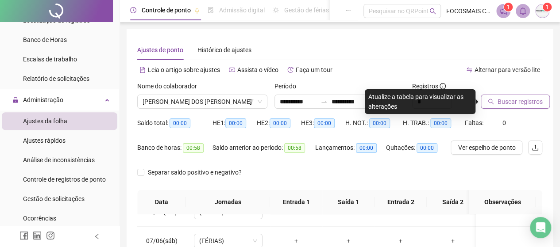
click at [503, 102] on span "Buscar registros" at bounding box center [519, 102] width 45 height 10
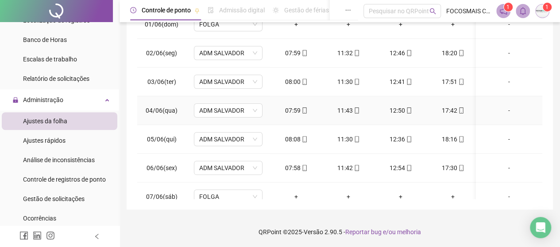
scroll to position [0, 0]
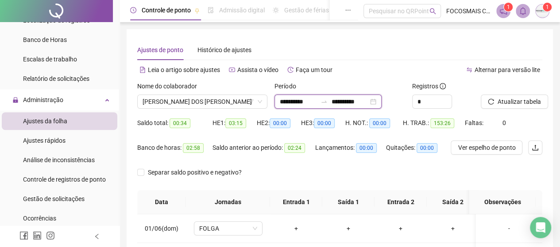
click at [317, 104] on input "**********" at bounding box center [298, 102] width 37 height 10
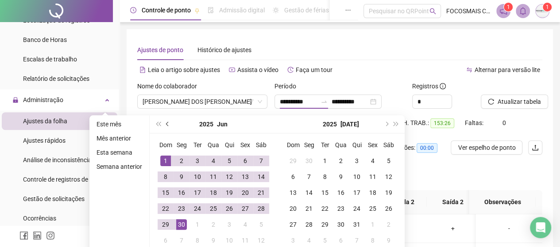
click at [167, 125] on span "prev-year" at bounding box center [168, 124] width 4 height 4
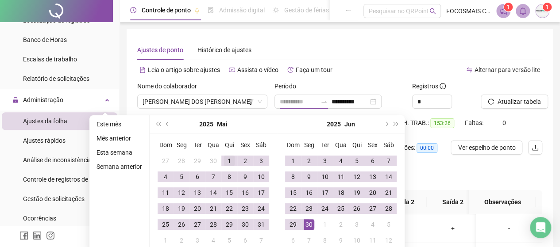
type input "**********"
click at [221, 161] on td "1" at bounding box center [229, 161] width 16 height 16
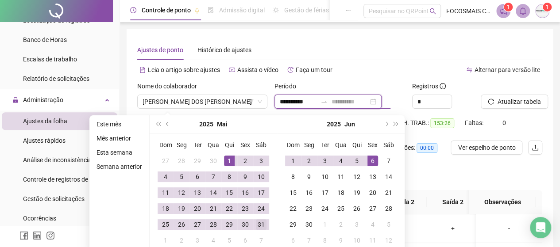
type input "**********"
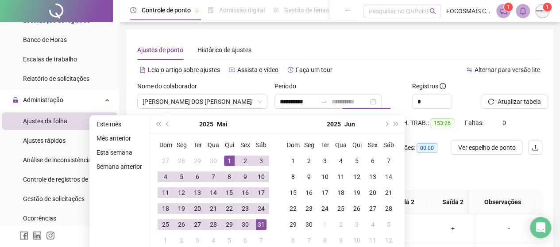
click at [258, 223] on div "31" at bounding box center [261, 224] width 11 height 11
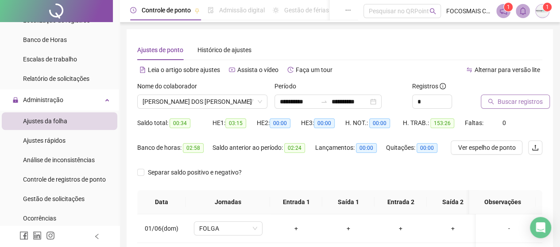
click at [507, 99] on span "Buscar registros" at bounding box center [519, 102] width 45 height 10
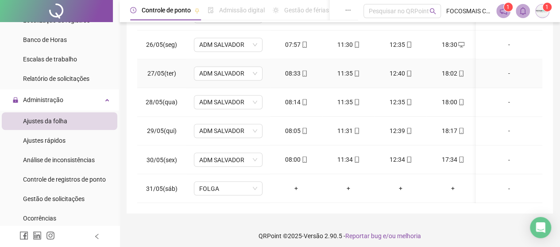
scroll to position [204, 0]
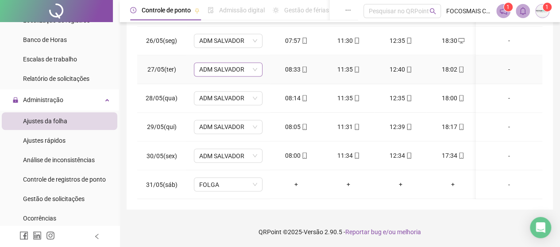
click at [238, 63] on span "ADM SALVADOR" at bounding box center [228, 69] width 58 height 13
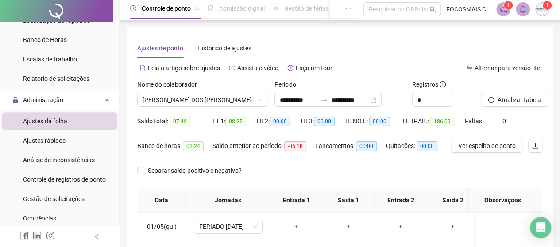
scroll to position [0, 0]
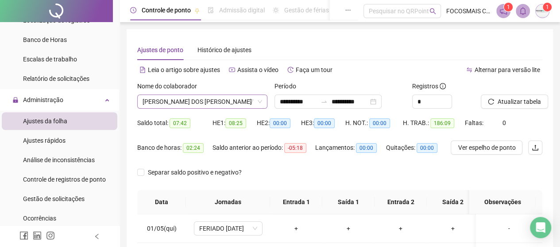
click at [195, 97] on span "[PERSON_NAME]" at bounding box center [201, 101] width 119 height 13
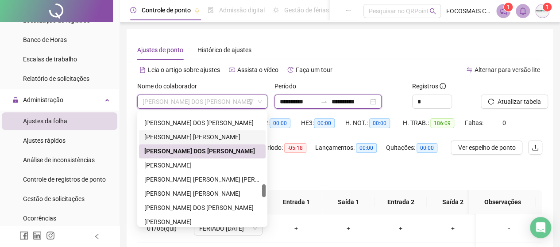
click at [317, 100] on input "**********" at bounding box center [298, 102] width 37 height 10
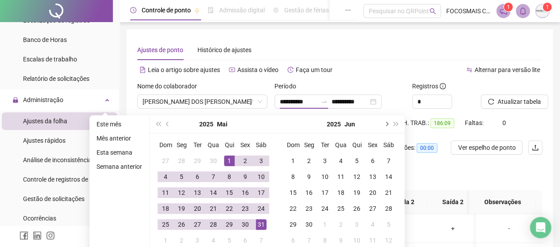
click at [384, 124] on span "next-year" at bounding box center [386, 124] width 4 height 4
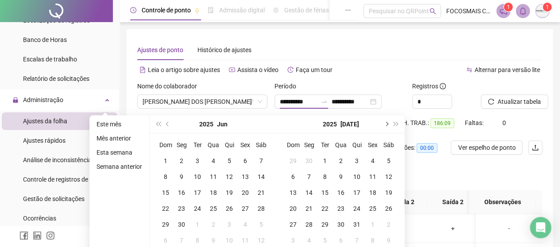
click at [384, 124] on span "next-year" at bounding box center [386, 124] width 4 height 4
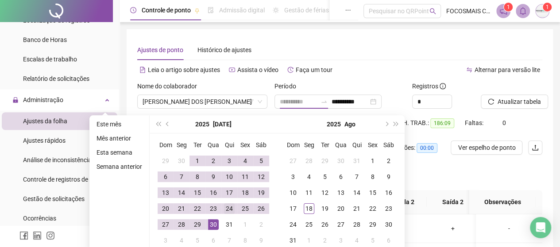
type input "**********"
click at [225, 207] on div "24" at bounding box center [229, 209] width 11 height 11
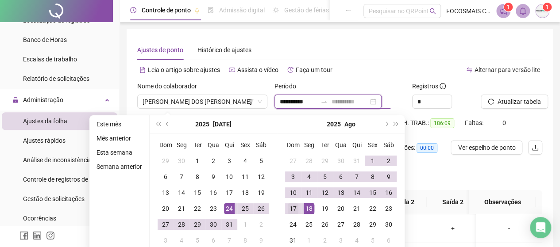
type input "**********"
click at [295, 210] on div "17" at bounding box center [293, 209] width 11 height 11
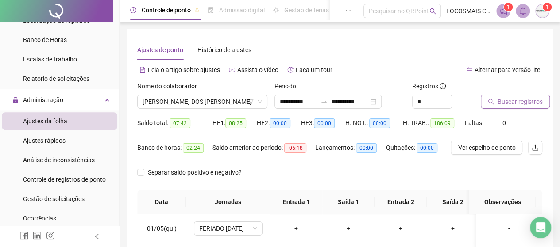
click at [522, 103] on span "Buscar registros" at bounding box center [519, 102] width 45 height 10
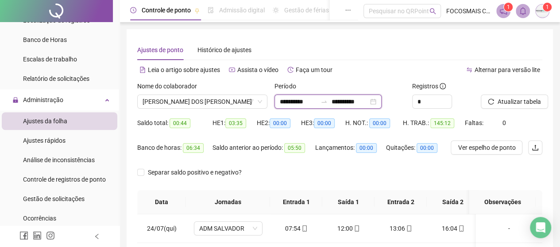
click at [317, 100] on input "**********" at bounding box center [298, 102] width 37 height 10
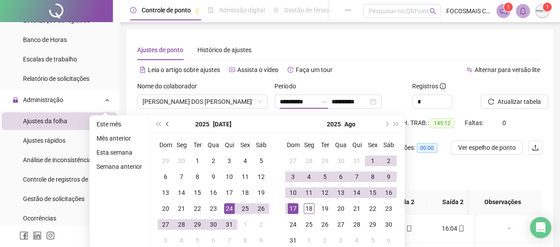
click at [166, 119] on button "prev-year" at bounding box center [168, 124] width 10 height 18
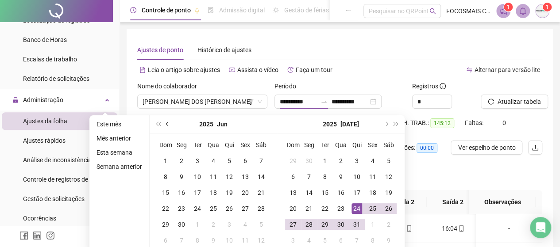
click at [167, 122] on button "prev-year" at bounding box center [168, 124] width 10 height 18
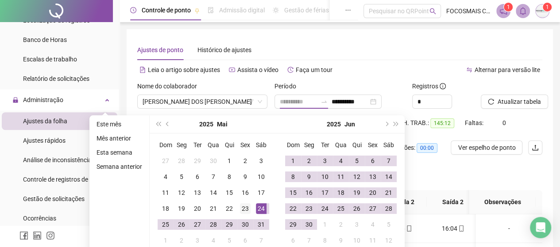
type input "**********"
click at [244, 207] on div "23" at bounding box center [245, 209] width 11 height 11
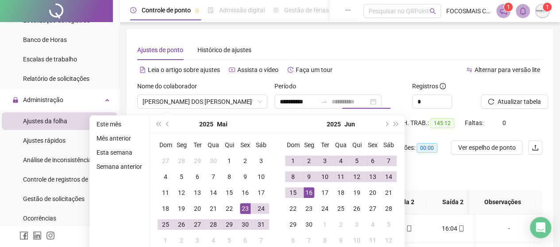
click at [307, 192] on div "16" at bounding box center [308, 193] width 11 height 11
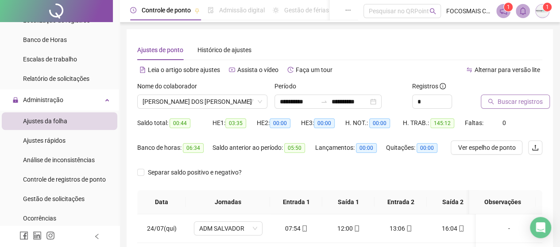
click at [538, 101] on span "Buscar registros" at bounding box center [519, 102] width 45 height 10
click at [236, 98] on span "[PERSON_NAME]" at bounding box center [201, 101] width 119 height 13
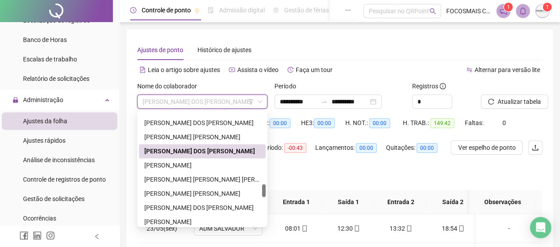
drag, startPoint x: 204, startPoint y: 153, endPoint x: 223, endPoint y: 141, distance: 23.1
click at [204, 153] on div "[PERSON_NAME]" at bounding box center [202, 151] width 116 height 10
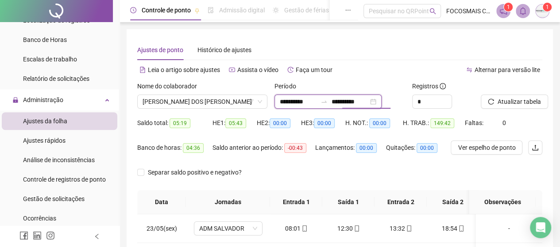
click at [343, 106] on input "**********" at bounding box center [349, 102] width 37 height 10
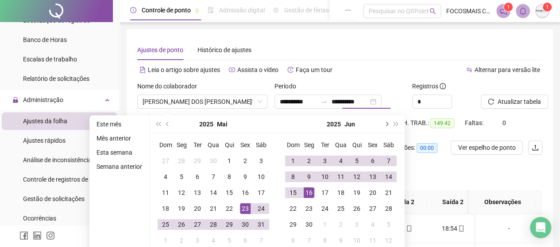
click at [387, 123] on button "next-year" at bounding box center [386, 124] width 10 height 18
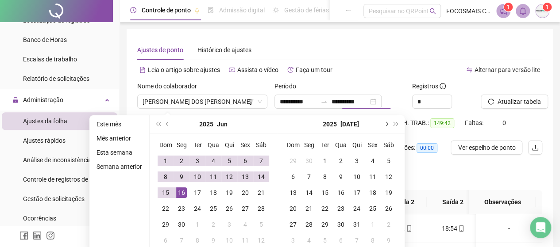
click at [387, 123] on button "next-year" at bounding box center [386, 124] width 10 height 18
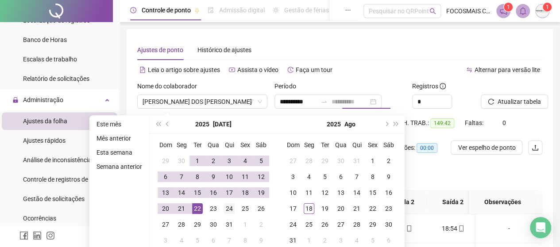
type input "**********"
click at [226, 209] on div "24" at bounding box center [229, 209] width 11 height 11
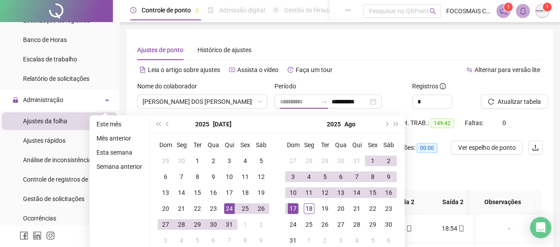
click at [291, 209] on div "17" at bounding box center [293, 209] width 11 height 11
type input "**********"
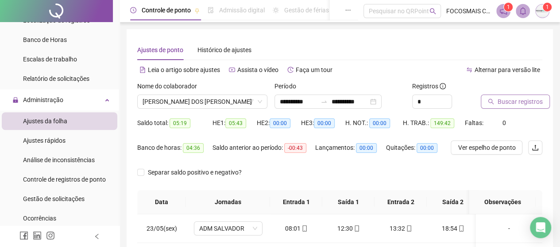
click at [513, 101] on span "Buscar registros" at bounding box center [519, 102] width 45 height 10
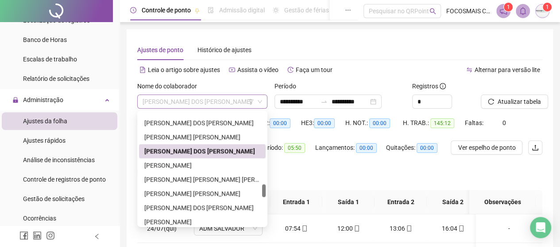
click at [201, 104] on span "[PERSON_NAME]" at bounding box center [201, 101] width 119 height 13
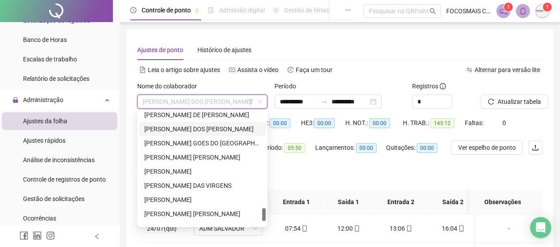
scroll to position [722, 0]
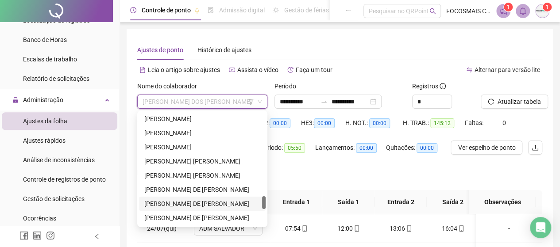
click at [164, 206] on div "[PERSON_NAME]" at bounding box center [202, 204] width 116 height 10
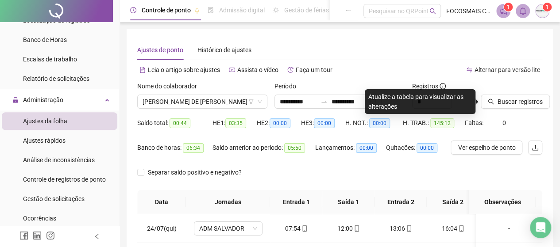
click at [519, 94] on div at bounding box center [499, 87] width 39 height 13
click at [497, 105] on span "Buscar registros" at bounding box center [519, 102] width 45 height 10
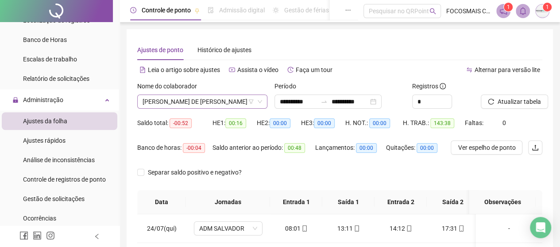
click at [165, 103] on span "[PERSON_NAME]" at bounding box center [201, 101] width 119 height 13
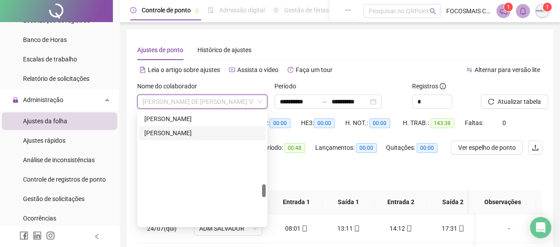
scroll to position [619, 0]
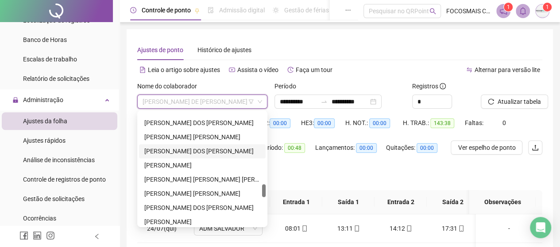
click at [177, 148] on div "[PERSON_NAME]" at bounding box center [202, 151] width 116 height 10
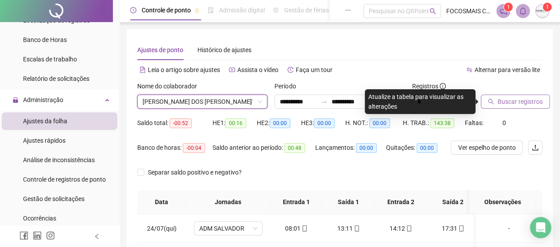
click at [501, 104] on span "Buscar registros" at bounding box center [519, 102] width 45 height 10
